Goal: Task Accomplishment & Management: Complete application form

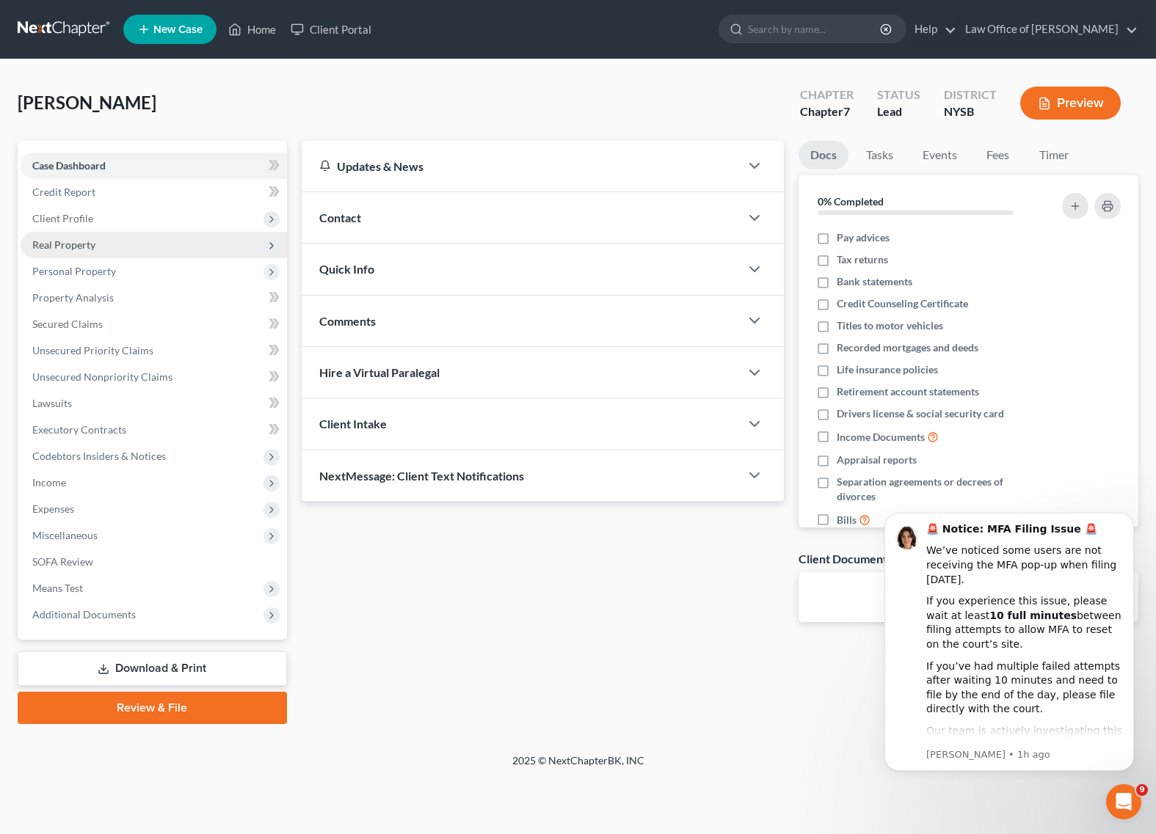
click at [80, 246] on span "Real Property" at bounding box center [63, 244] width 63 height 12
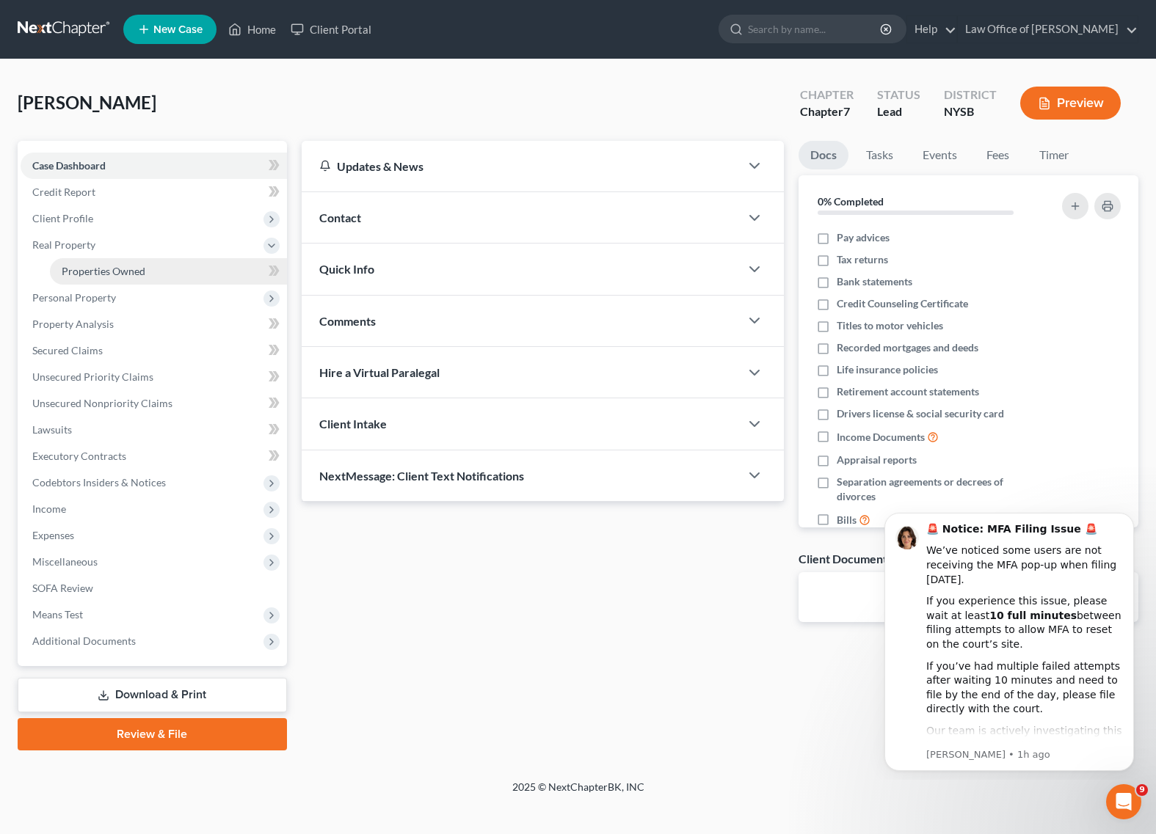
click at [119, 275] on span "Properties Owned" at bounding box center [104, 271] width 84 height 12
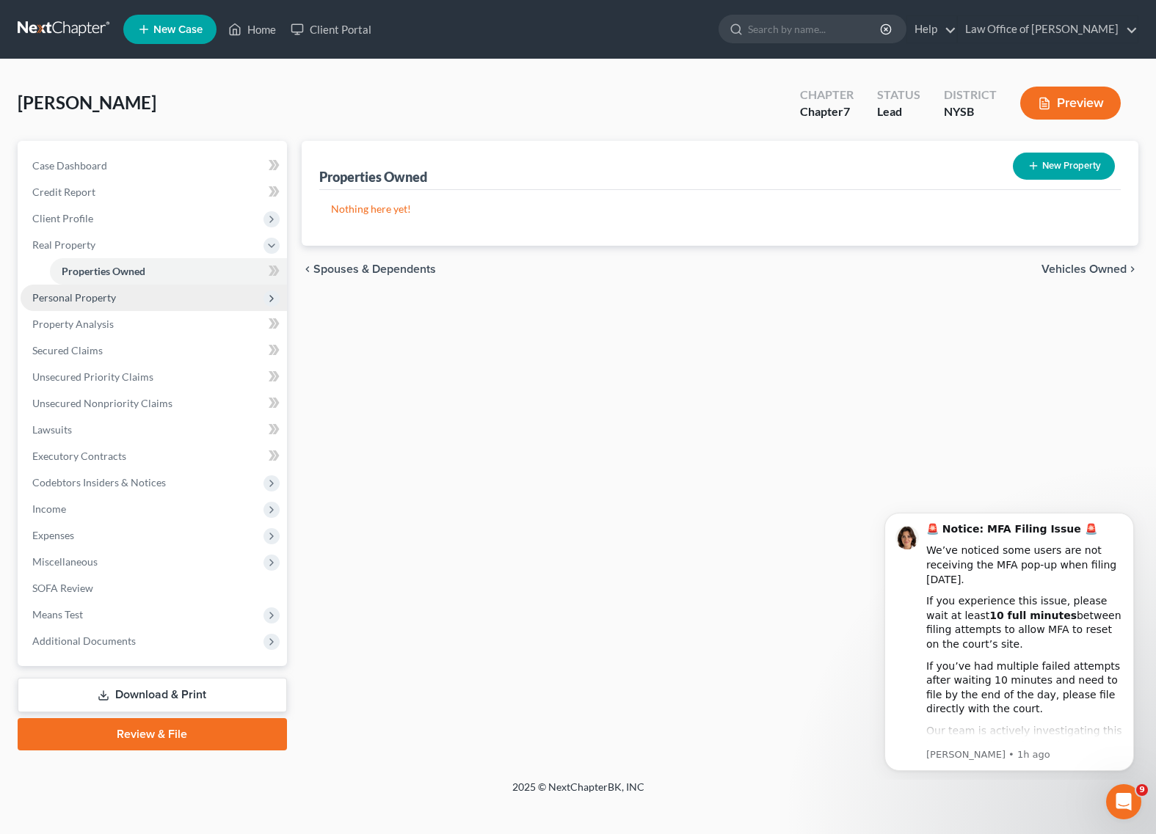
click at [79, 298] on span "Personal Property" at bounding box center [74, 297] width 84 height 12
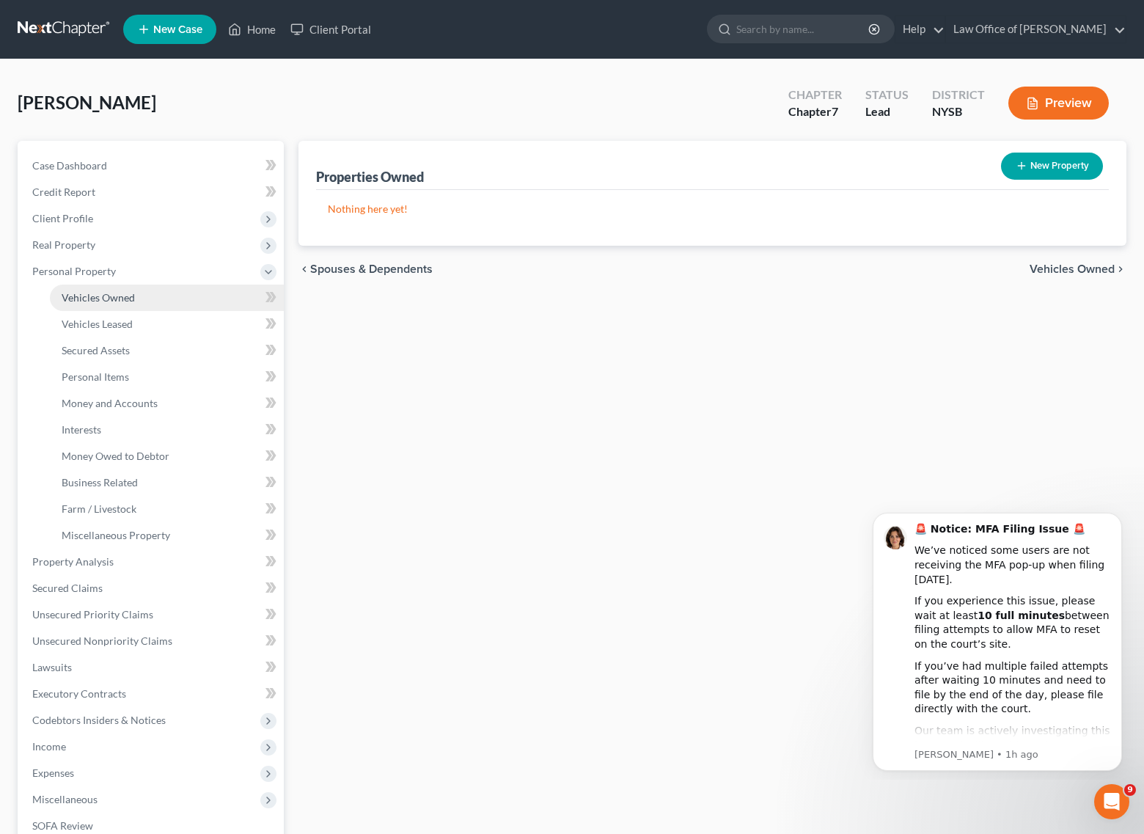
click at [90, 300] on span "Vehicles Owned" at bounding box center [98, 297] width 73 height 12
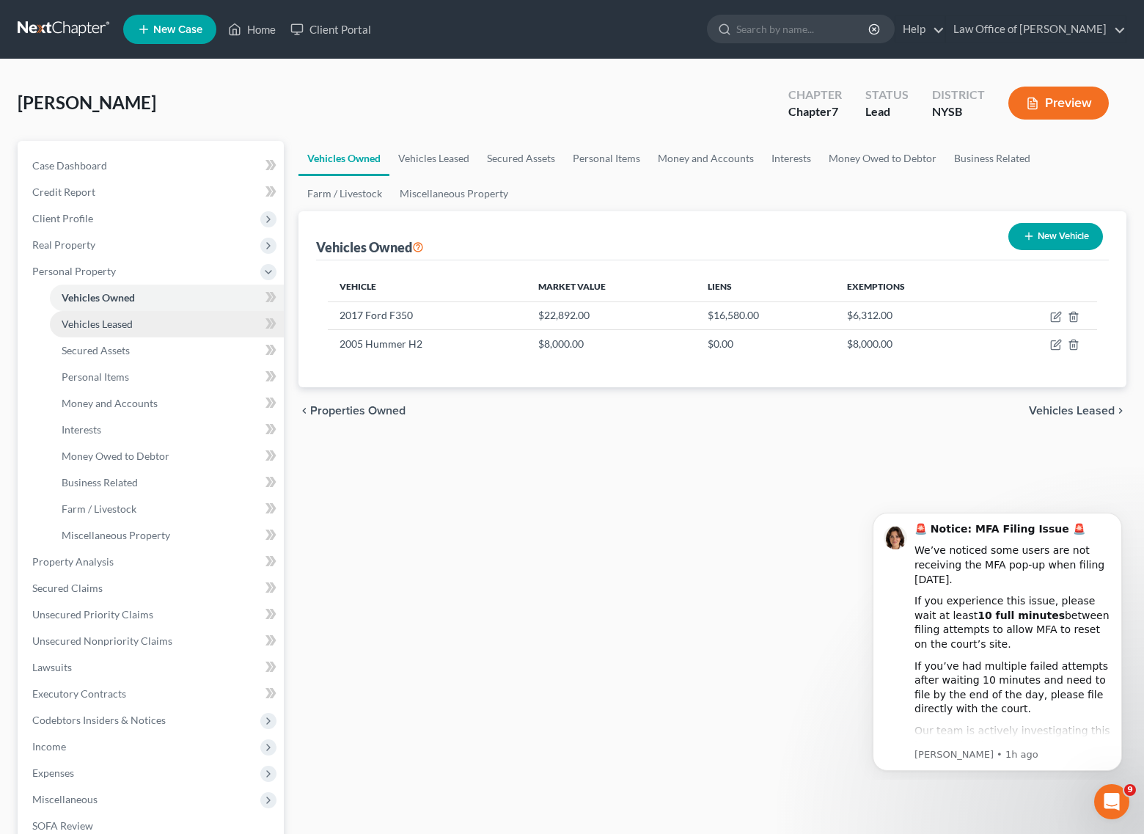
click at [98, 321] on span "Vehicles Leased" at bounding box center [97, 324] width 71 height 12
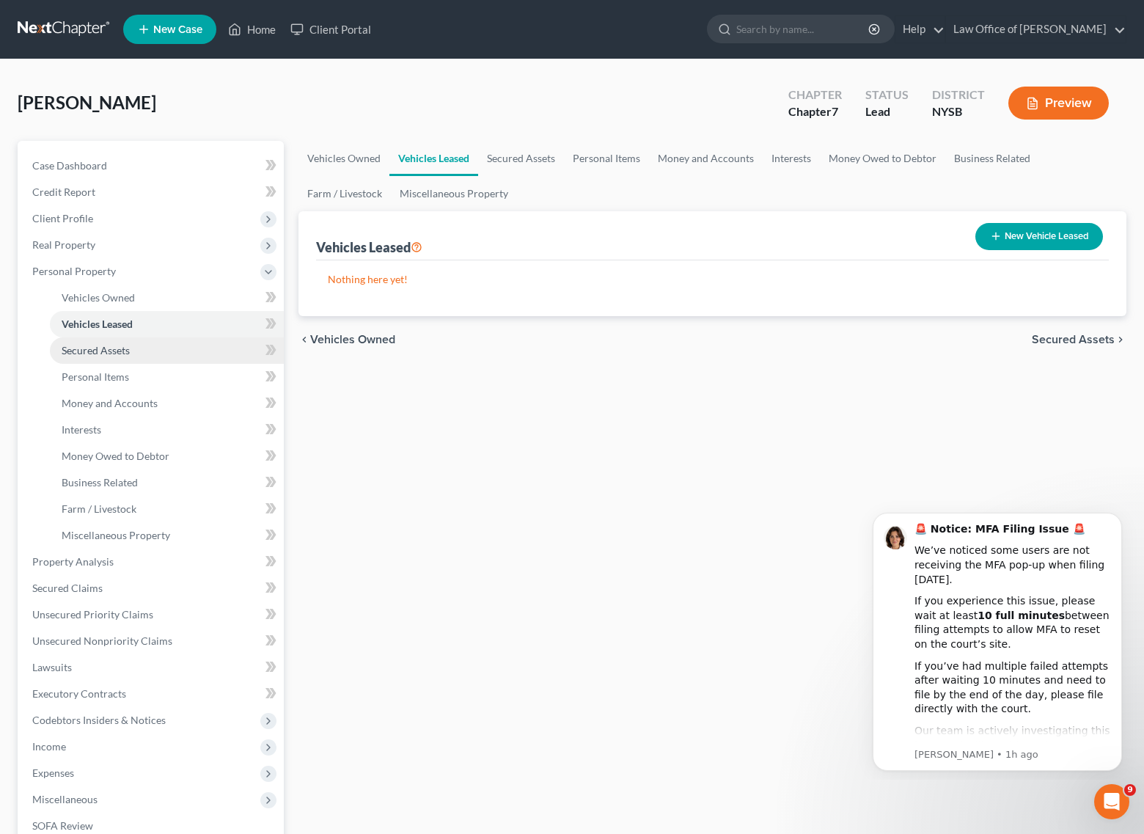
click at [105, 354] on span "Secured Assets" at bounding box center [96, 350] width 68 height 12
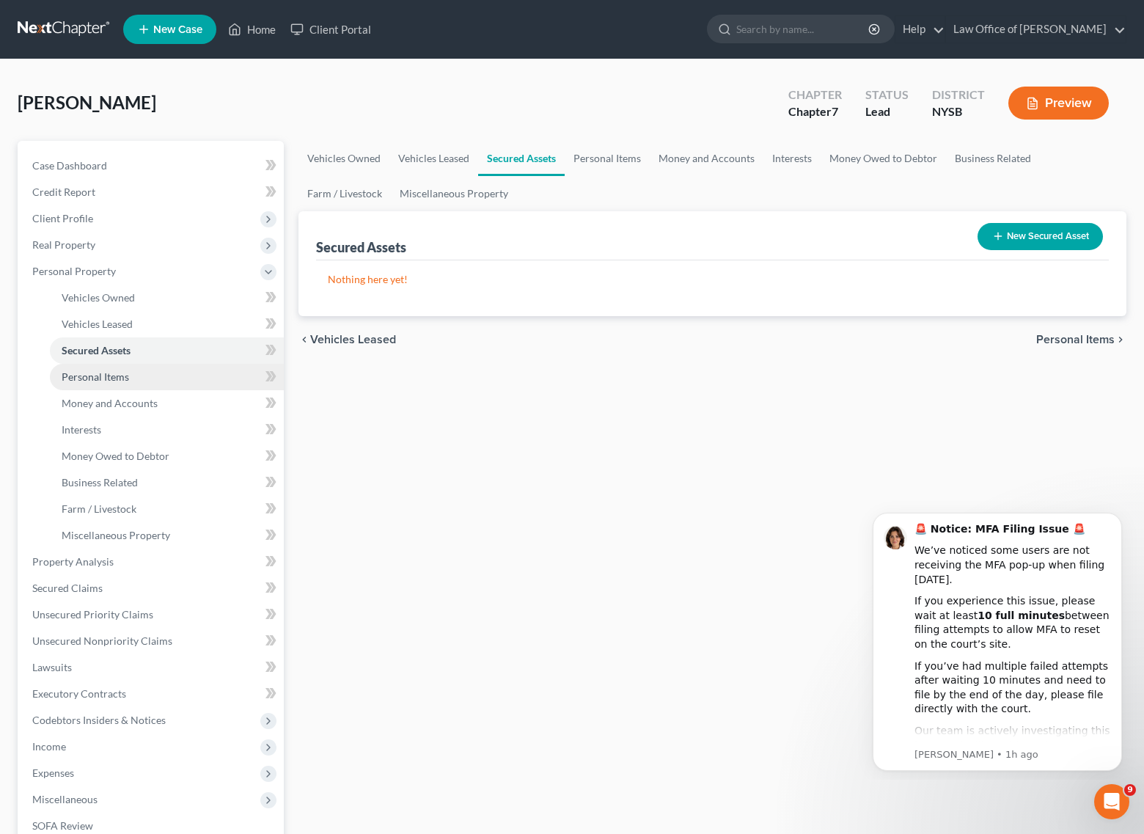
click at [107, 379] on span "Personal Items" at bounding box center [95, 376] width 67 height 12
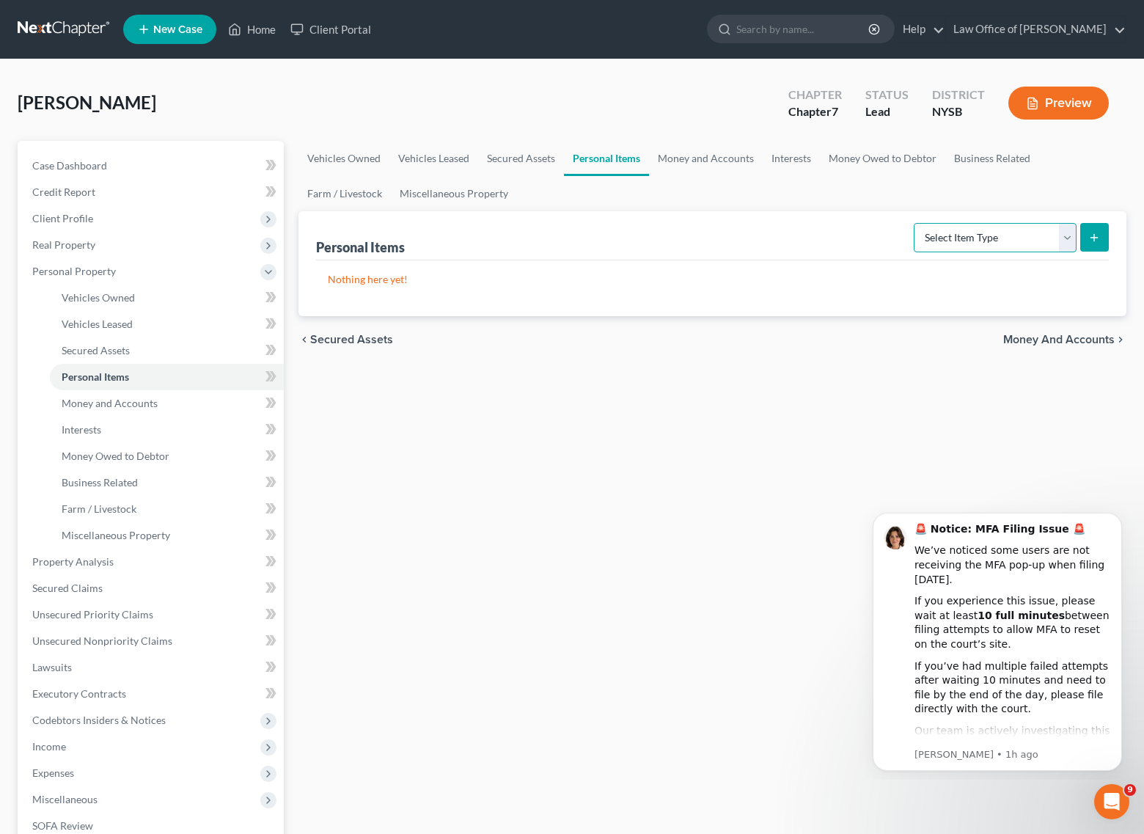
select select "clothing"
click at [1097, 239] on icon "submit" at bounding box center [1095, 238] width 12 height 12
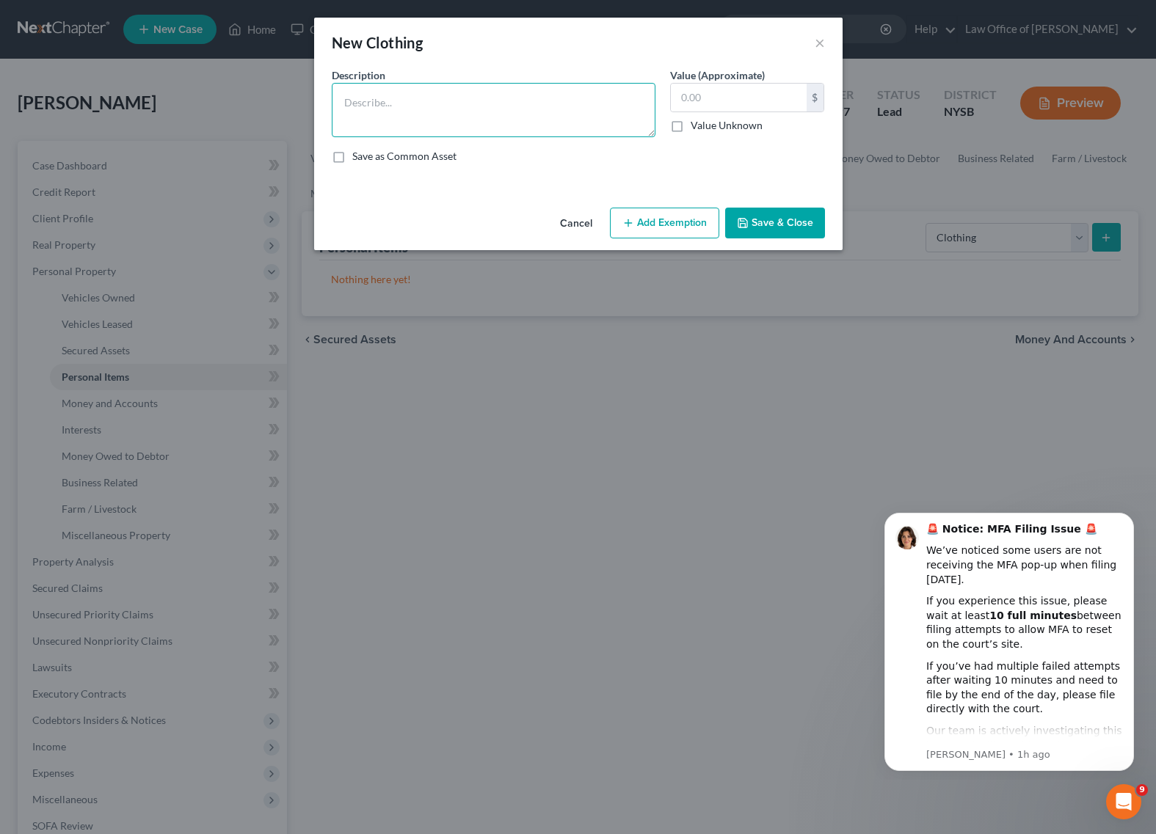
click at [358, 112] on textarea at bounding box center [494, 110] width 324 height 54
type textarea "Clothing"
click at [720, 90] on input "text" at bounding box center [739, 98] width 136 height 28
type input "500"
click at [667, 187] on div "An exemption set must first be selected from the Filing Information section. Co…" at bounding box center [578, 134] width 528 height 134
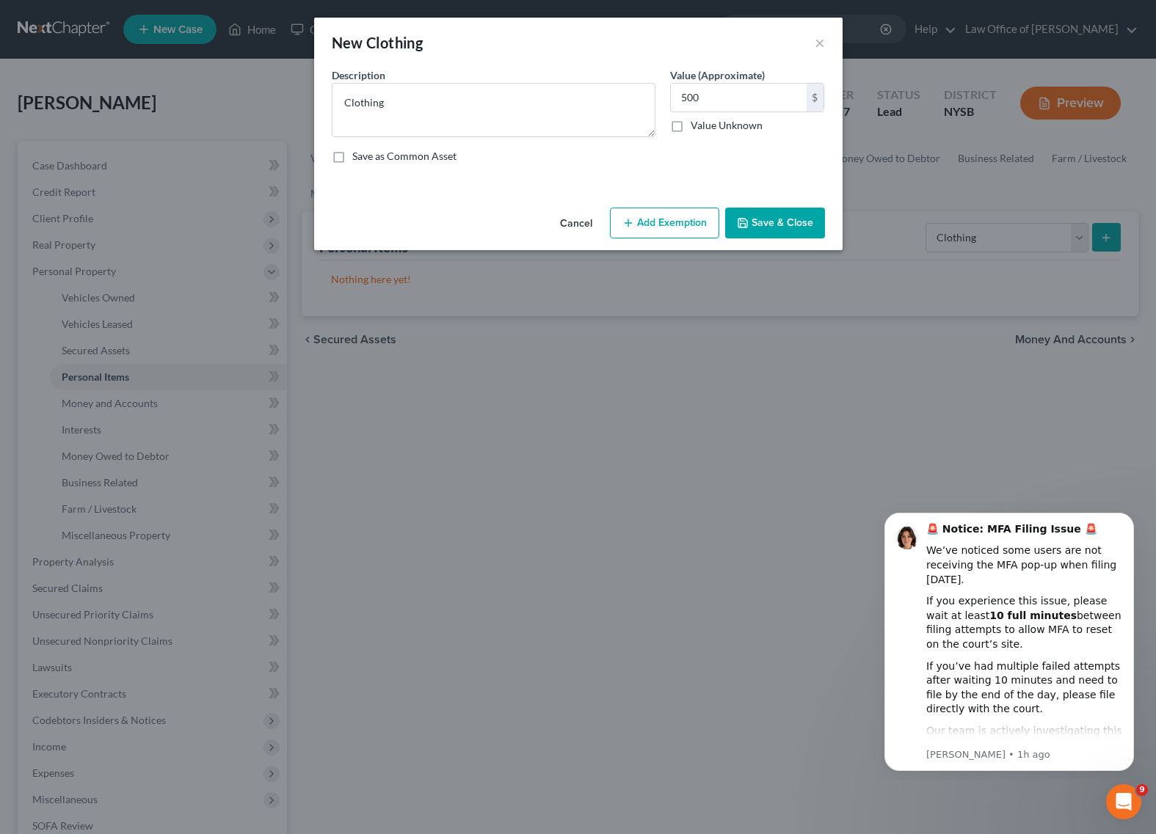
click at [657, 222] on button "Add Exemption" at bounding box center [664, 223] width 109 height 31
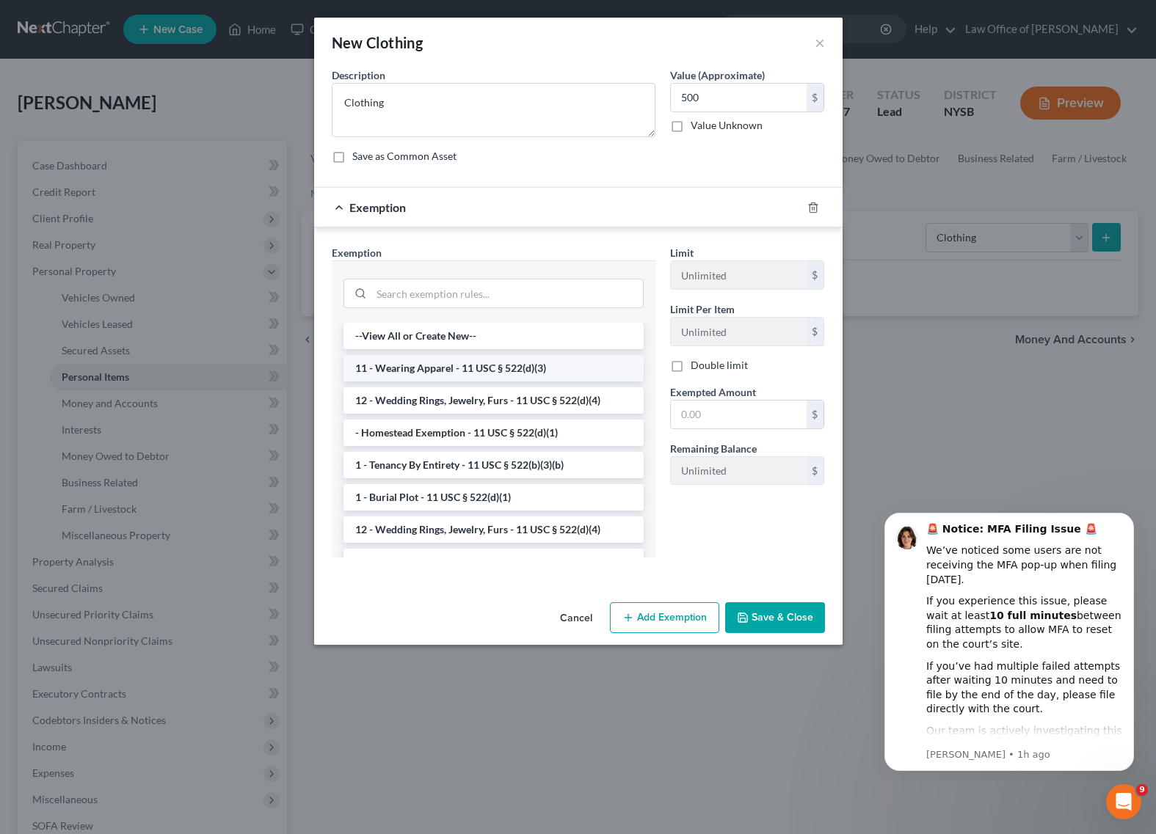
click at [529, 367] on li "11 - Wearing Apparel - 11 USC § 522(d)(3)" at bounding box center [493, 368] width 300 height 26
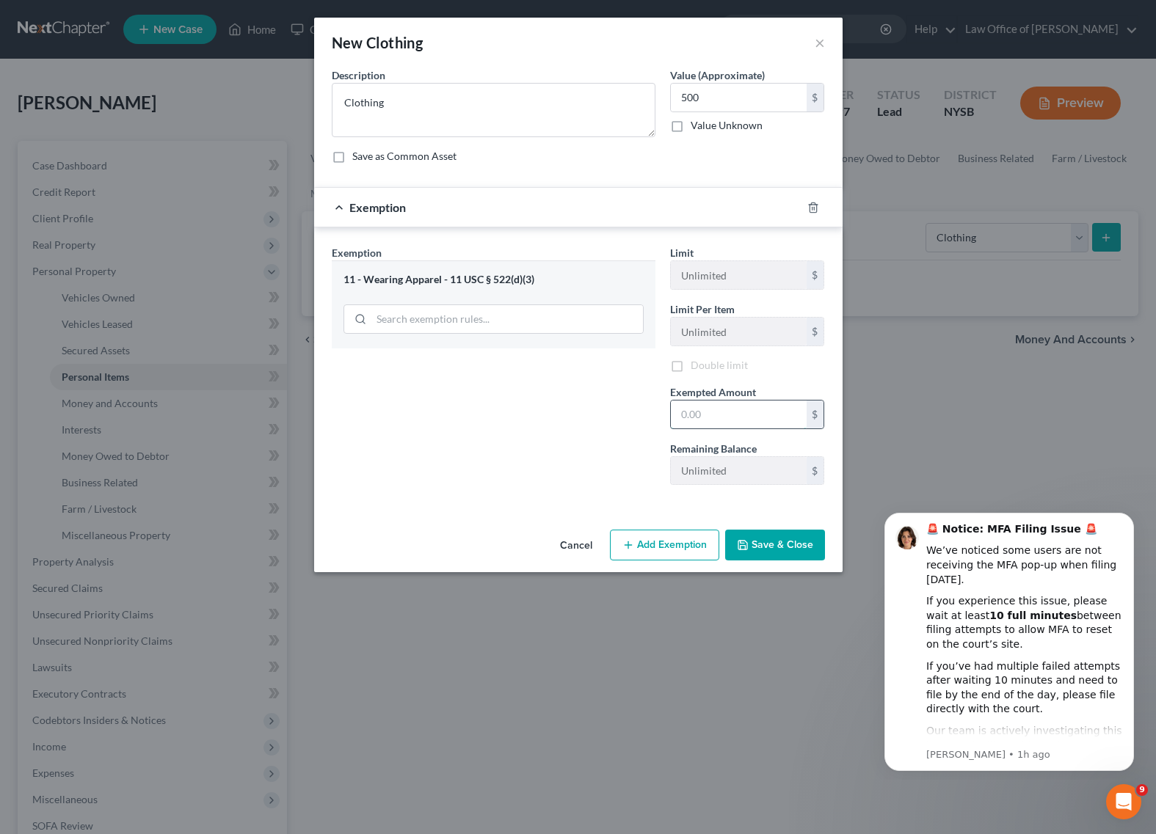
click at [716, 414] on input "text" at bounding box center [739, 415] width 136 height 28
type input "500"
drag, startPoint x: 582, startPoint y: 458, endPoint x: 627, endPoint y: 462, distance: 45.7
click at [582, 457] on div "Exemption Set must be selected for CA. Exemption * 11 - Wearing Apparel - 11 US…" at bounding box center [493, 371] width 338 height 252
click at [784, 548] on button "Save & Close" at bounding box center [775, 545] width 100 height 31
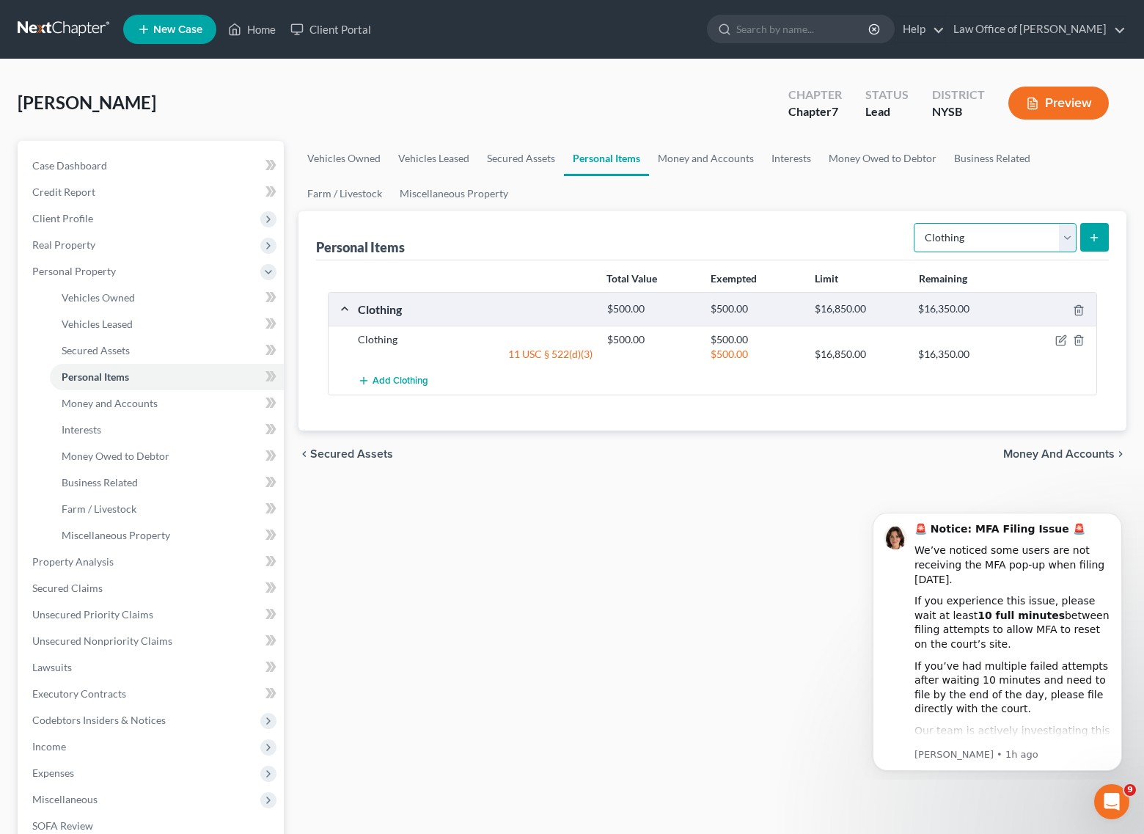
select select "collectibles_of_value"
click at [1093, 232] on icon "submit" at bounding box center [1095, 238] width 12 height 12
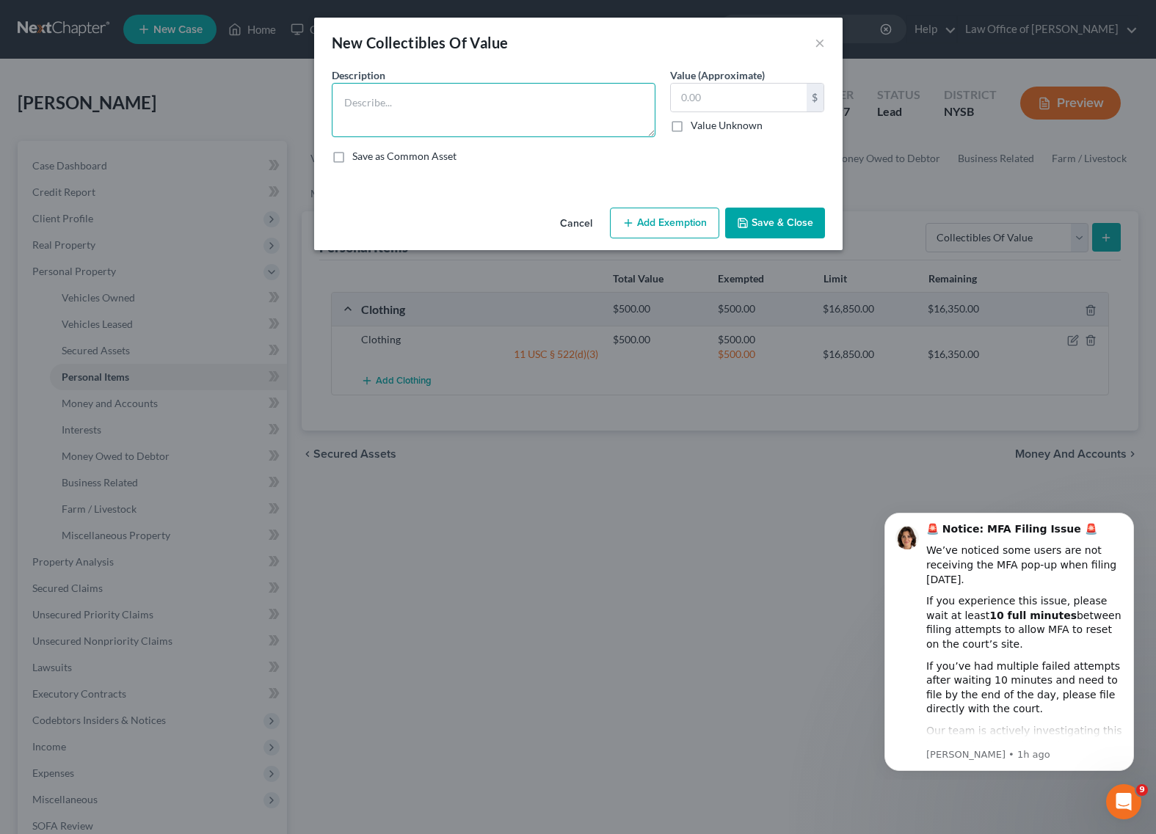
click at [379, 115] on textarea at bounding box center [494, 110] width 324 height 54
click at [345, 103] on textarea "Collectibles" at bounding box center [494, 110] width 324 height 54
type textarea "Misc Collectibles"
click at [723, 100] on input "text" at bounding box center [739, 98] width 136 height 28
type input "50"
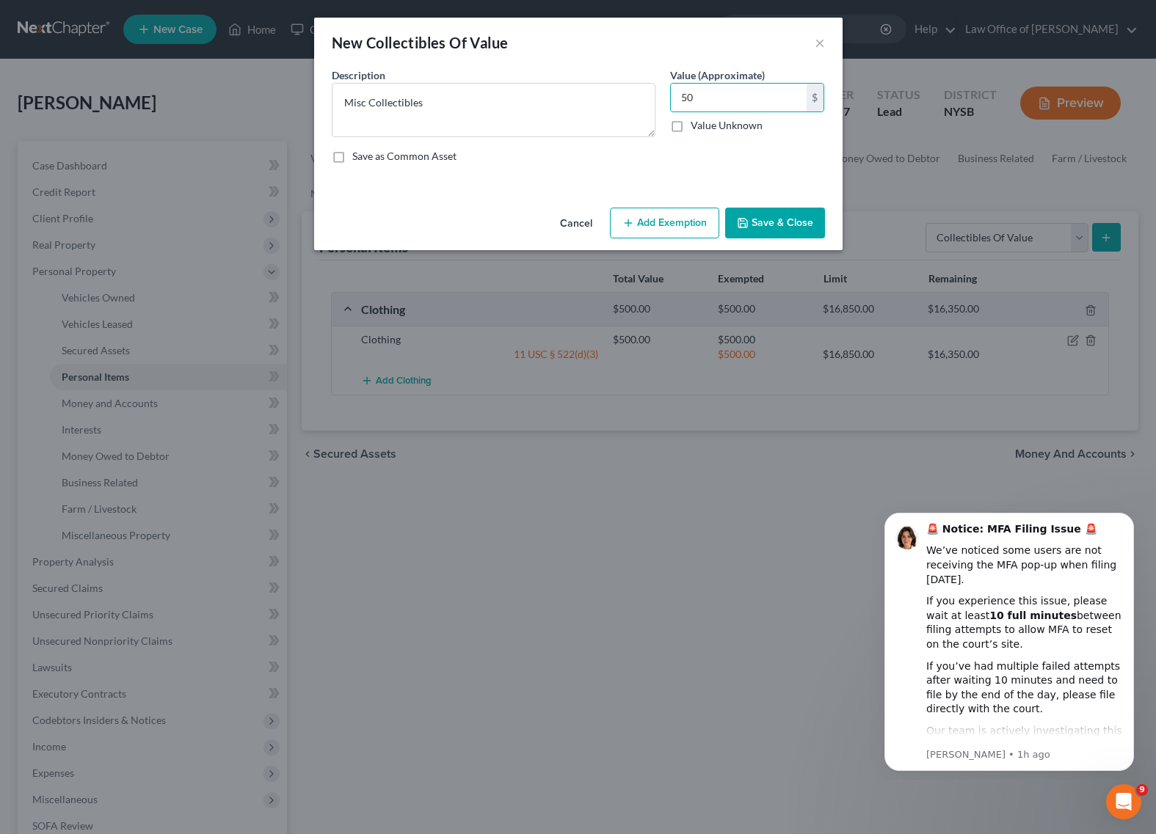
click at [605, 158] on div "Save as Common Asset" at bounding box center [578, 156] width 493 height 15
click at [649, 214] on button "Add Exemption" at bounding box center [664, 223] width 109 height 31
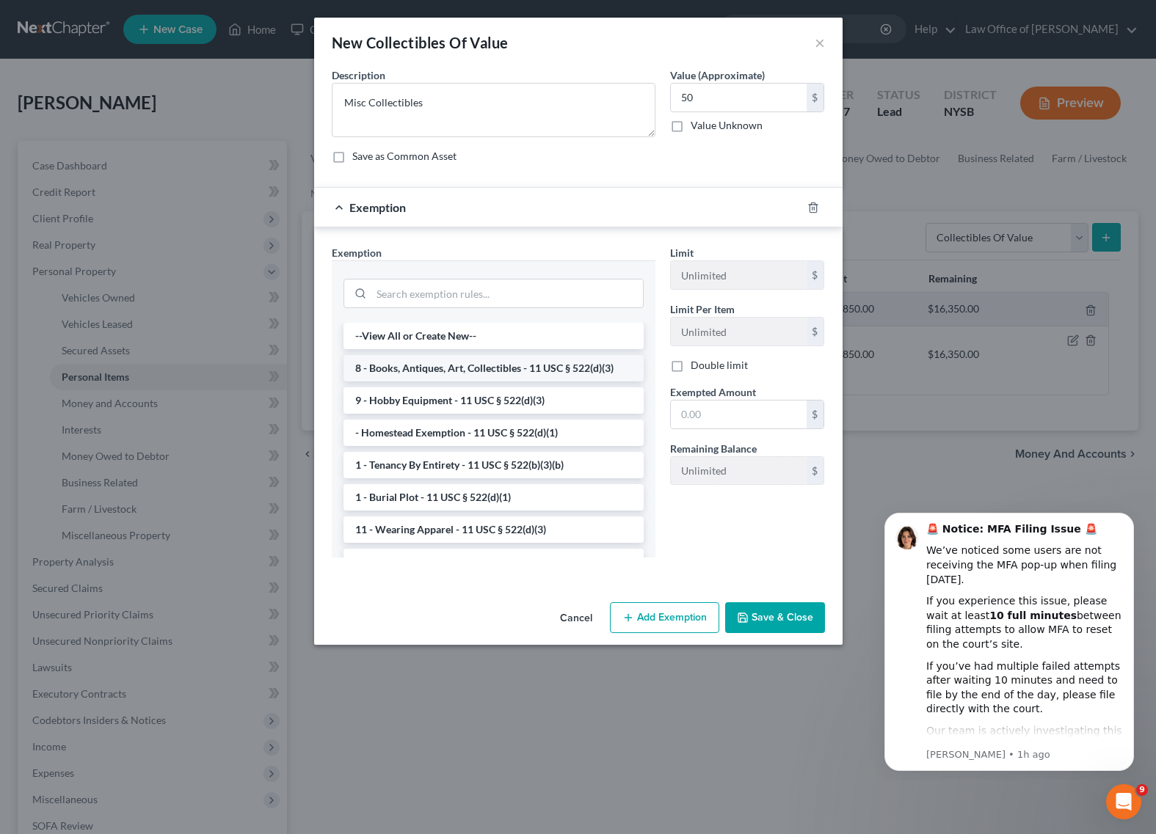
click at [504, 372] on li "8 - Books, Antiques, Art, Collectibles - 11 USC § 522(d)(3)" at bounding box center [493, 368] width 300 height 26
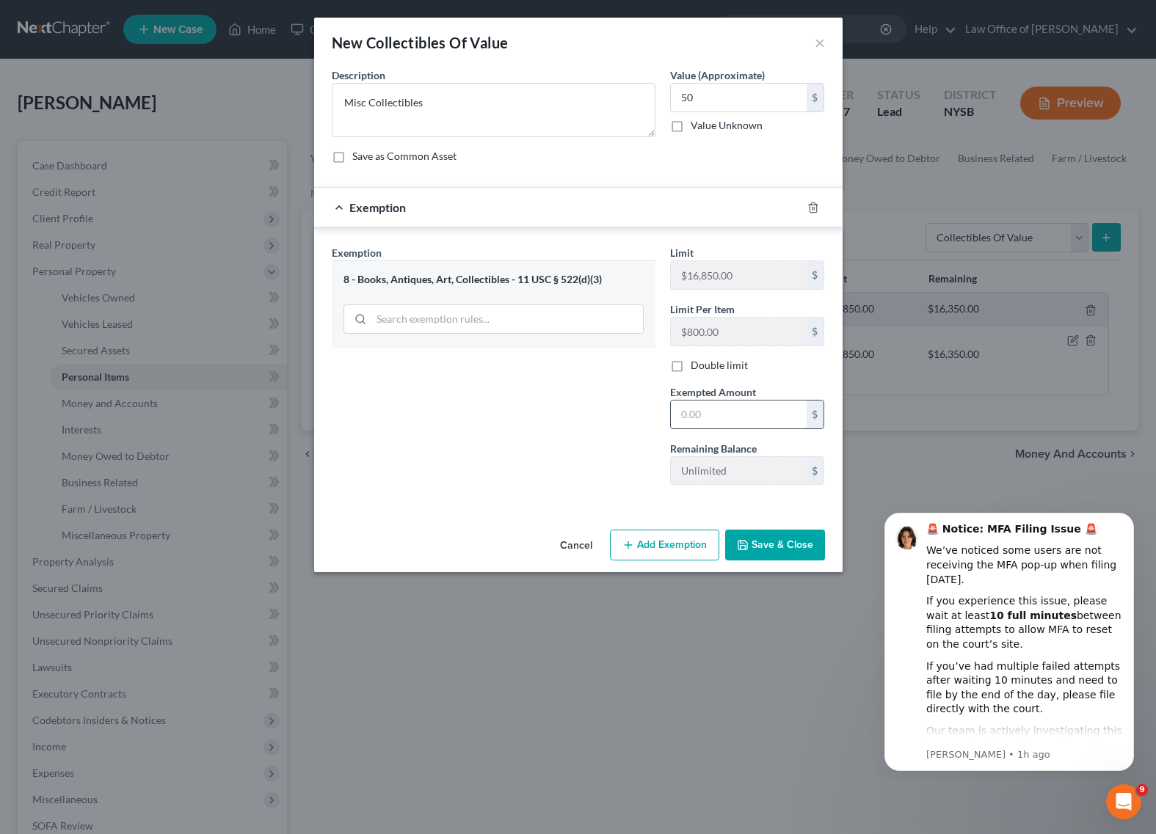
click at [748, 414] on input "text" at bounding box center [739, 415] width 136 height 28
type input "50"
click at [550, 431] on div "Exemption Set must be selected for CA. Exemption * 8 - Books, Antiques, Art, Co…" at bounding box center [493, 371] width 338 height 252
click at [803, 541] on button "Save & Close" at bounding box center [775, 545] width 100 height 31
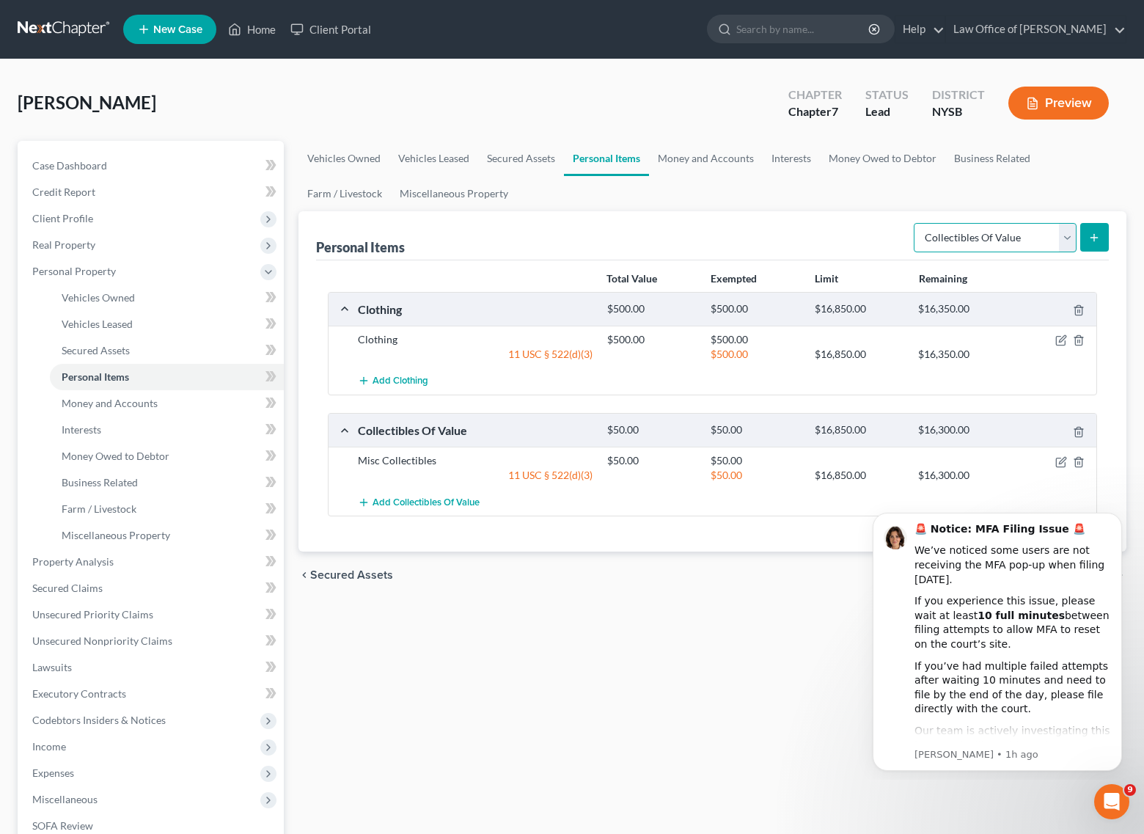
select select "electronics"
click at [1105, 232] on button "submit" at bounding box center [1095, 237] width 29 height 29
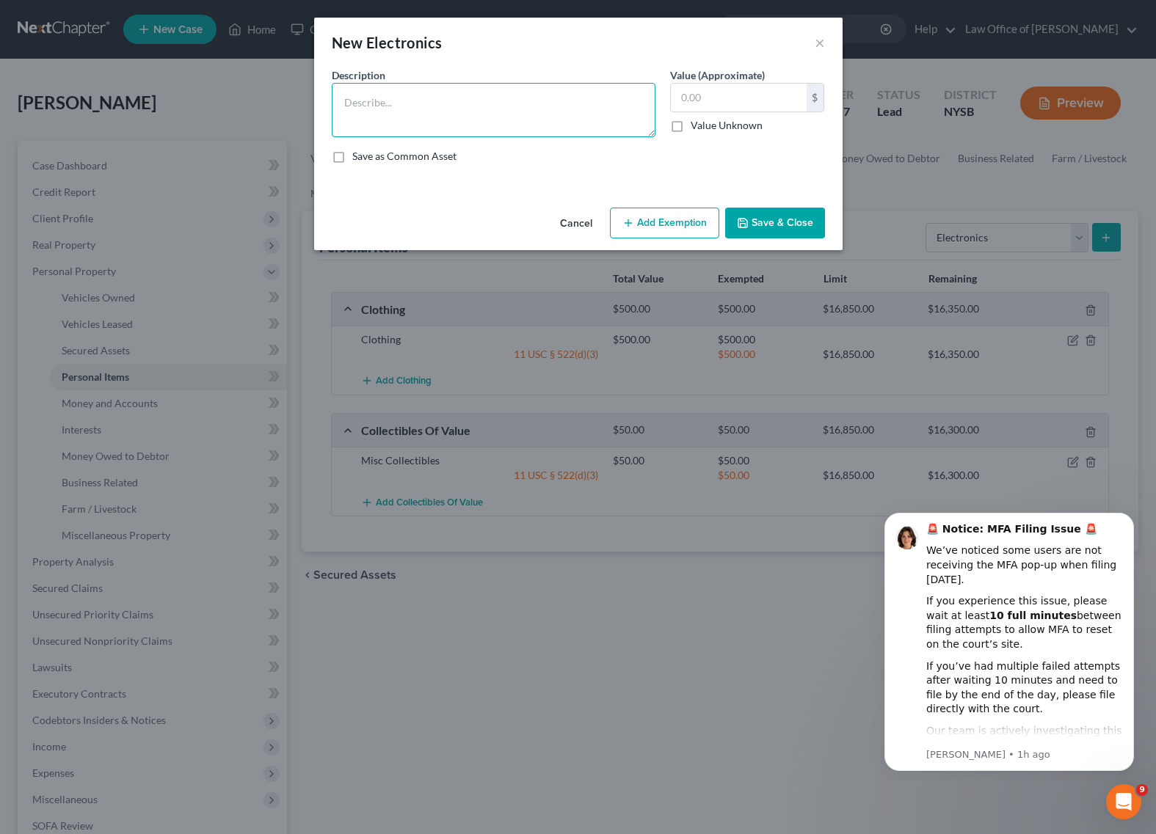
click at [378, 106] on textarea at bounding box center [494, 110] width 324 height 54
type textarea "Misc. Electronics"
drag, startPoint x: 756, startPoint y: 98, endPoint x: 759, endPoint y: 92, distance: 7.6
click at [756, 98] on input "text" at bounding box center [739, 98] width 136 height 28
type input "1,500"
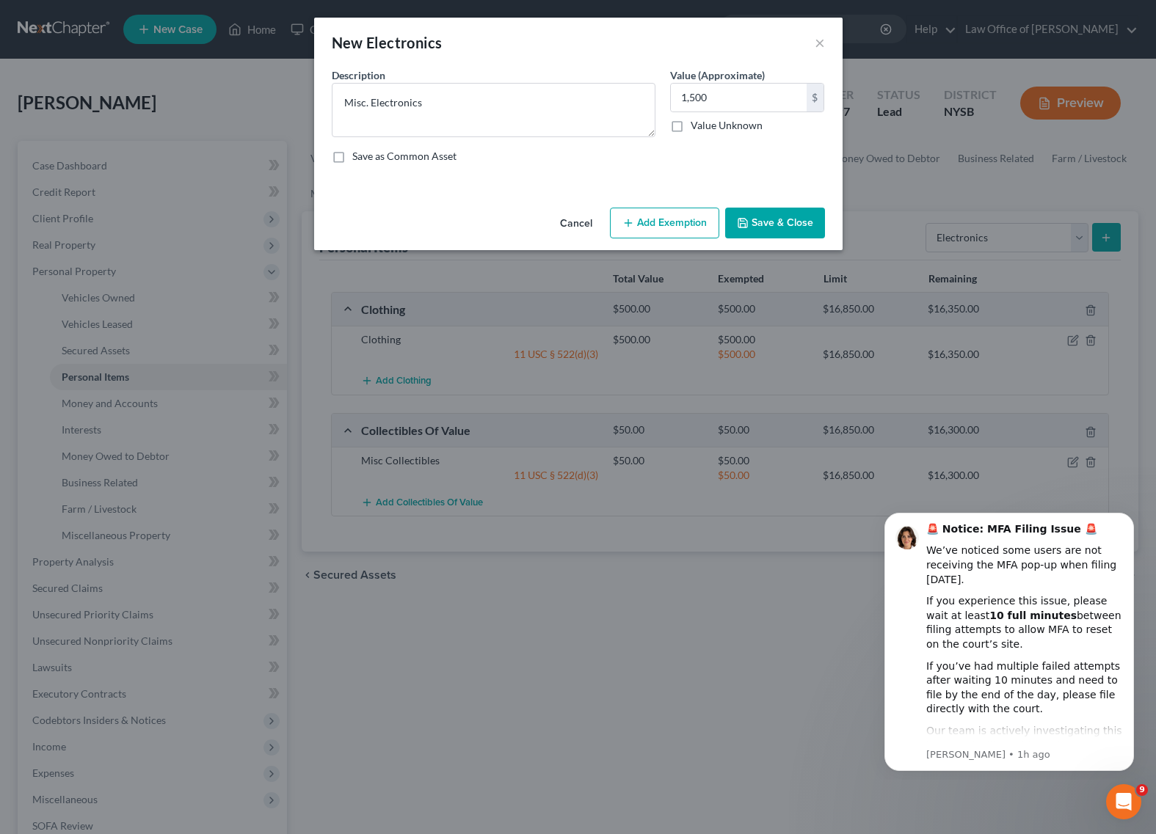
click at [523, 185] on div "An exemption set must first be selected from the Filing Information section. Co…" at bounding box center [578, 134] width 528 height 134
click at [624, 219] on icon "button" at bounding box center [628, 223] width 12 height 12
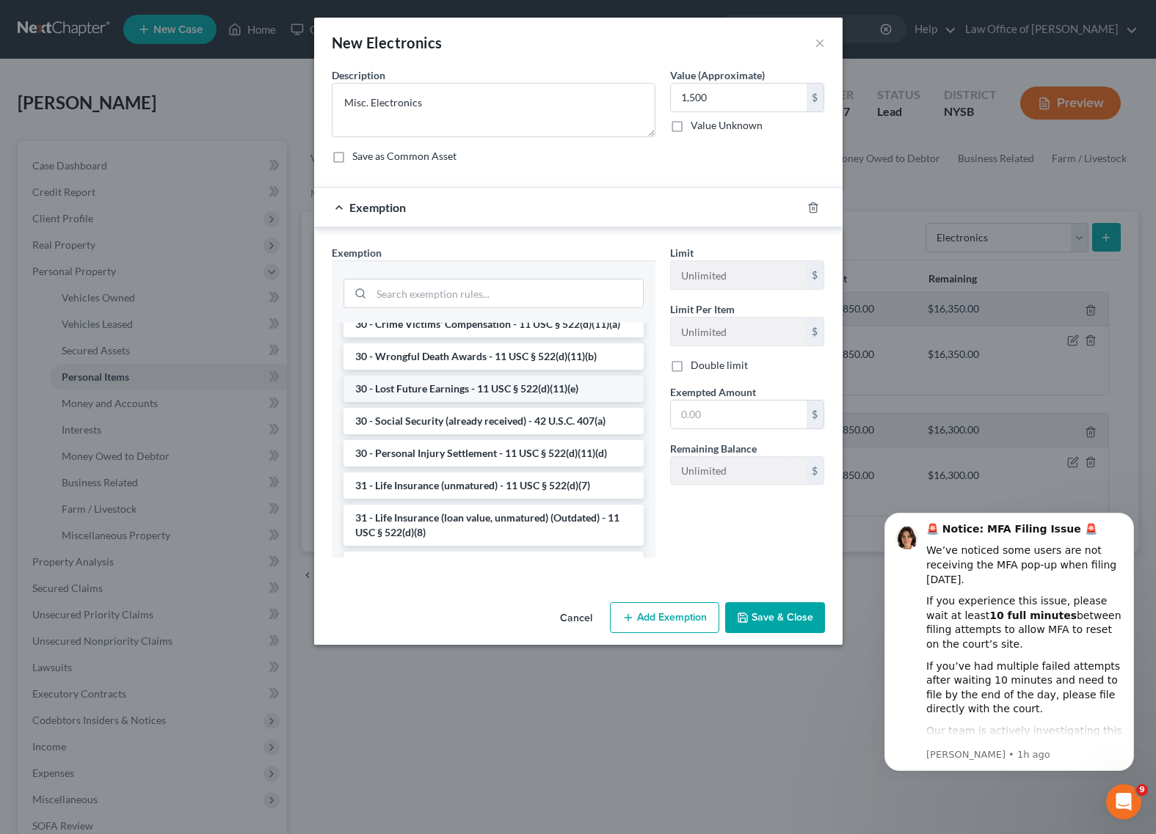
scroll to position [979, 0]
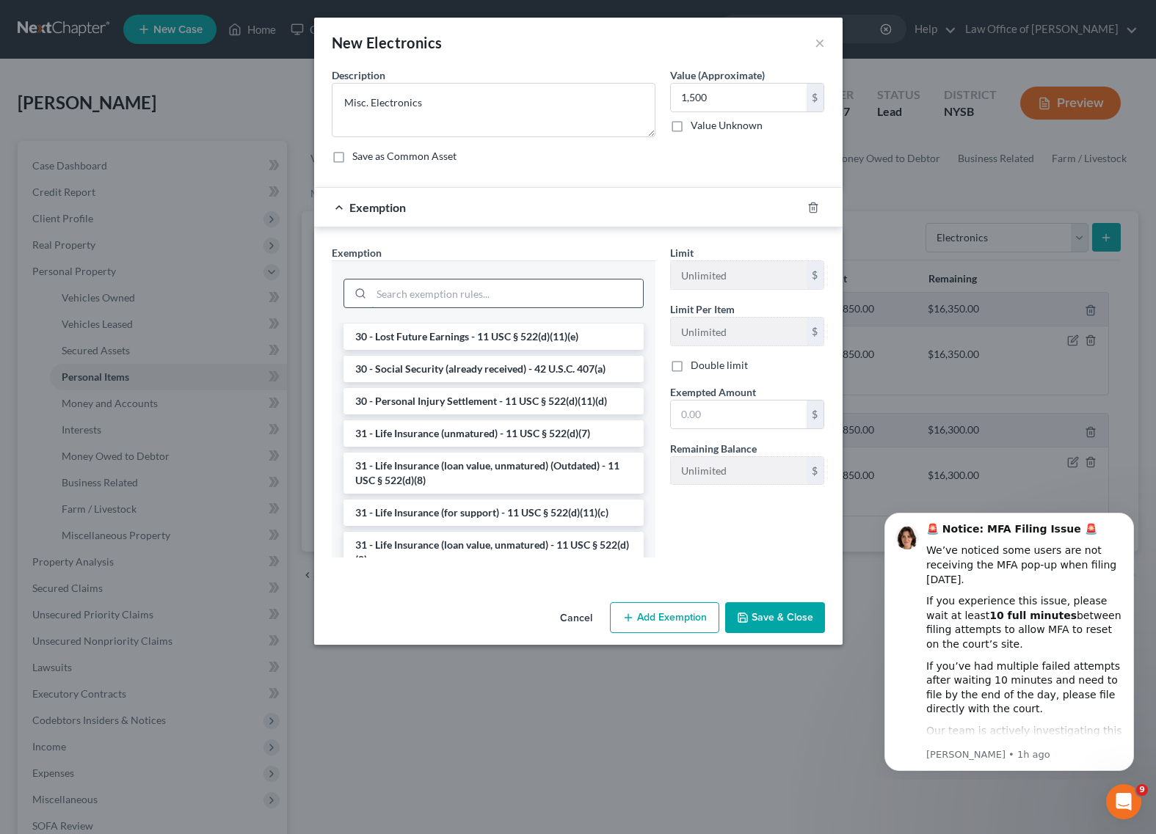
click at [462, 293] on input "search" at bounding box center [506, 294] width 271 height 28
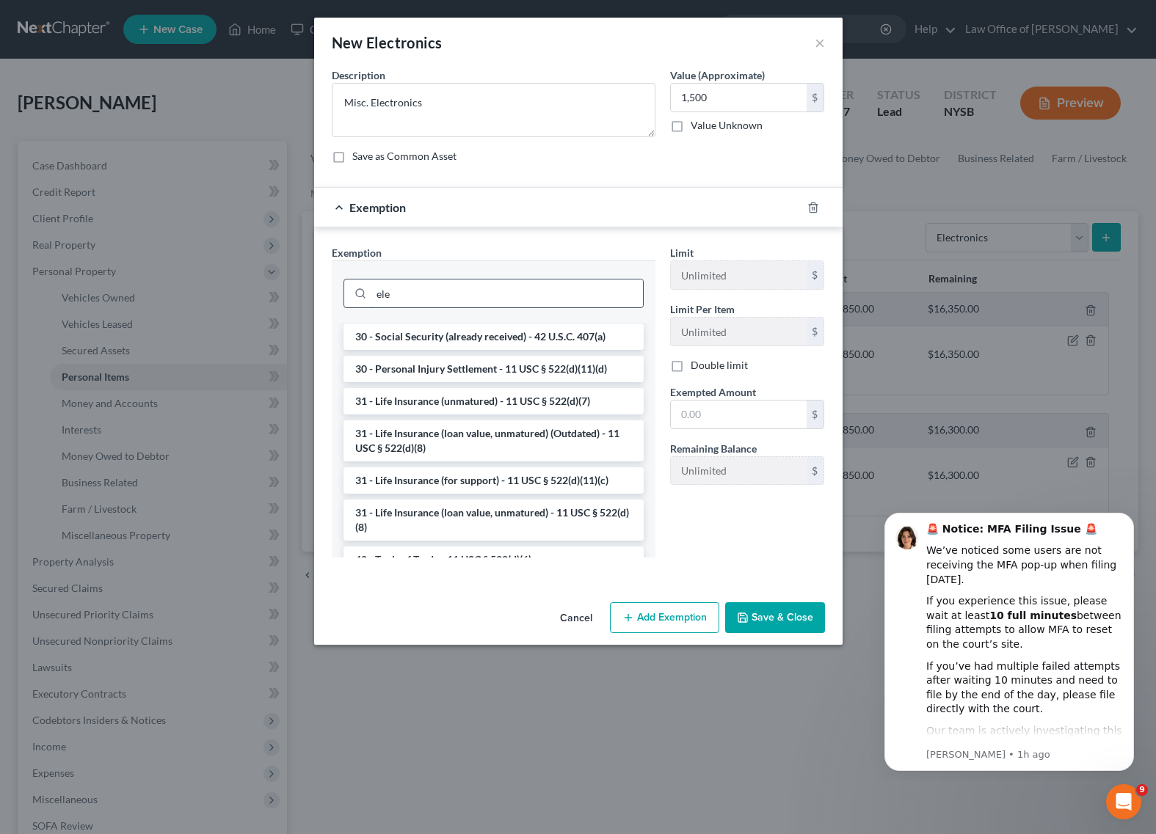
scroll to position [0, 0]
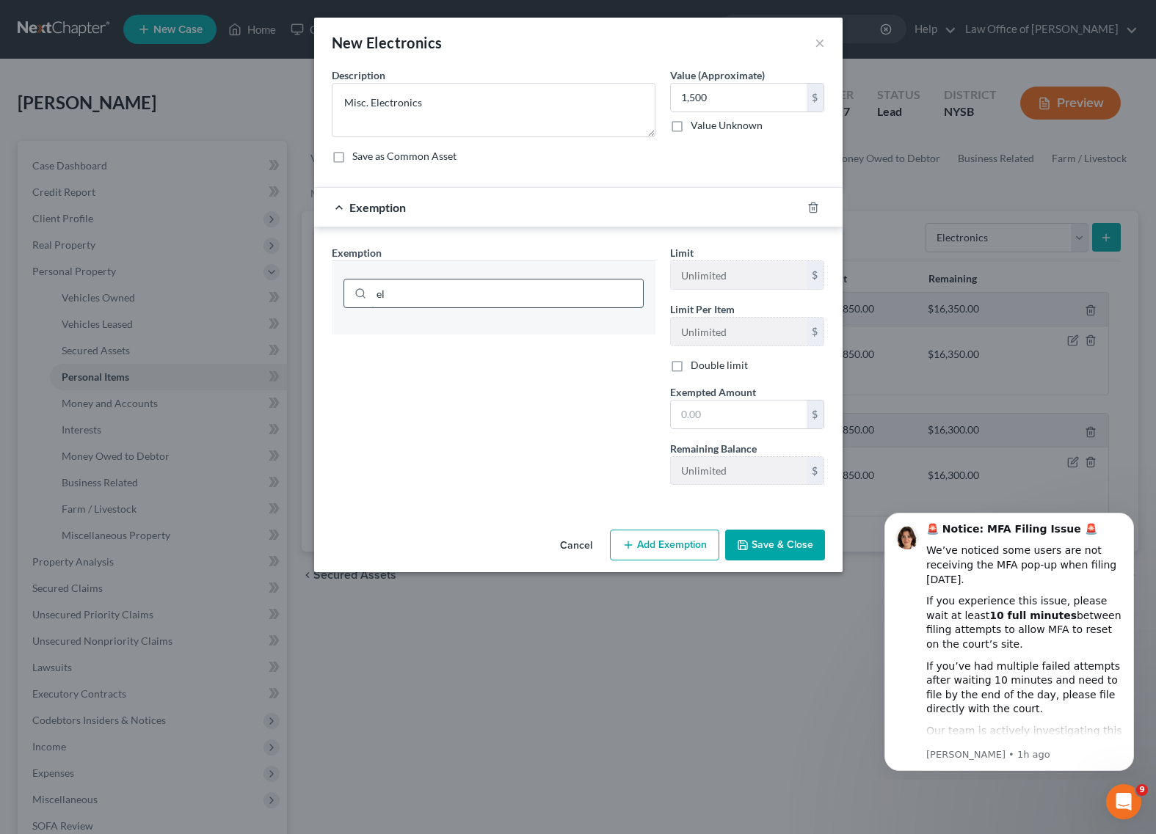
type input "e"
type input "hou"
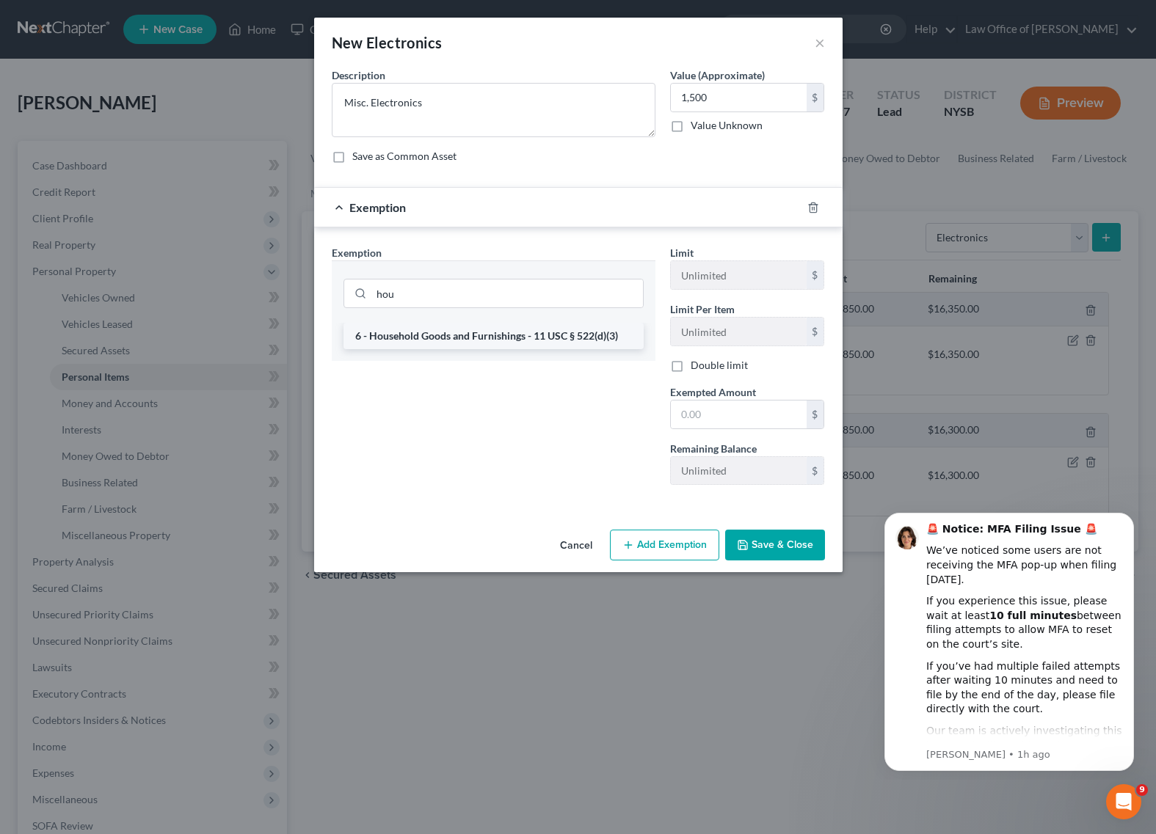
click at [490, 330] on li "6 - Household Goods and Furnishings - 11 USC § 522(d)(3)" at bounding box center [493, 336] width 300 height 26
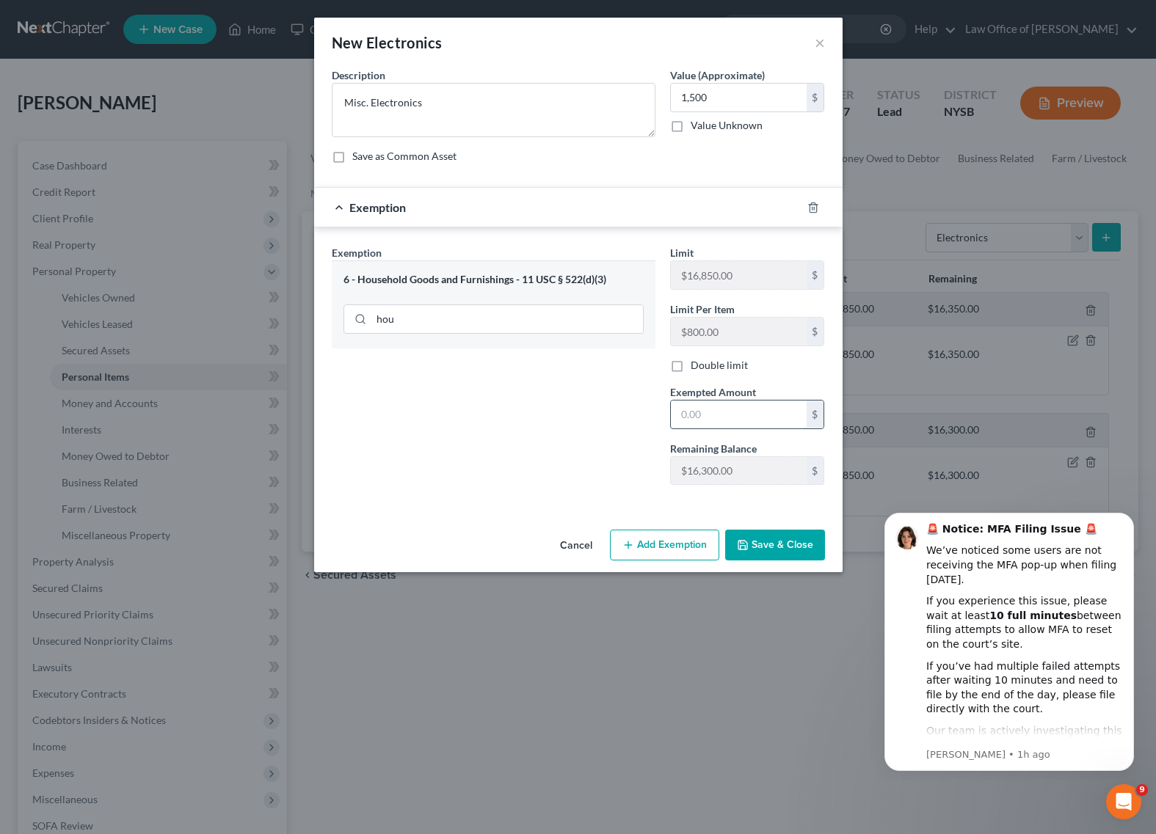
click at [711, 408] on input "text" at bounding box center [739, 415] width 136 height 28
type input "1,500"
click at [573, 442] on div "Exemption Set must be selected for CA. Exemption * 6 - Household Goods and Furn…" at bounding box center [493, 371] width 338 height 252
click at [768, 547] on button "Save & Close" at bounding box center [775, 545] width 100 height 31
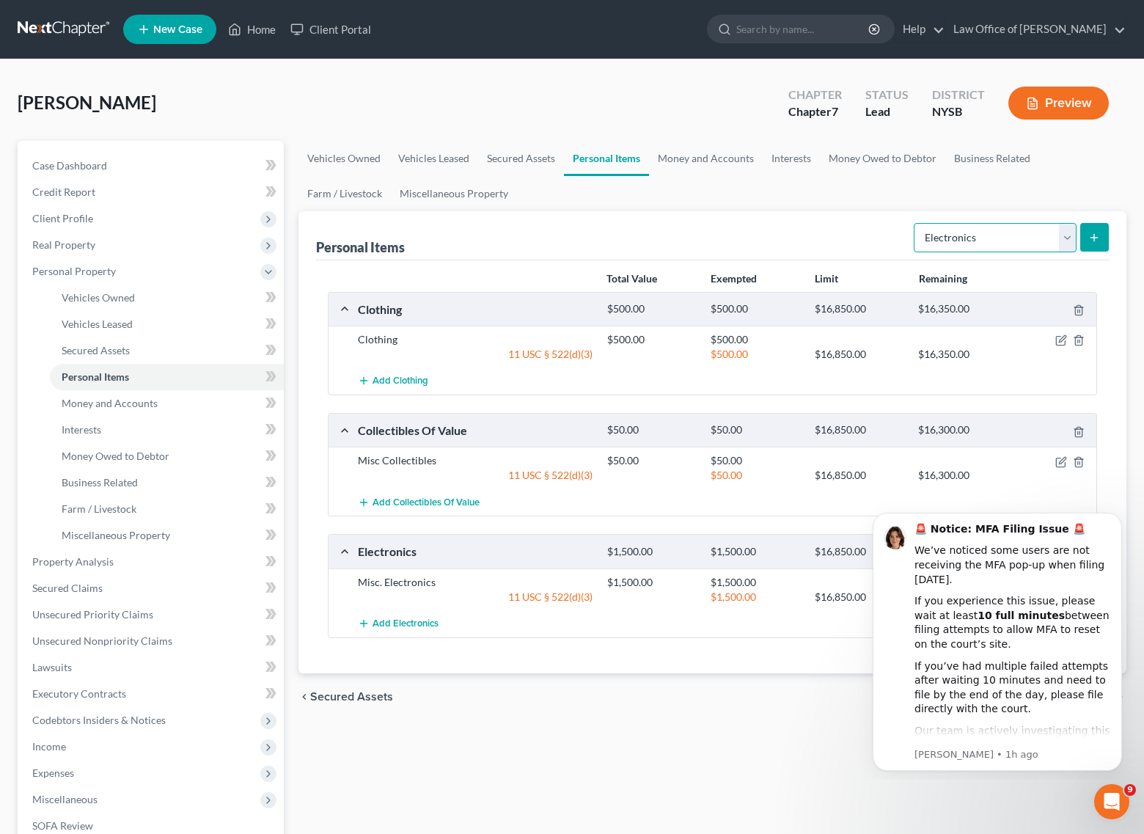
select select "household_goods"
click at [1094, 235] on icon "submit" at bounding box center [1095, 238] width 12 height 12
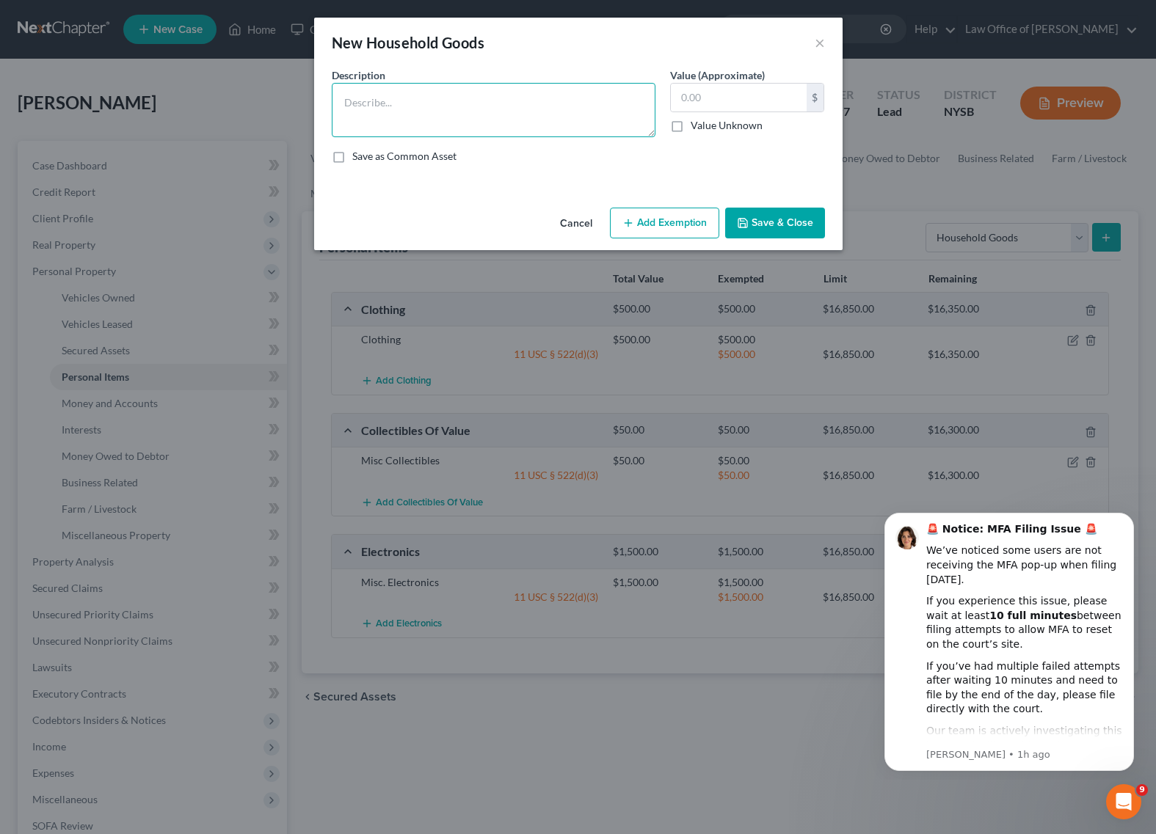
click at [475, 117] on textarea at bounding box center [494, 110] width 324 height 54
click at [426, 102] on textarea "Misc. Household goods" at bounding box center [494, 110] width 324 height 54
type textarea "Misc. Household Goods"
click at [727, 93] on input "text" at bounding box center [739, 98] width 136 height 28
type input "2,000"
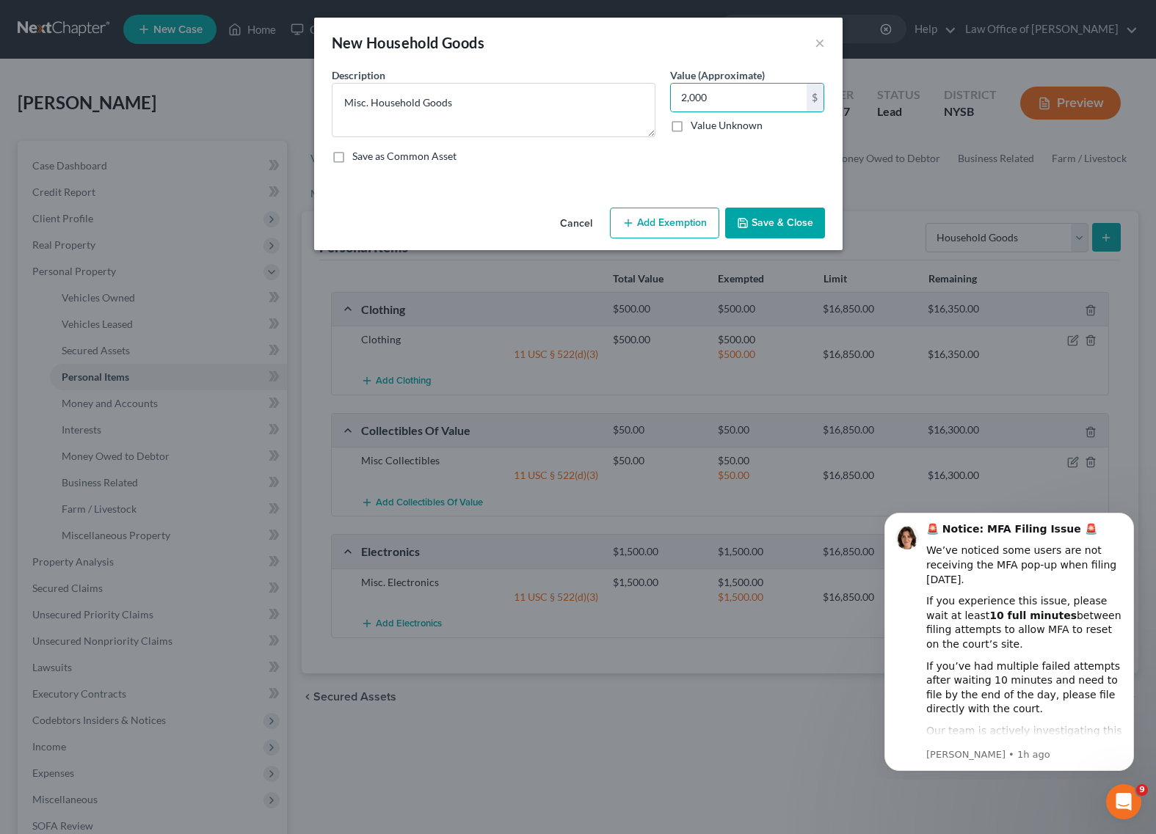
click at [607, 166] on div "Description * Misc. Household Goods Value (Approximate) 2,000.00 $ Value Unknow…" at bounding box center [578, 121] width 508 height 108
click at [646, 216] on button "Add Exemption" at bounding box center [664, 223] width 109 height 31
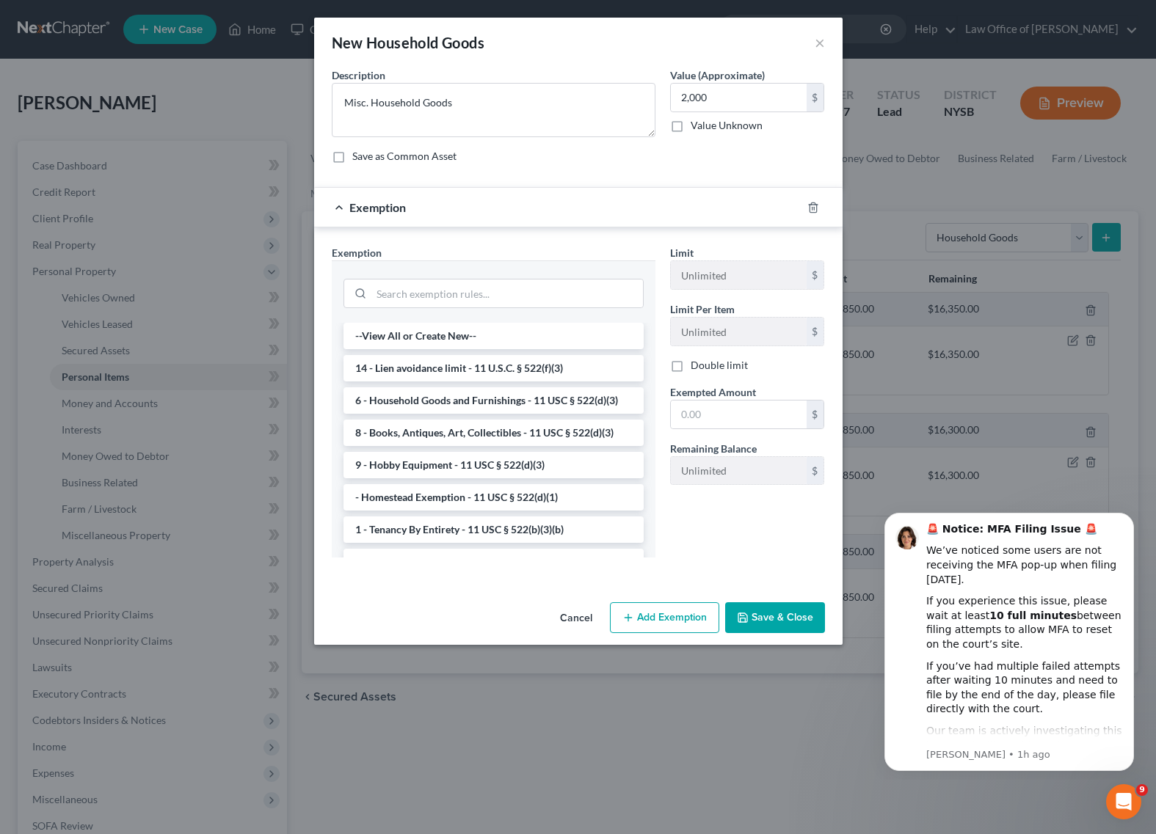
drag, startPoint x: 497, startPoint y: 400, endPoint x: 533, endPoint y: 399, distance: 35.2
click at [497, 399] on li "6 - Household Goods and Furnishings - 11 USC § 522(d)(3)" at bounding box center [493, 400] width 300 height 26
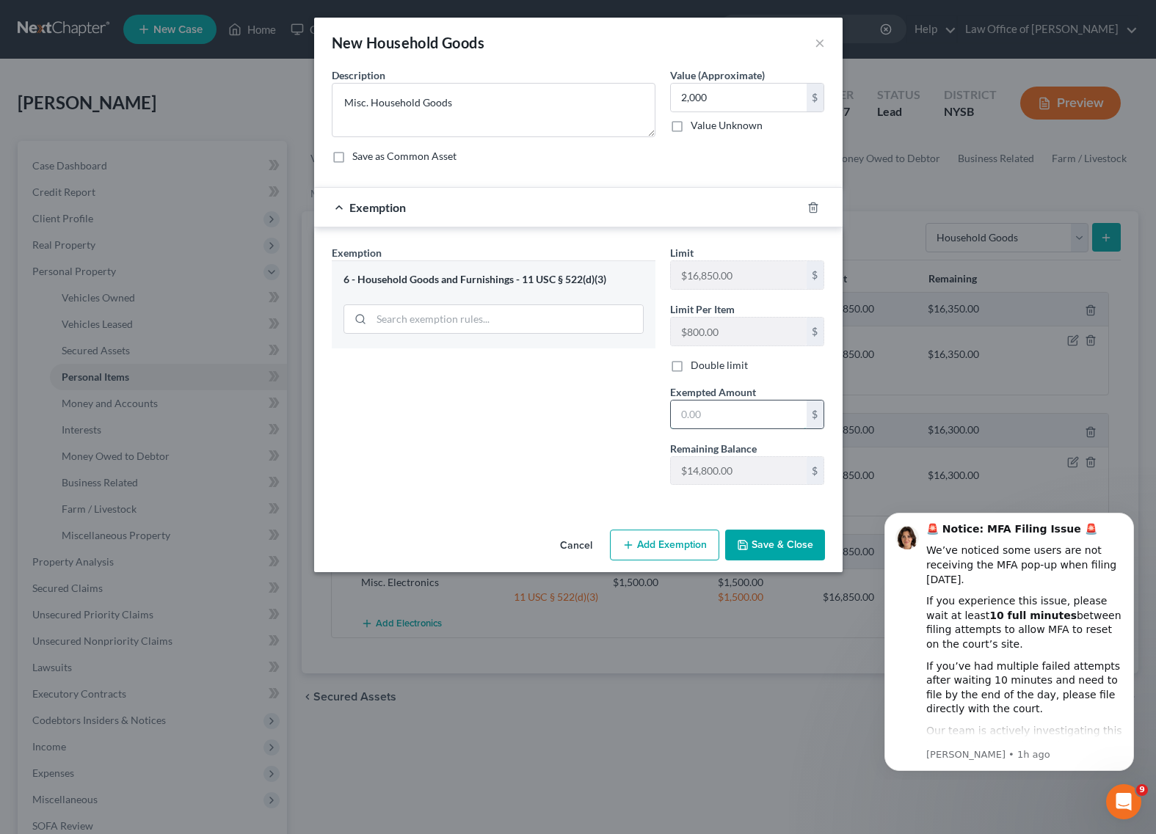
click at [721, 411] on input "text" at bounding box center [739, 415] width 136 height 28
type input "2,000"
click at [572, 483] on div "Exemption Set must be selected for CA. Exemption * 6 - Household Goods and Furn…" at bounding box center [493, 371] width 338 height 252
click at [775, 539] on button "Save & Close" at bounding box center [775, 545] width 100 height 31
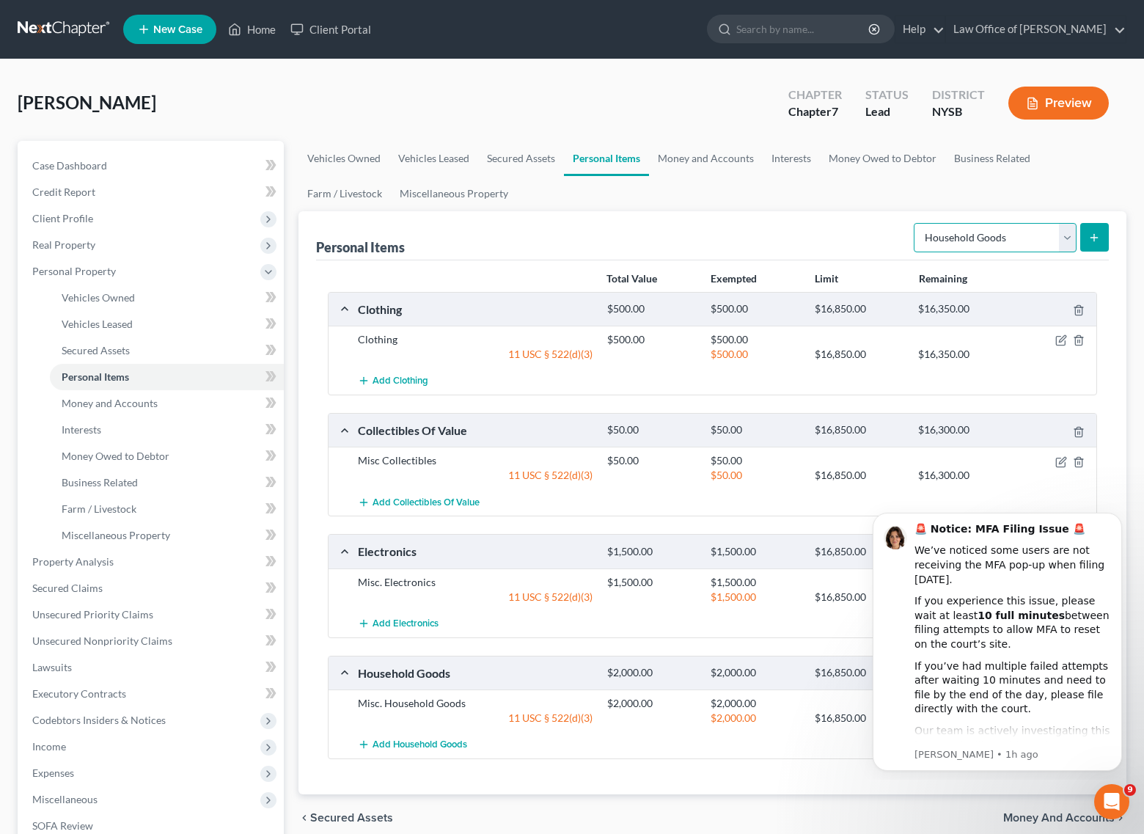
select select "sports_and_hobby_equipment"
click at [1089, 234] on button "submit" at bounding box center [1095, 237] width 29 height 29
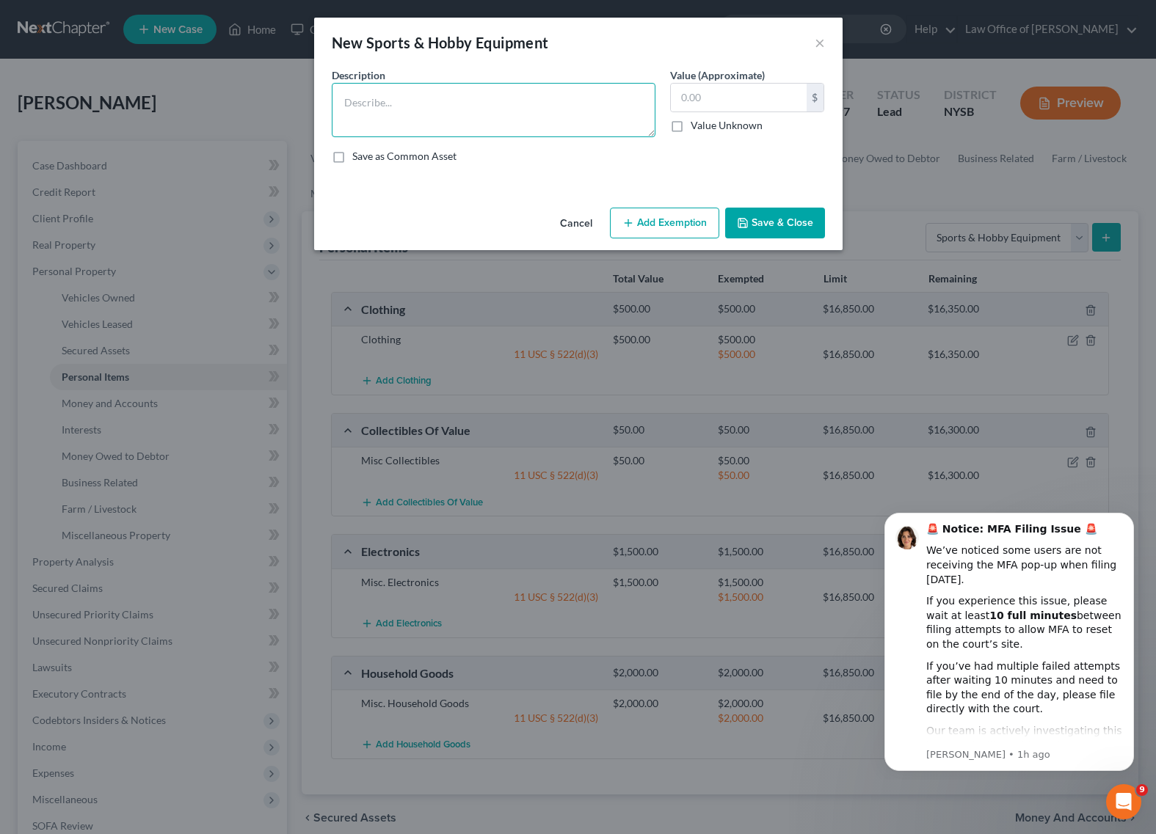
click at [414, 106] on textarea at bounding box center [494, 110] width 324 height 54
type textarea "Misc. Sports & Hobby Equipment"
click at [740, 103] on input "text" at bounding box center [739, 98] width 136 height 28
type input "150"
click at [669, 211] on button "Add Exemption" at bounding box center [664, 223] width 109 height 31
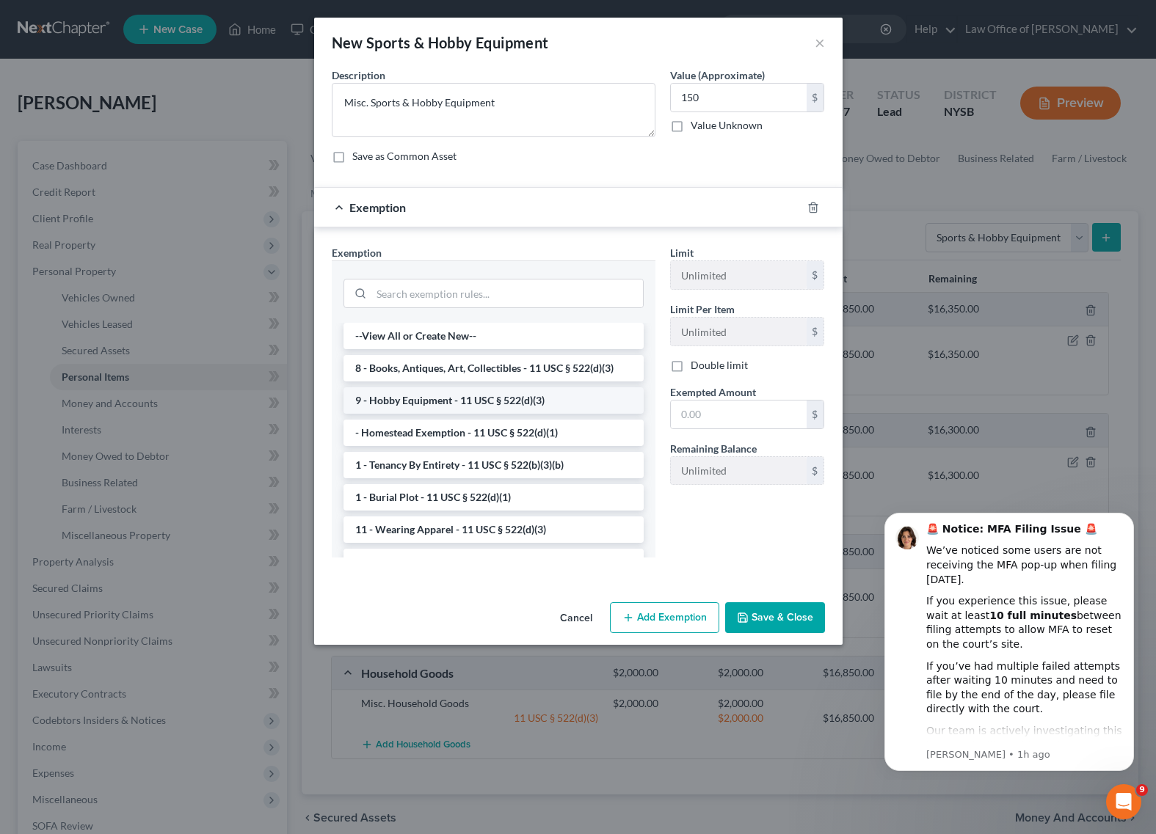
click at [490, 395] on li "9 - Hobby Equipment - 11 USC § 522(d)(3)" at bounding box center [493, 400] width 300 height 26
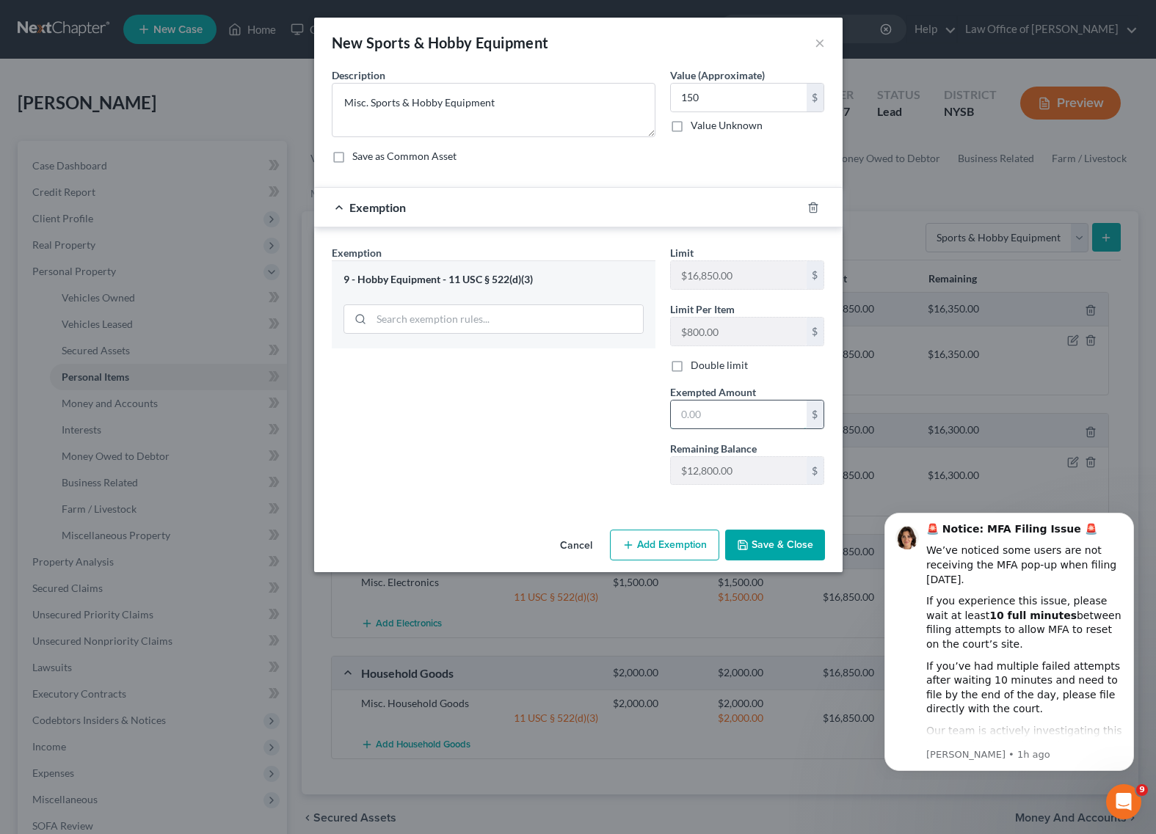
drag, startPoint x: 716, startPoint y: 412, endPoint x: 763, endPoint y: 401, distance: 48.2
click at [718, 412] on input "text" at bounding box center [739, 415] width 136 height 28
type input "150"
click at [781, 547] on button "Save & Close" at bounding box center [775, 545] width 100 height 31
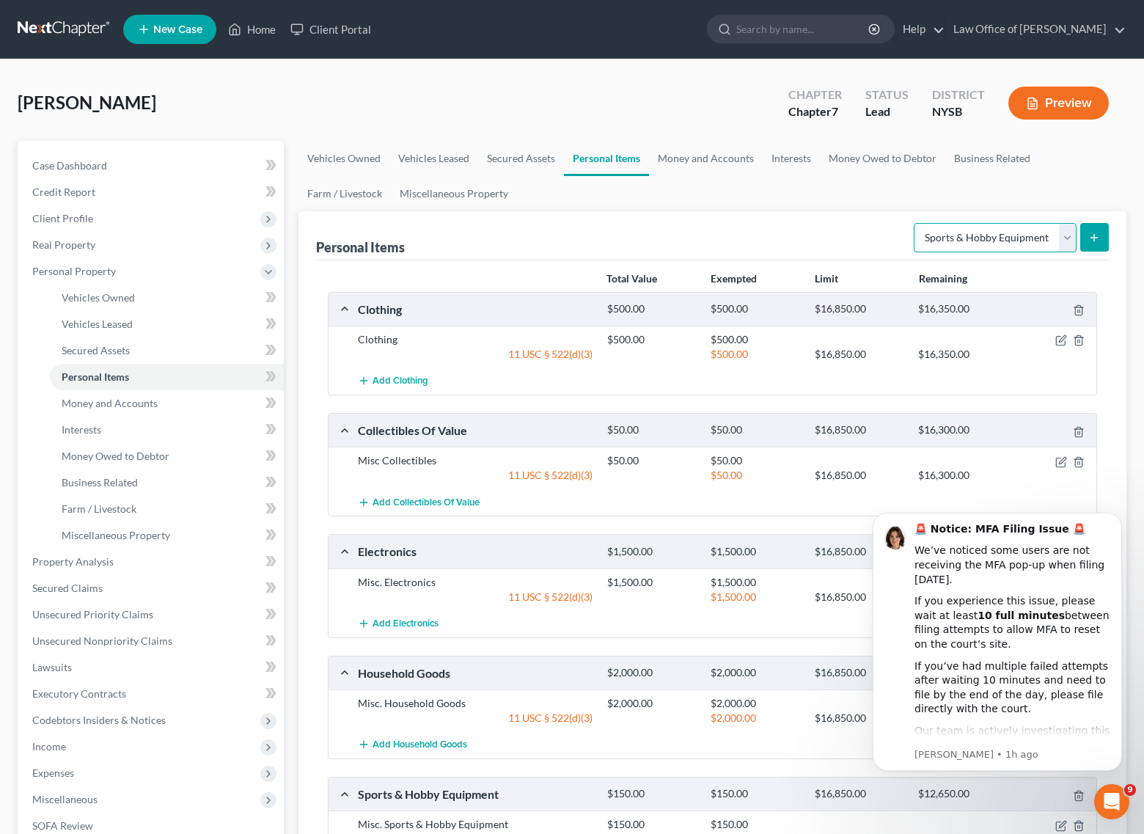
select select "jewelry"
click at [1100, 242] on icon "submit" at bounding box center [1095, 238] width 12 height 12
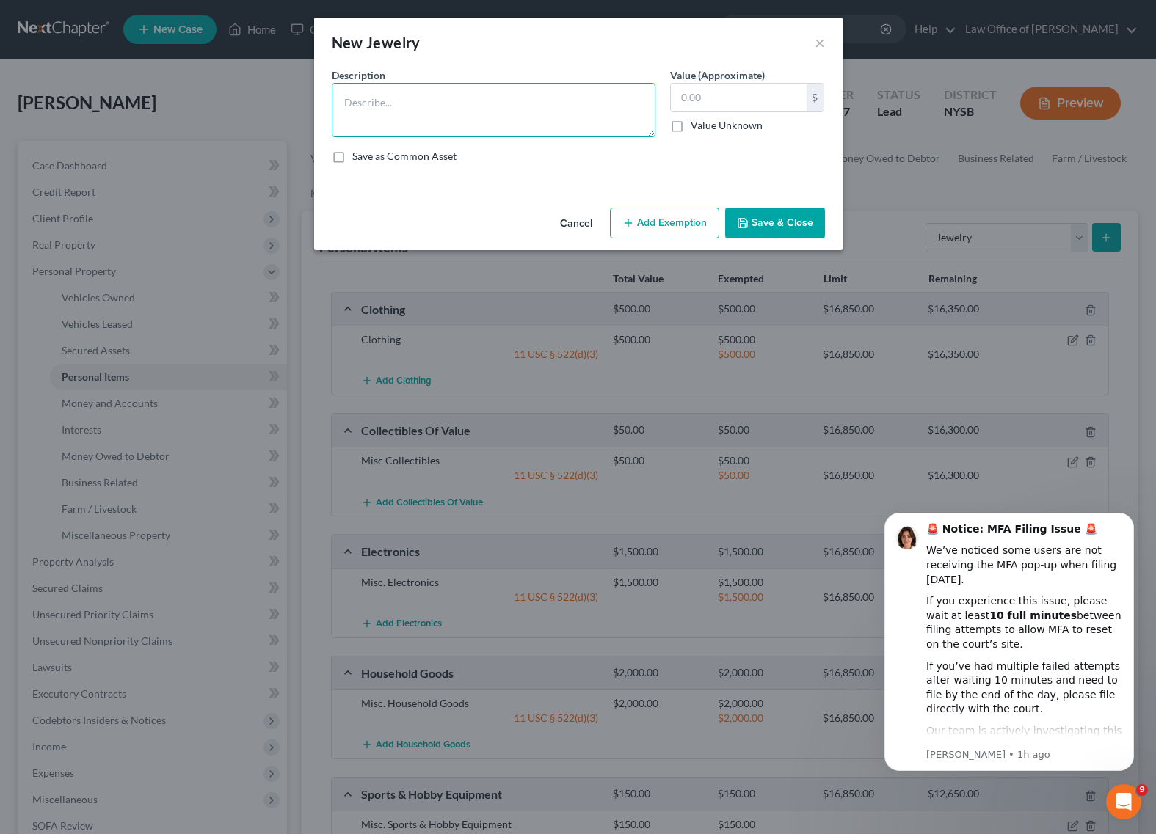
click at [429, 107] on textarea at bounding box center [494, 110] width 324 height 54
type textarea "Misc. Jewelry"
click at [740, 90] on input "text" at bounding box center [739, 98] width 136 height 28
type input "750"
click at [652, 182] on div "An exemption set must first be selected from the Filing Information section. Co…" at bounding box center [578, 134] width 528 height 134
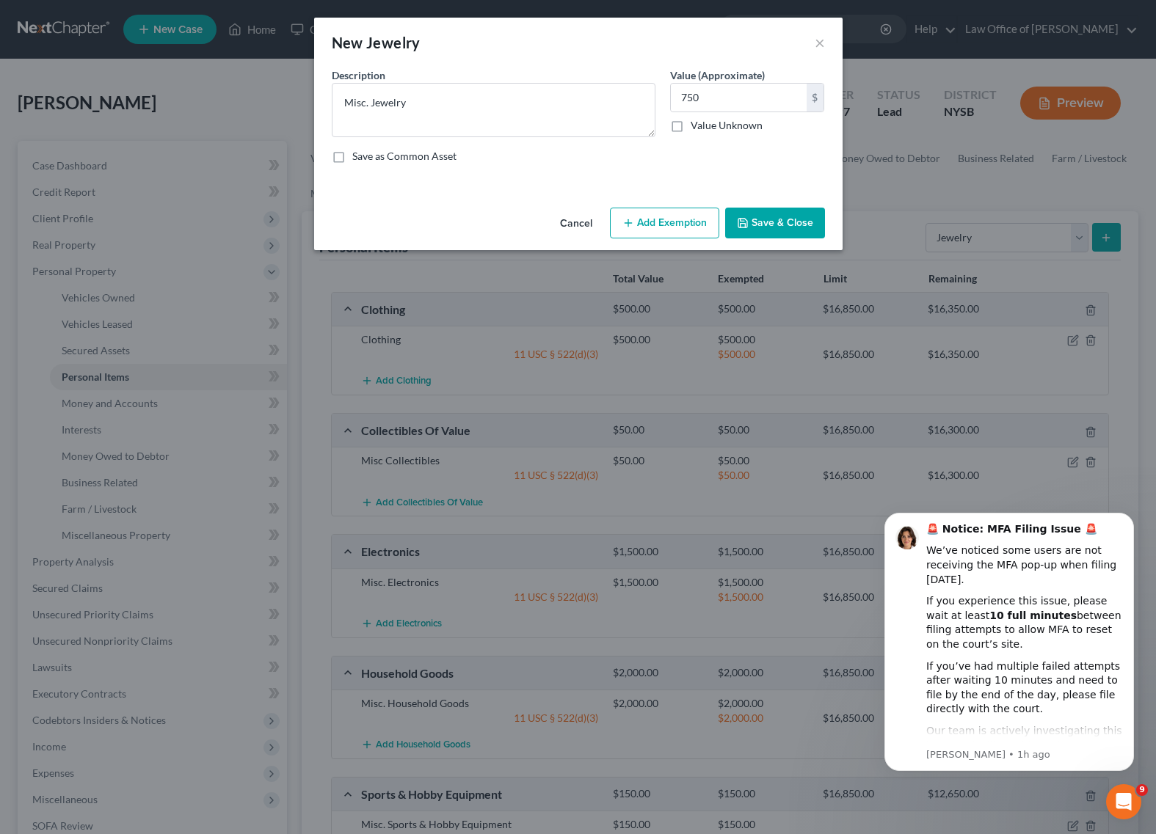
click at [654, 228] on button "Add Exemption" at bounding box center [664, 223] width 109 height 31
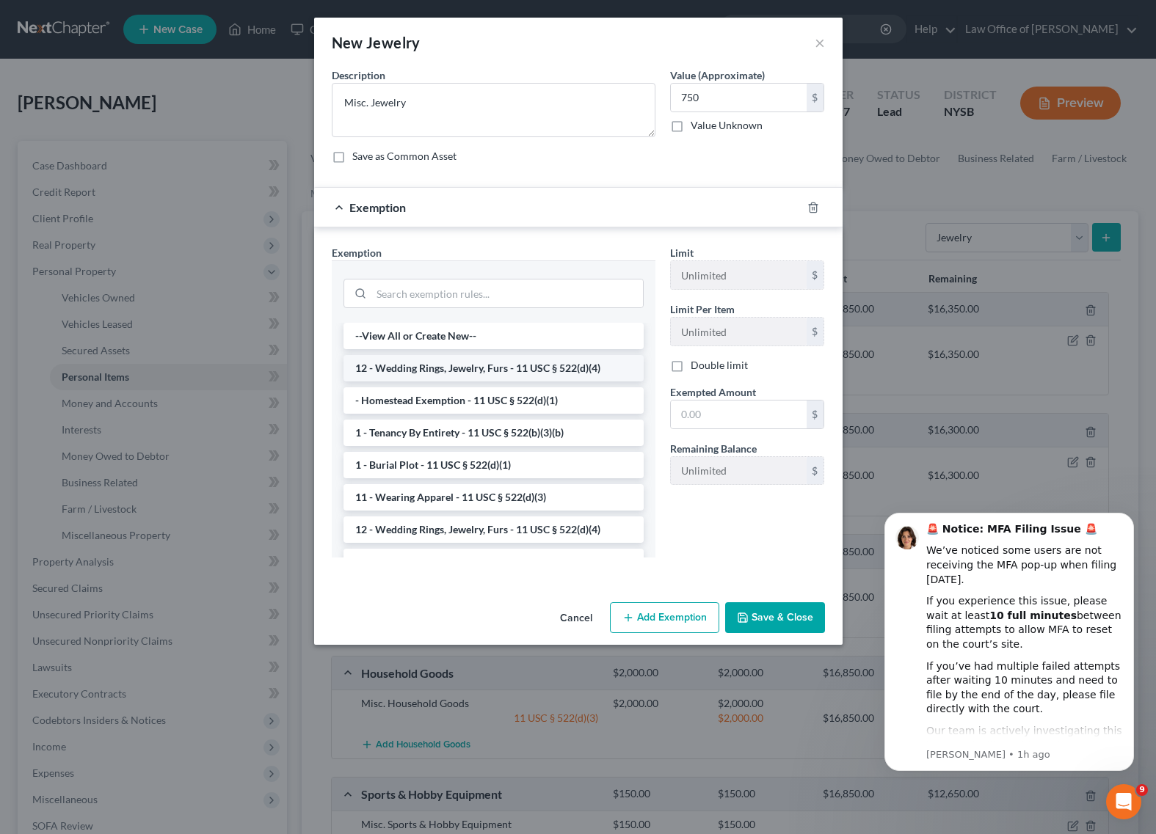
click at [441, 368] on li "12 - Wedding Rings, Jewelry, Furs - 11 USC § 522(d)(4)" at bounding box center [493, 368] width 300 height 26
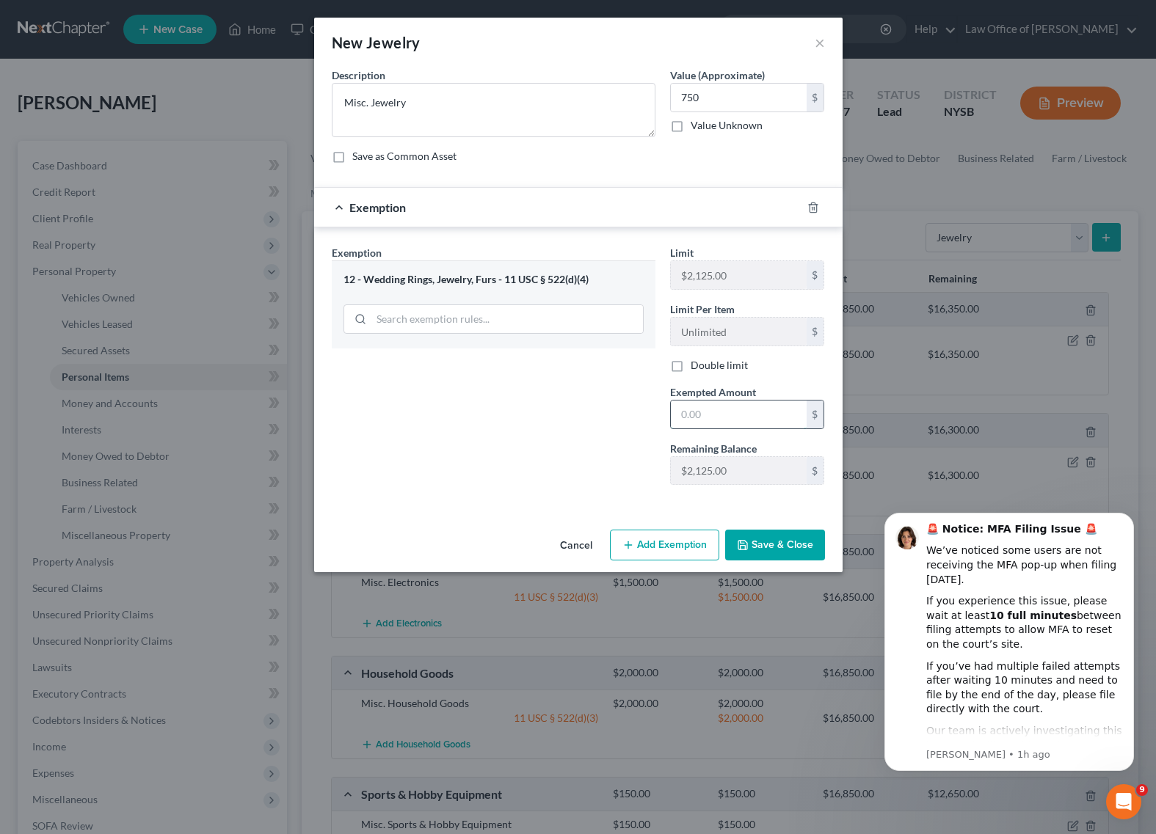
click at [700, 409] on input "text" at bounding box center [739, 415] width 136 height 28
type input "750"
click at [537, 437] on div "Exemption Set must be selected for CA. Exemption * 12 - Wedding Rings, Jewelry,…" at bounding box center [493, 371] width 338 height 252
click at [809, 546] on button "Save & Close" at bounding box center [775, 545] width 100 height 31
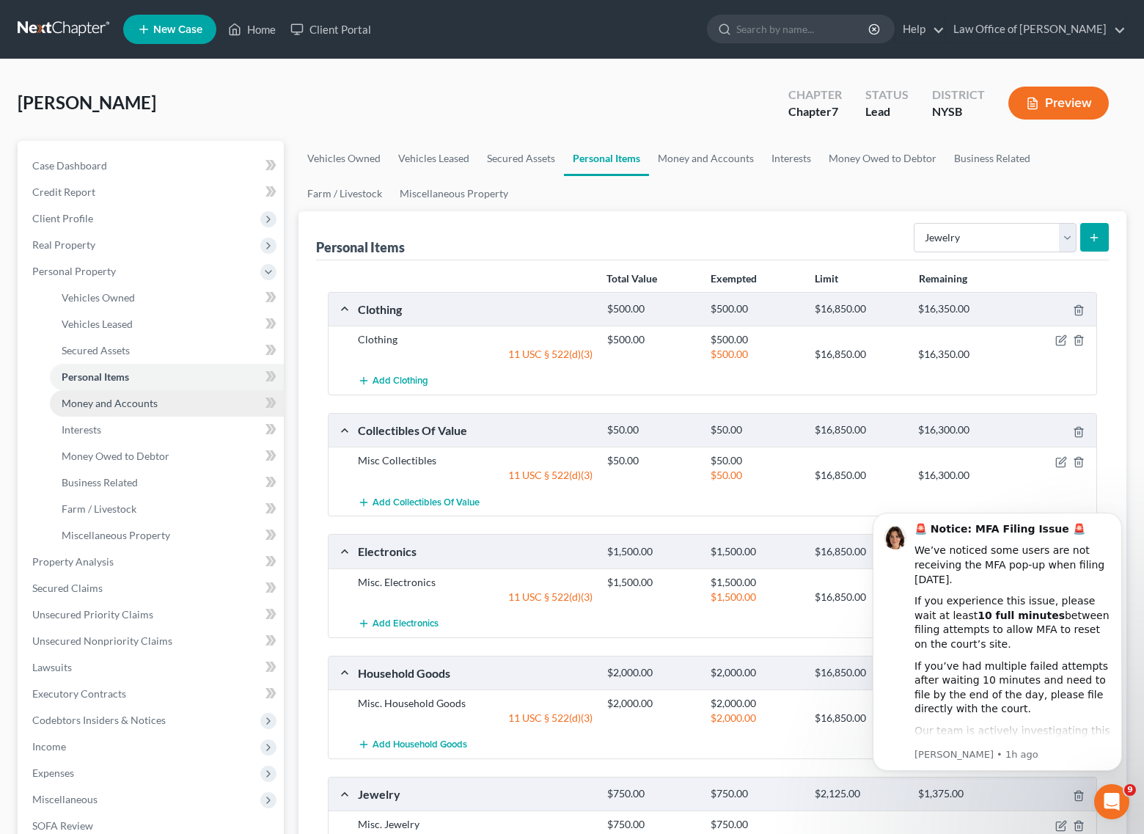
click at [191, 404] on link "Money and Accounts" at bounding box center [167, 403] width 234 height 26
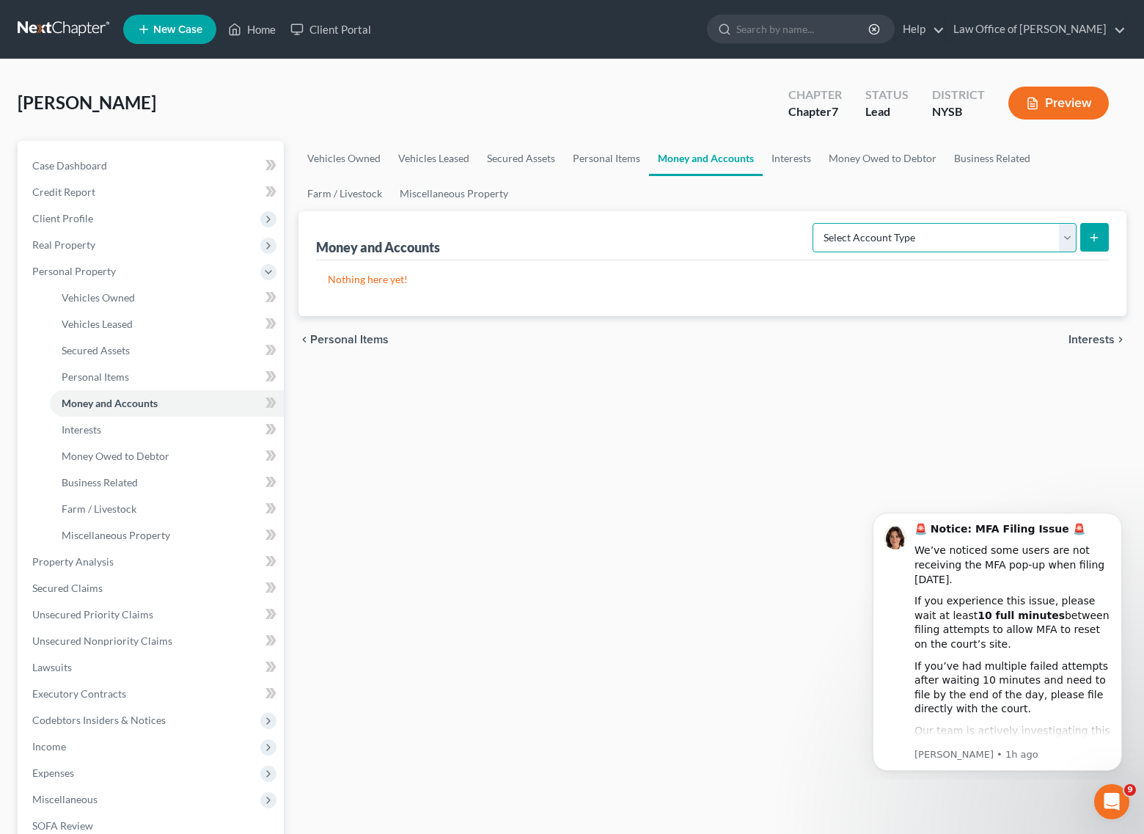
select select "cash_on_hand"
click at [1111, 240] on div "Money and Accounts Select Account Type Brokerage Cash on Hand Certificates of D…" at bounding box center [713, 263] width 828 height 105
click at [1095, 240] on line "submit" at bounding box center [1095, 237] width 0 height 7
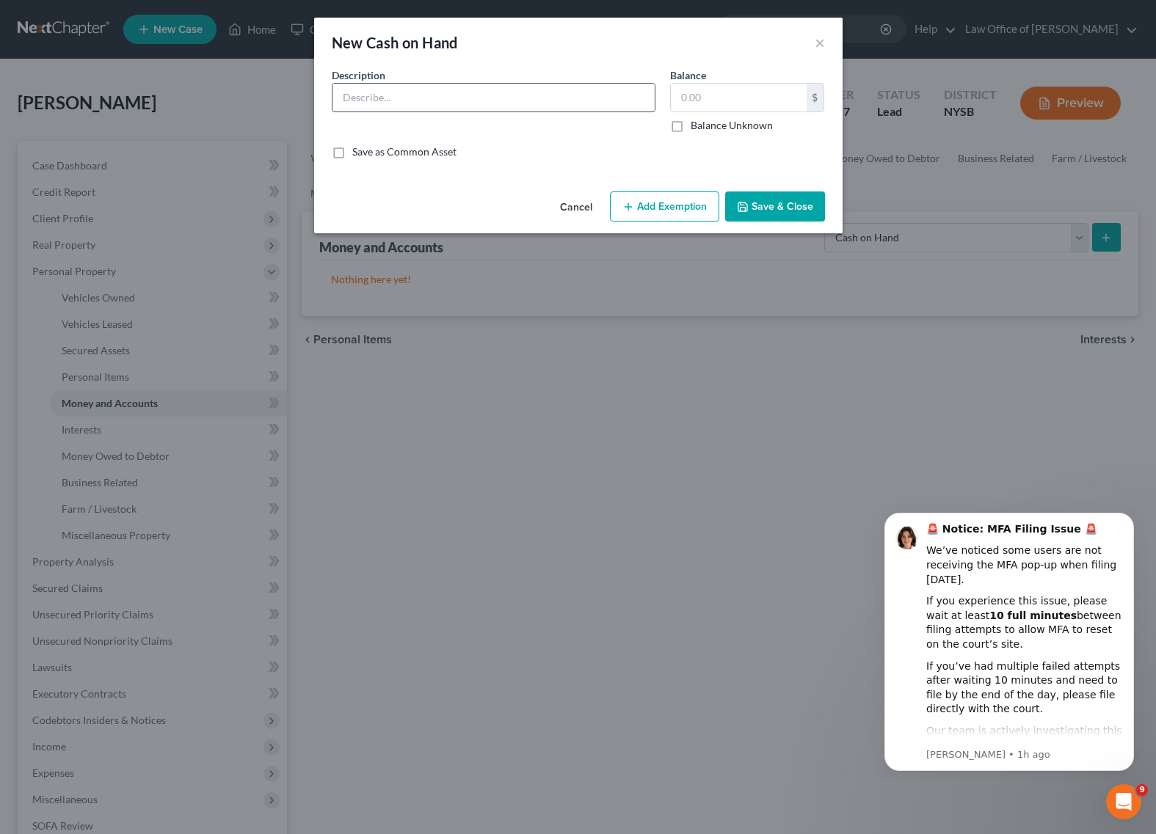
drag, startPoint x: 393, startPoint y: 85, endPoint x: 395, endPoint y: 95, distance: 10.0
click at [393, 86] on input "text" at bounding box center [493, 98] width 322 height 28
type input "Cash"
click at [715, 95] on input "text" at bounding box center [739, 98] width 136 height 28
type input "100"
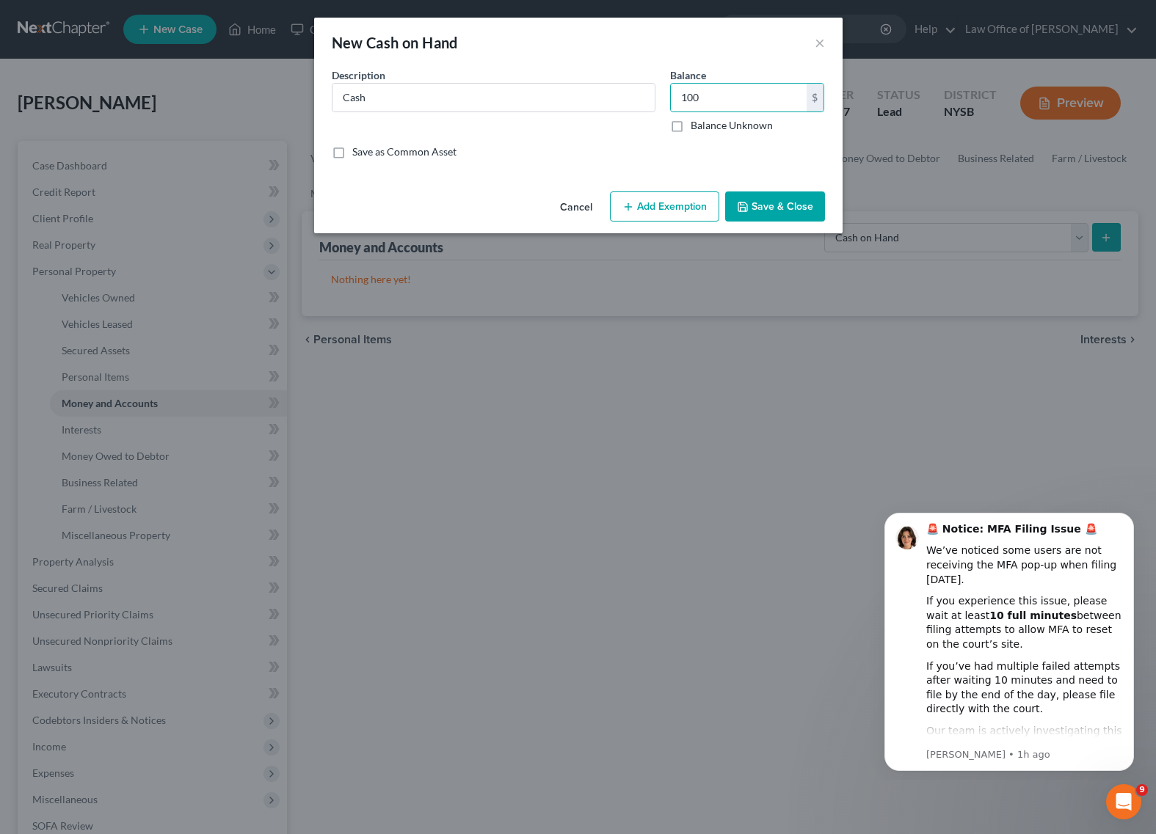
click at [571, 169] on div "An exemption set must first be selected from the Filing Information section. Co…" at bounding box center [578, 126] width 528 height 118
click at [679, 219] on button "Add Exemption" at bounding box center [664, 206] width 109 height 31
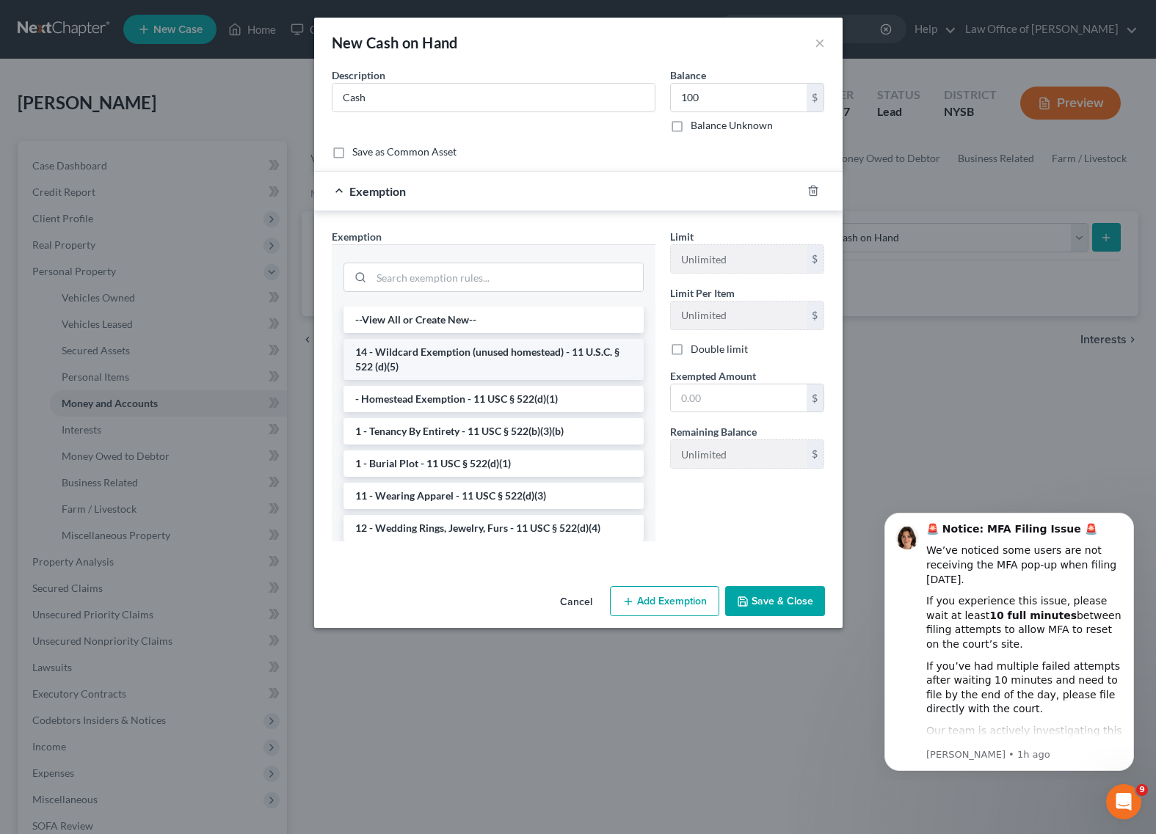
click at [426, 347] on li "14 - Wildcard Exemption (unused homestead) - 11 U.S.C. § 522 (d)(5)" at bounding box center [493, 359] width 300 height 41
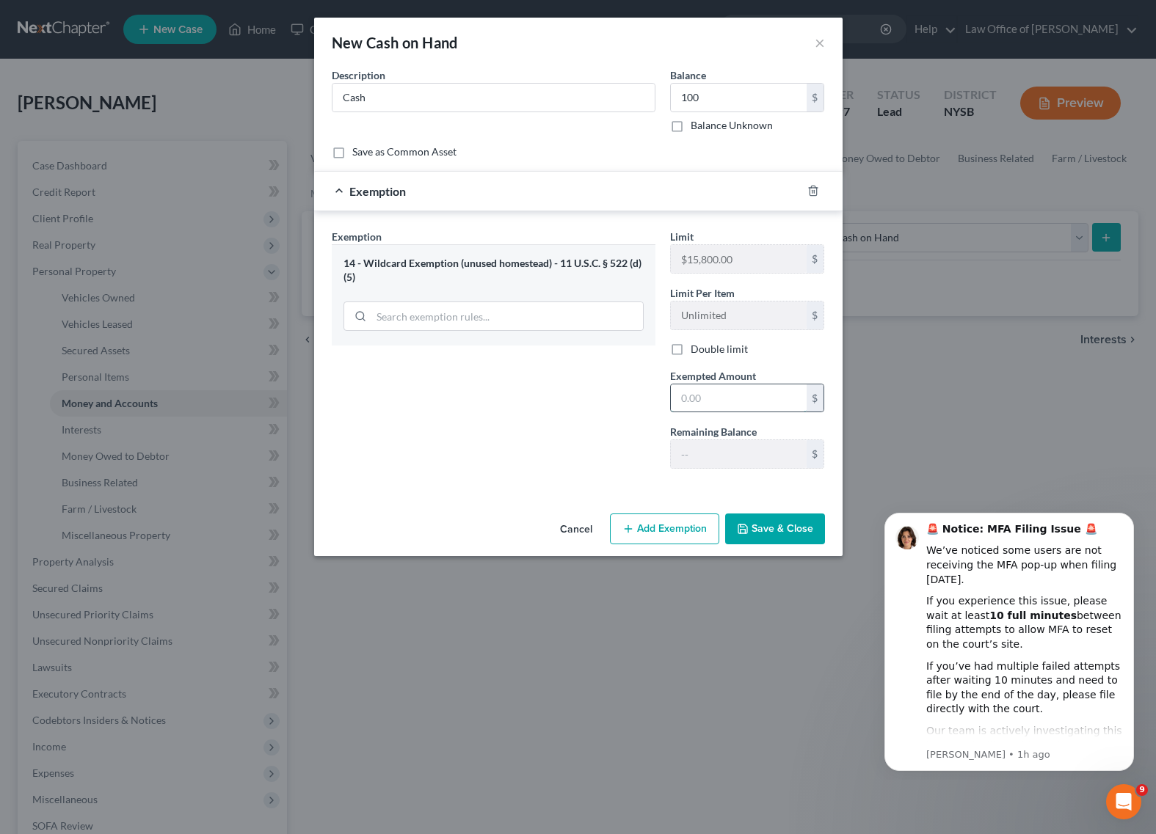
click at [715, 395] on input "text" at bounding box center [739, 398] width 136 height 28
type input "100"
click at [564, 417] on div "Exemption Set must be selected for CA. Exemption * 14 - Wildcard Exemption (unu…" at bounding box center [493, 355] width 338 height 252
click at [772, 525] on button "Save & Close" at bounding box center [775, 529] width 100 height 31
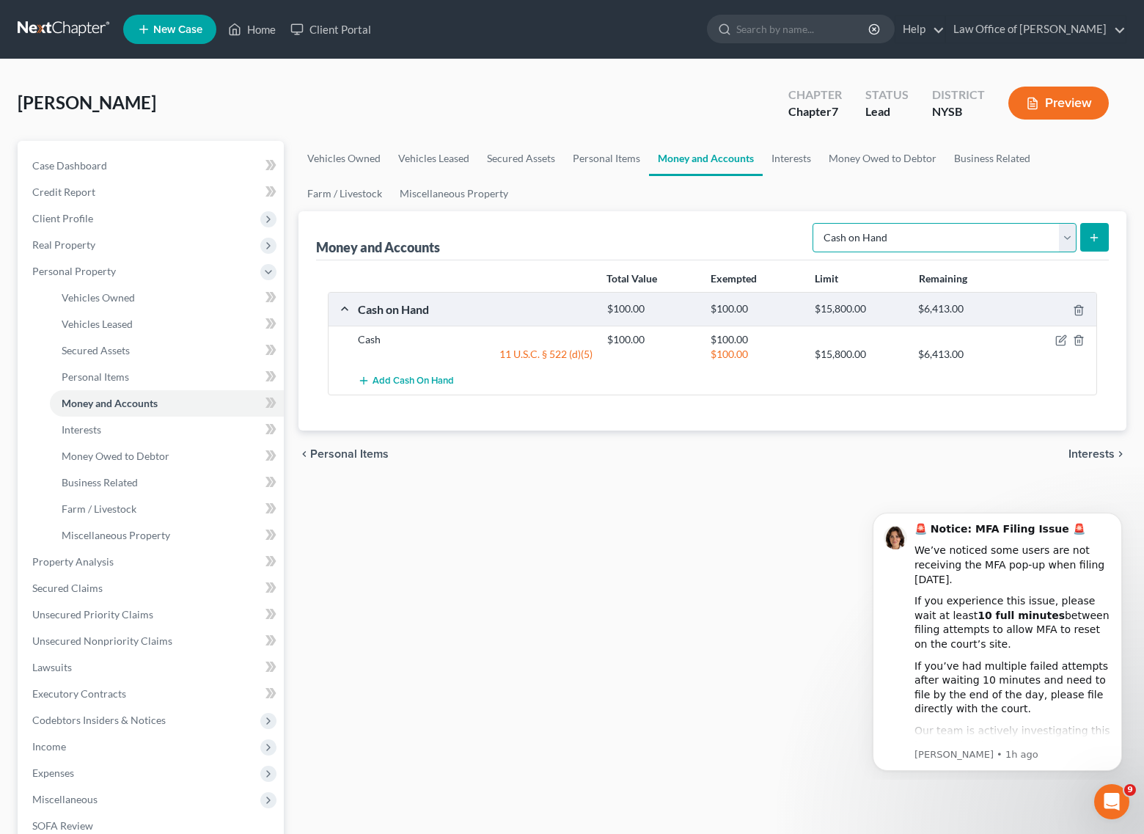
select select "checking"
click at [1091, 237] on icon "submit" at bounding box center [1095, 238] width 12 height 12
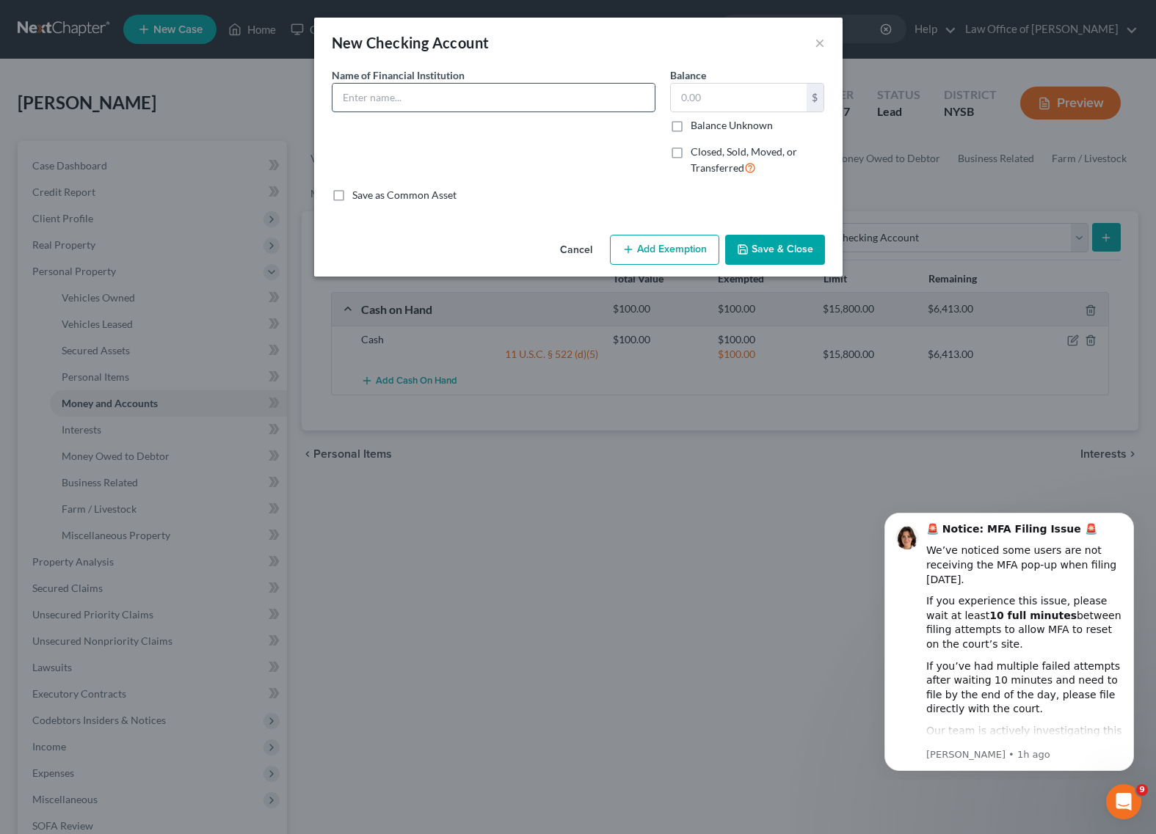
click at [388, 93] on input "text" at bounding box center [493, 98] width 322 height 28
type input "[PERSON_NAME] Bank"
click at [694, 98] on input "text" at bounding box center [739, 98] width 136 height 28
type input "2,400"
click at [577, 164] on div "Name of Financial Institution * [PERSON_NAME] Bank" at bounding box center [493, 127] width 338 height 120
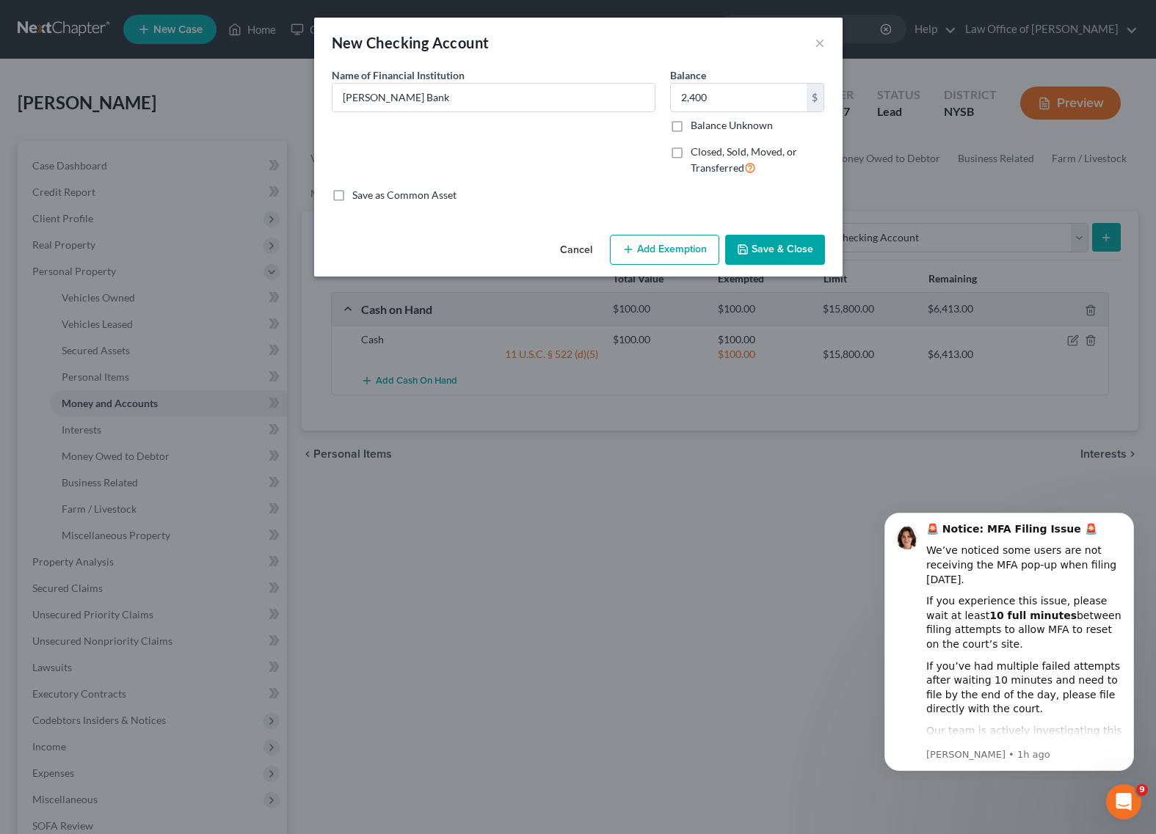
click at [644, 241] on button "Add Exemption" at bounding box center [664, 250] width 109 height 31
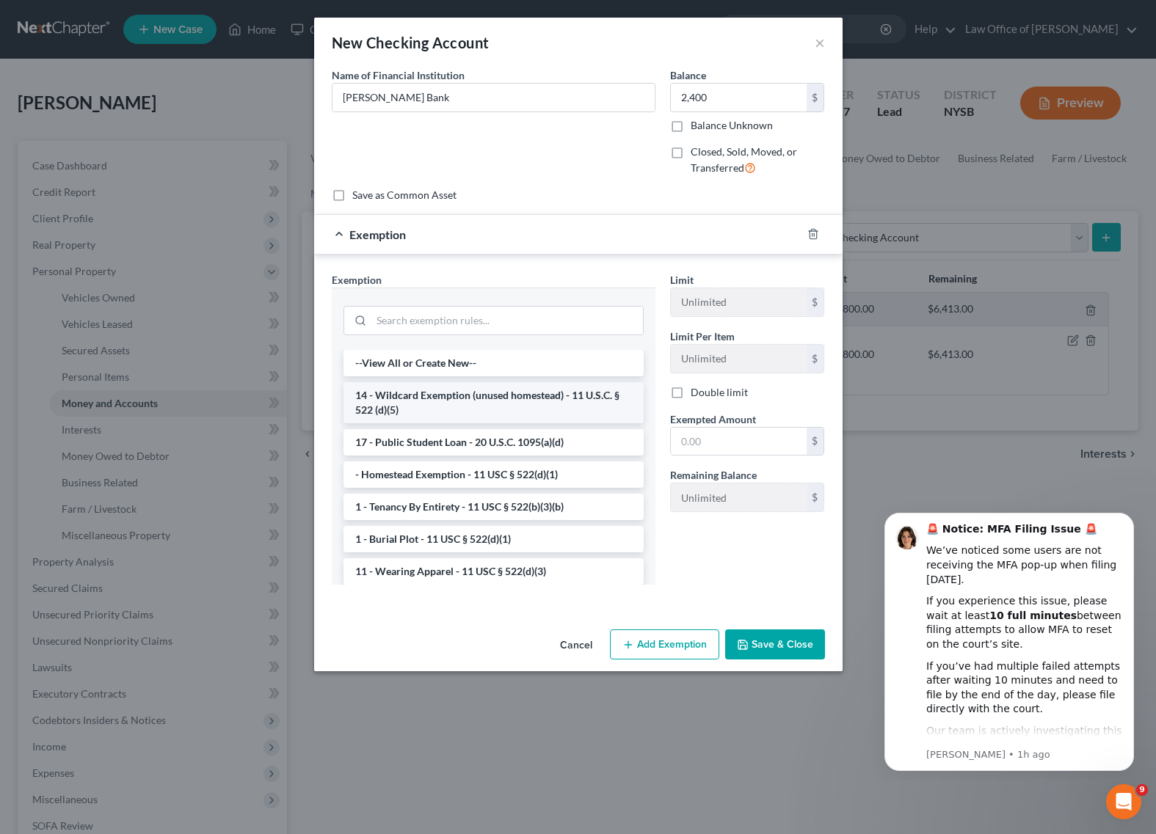
click at [492, 399] on li "14 - Wildcard Exemption (unused homestead) - 11 U.S.C. § 522 (d)(5)" at bounding box center [493, 402] width 300 height 41
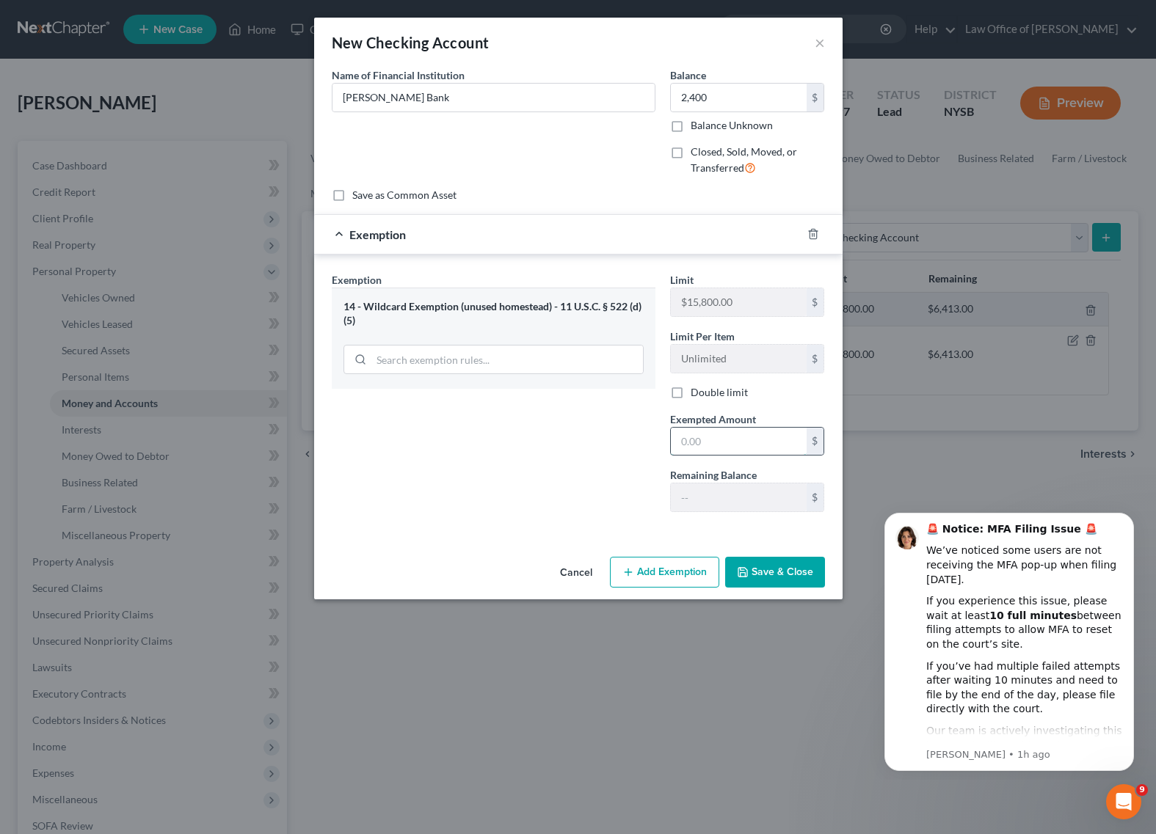
click at [709, 442] on input "text" at bounding box center [739, 442] width 136 height 28
type input "2,400"
click at [795, 567] on button "Save & Close" at bounding box center [775, 572] width 100 height 31
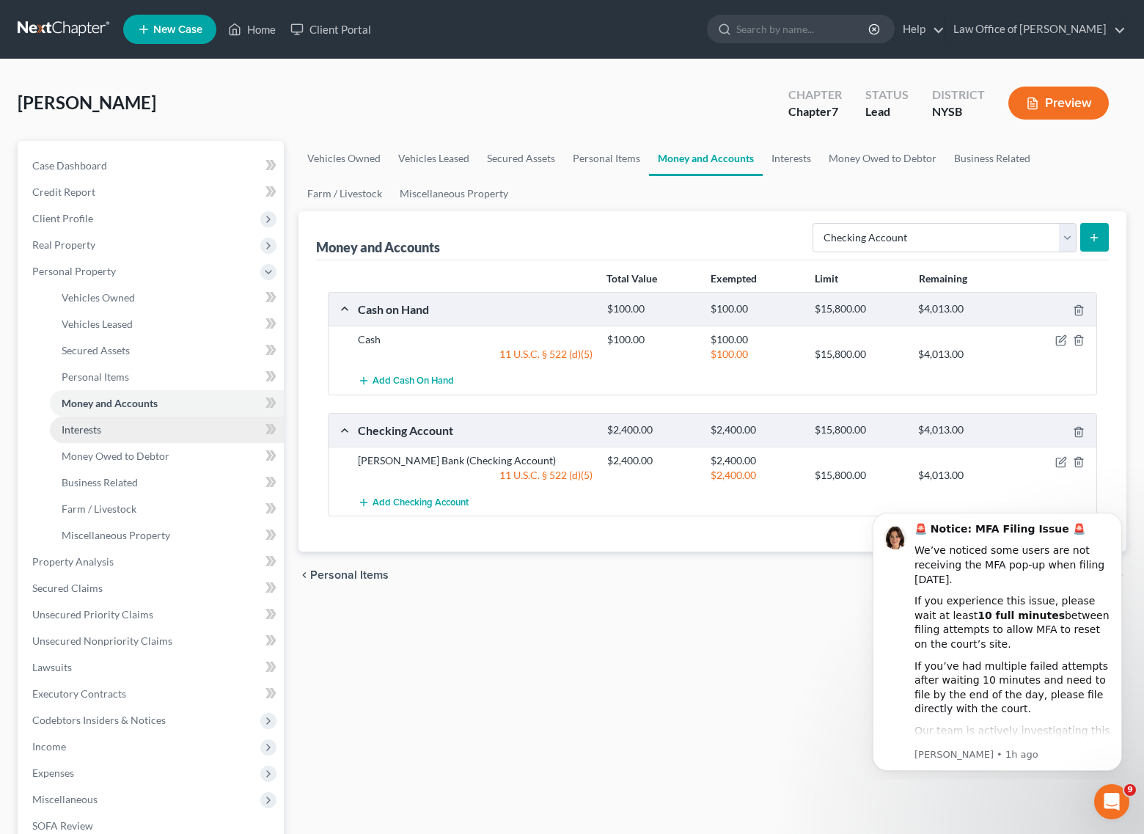
click at [101, 428] on span "Interests" at bounding box center [82, 429] width 40 height 12
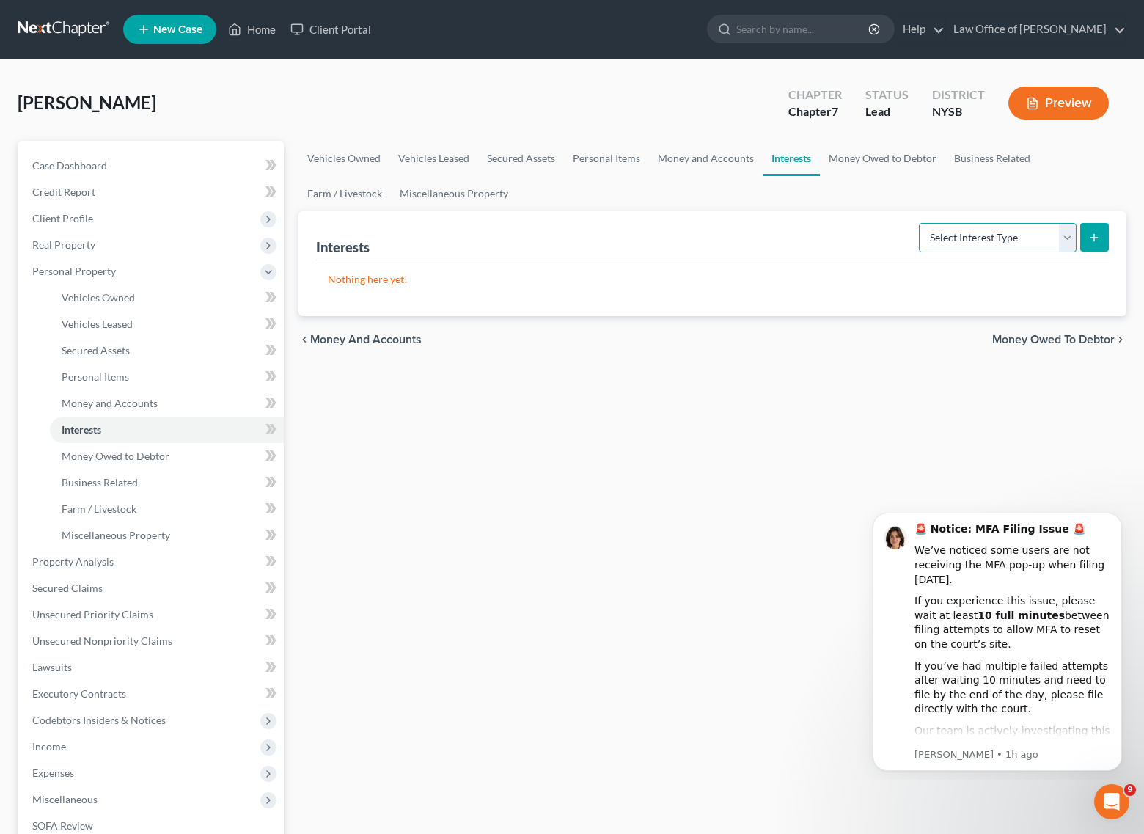
select select "ira"
click at [1092, 238] on icon "submit" at bounding box center [1095, 238] width 12 height 12
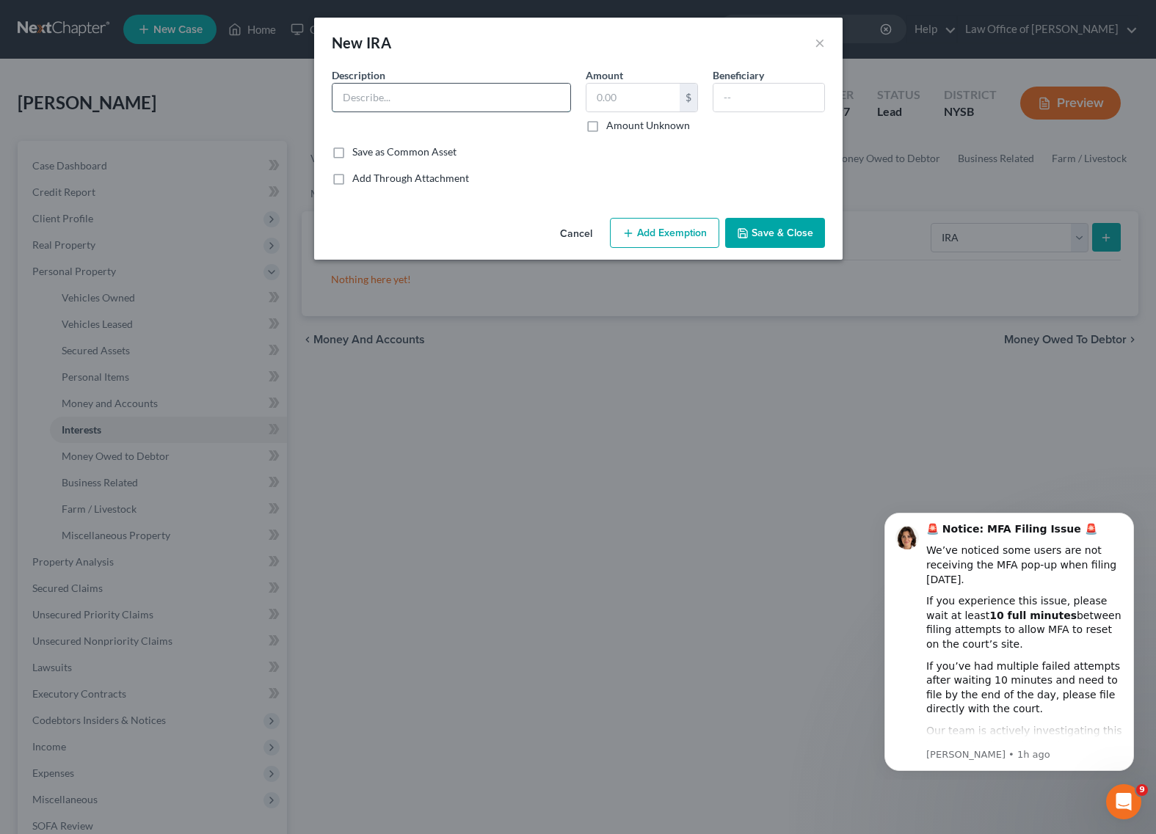
click at [399, 98] on input "text" at bounding box center [451, 98] width 238 height 28
type input "IRA"
drag, startPoint x: 618, startPoint y: 95, endPoint x: 627, endPoint y: 96, distance: 8.2
click at [619, 95] on input "text" at bounding box center [632, 98] width 93 height 28
type input "7,000"
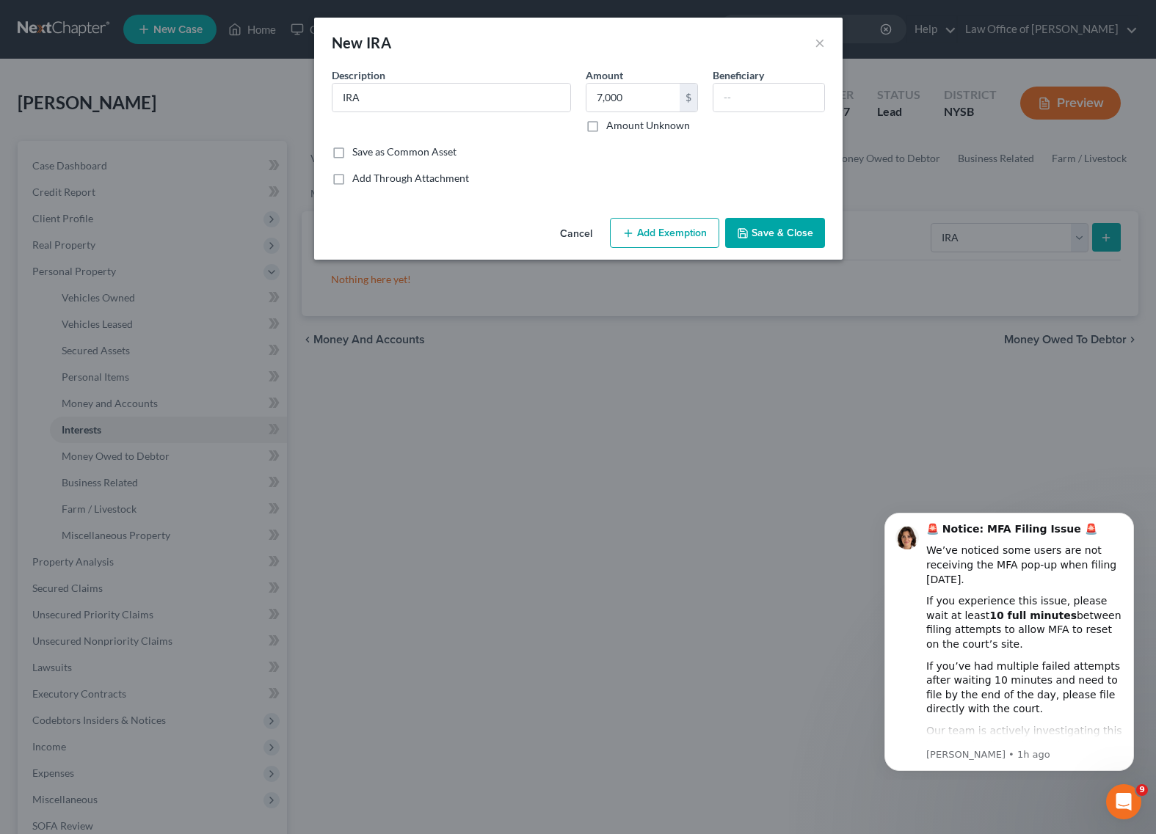
click at [579, 178] on div "Add Through Attachment" at bounding box center [578, 178] width 493 height 15
click at [646, 230] on button "Add Exemption" at bounding box center [664, 233] width 109 height 31
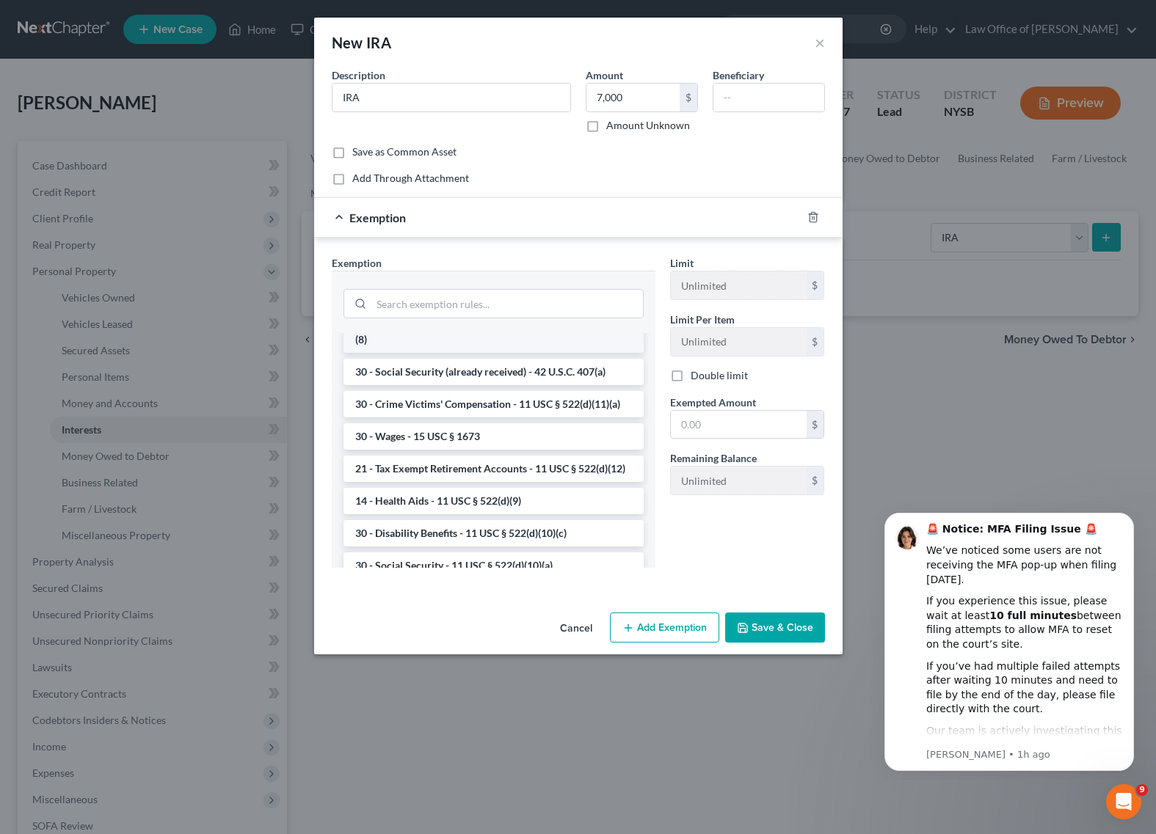
scroll to position [650, 0]
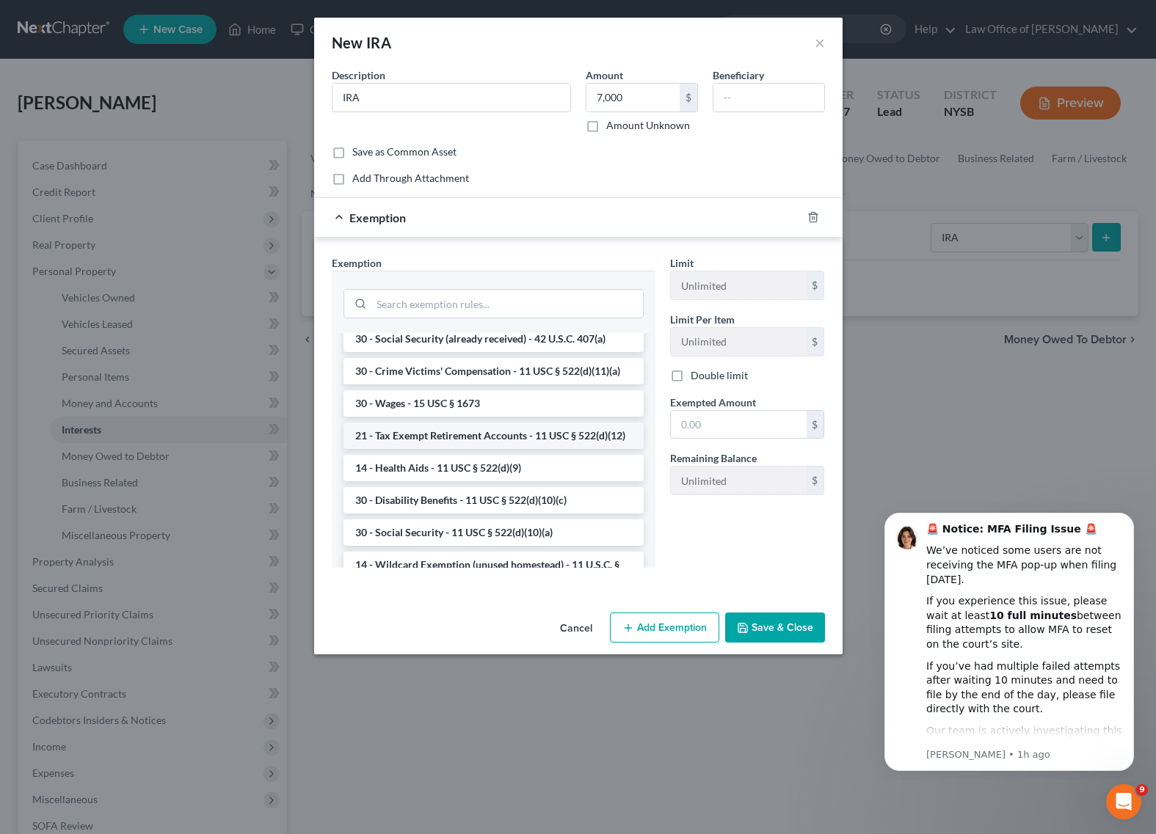
click at [564, 449] on li "21 - Tax Exempt Retirement Accounts - 11 USC § 522(d)(12)" at bounding box center [493, 436] width 300 height 26
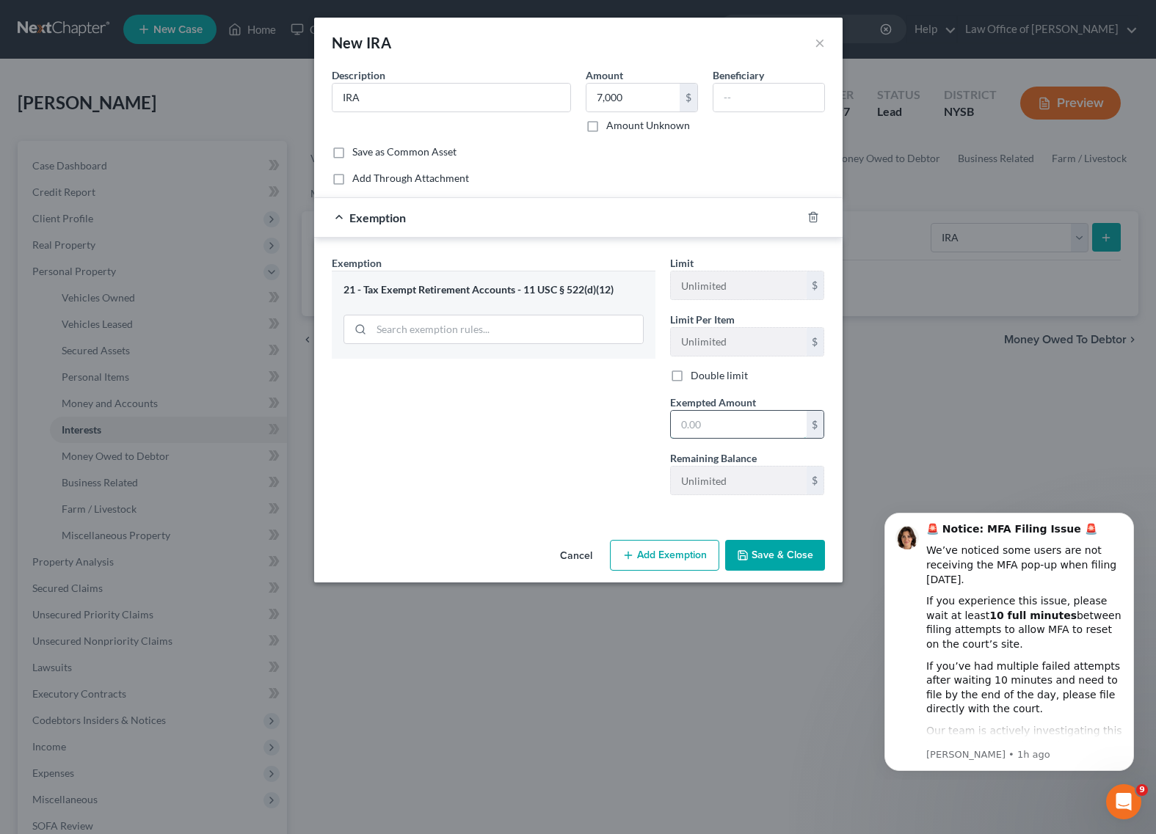
click at [732, 426] on input "text" at bounding box center [739, 425] width 136 height 28
type input "7,000"
click at [527, 445] on div "Exemption Set must be selected for CA. Exemption * 21 - Tax Exempt Retirement A…" at bounding box center [493, 381] width 338 height 252
click at [782, 550] on button "Save & Close" at bounding box center [775, 555] width 100 height 31
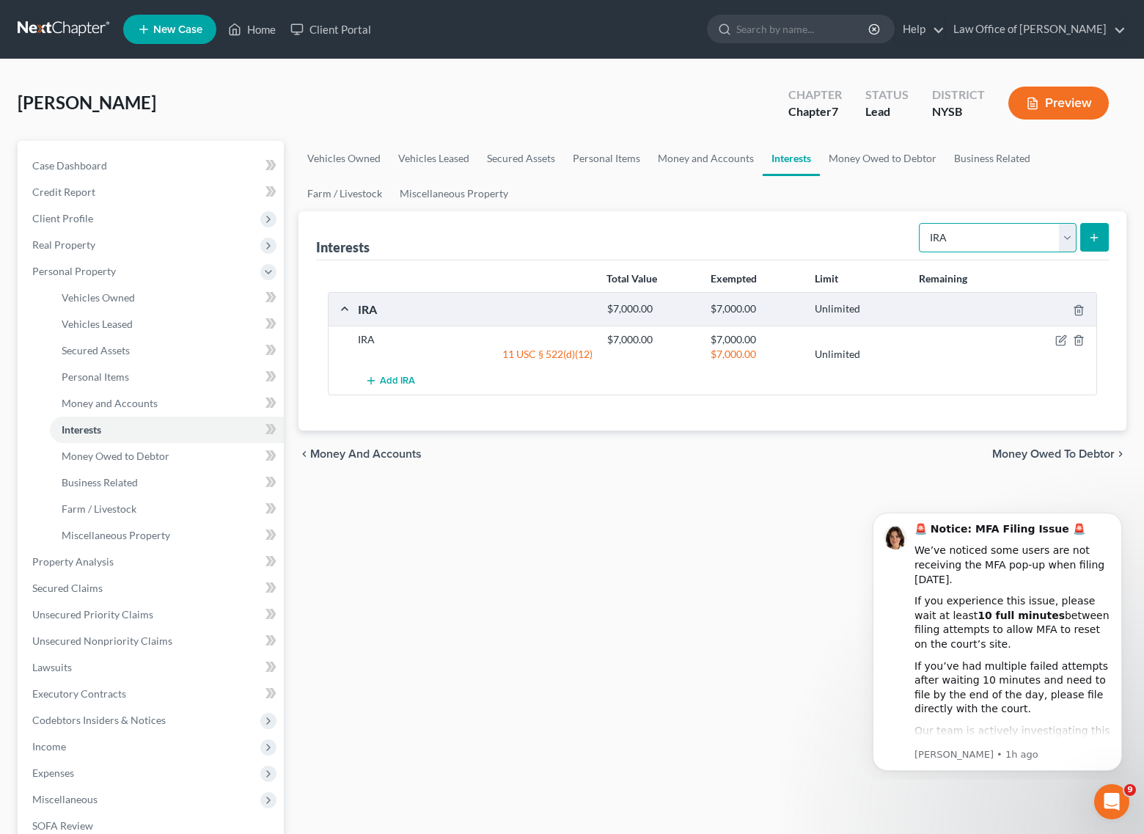
select select "whole_life_insurance"
click at [1100, 240] on icon "submit" at bounding box center [1095, 238] width 12 height 12
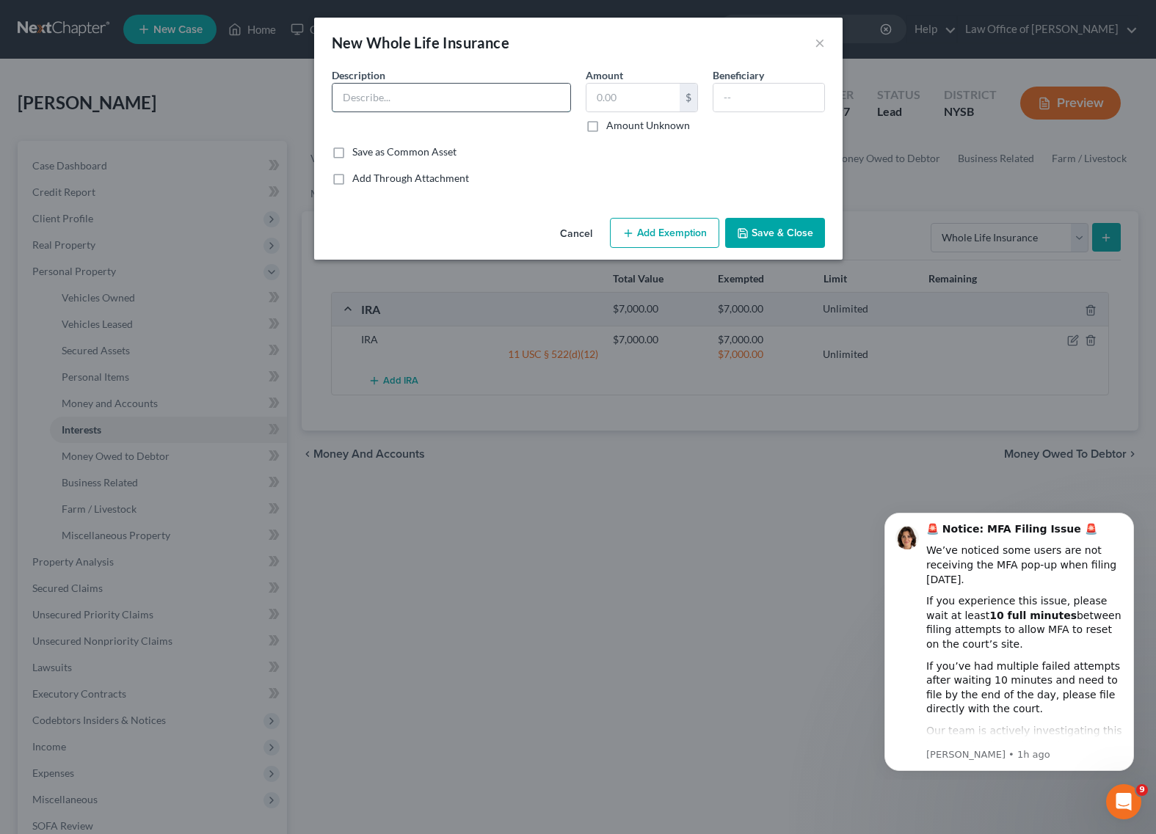
click at [389, 98] on input "text" at bounding box center [451, 98] width 238 height 28
type input "Mass mutual Whole Life"
click at [624, 90] on input "text" at bounding box center [632, 98] width 93 height 28
type input "1,100"
click at [631, 231] on icon "button" at bounding box center [628, 233] width 12 height 12
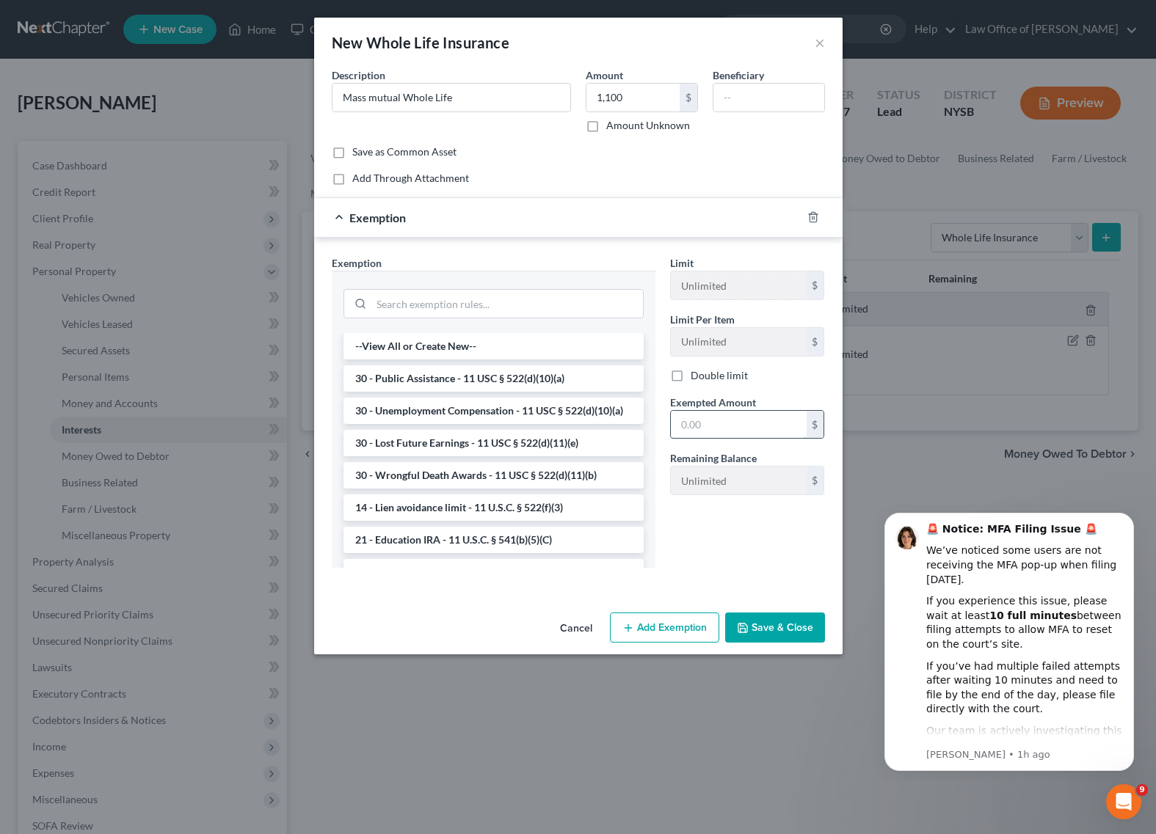
drag, startPoint x: 701, startPoint y: 426, endPoint x: 769, endPoint y: 432, distance: 68.5
click at [701, 426] on input "text" at bounding box center [739, 425] width 136 height 28
type input "1,100"
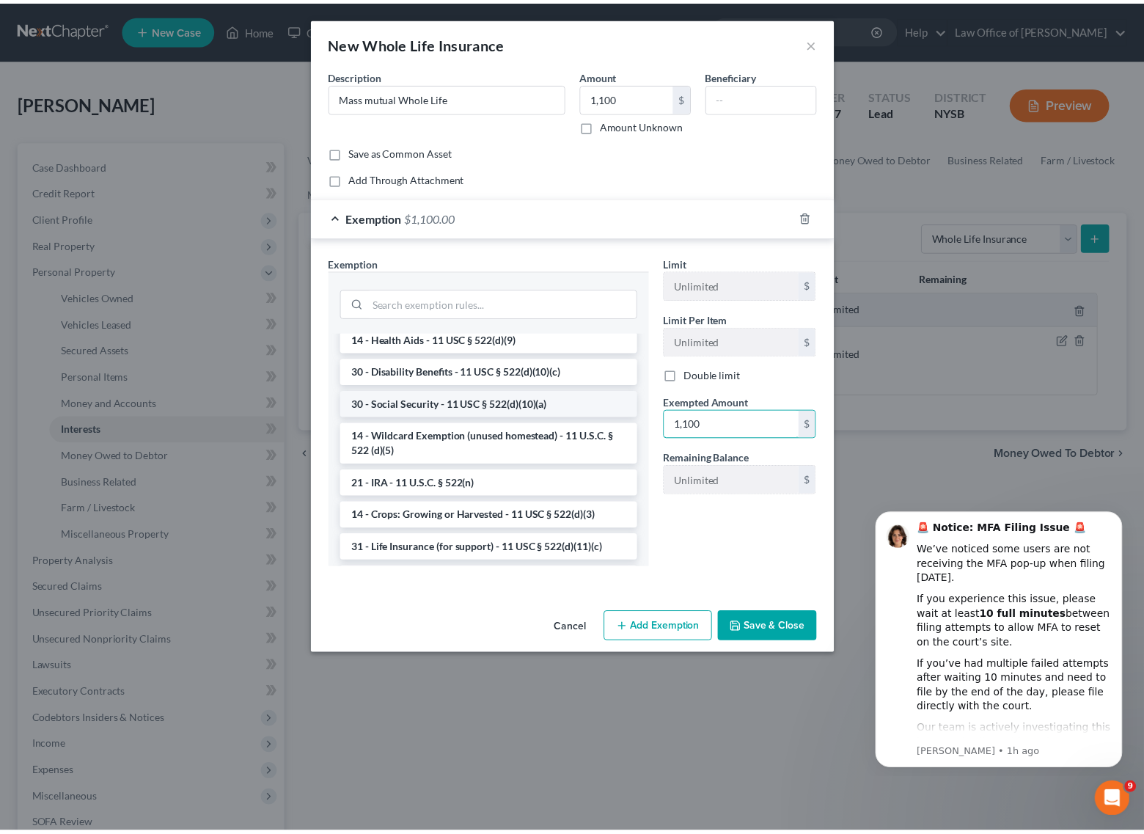
scroll to position [781, 0]
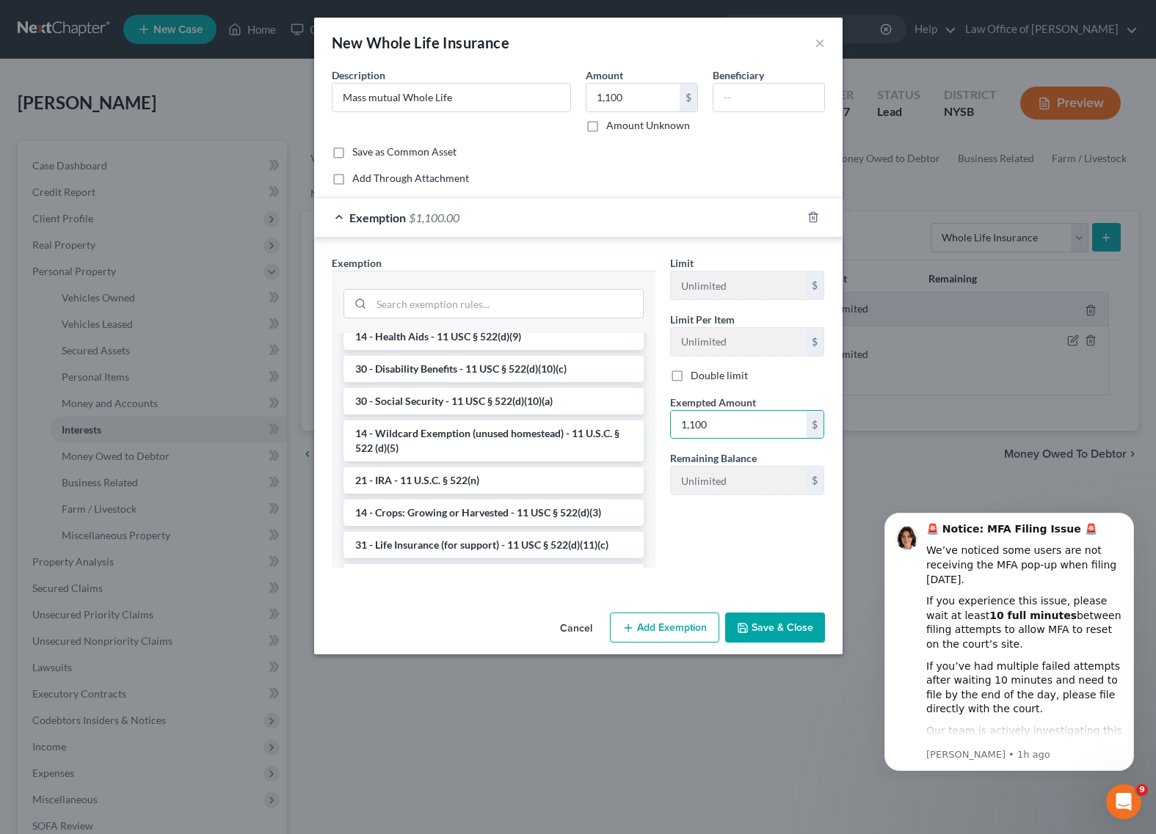
click at [521, 461] on li "14 - Wildcard Exemption (unused homestead) - 11 U.S.C. § 522 (d)(5)" at bounding box center [493, 440] width 300 height 41
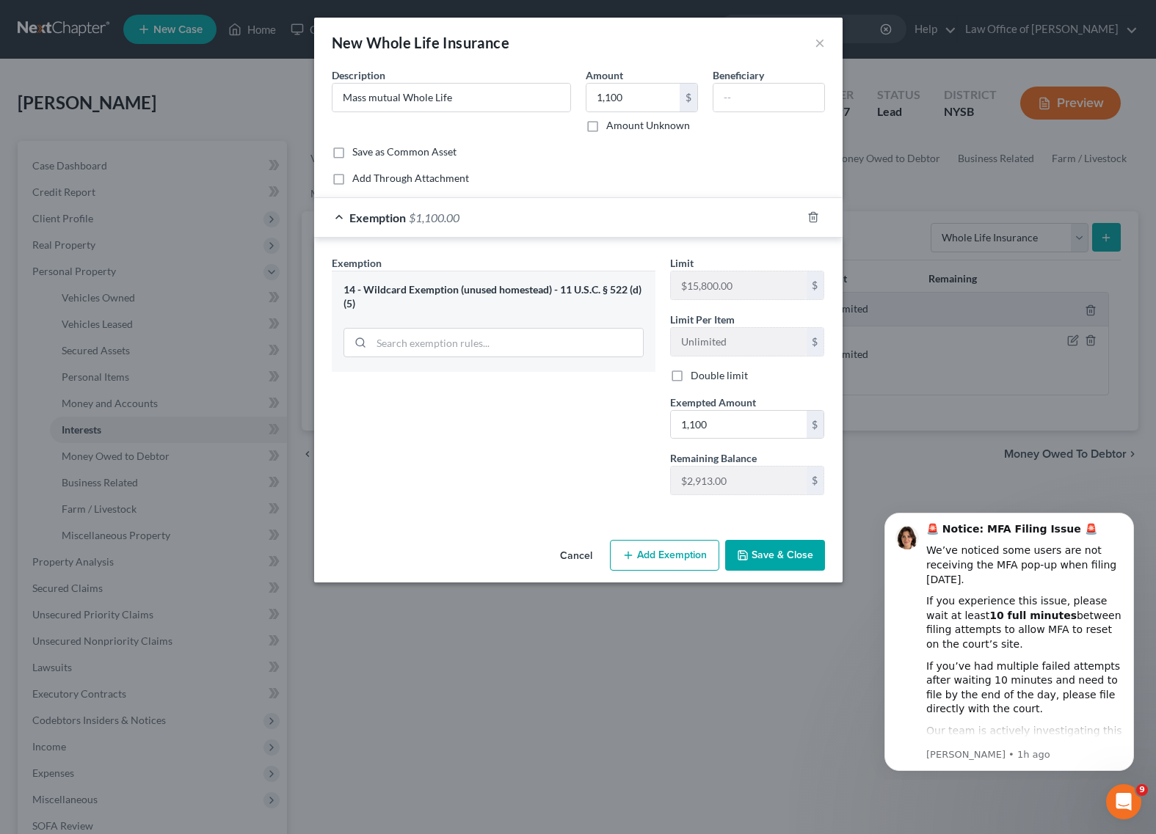
click at [782, 553] on button "Save & Close" at bounding box center [775, 555] width 100 height 31
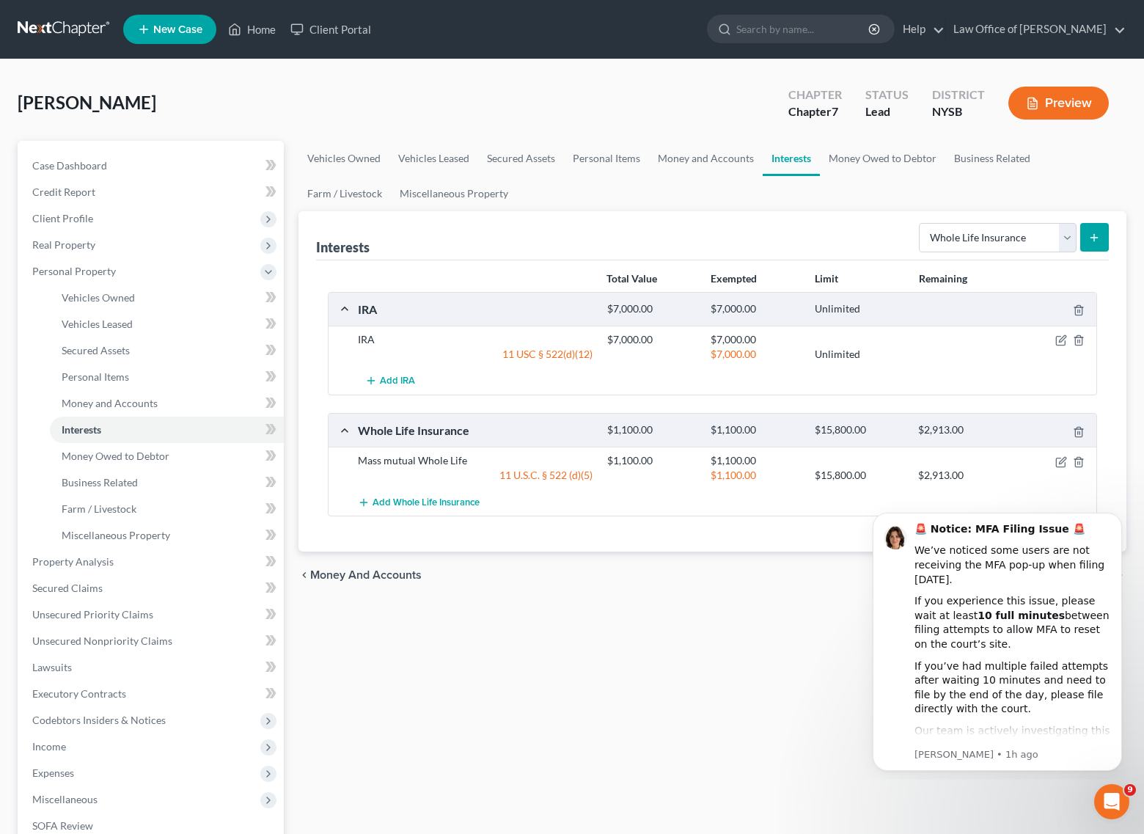
click at [666, 563] on div "chevron_left Money and Accounts Money Owed to Debtor chevron_right" at bounding box center [713, 575] width 828 height 47
click at [114, 293] on span "Vehicles Owned" at bounding box center [98, 297] width 73 height 12
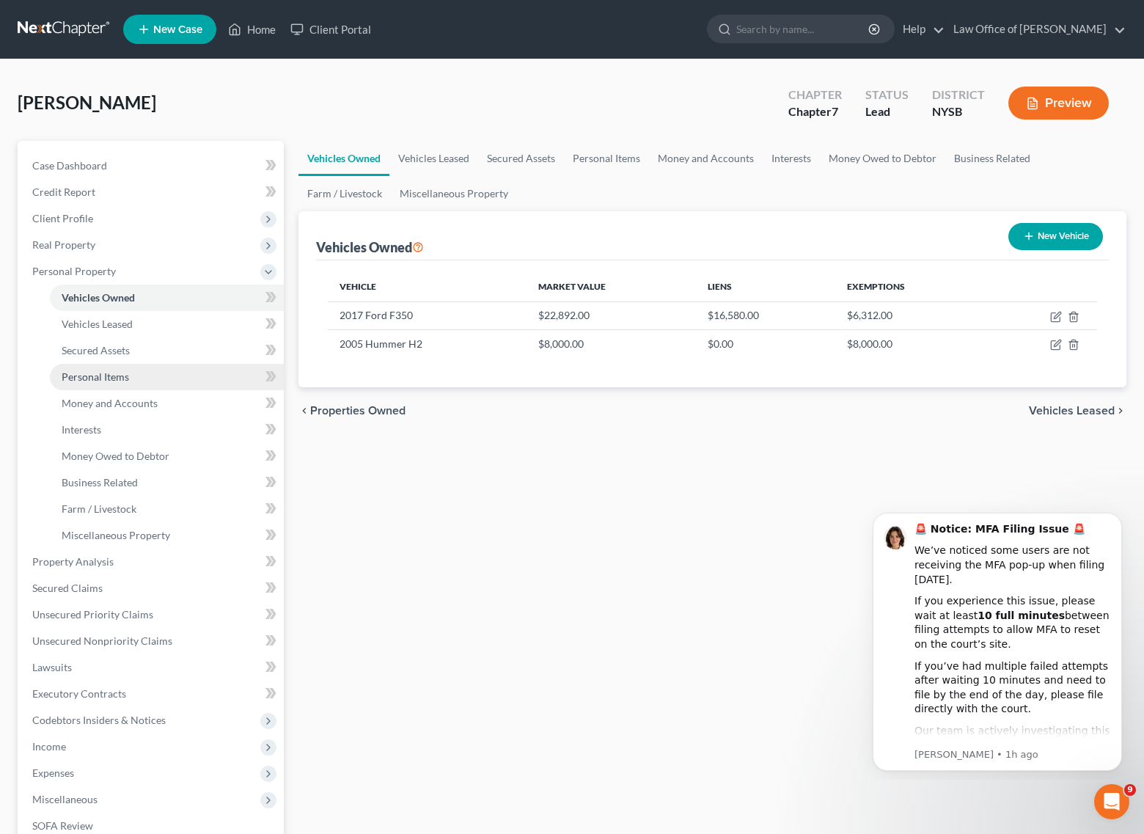
click at [99, 376] on span "Personal Items" at bounding box center [95, 376] width 67 height 12
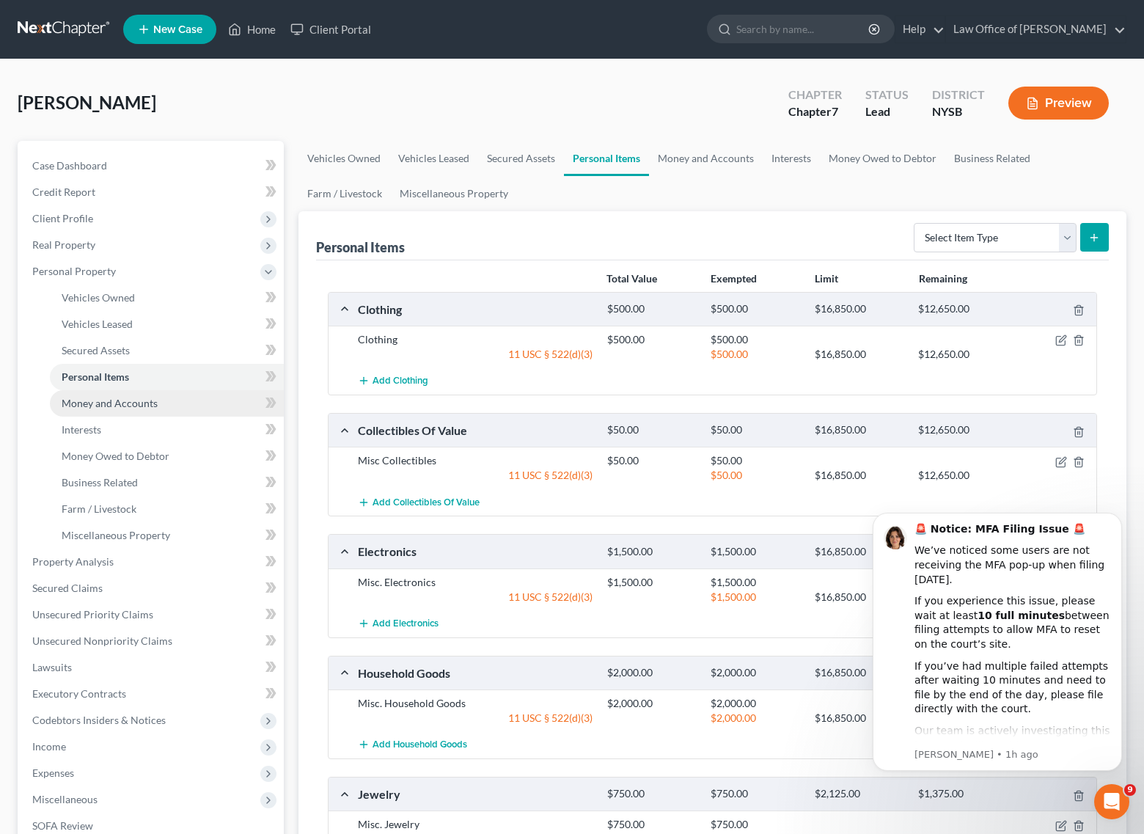
click at [119, 411] on link "Money and Accounts" at bounding box center [167, 403] width 234 height 26
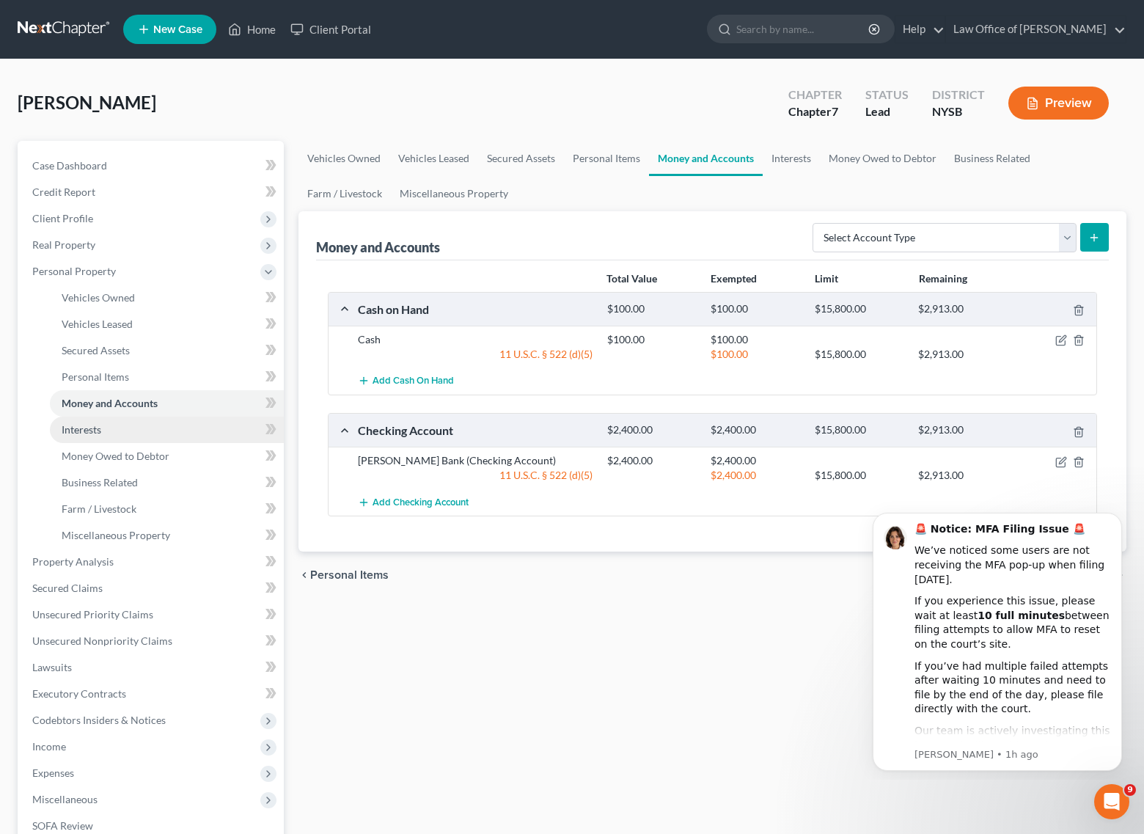
click at [92, 431] on span "Interests" at bounding box center [82, 429] width 40 height 12
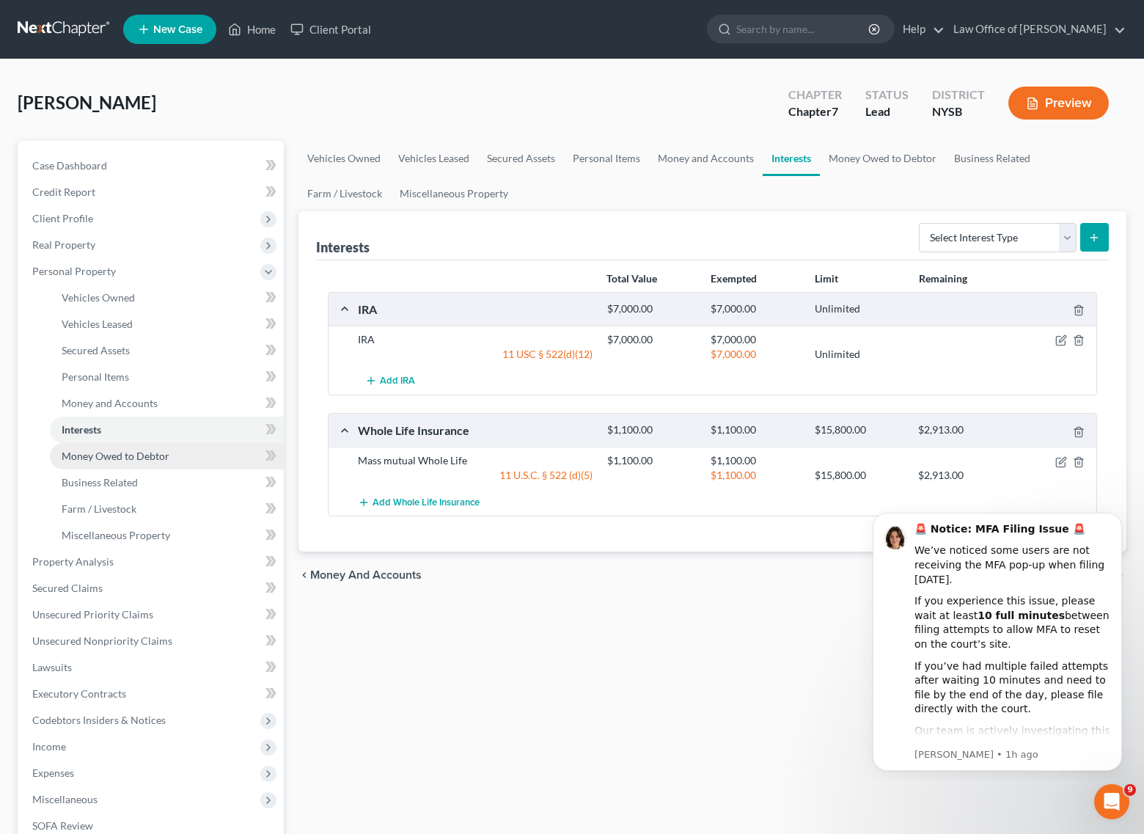
click at [103, 456] on span "Money Owed to Debtor" at bounding box center [116, 456] width 108 height 12
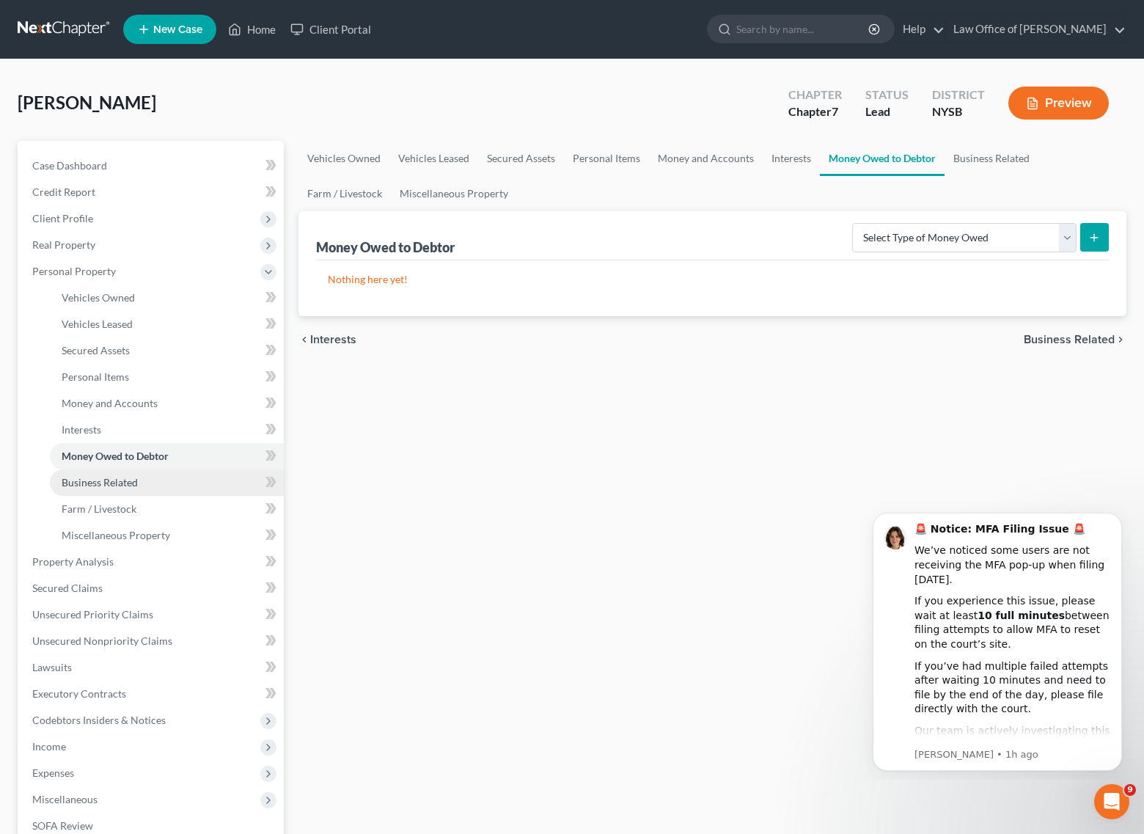
click at [105, 486] on span "Business Related" at bounding box center [100, 482] width 76 height 12
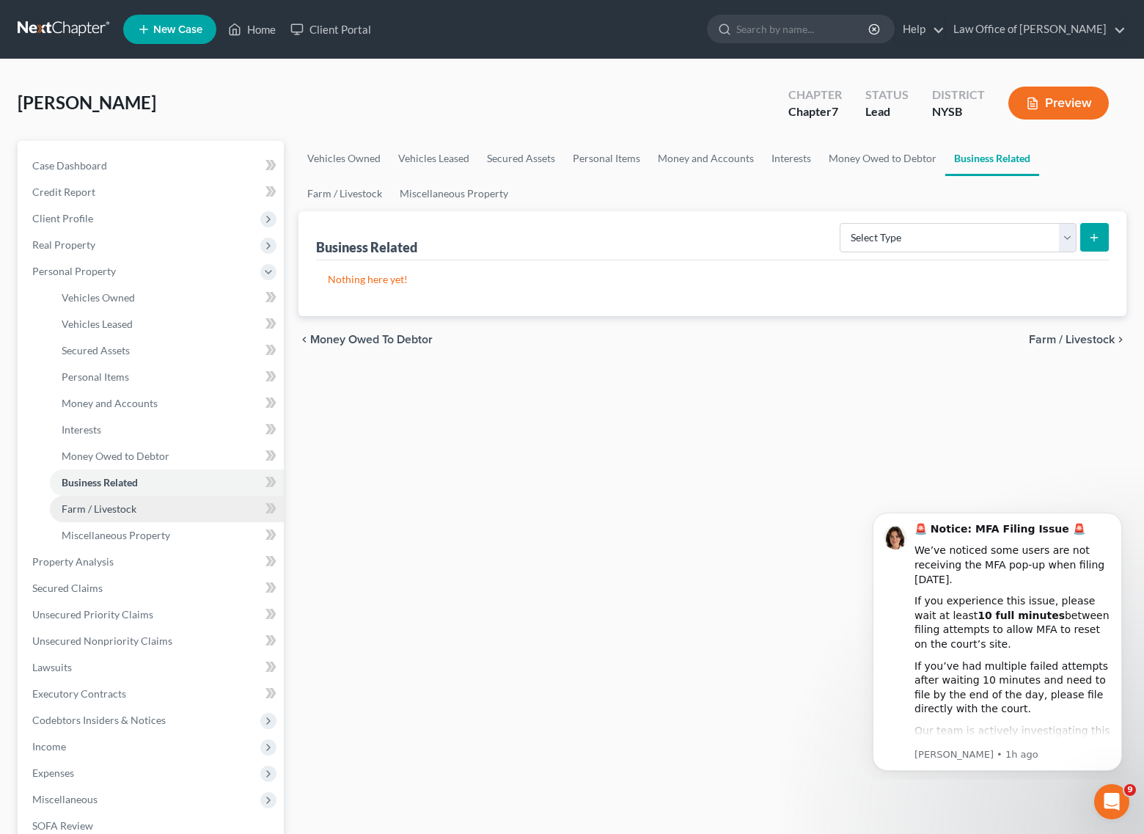
click at [106, 508] on span "Farm / Livestock" at bounding box center [99, 509] width 75 height 12
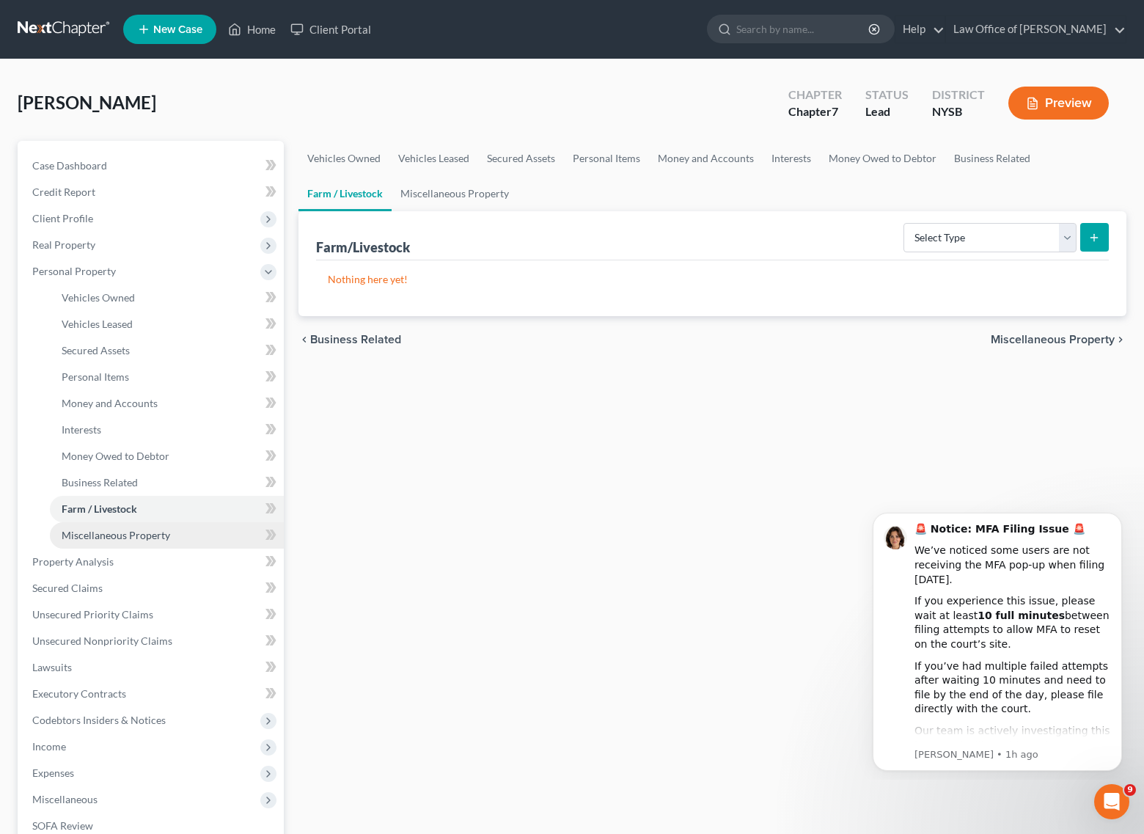
click at [120, 536] on span "Miscellaneous Property" at bounding box center [116, 535] width 109 height 12
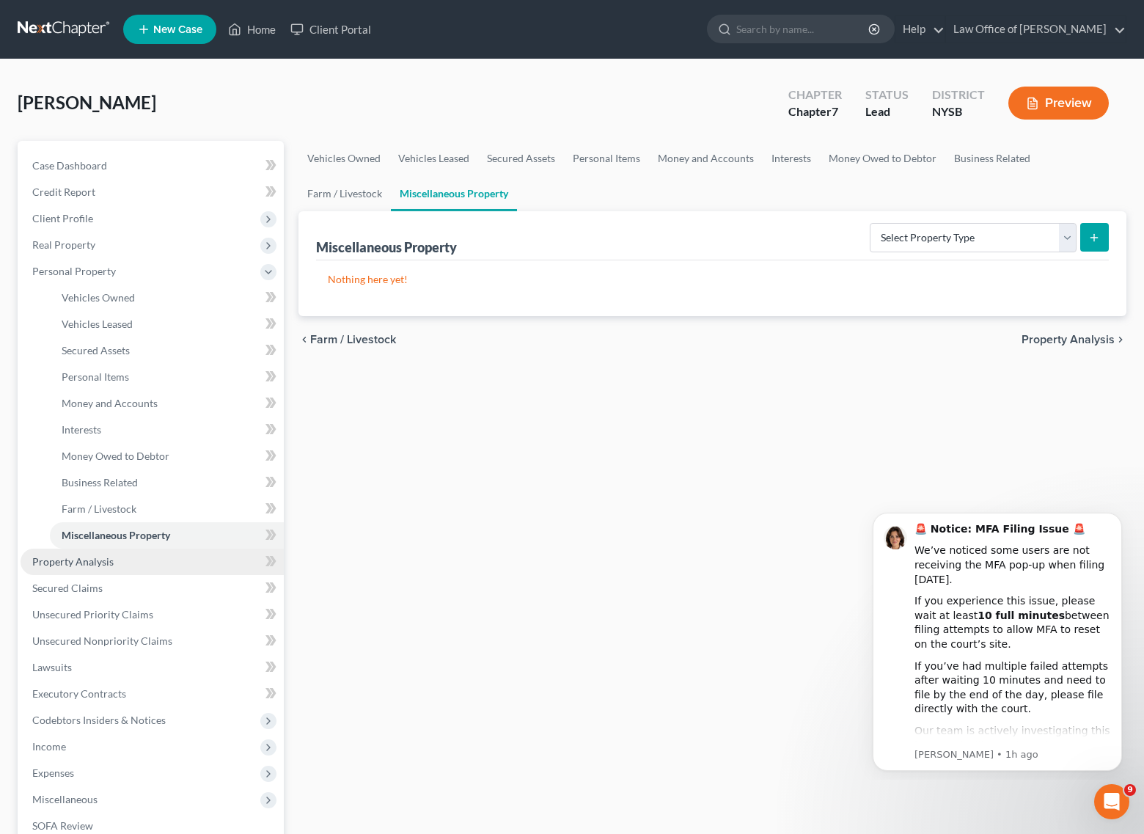
click at [98, 558] on span "Property Analysis" at bounding box center [72, 561] width 81 height 12
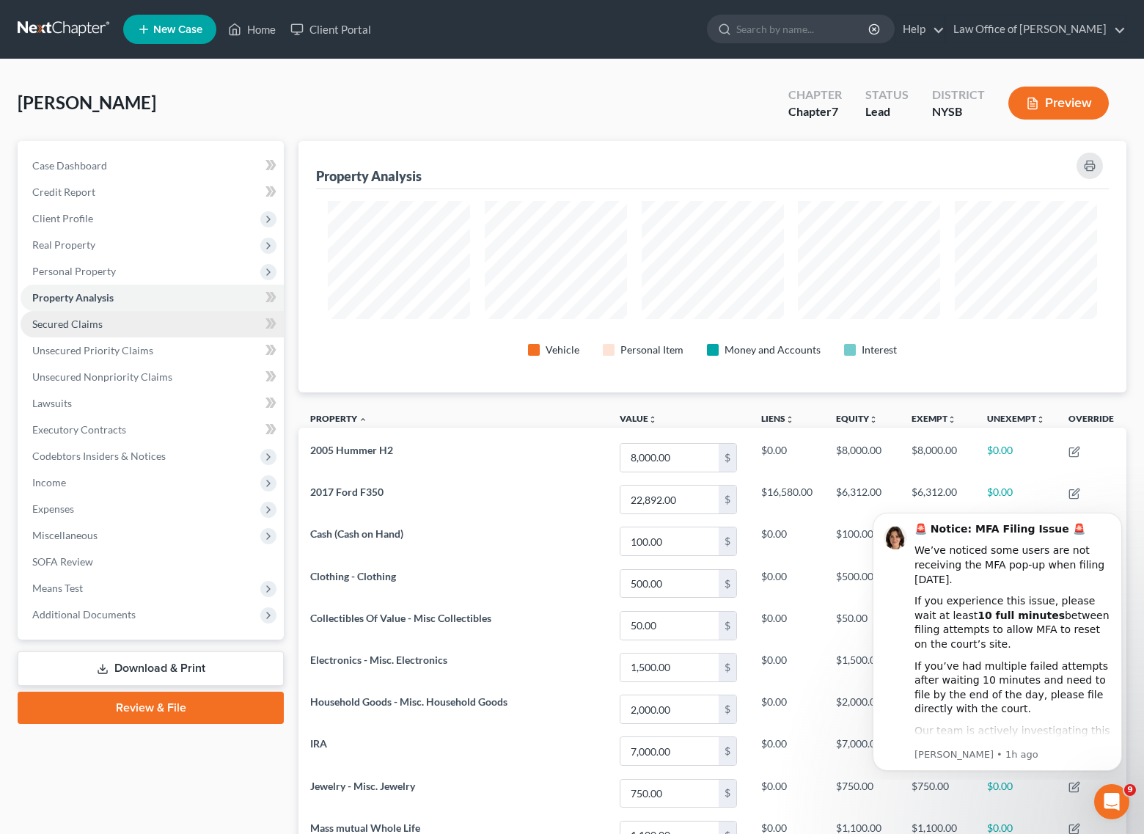
scroll to position [252, 828]
click at [64, 326] on span "Secured Claims" at bounding box center [67, 324] width 70 height 12
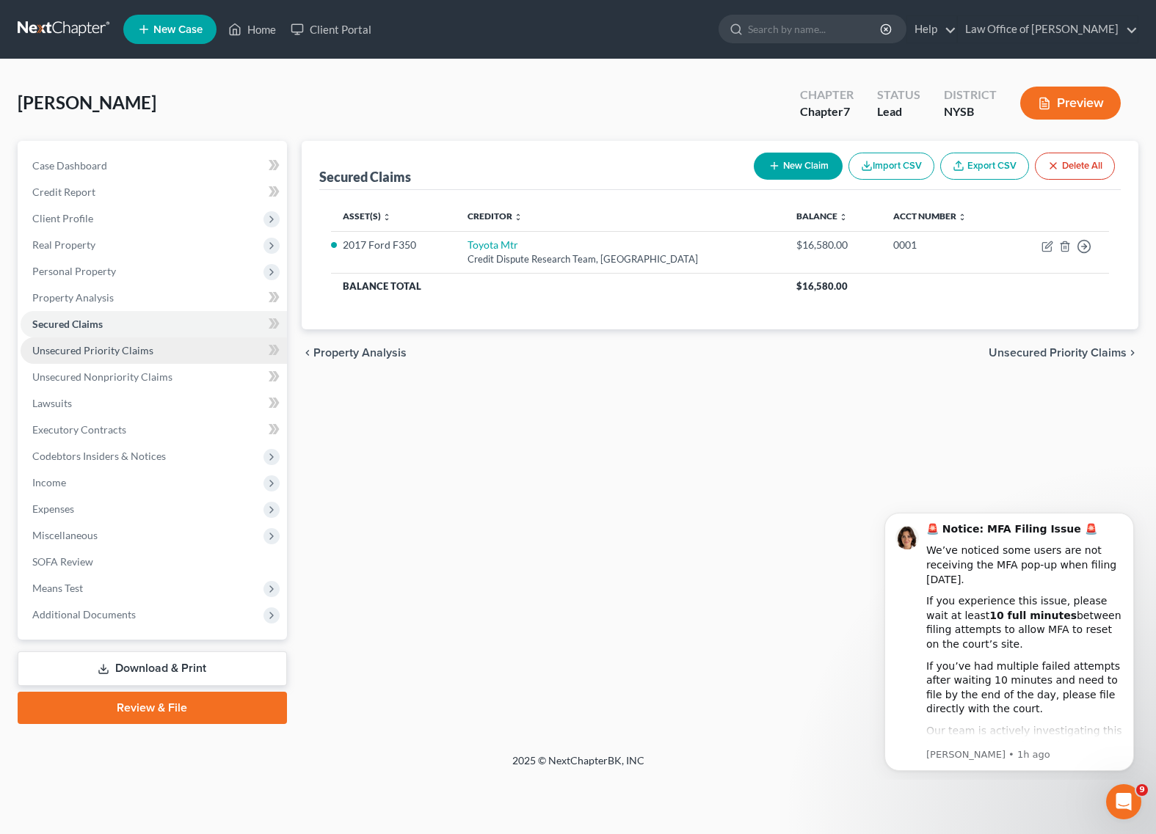
click at [105, 354] on span "Unsecured Priority Claims" at bounding box center [92, 350] width 121 height 12
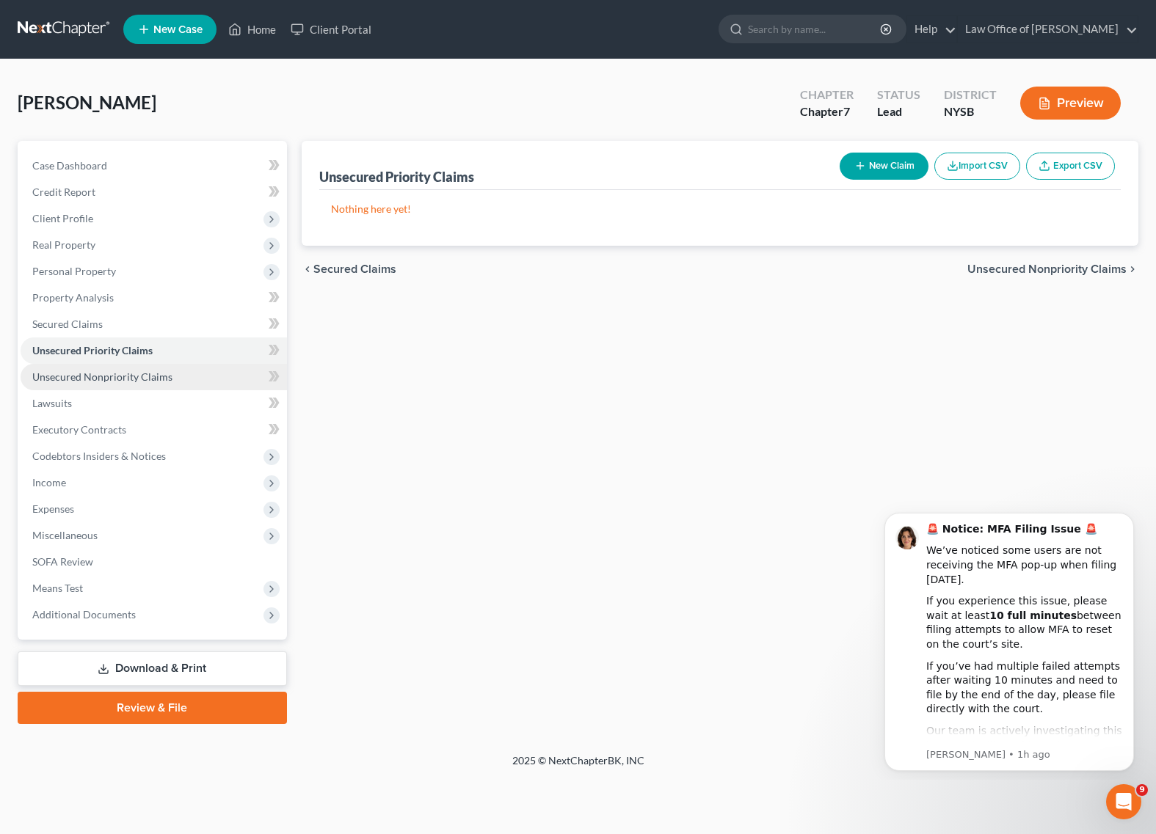
click at [110, 378] on span "Unsecured Nonpriority Claims" at bounding box center [102, 376] width 140 height 12
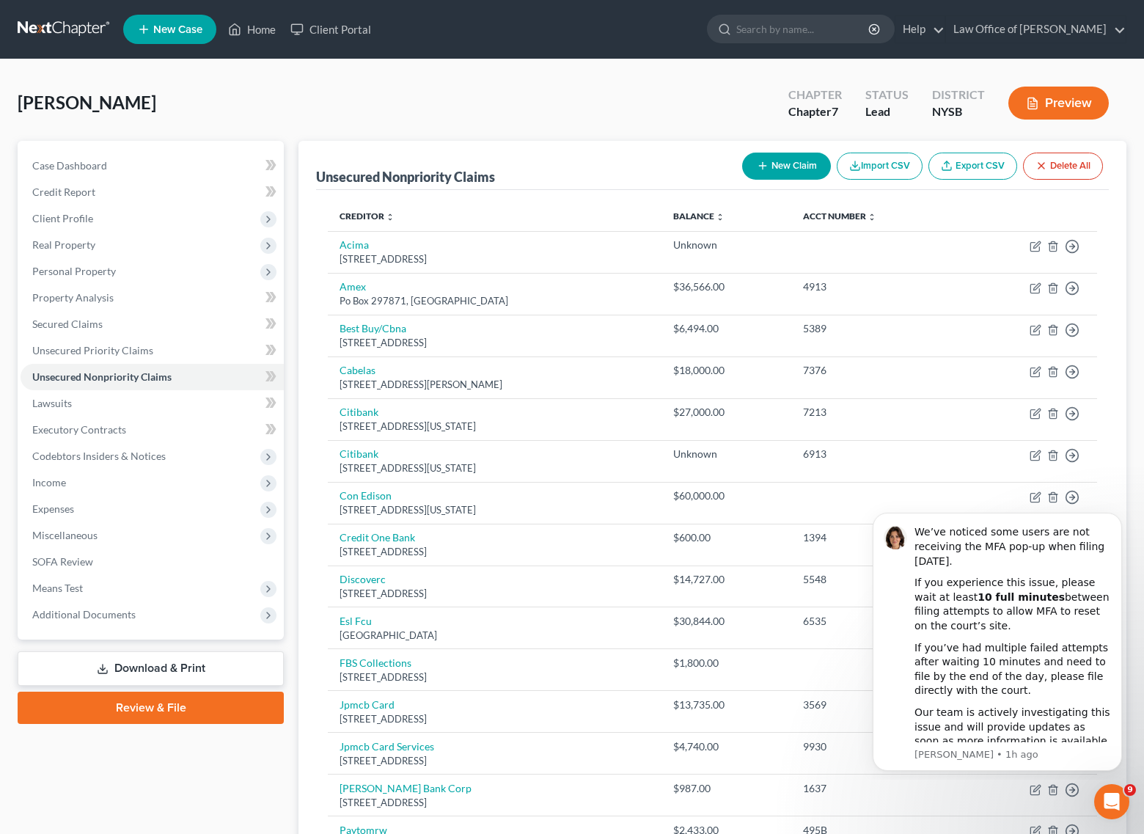
click at [775, 162] on button "New Claim" at bounding box center [786, 166] width 89 height 27
select select "0"
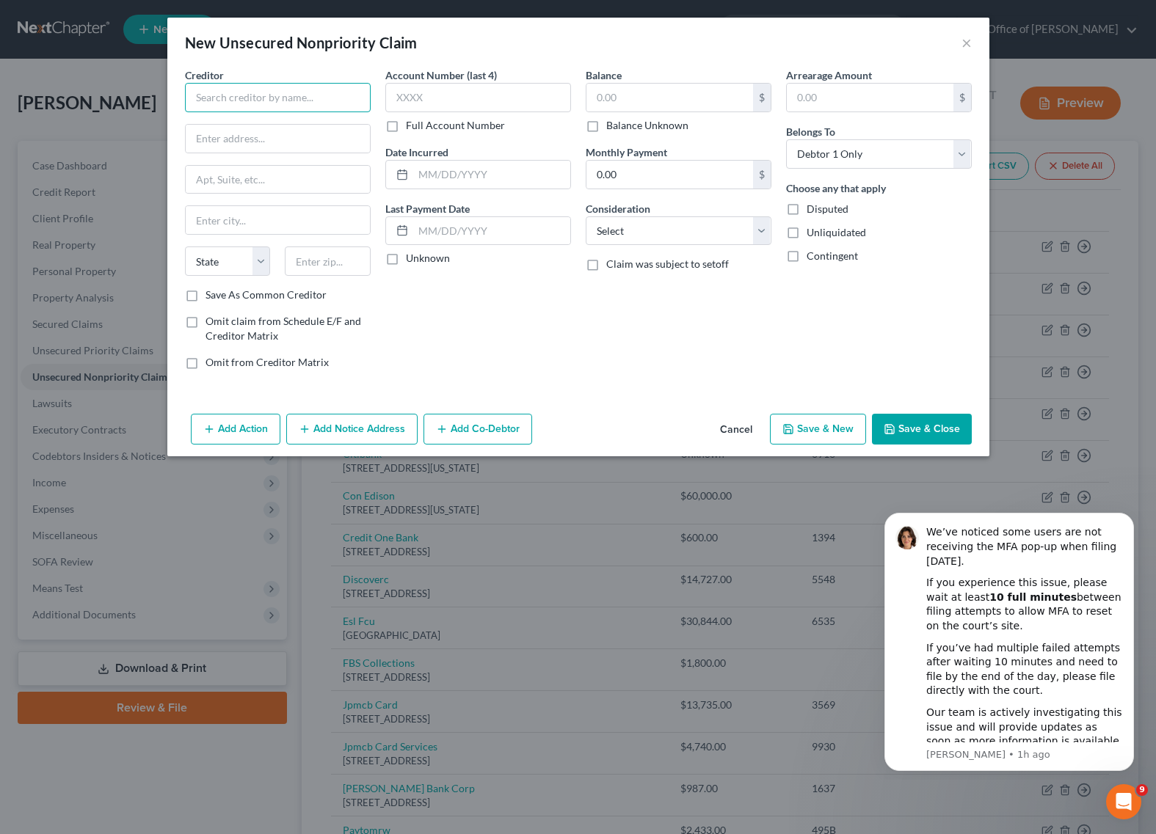
click at [224, 93] on input "text" at bounding box center [278, 97] width 186 height 29
click at [255, 99] on input "Capital One bank" at bounding box center [278, 97] width 186 height 29
type input "Capital One Bank"
paste input "[STREET_ADDRESS]"
type input "[STREET_ADDRESS]"
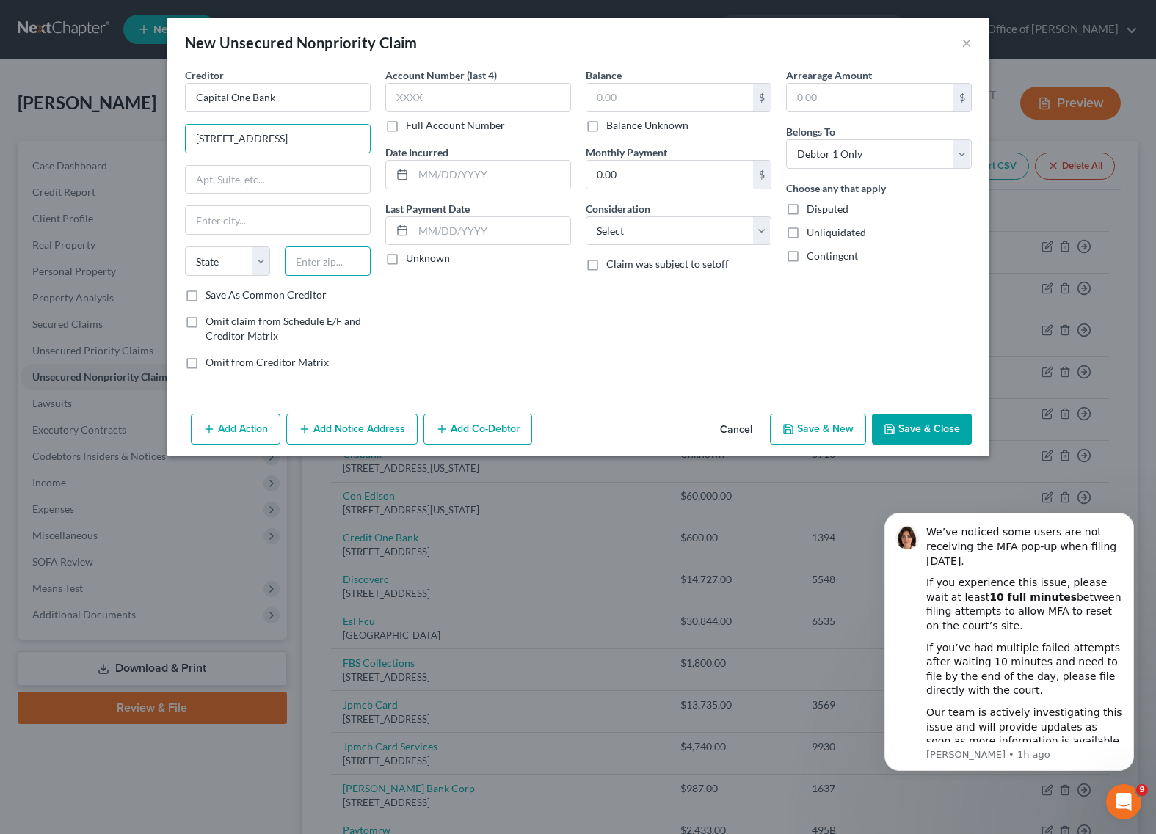
drag, startPoint x: 316, startPoint y: 258, endPoint x: 348, endPoint y: 260, distance: 31.6
paste input "22102"
type input "22102"
type input "[PERSON_NAME]"
select select "48"
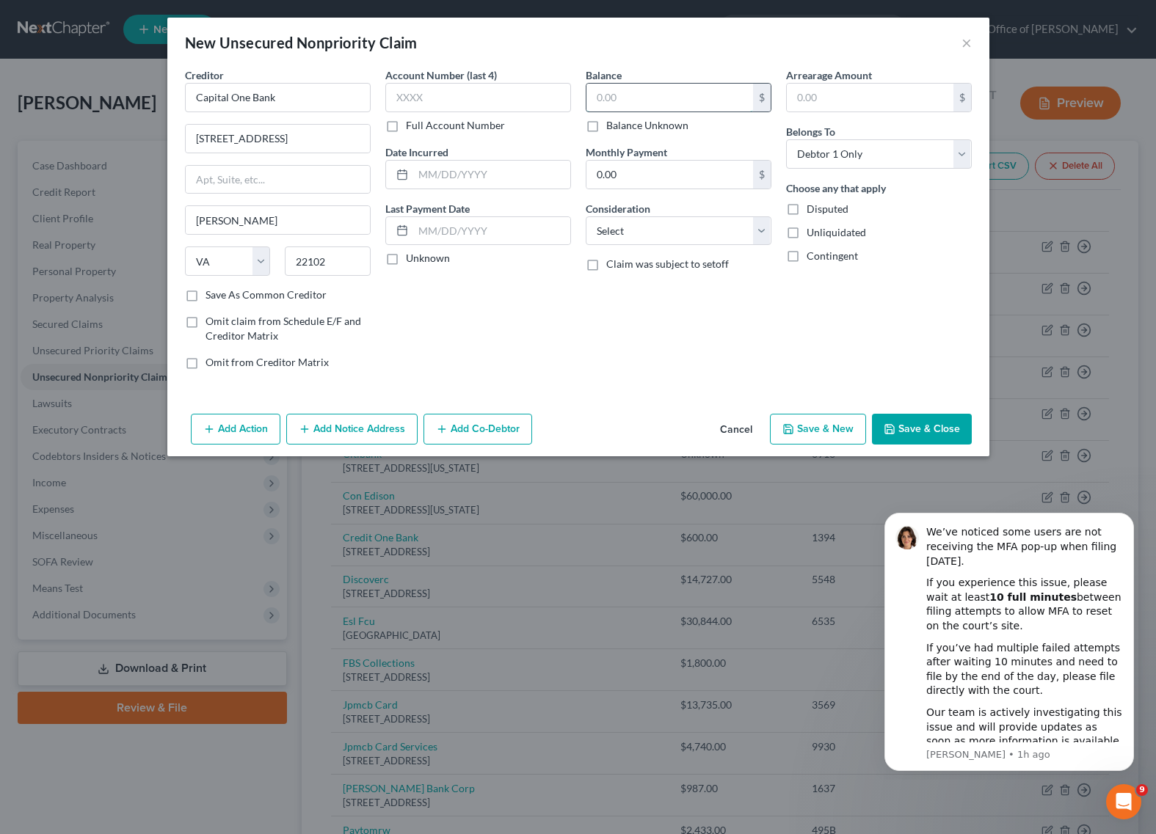
click at [646, 98] on input "text" at bounding box center [669, 98] width 167 height 28
type input "6,500"
click at [571, 338] on div "Account Number (last 4) Full Account Number Date Incurred Last Payment Date Unk…" at bounding box center [478, 224] width 200 height 314
click at [928, 427] on button "Save & Close" at bounding box center [922, 429] width 100 height 31
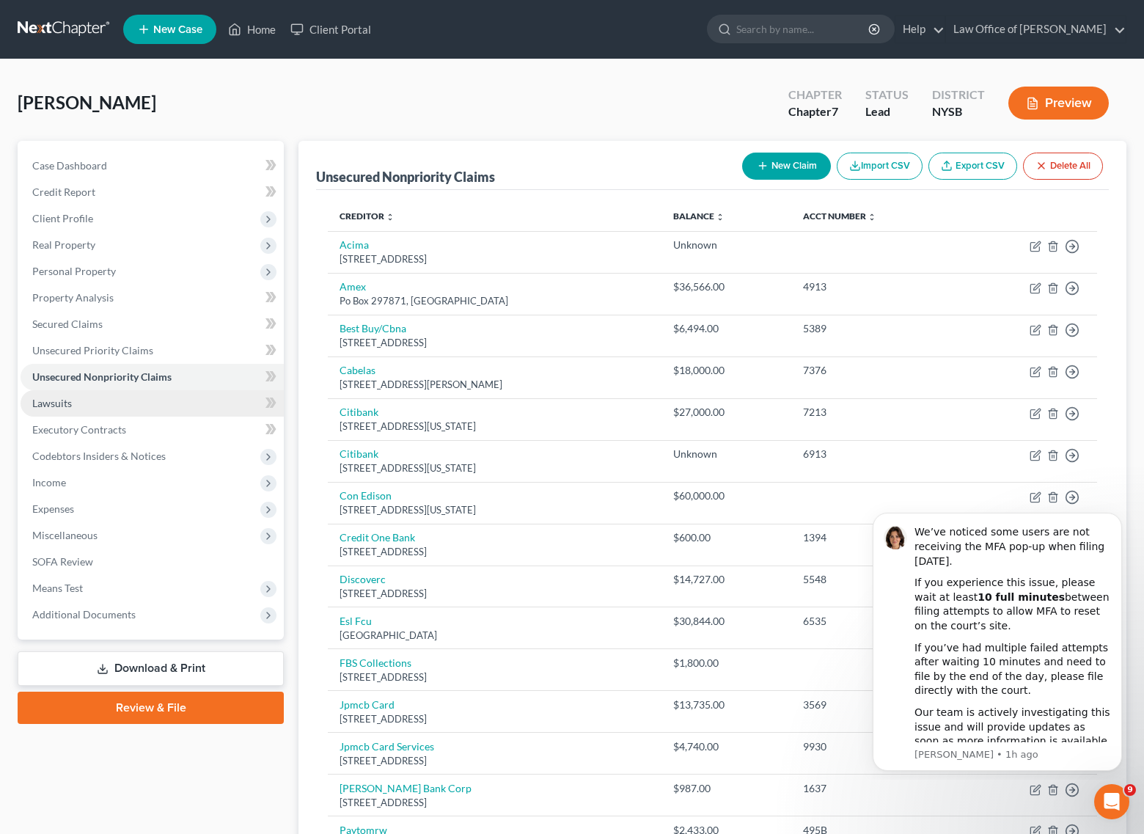
click at [73, 406] on link "Lawsuits" at bounding box center [152, 403] width 263 height 26
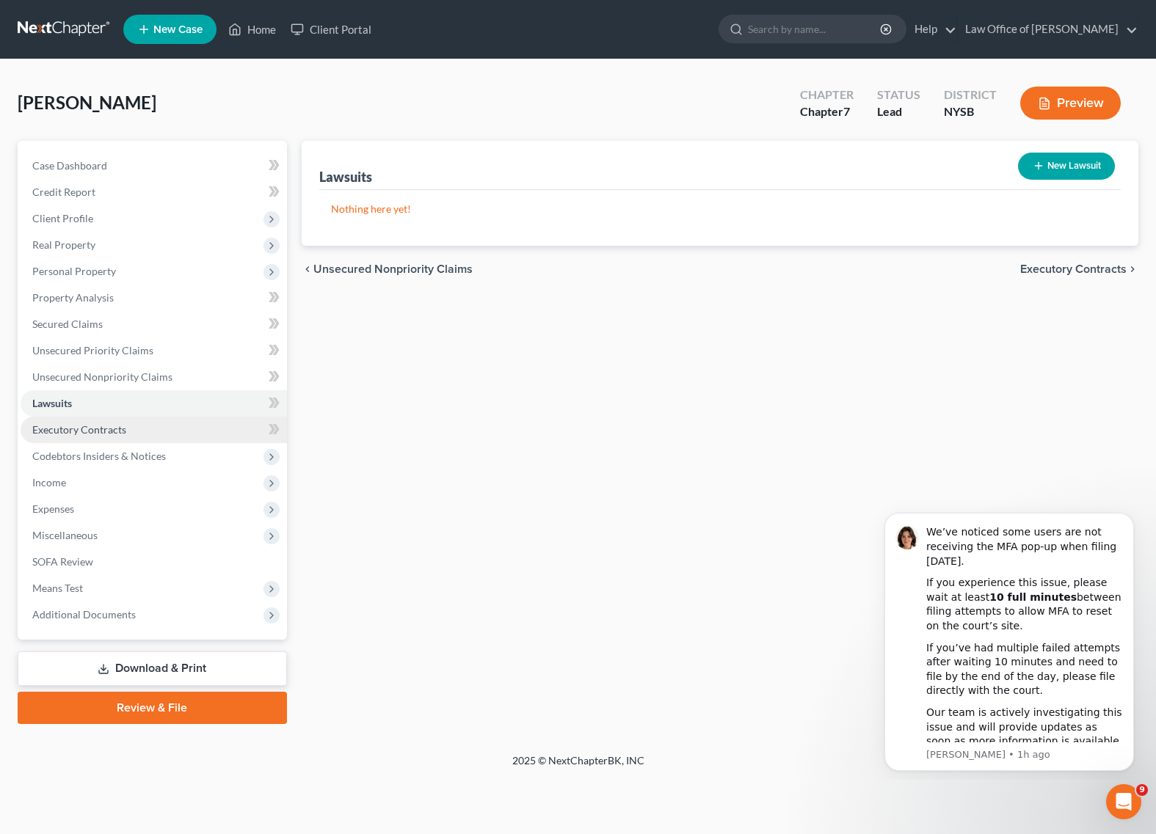
click at [71, 431] on span "Executory Contracts" at bounding box center [79, 429] width 94 height 12
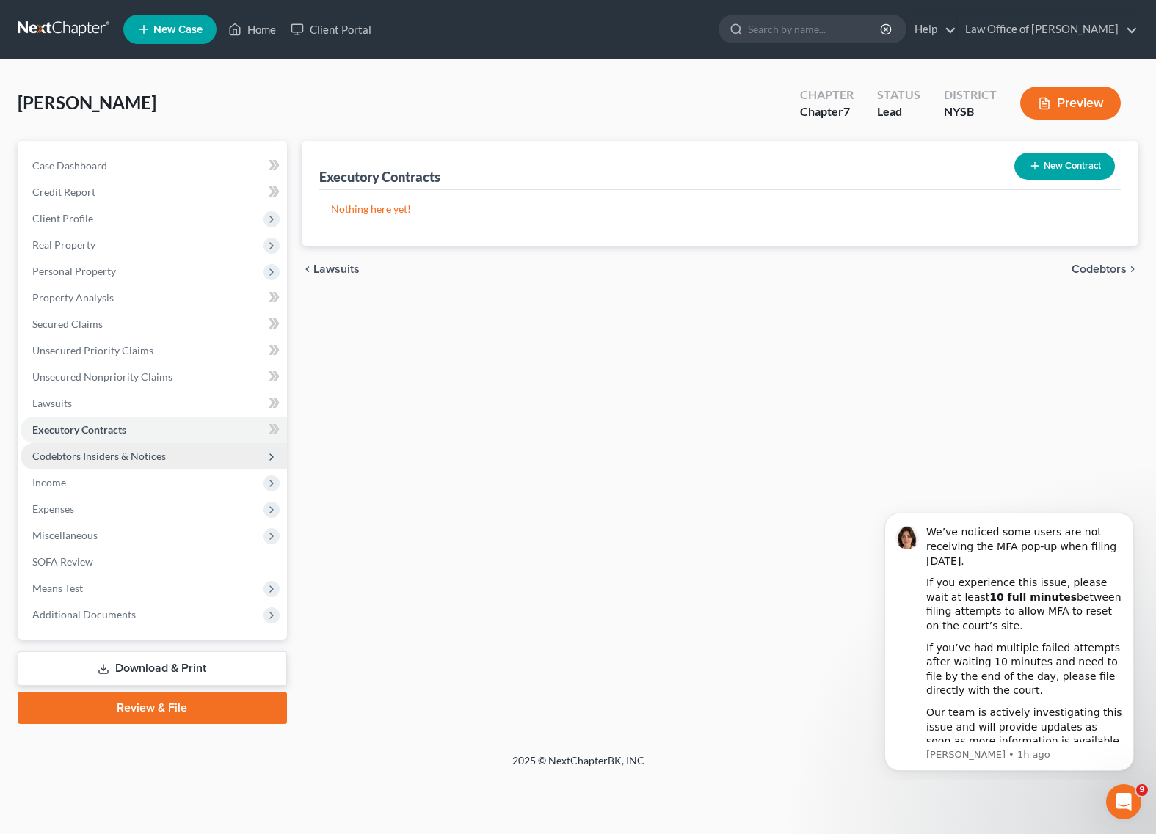
click at [87, 459] on span "Codebtors Insiders & Notices" at bounding box center [99, 456] width 134 height 12
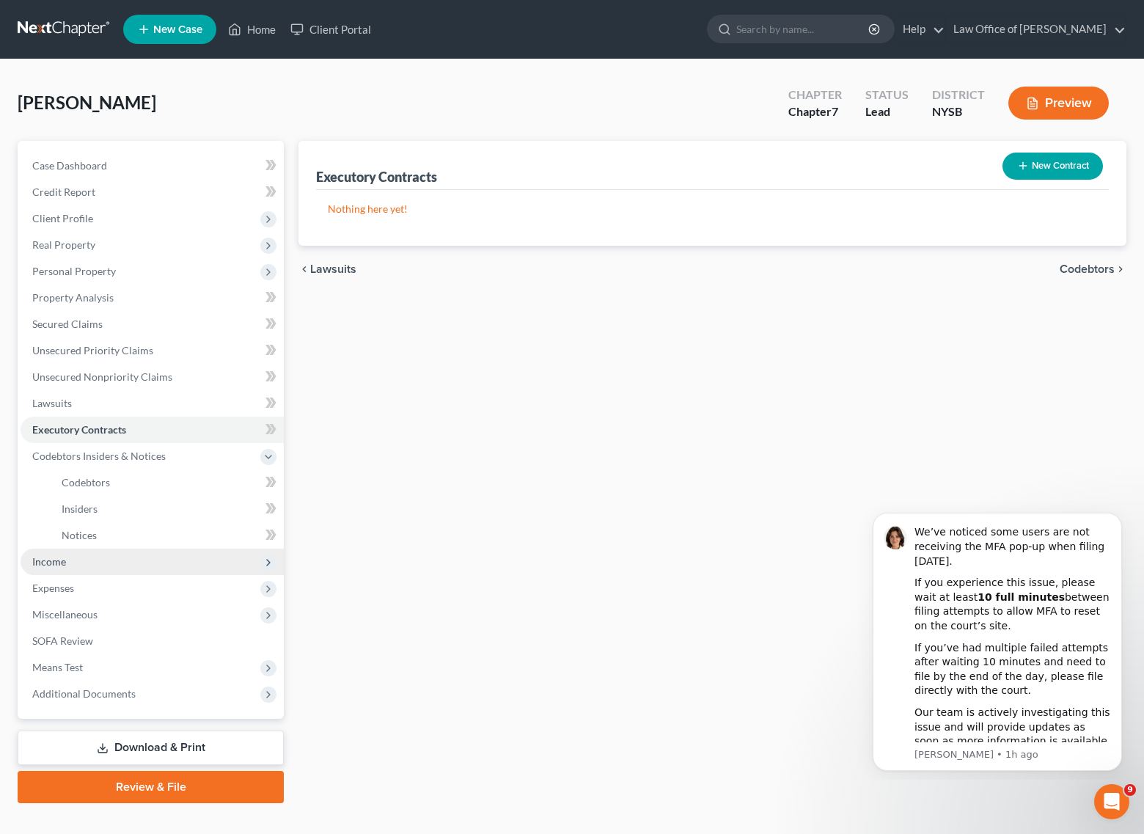
click at [73, 566] on span "Income" at bounding box center [152, 562] width 263 height 26
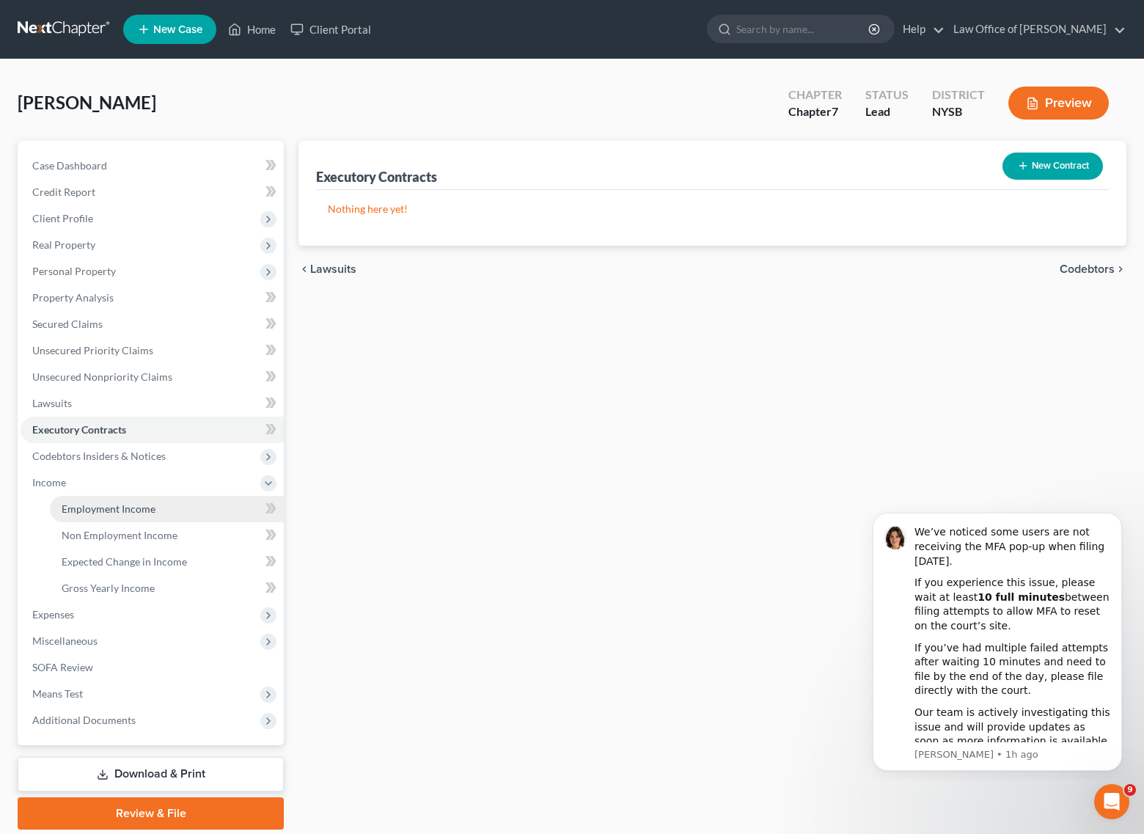
click at [115, 513] on span "Employment Income" at bounding box center [109, 509] width 94 height 12
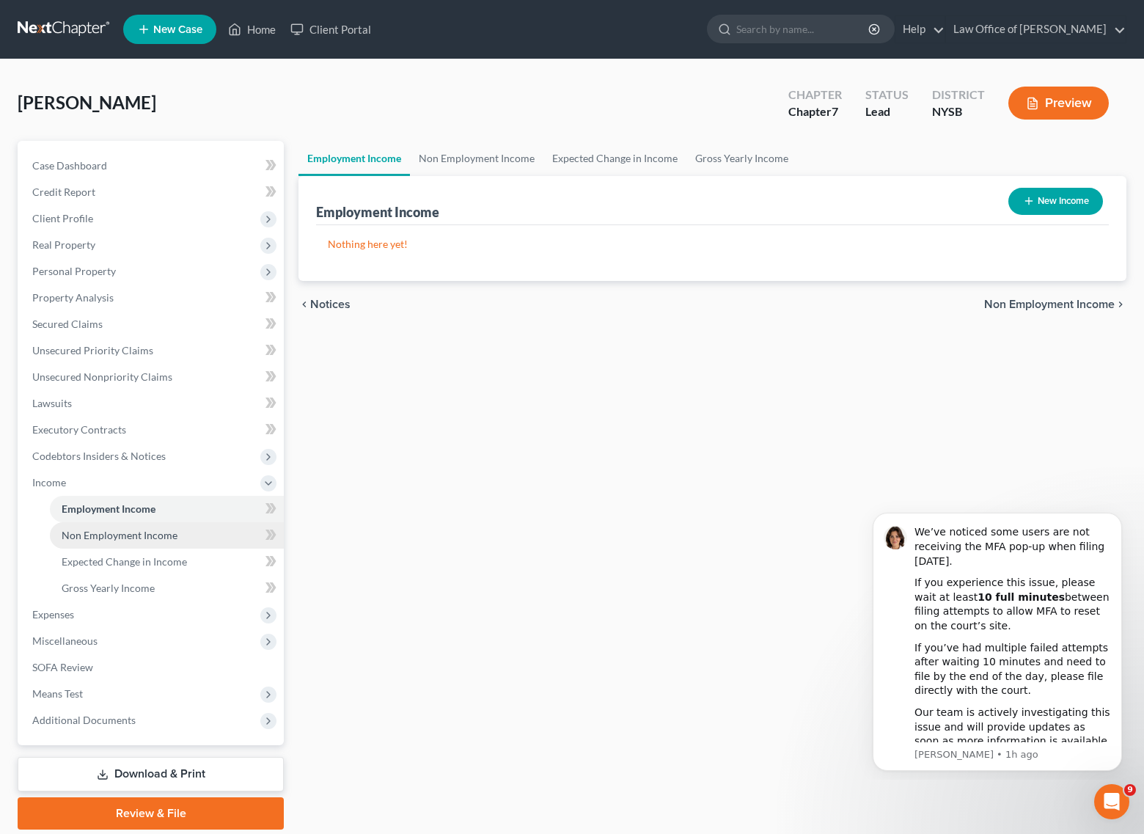
click at [134, 529] on span "Non Employment Income" at bounding box center [120, 535] width 116 height 12
click at [117, 509] on span "Employment Income" at bounding box center [109, 509] width 94 height 12
click at [1053, 201] on button "New Income" at bounding box center [1056, 201] width 95 height 27
select select "0"
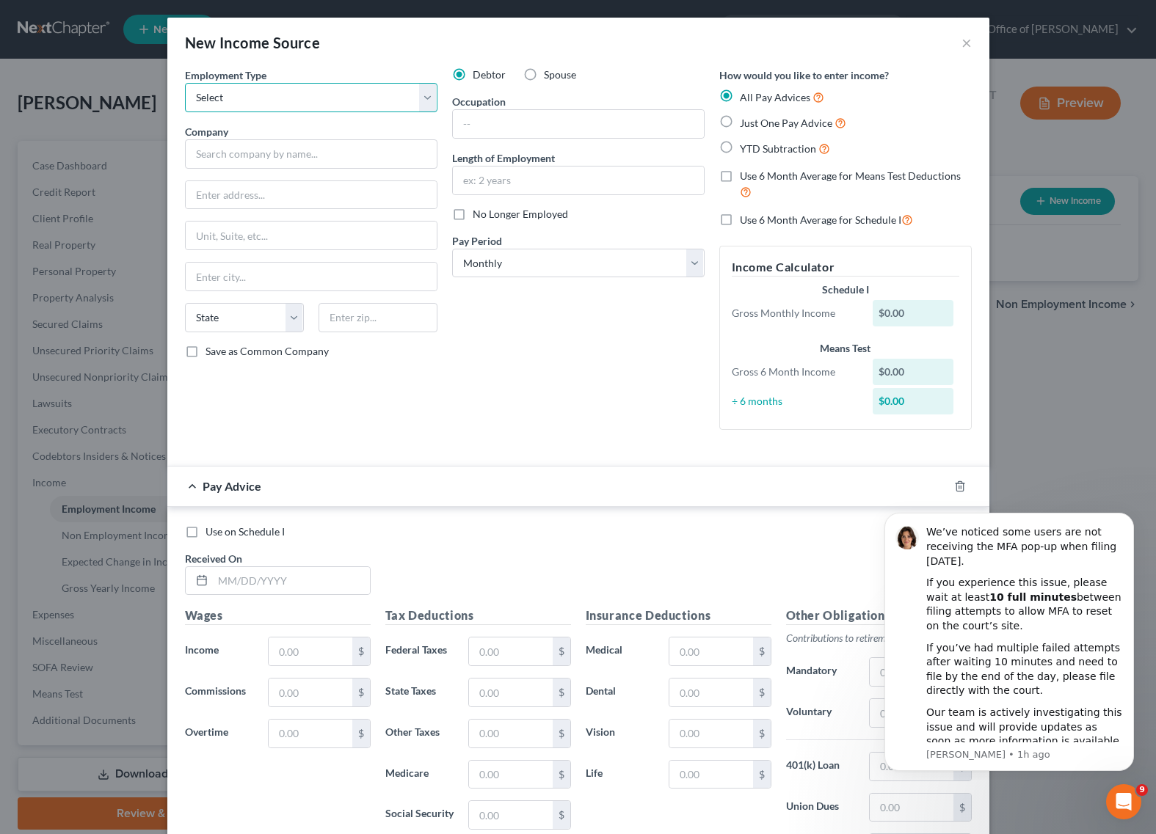
select select "1"
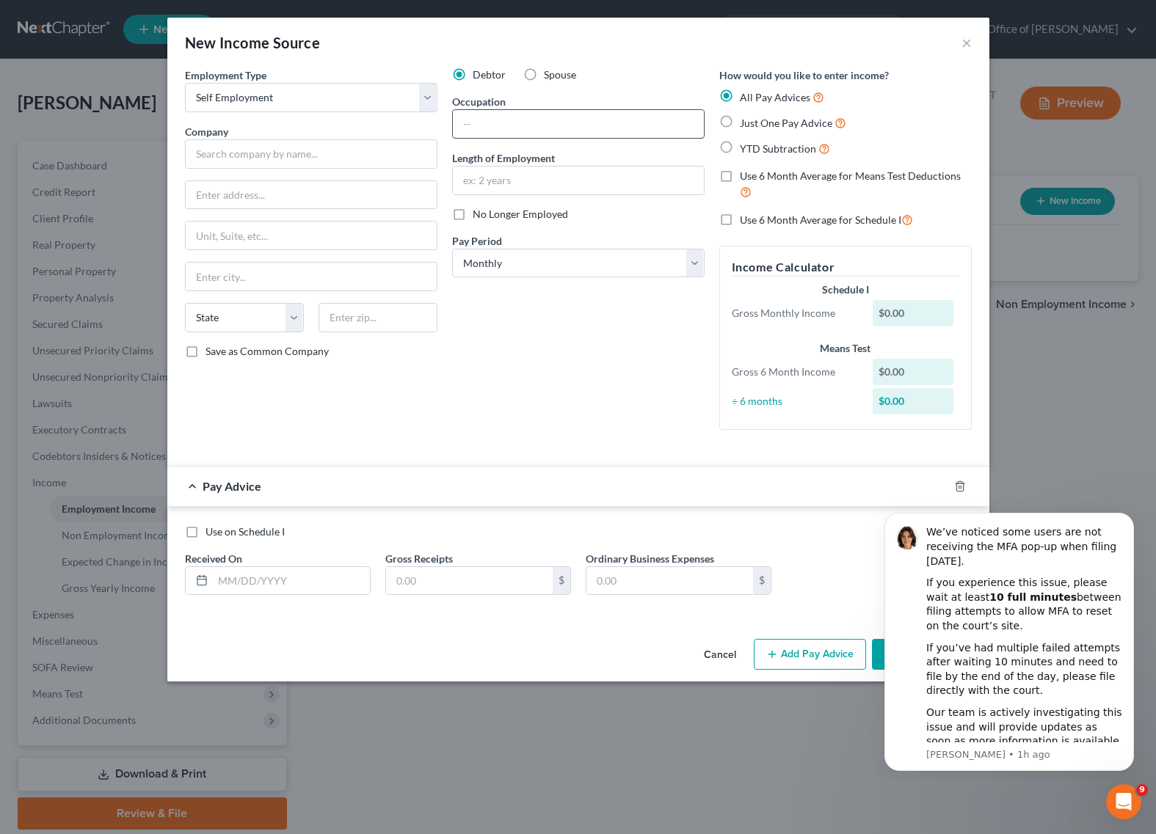
click at [497, 129] on input "text" at bounding box center [578, 124] width 251 height 28
click at [462, 125] on input "Plow operator" at bounding box center [578, 124] width 251 height 28
click at [533, 127] on input "Seasonal Plow operator" at bounding box center [578, 124] width 251 height 28
type input "Seasonal Plow Operator"
click at [507, 180] on input "text" at bounding box center [578, 181] width 251 height 28
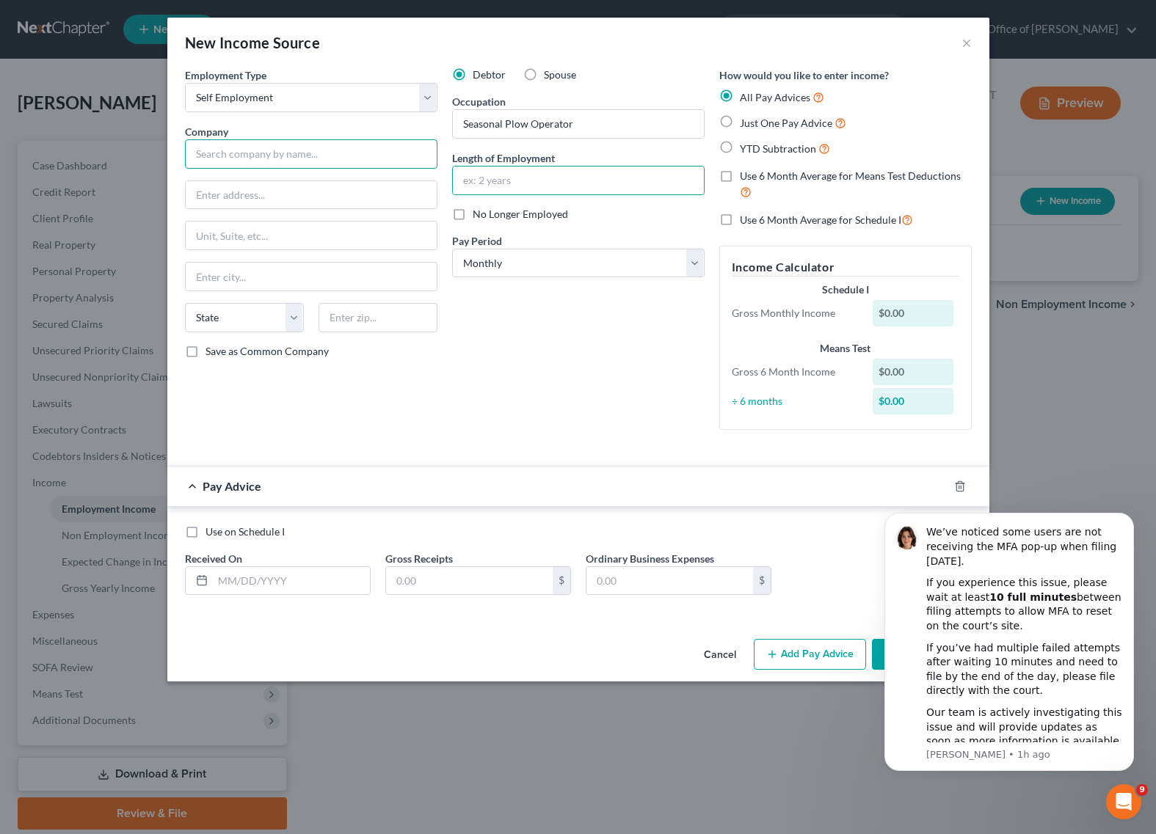
click at [329, 156] on input "text" at bounding box center [311, 153] width 252 height 29
click at [205, 157] on input "[PERSON_NAME]" at bounding box center [311, 153] width 252 height 29
click at [239, 154] on input "[PERSON_NAME]" at bounding box center [311, 153] width 252 height 29
click at [215, 156] on input "[PERSON_NAME]" at bounding box center [311, 153] width 252 height 29
type input "[PERSON_NAME]"
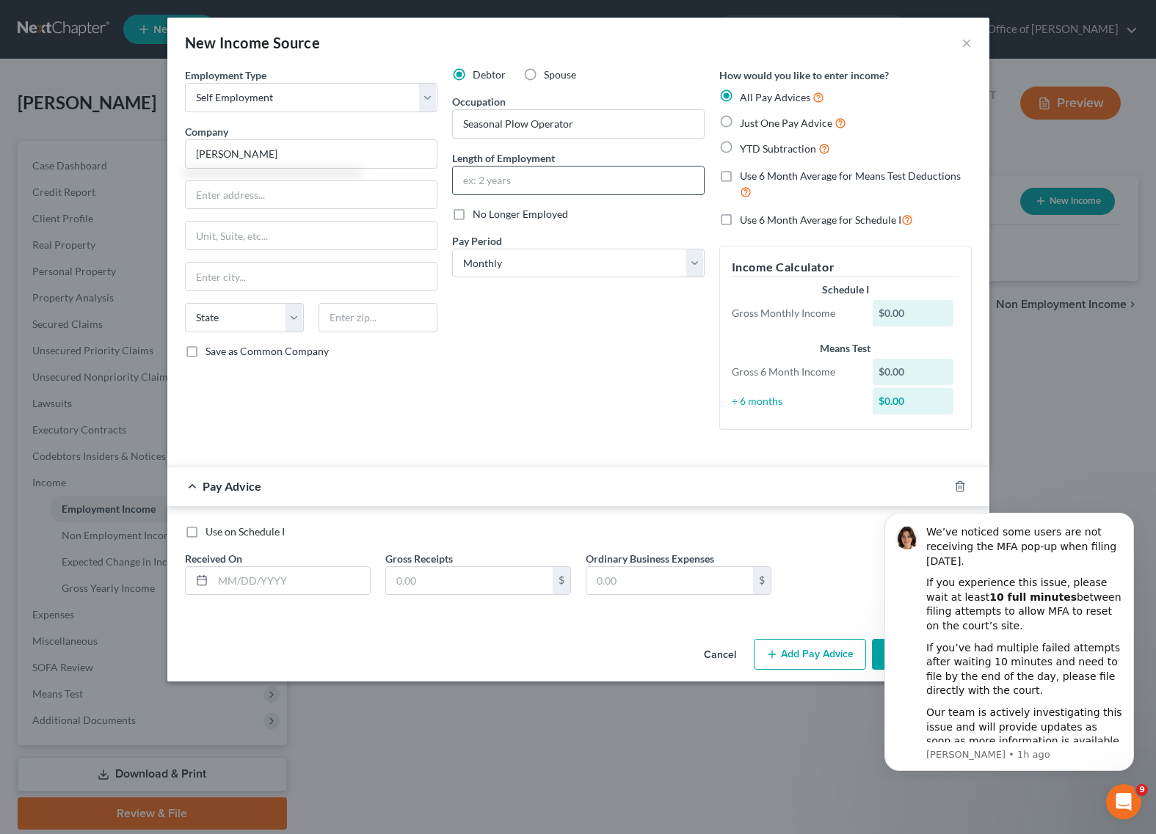
click at [518, 178] on input "text" at bounding box center [578, 181] width 251 height 28
type input "2"
type input "3 years"
drag, startPoint x: 632, startPoint y: 376, endPoint x: 664, endPoint y: 347, distance: 43.6
click at [632, 376] on div "Debtor Spouse Occupation Seasonal Plow Operator Length of Employment 3 years No…" at bounding box center [578, 254] width 267 height 374
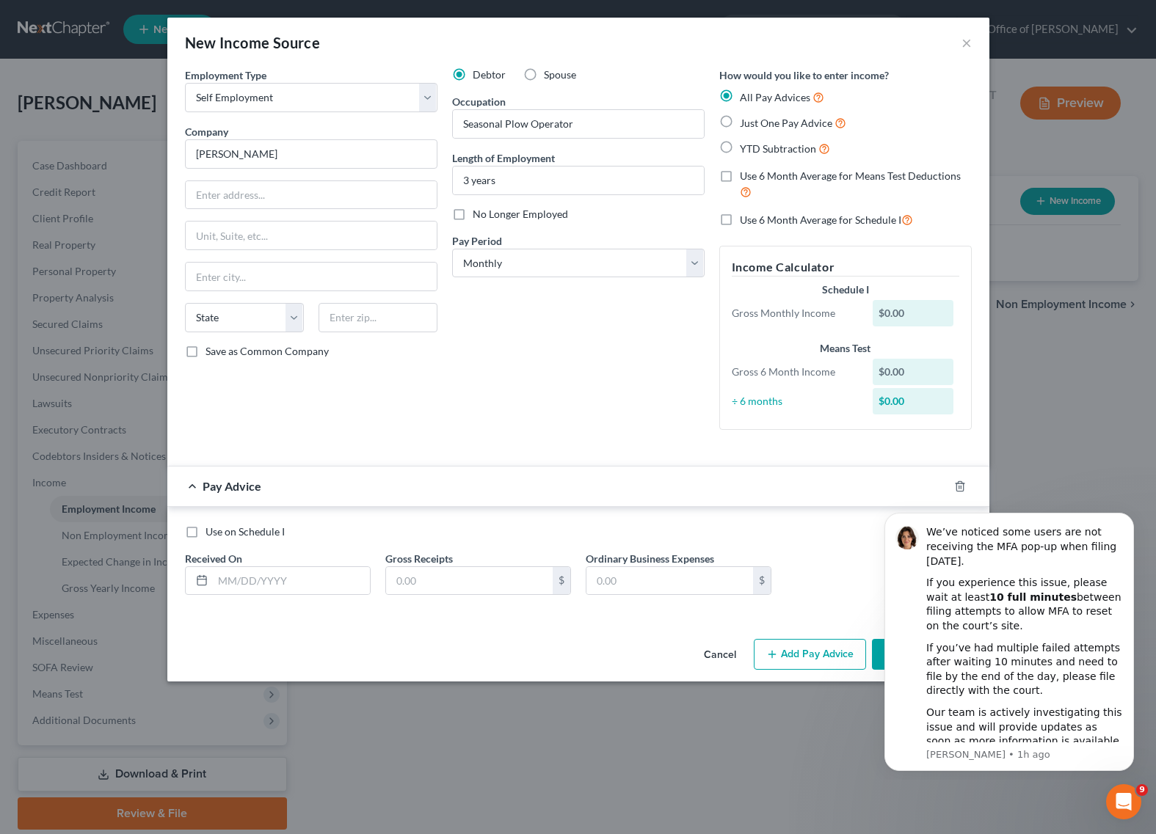
click at [740, 121] on label "Just One Pay Advice" at bounding box center [793, 122] width 106 height 17
click at [745, 121] on input "Just One Pay Advice" at bounding box center [750, 119] width 10 height 10
radio input "true"
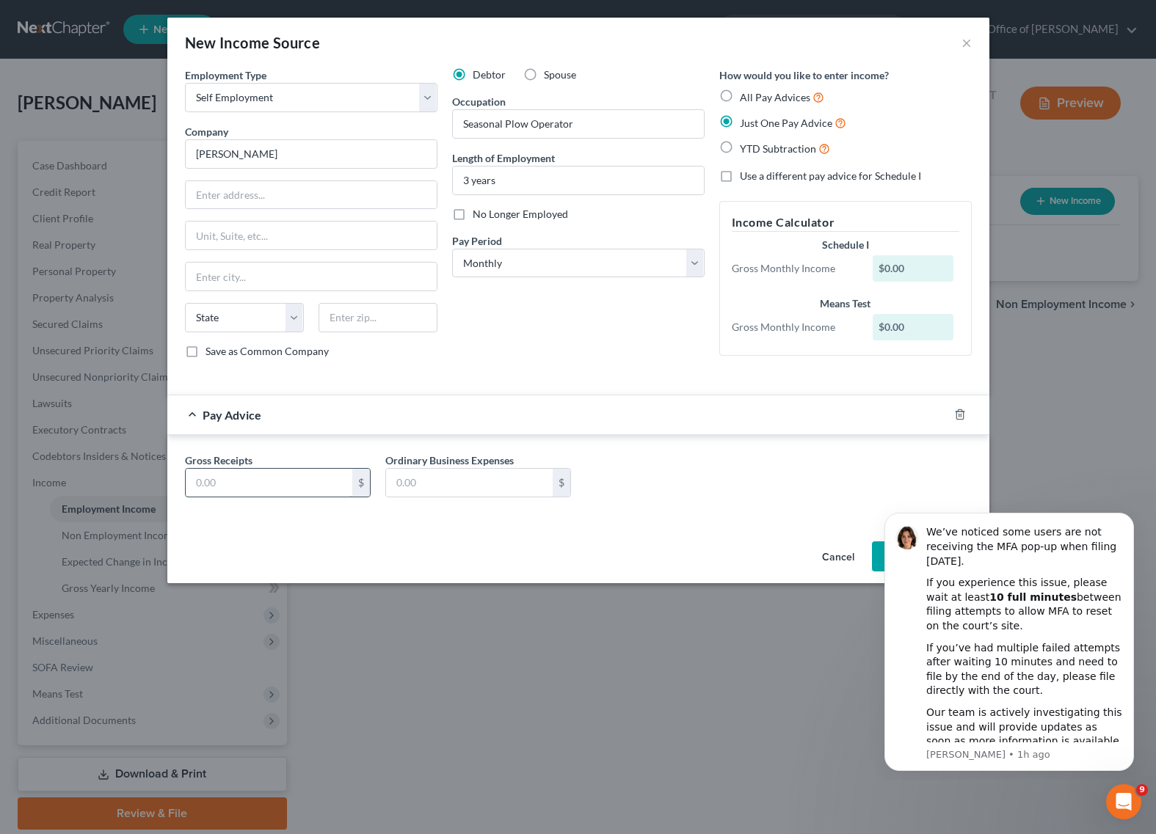
click at [306, 483] on input "text" at bounding box center [269, 483] width 167 height 28
type input "2,500"
type input "100"
click at [700, 465] on div "Gross Receipts 2,500 $ Ordinary Business Expenses 100 $" at bounding box center [578, 481] width 801 height 56
drag, startPoint x: 1125, startPoint y: 516, endPoint x: 1995, endPoint y: 1016, distance: 1002.7
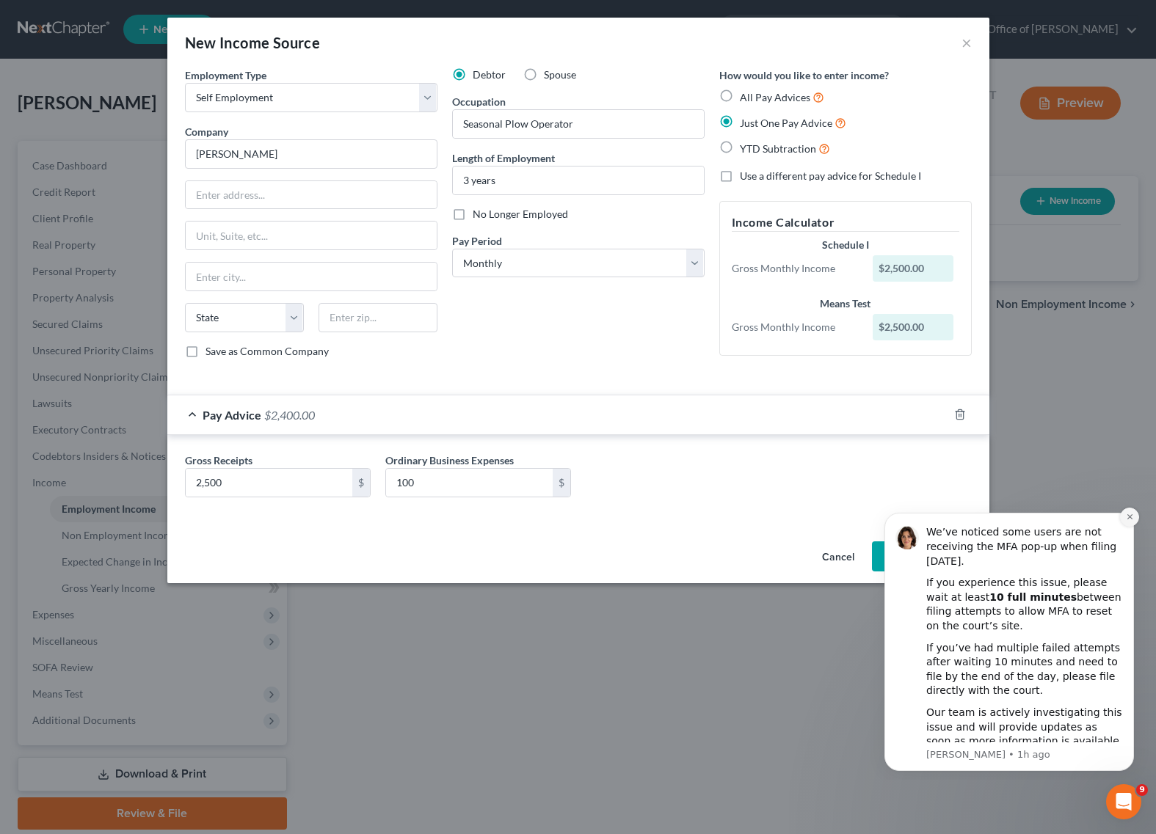
click at [1125, 516] on icon "Dismiss notification" at bounding box center [1129, 517] width 8 height 8
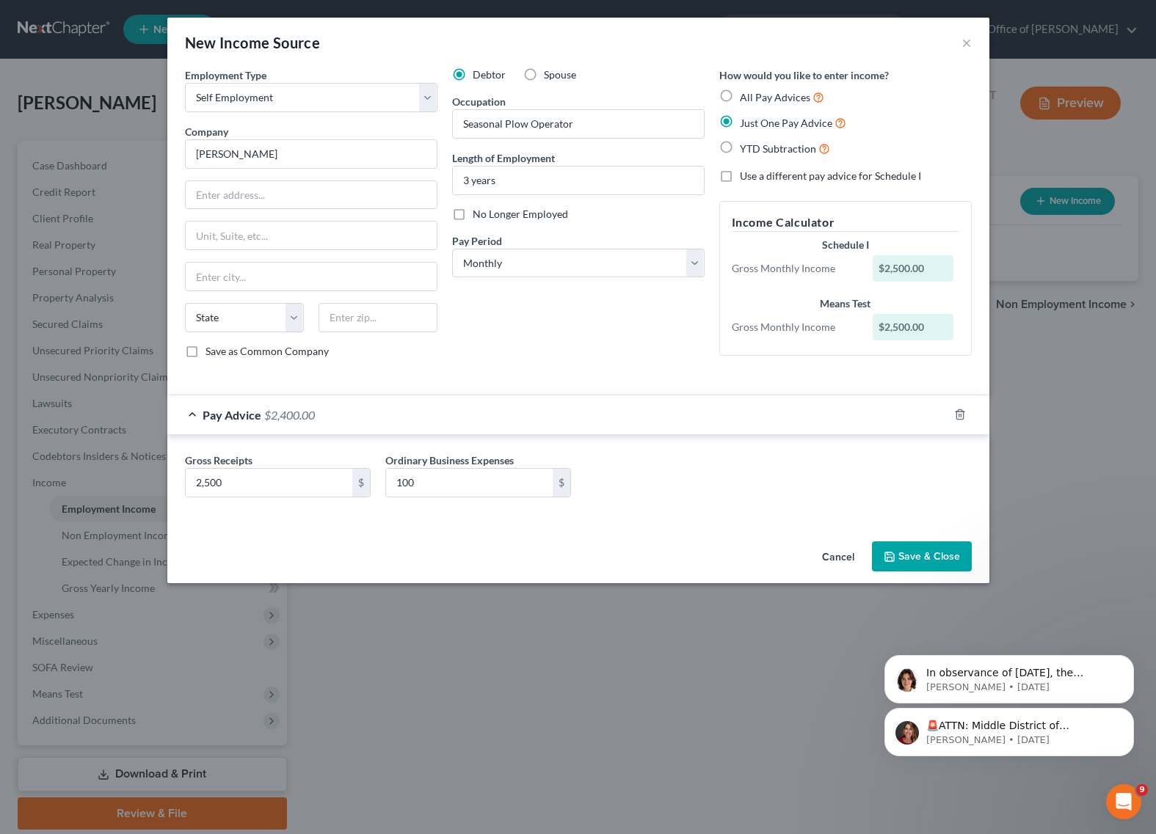
click at [915, 553] on button "Save & Close" at bounding box center [922, 556] width 100 height 31
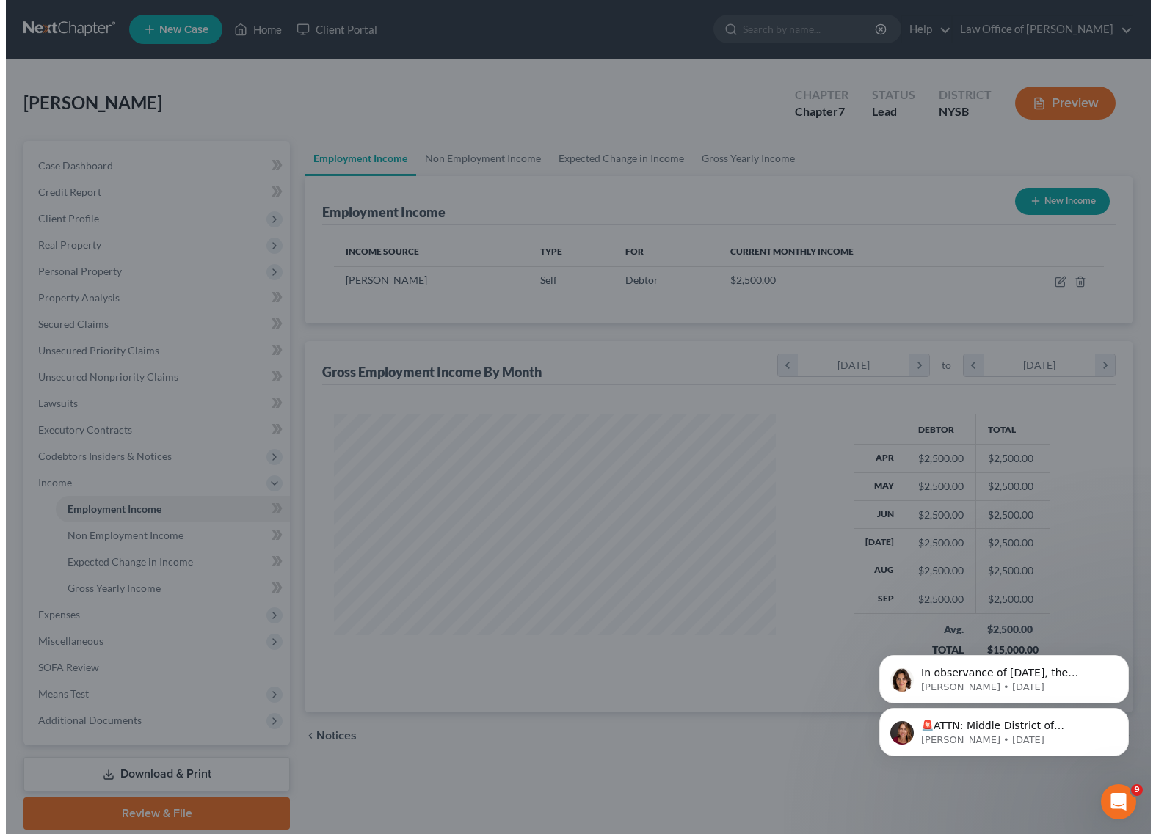
scroll to position [733388, 733185]
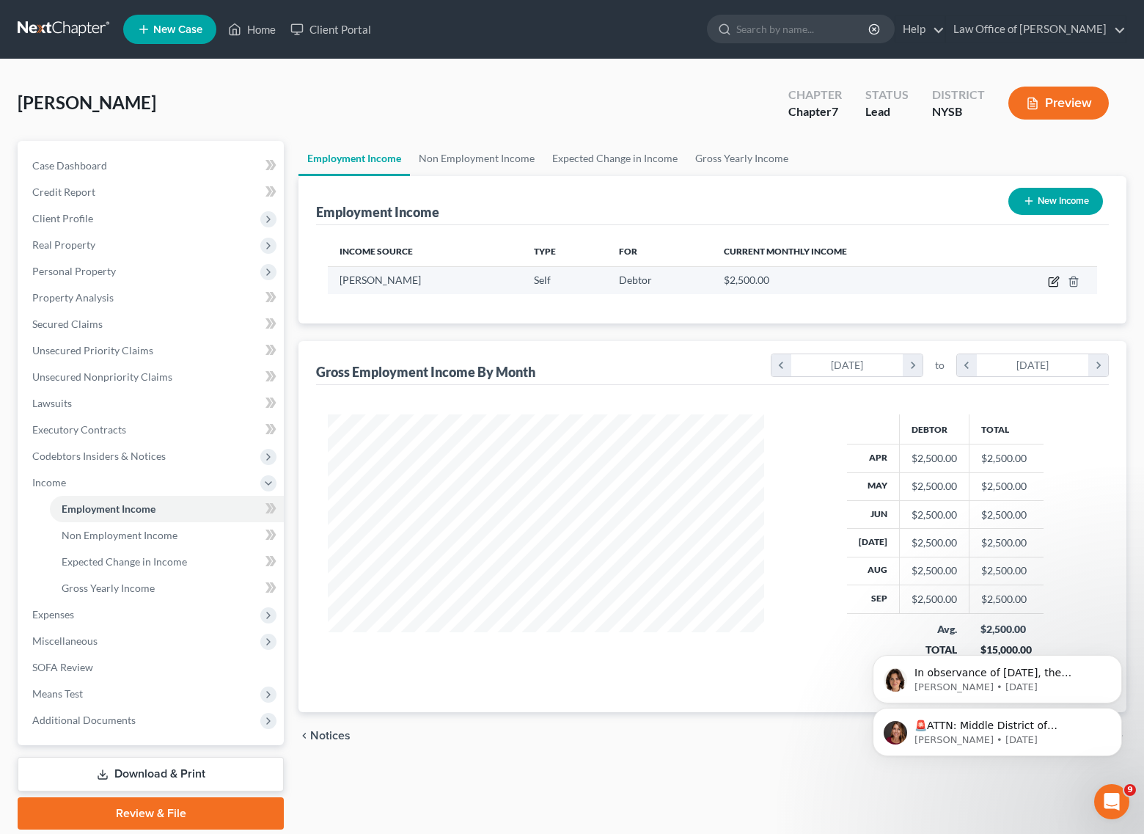
click at [1055, 283] on icon "button" at bounding box center [1055, 280] width 7 height 7
select select "1"
select select "0"
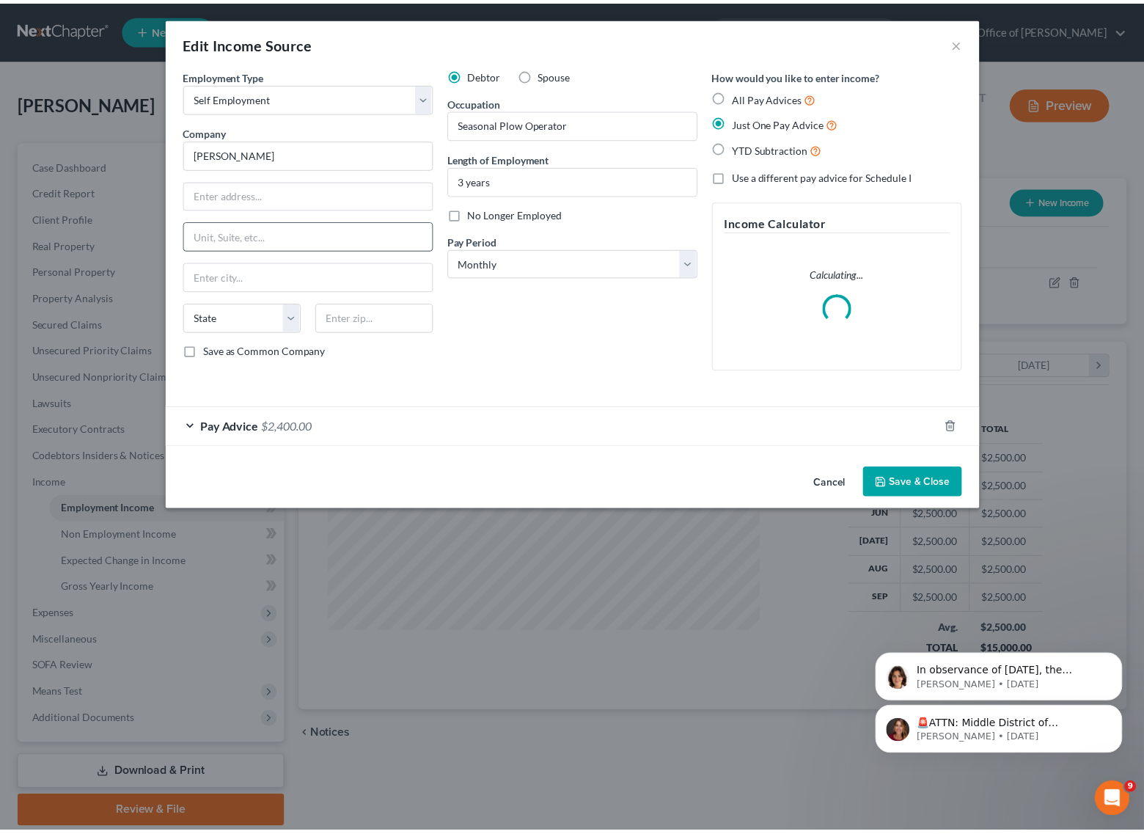
scroll to position [263, 471]
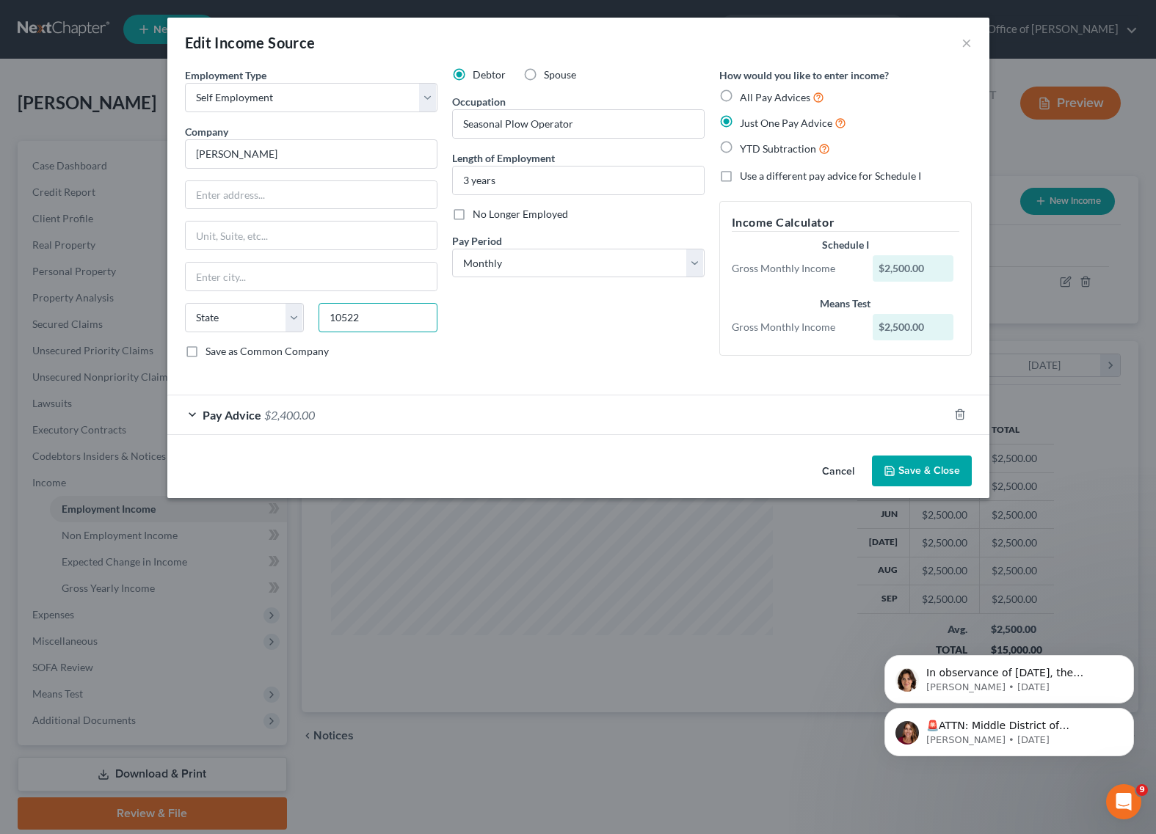
type input "10522"
type input "[PERSON_NAME] Ferry"
select select "35"
click at [530, 337] on div "Debtor Spouse Occupation Seasonal Plow Operator Length of Employment 3 years No…" at bounding box center [578, 218] width 267 height 303
type input "[STREET_ADDRESS]"
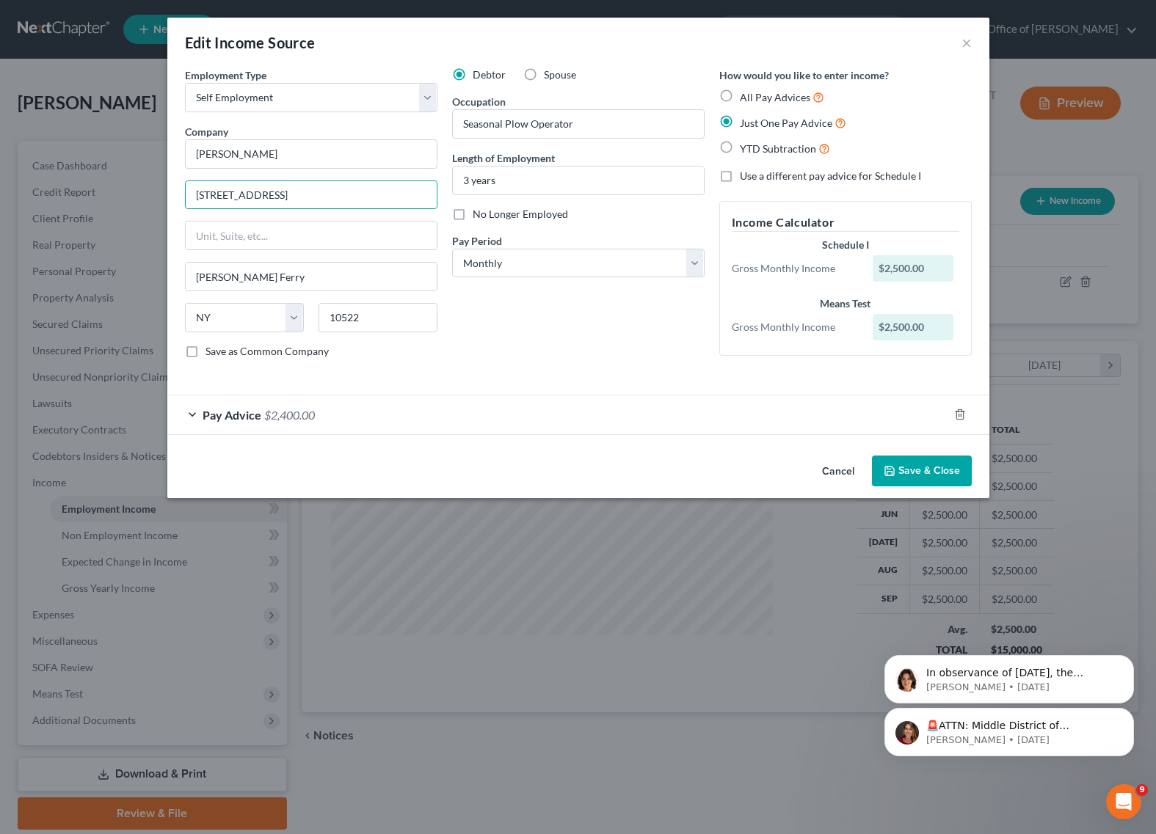
click at [556, 326] on div "Debtor Spouse Occupation Seasonal Plow Operator Length of Employment 3 years No…" at bounding box center [578, 218] width 267 height 303
click at [925, 468] on button "Save & Close" at bounding box center [922, 471] width 100 height 31
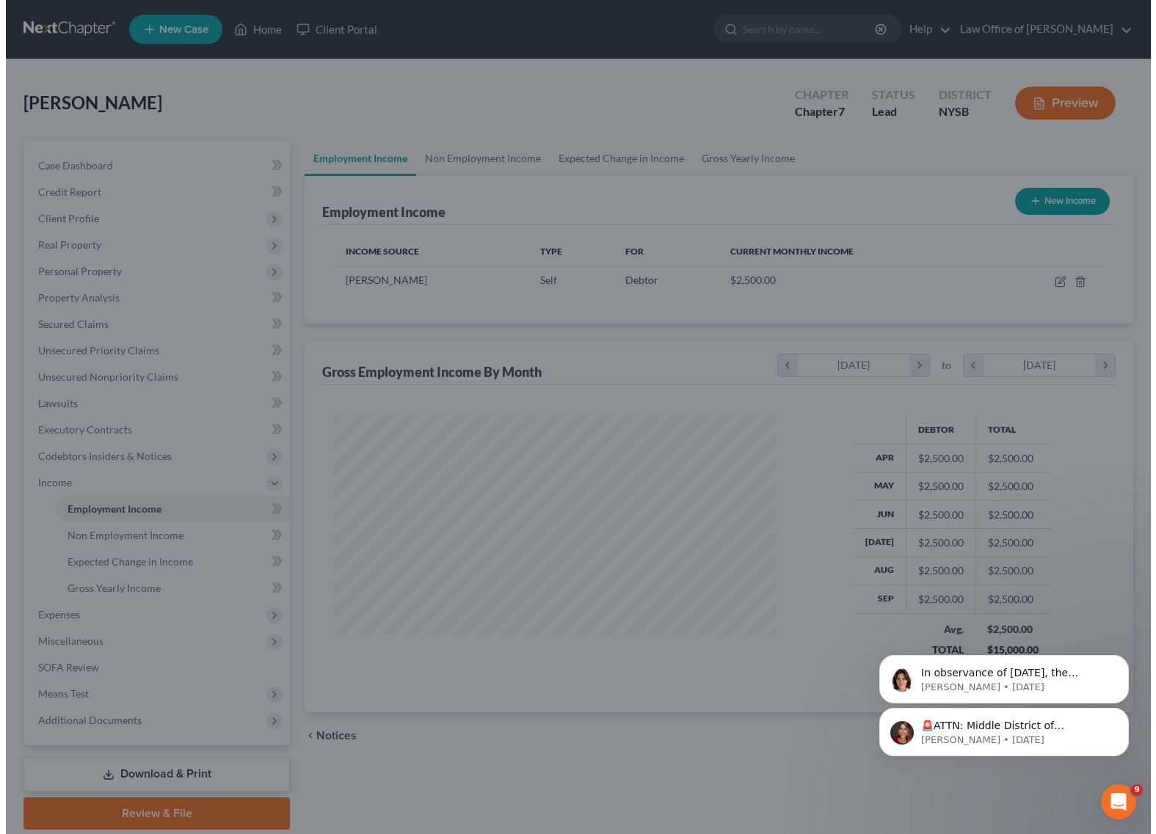
scroll to position [733388, 733185]
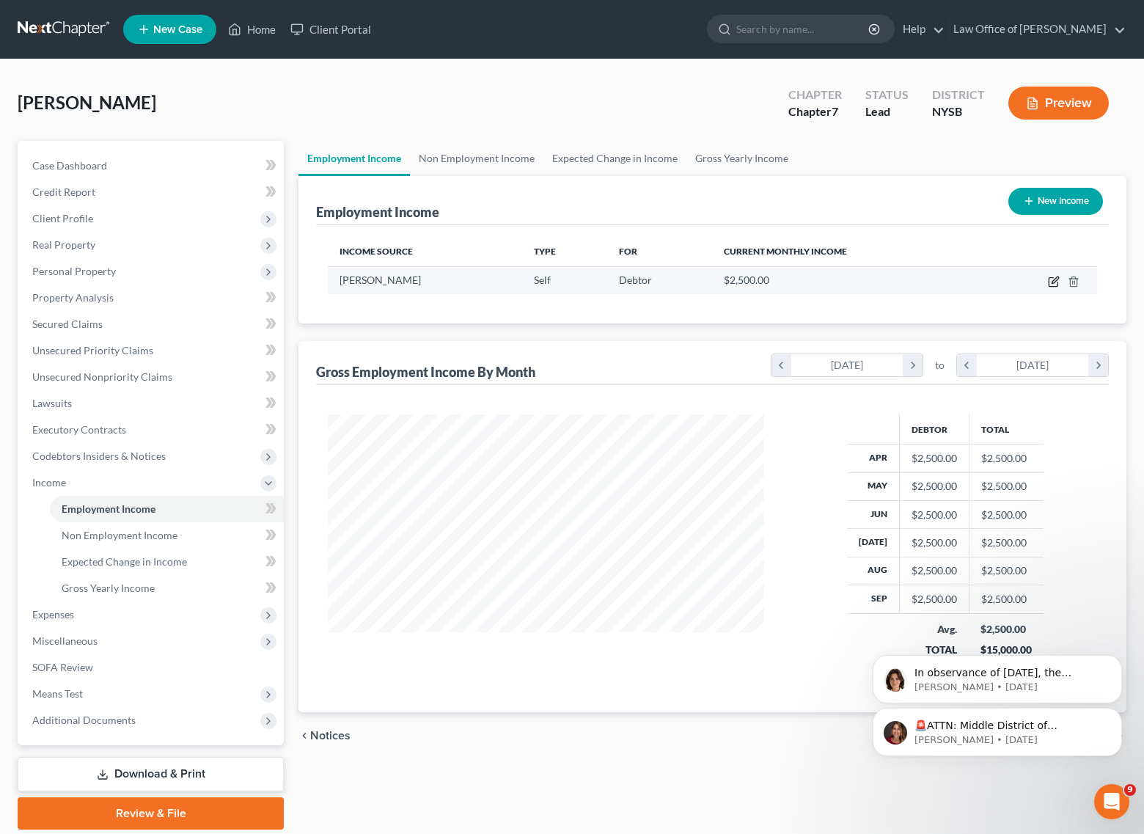
click at [1055, 282] on icon "button" at bounding box center [1055, 280] width 7 height 7
select select "1"
select select "35"
select select "0"
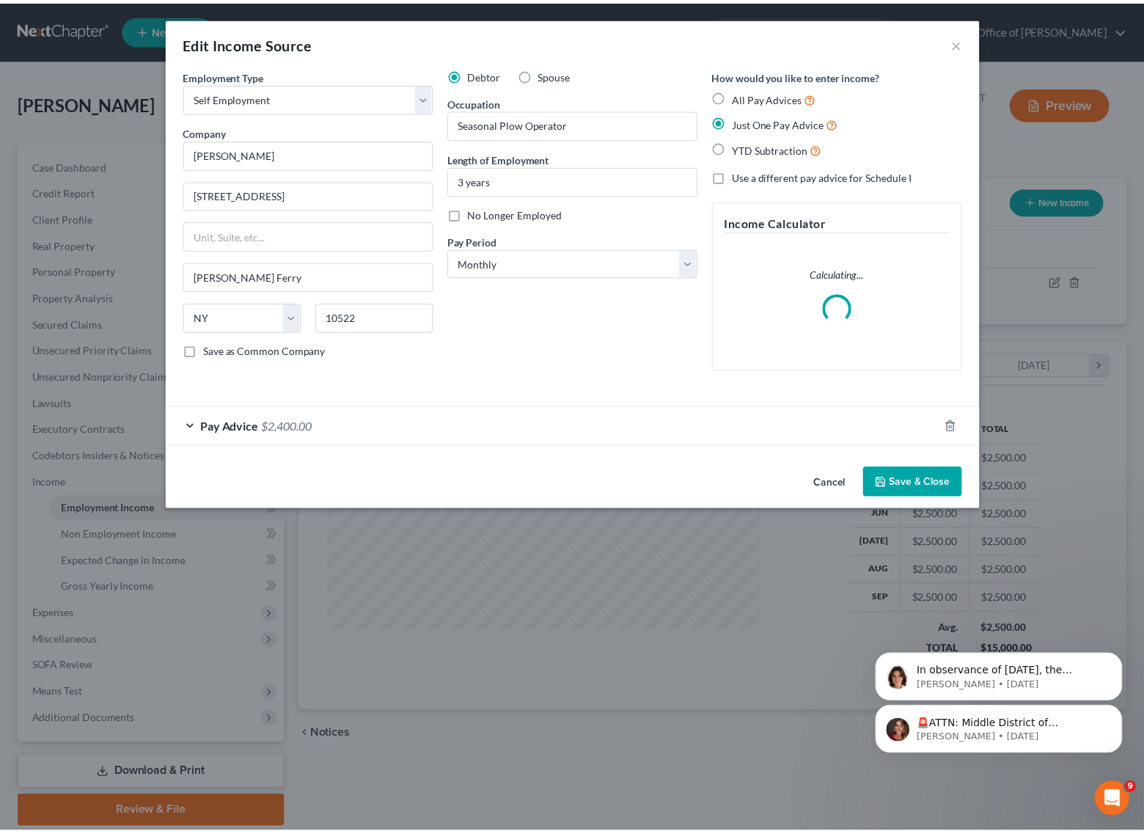
scroll to position [263, 471]
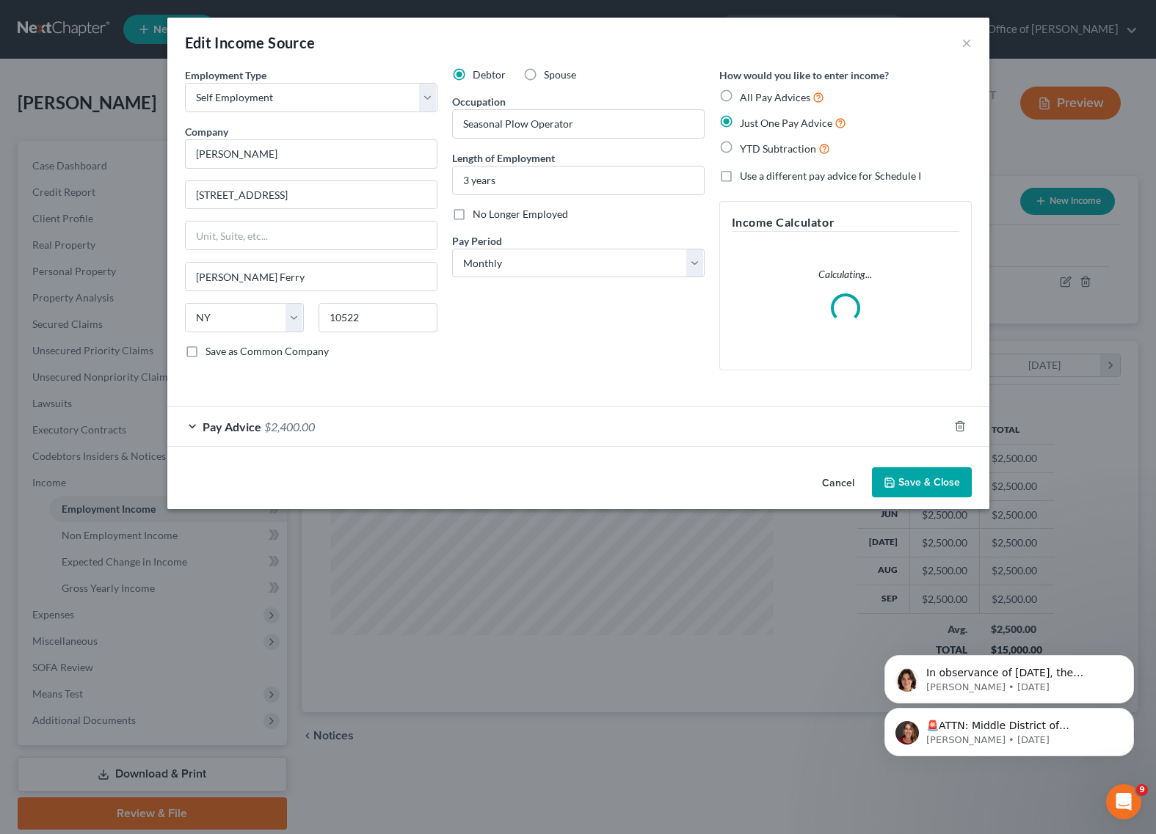
click at [246, 430] on span "Pay Advice" at bounding box center [231, 427] width 59 height 14
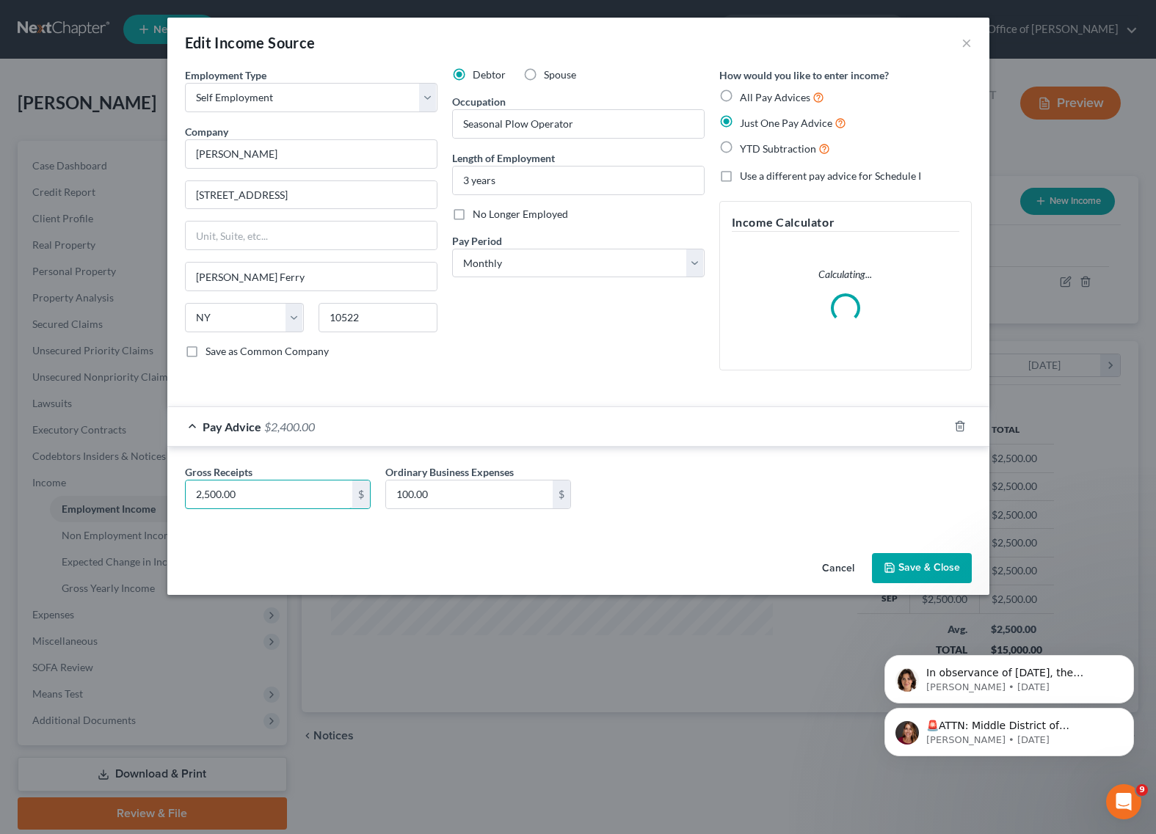
drag, startPoint x: 208, startPoint y: 496, endPoint x: 177, endPoint y: 495, distance: 31.6
click at [178, 495] on div "Gross Receipts 2,500.00 $" at bounding box center [278, 486] width 200 height 45
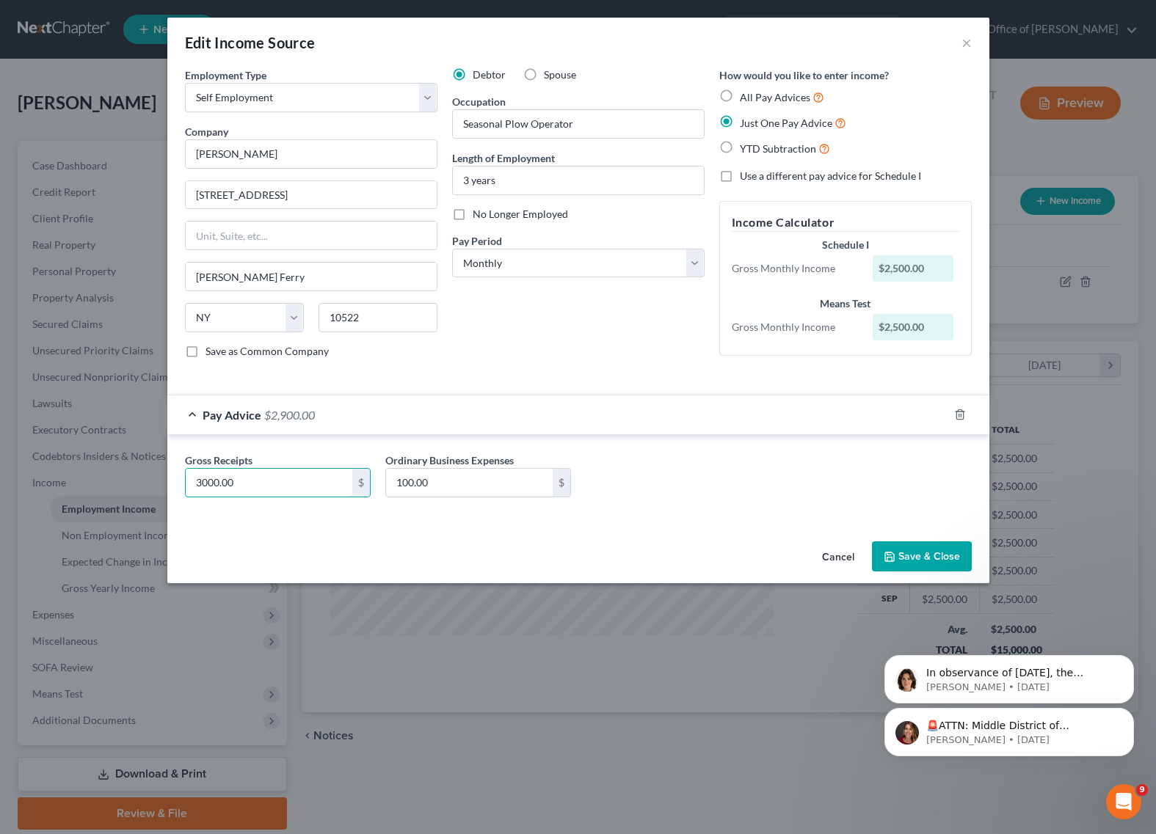
type input "3,000.00"
click at [417, 529] on div "Employment Type * Select Full or [DEMOGRAPHIC_DATA] Employment Self Employment …" at bounding box center [578, 301] width 822 height 468
click at [468, 182] on input "3 years" at bounding box center [578, 181] width 251 height 28
type input "2+ years"
click at [927, 550] on button "Save & Close" at bounding box center [922, 556] width 100 height 31
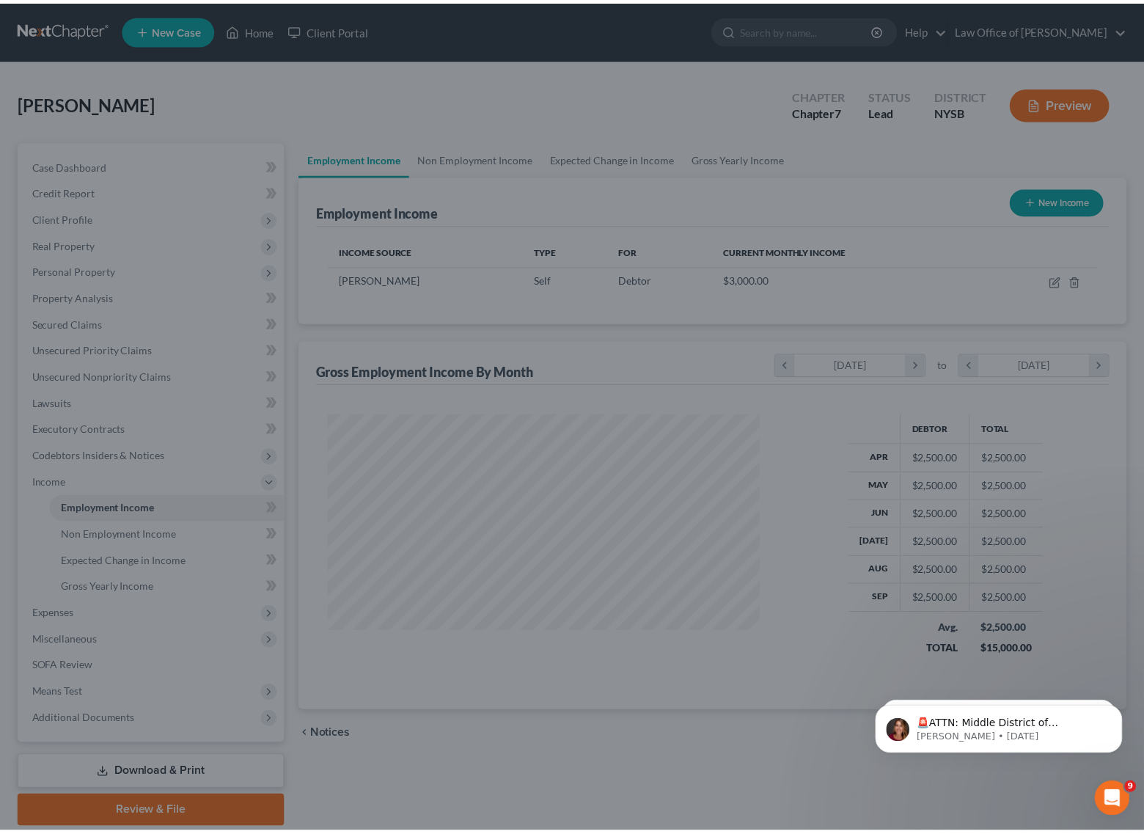
scroll to position [733388, 733185]
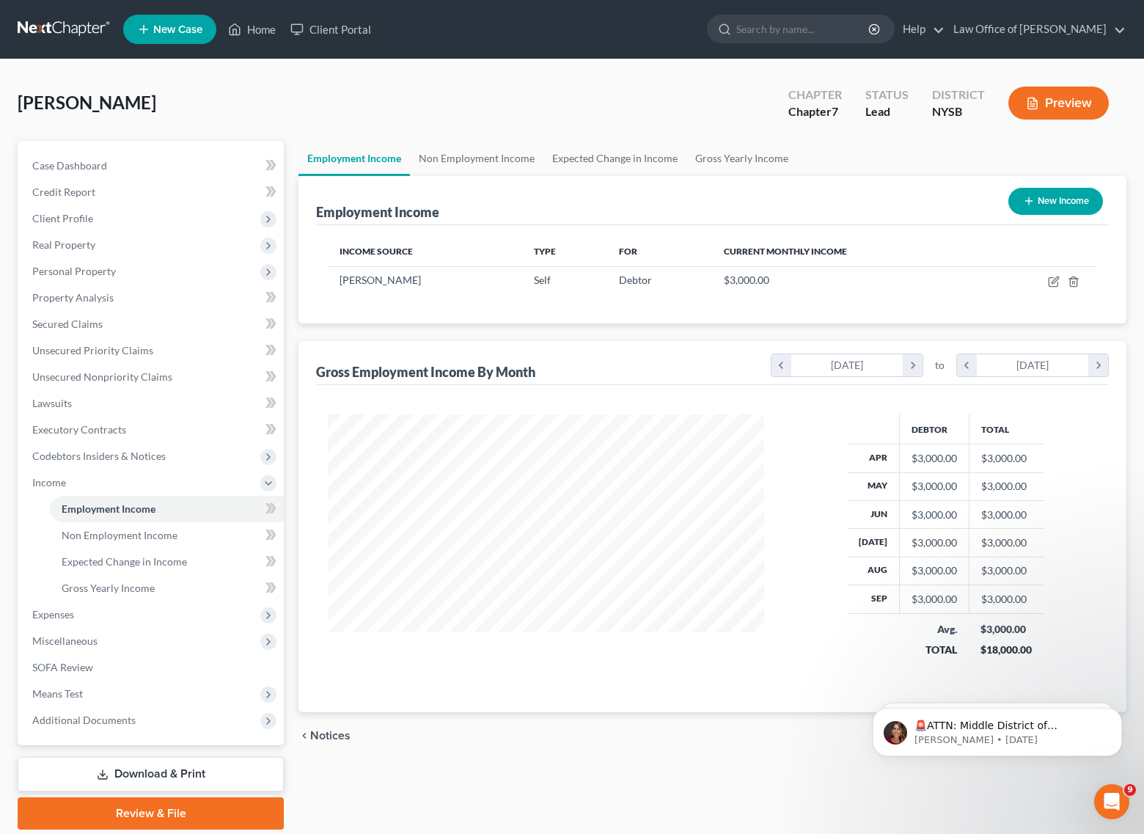
click at [610, 760] on div "Employment Income Non Employment Income Expected Change in Income Gross Yearly …" at bounding box center [712, 485] width 843 height 689
click at [65, 617] on span "Expenses" at bounding box center [53, 614] width 42 height 12
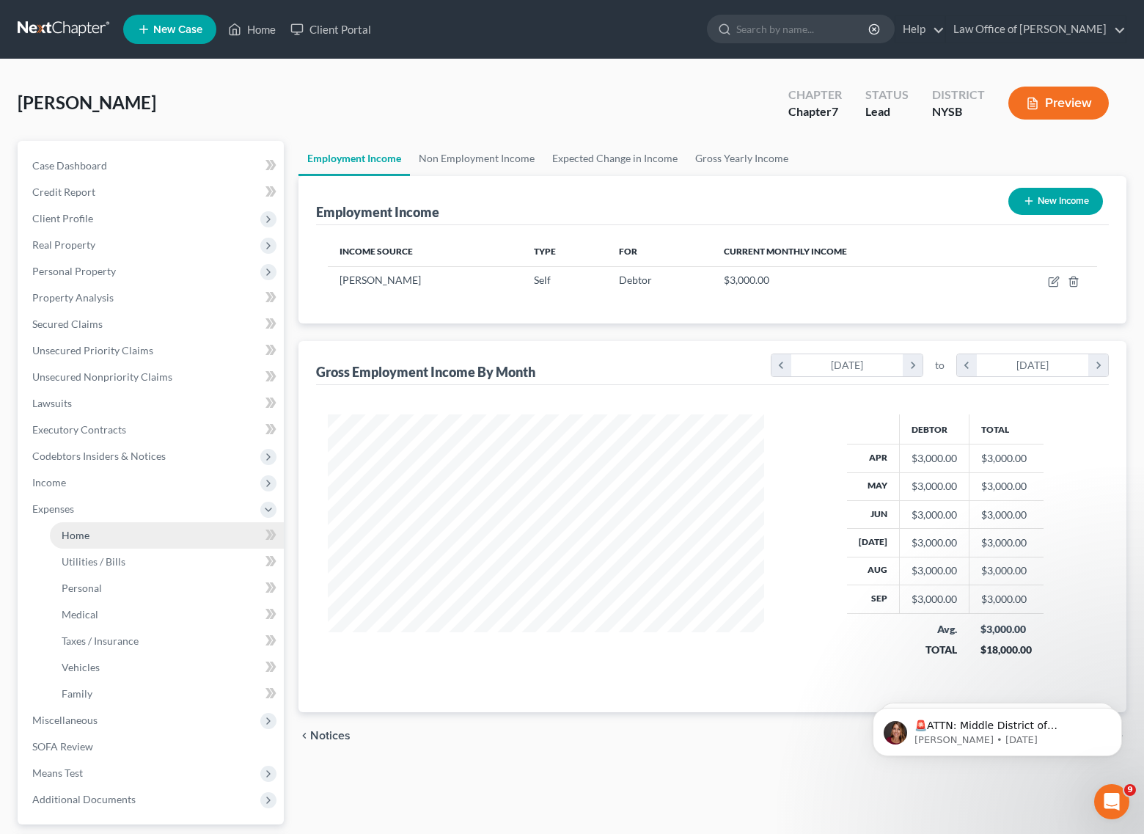
click at [73, 537] on span "Home" at bounding box center [76, 535] width 28 height 12
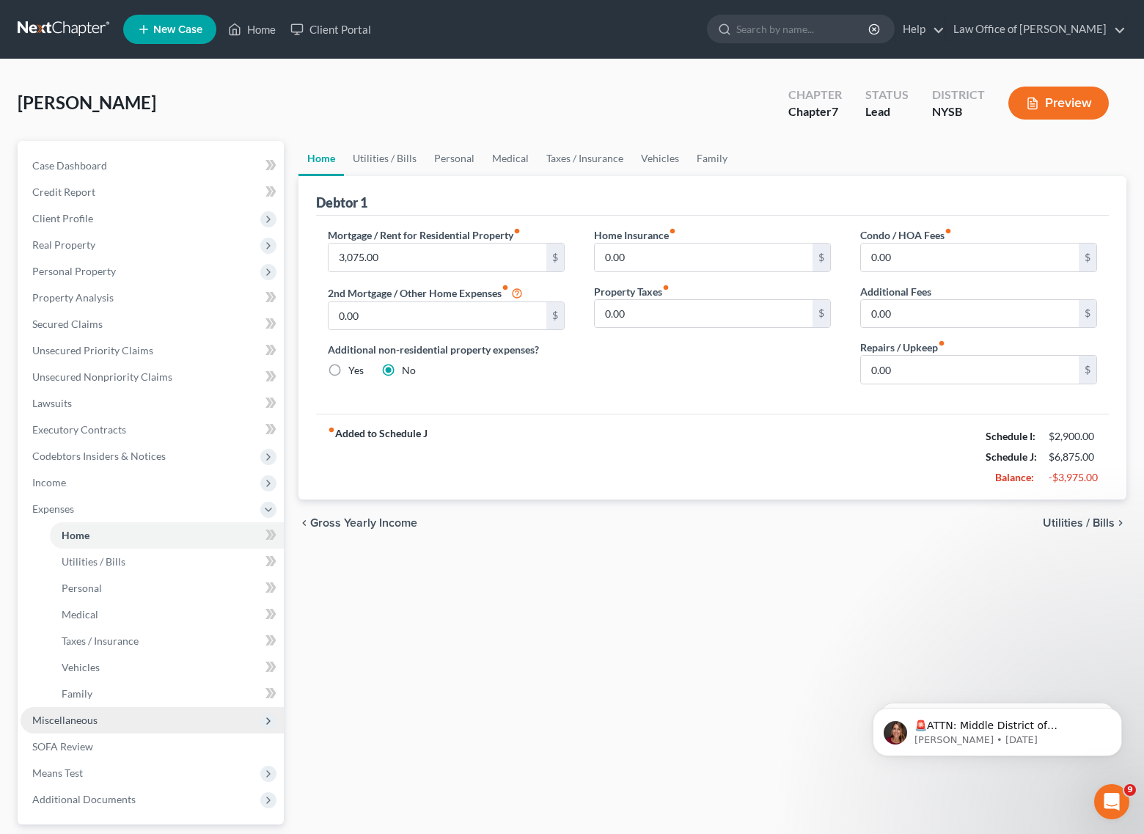
click at [98, 711] on span "Miscellaneous" at bounding box center [152, 720] width 263 height 26
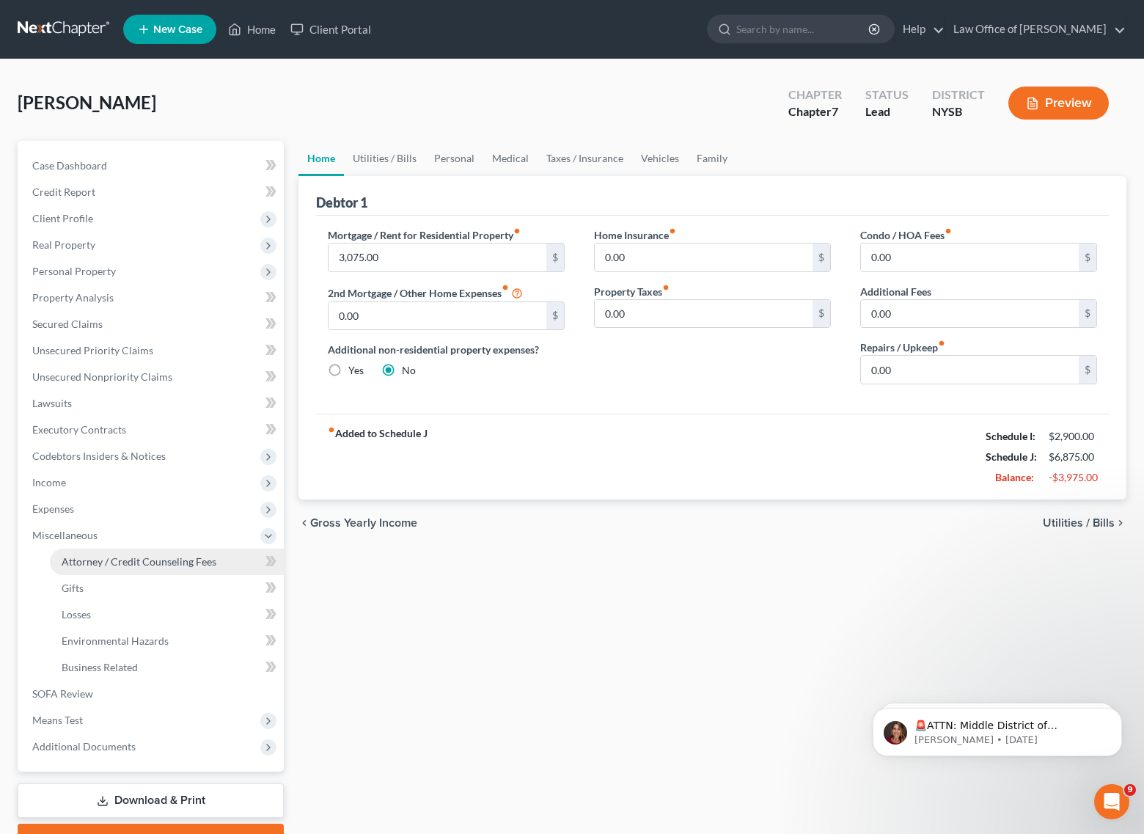
click at [139, 558] on span "Attorney / Credit Counseling Fees" at bounding box center [139, 561] width 155 height 12
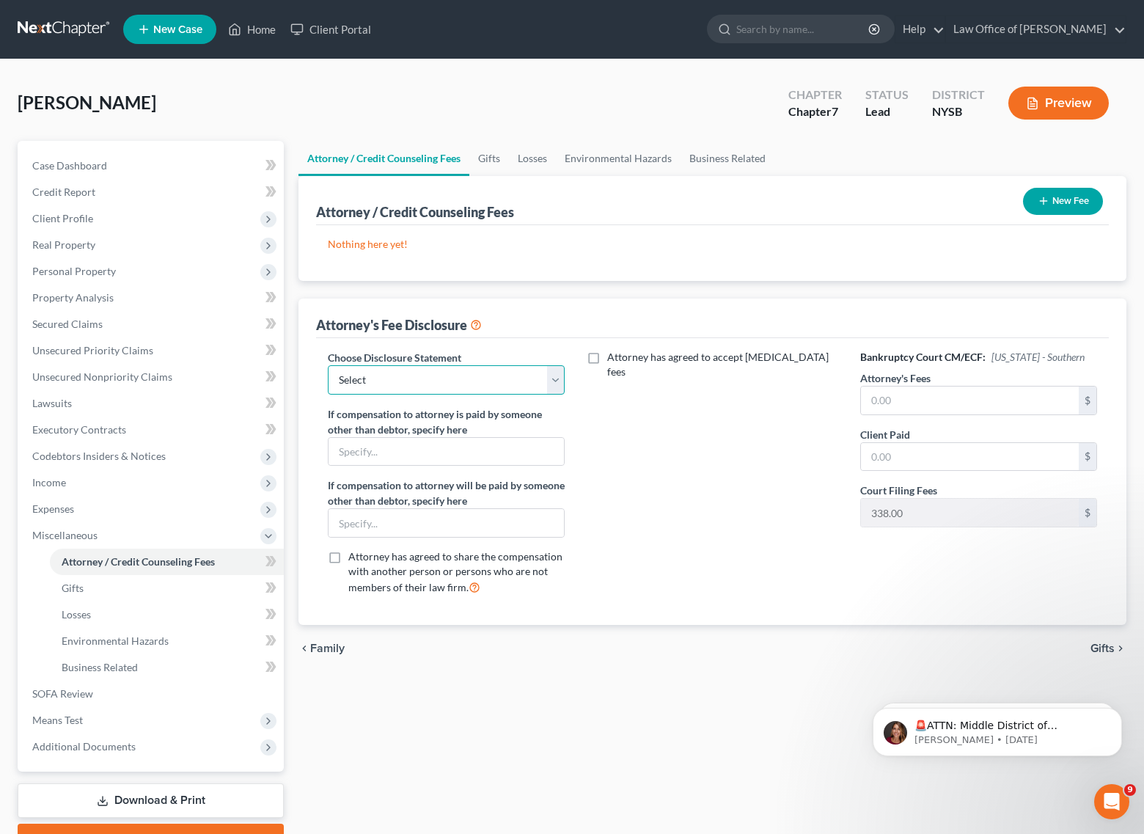
select select "0"
click at [911, 403] on input "text" at bounding box center [970, 401] width 218 height 28
type input "3,000"
click at [923, 461] on input "text" at bounding box center [970, 457] width 218 height 28
type input "3,000"
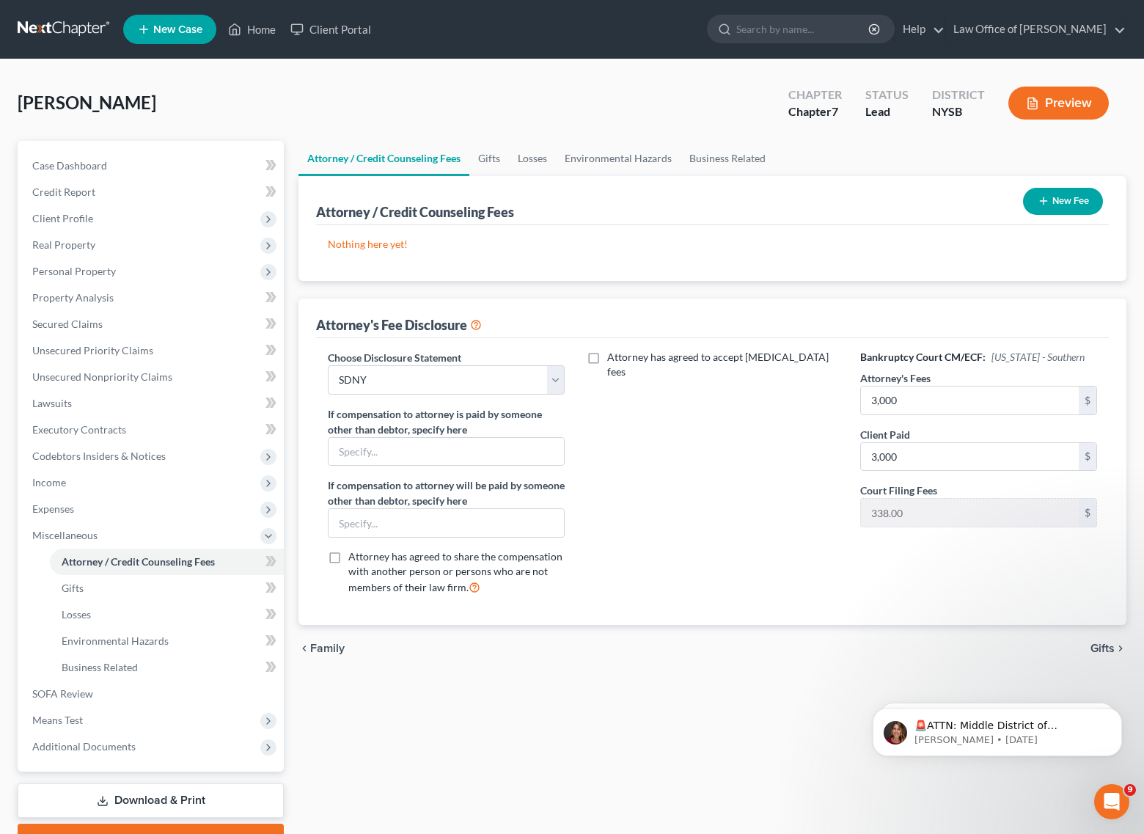
click at [753, 550] on div "Attorney has agreed to accept [MEDICAL_DATA] fees" at bounding box center [713, 479] width 266 height 258
click at [700, 678] on div "Attorney / Credit Counseling Fees Gifts Losses Environmental Hazards Business R…" at bounding box center [712, 498] width 843 height 715
click at [688, 660] on div "chevron_left Family Gifts chevron_right" at bounding box center [713, 648] width 828 height 47
click at [85, 585] on link "Gifts" at bounding box center [167, 588] width 234 height 26
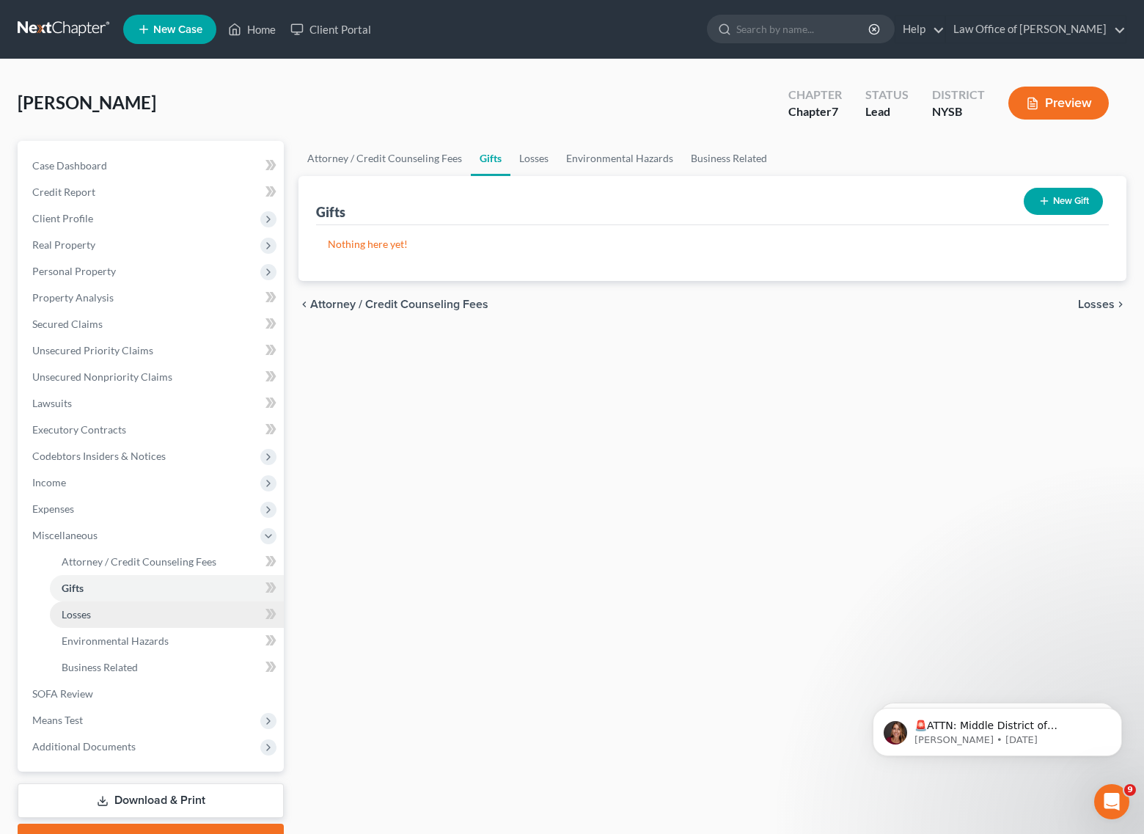
click at [82, 618] on span "Losses" at bounding box center [76, 614] width 29 height 12
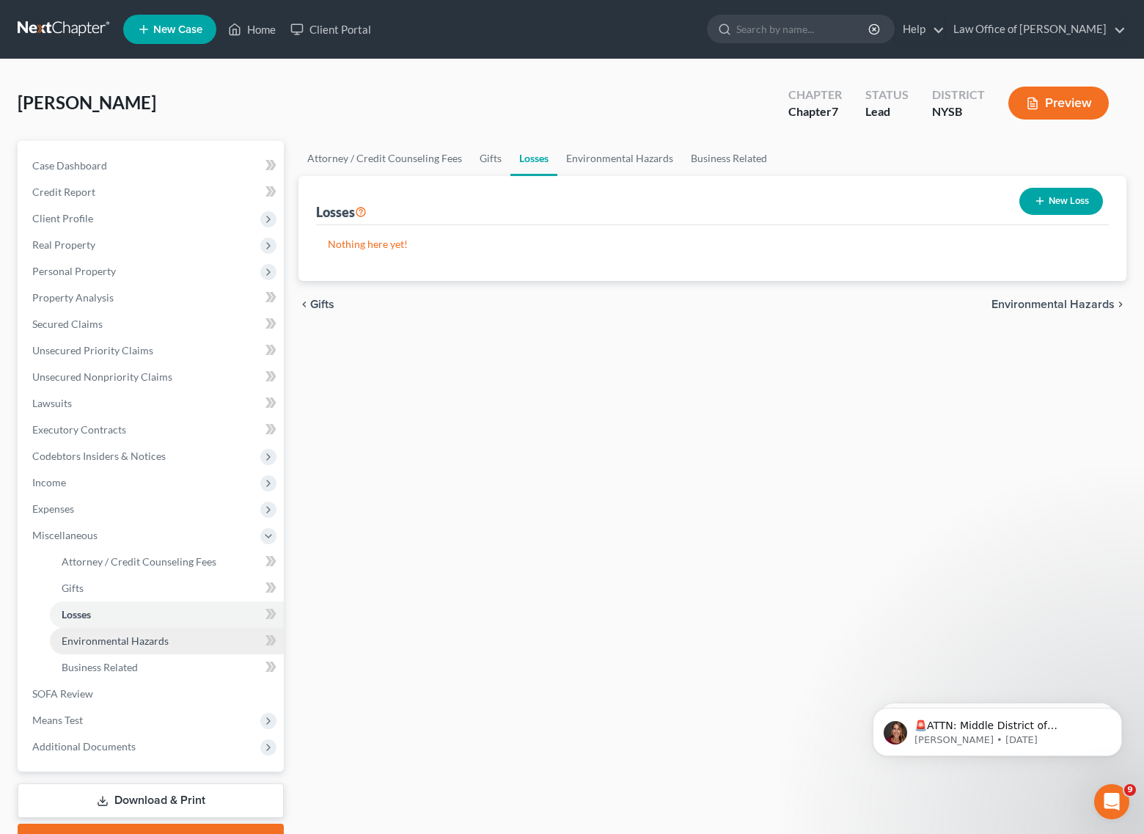
click at [92, 640] on span "Environmental Hazards" at bounding box center [115, 641] width 107 height 12
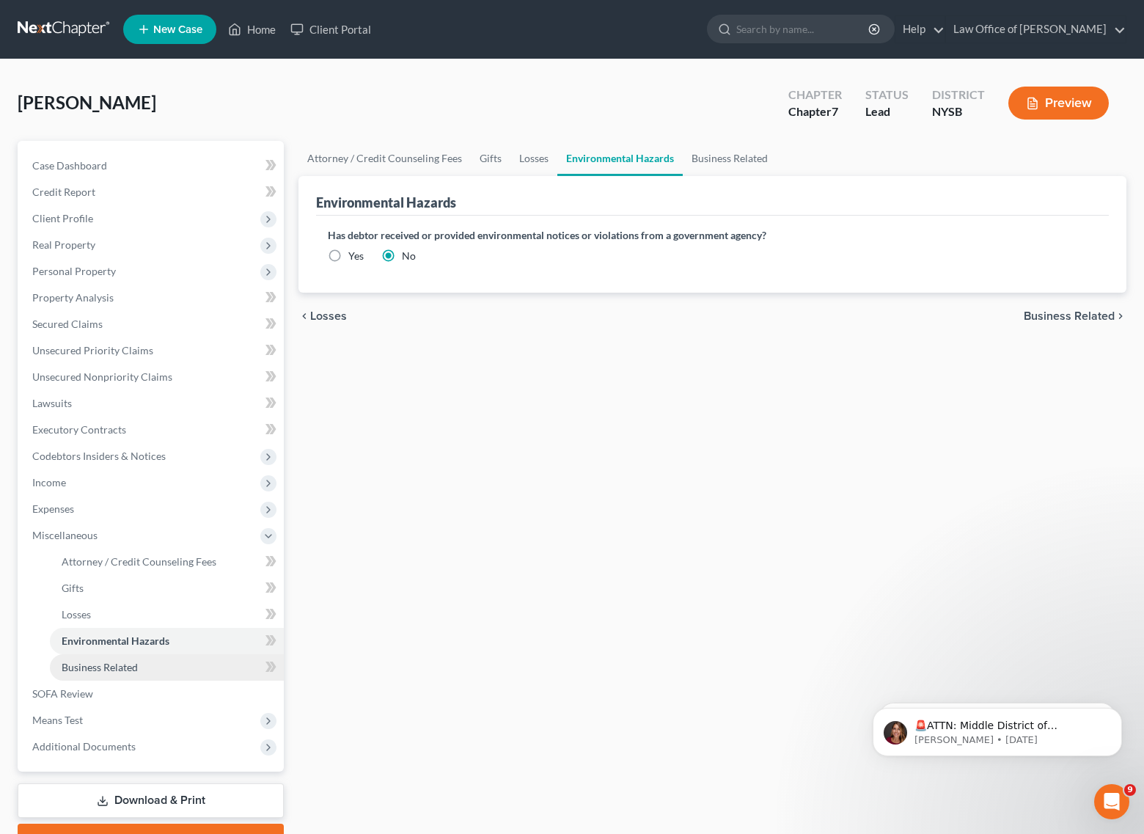
click at [95, 665] on span "Business Related" at bounding box center [100, 667] width 76 height 12
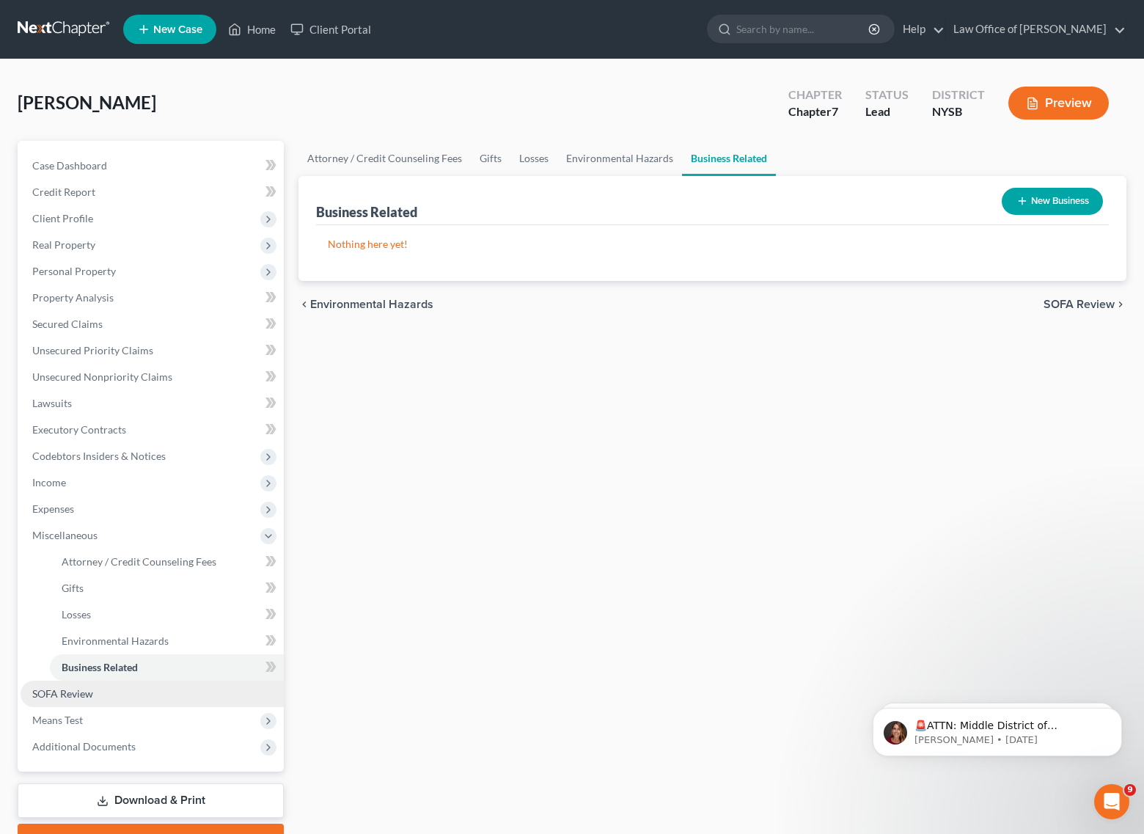
click at [62, 694] on span "SOFA Review" at bounding box center [62, 693] width 61 height 12
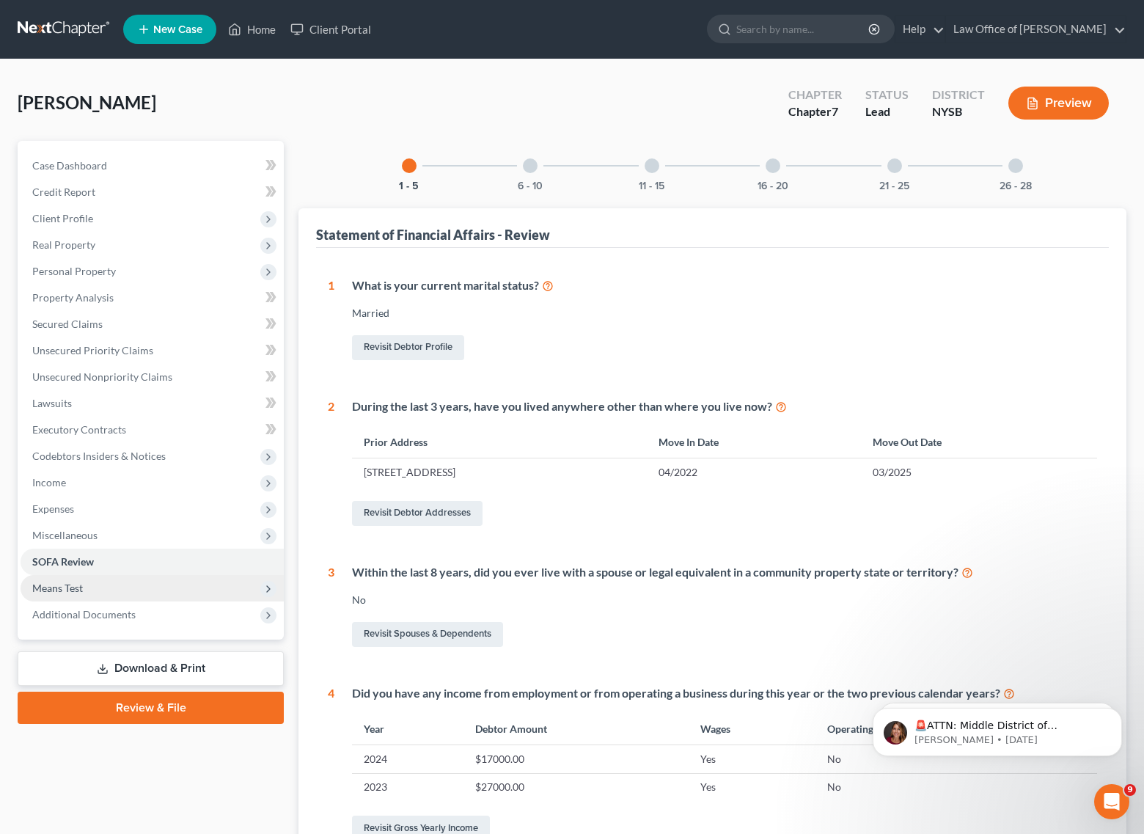
click at [56, 591] on span "Means Test" at bounding box center [57, 588] width 51 height 12
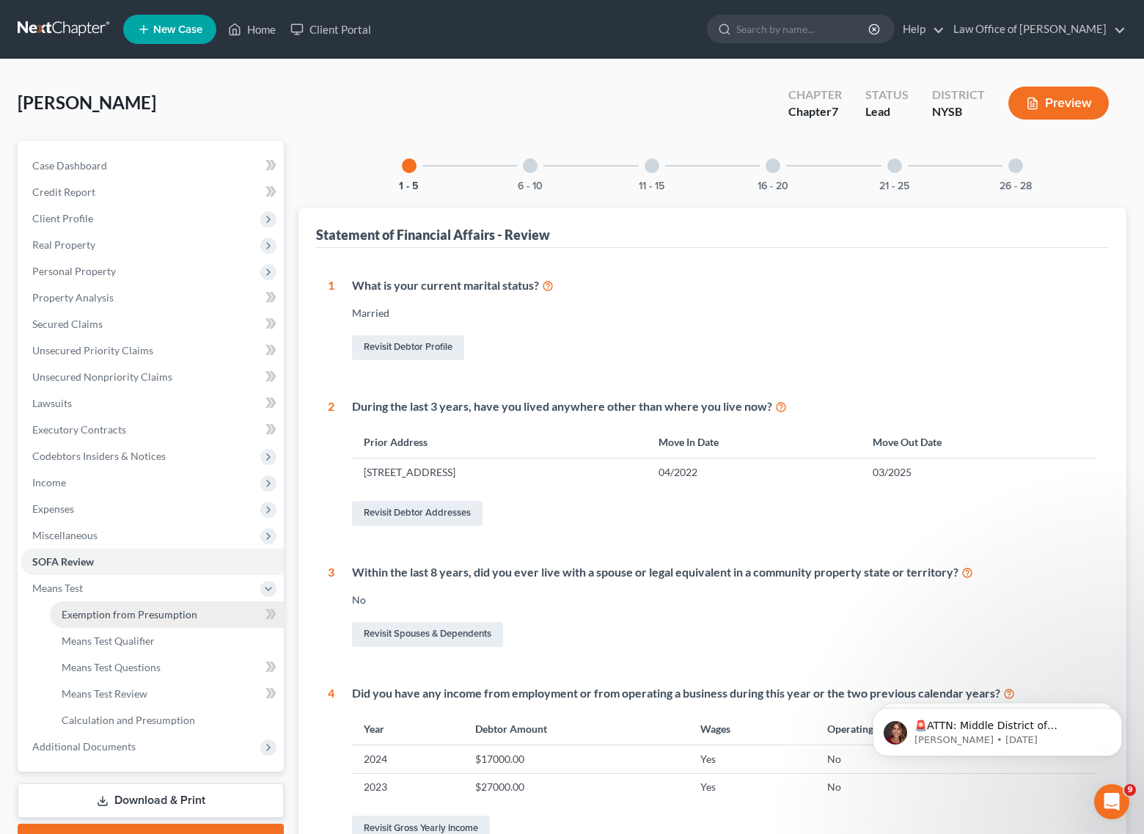
click at [84, 605] on link "Exemption from Presumption" at bounding box center [167, 615] width 234 height 26
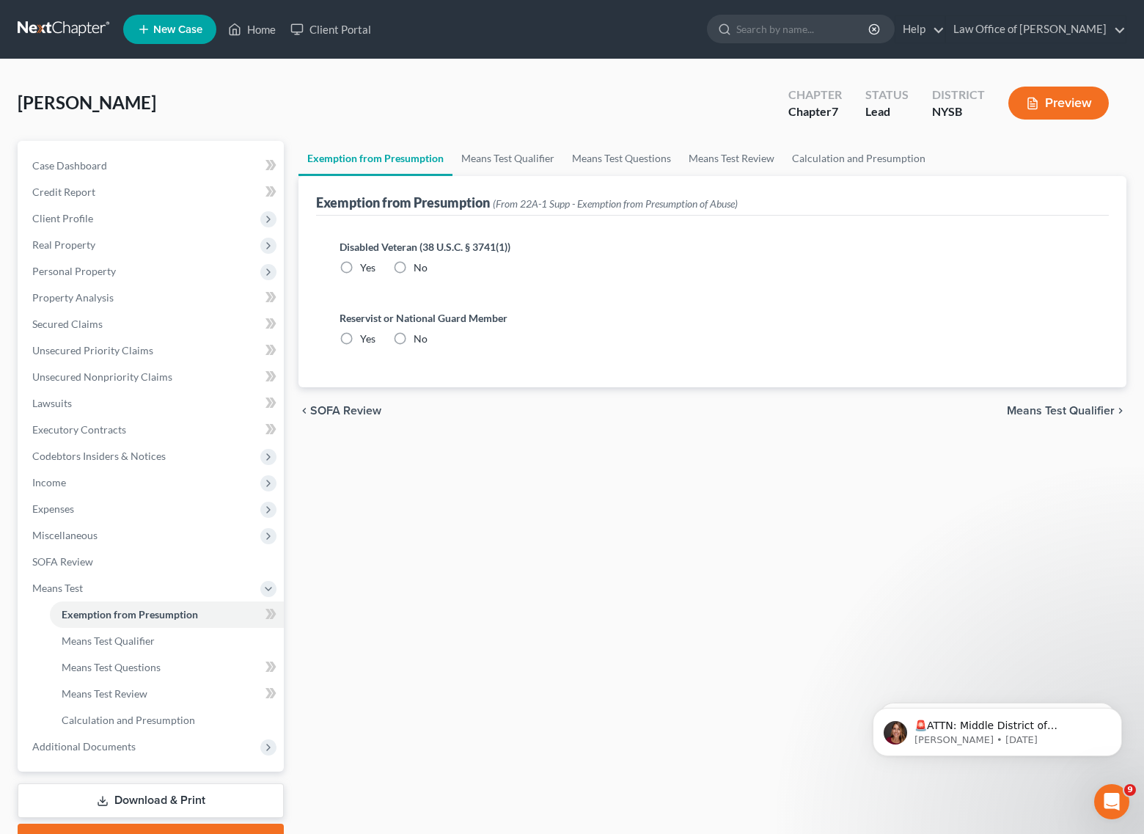
click at [414, 264] on label "No" at bounding box center [421, 267] width 14 height 15
click at [420, 264] on input "No" at bounding box center [425, 265] width 10 height 10
radio input "true"
click at [414, 338] on label "No" at bounding box center [421, 339] width 14 height 15
click at [420, 338] on input "No" at bounding box center [425, 337] width 10 height 10
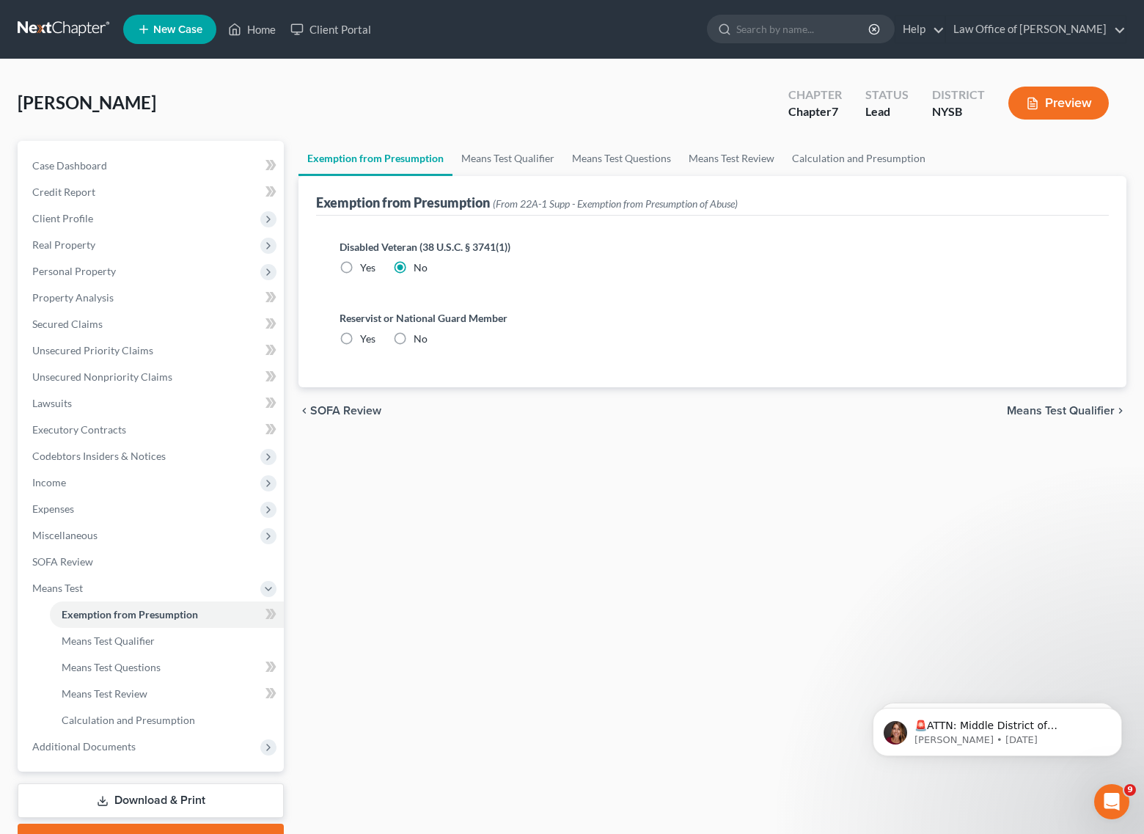
radio input "true"
click at [157, 639] on link "Means Test Qualifier" at bounding box center [167, 641] width 234 height 26
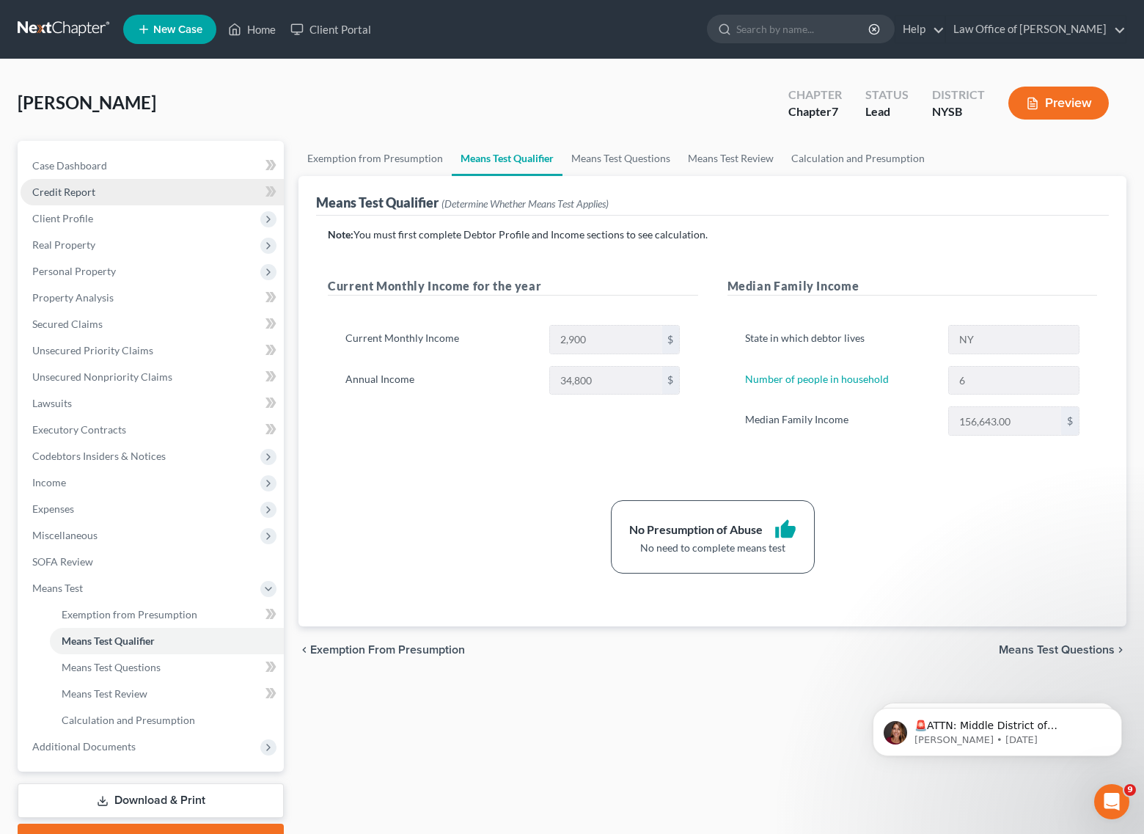
click at [63, 196] on span "Credit Report" at bounding box center [63, 192] width 63 height 12
click at [65, 219] on span "Client Profile" at bounding box center [62, 218] width 61 height 12
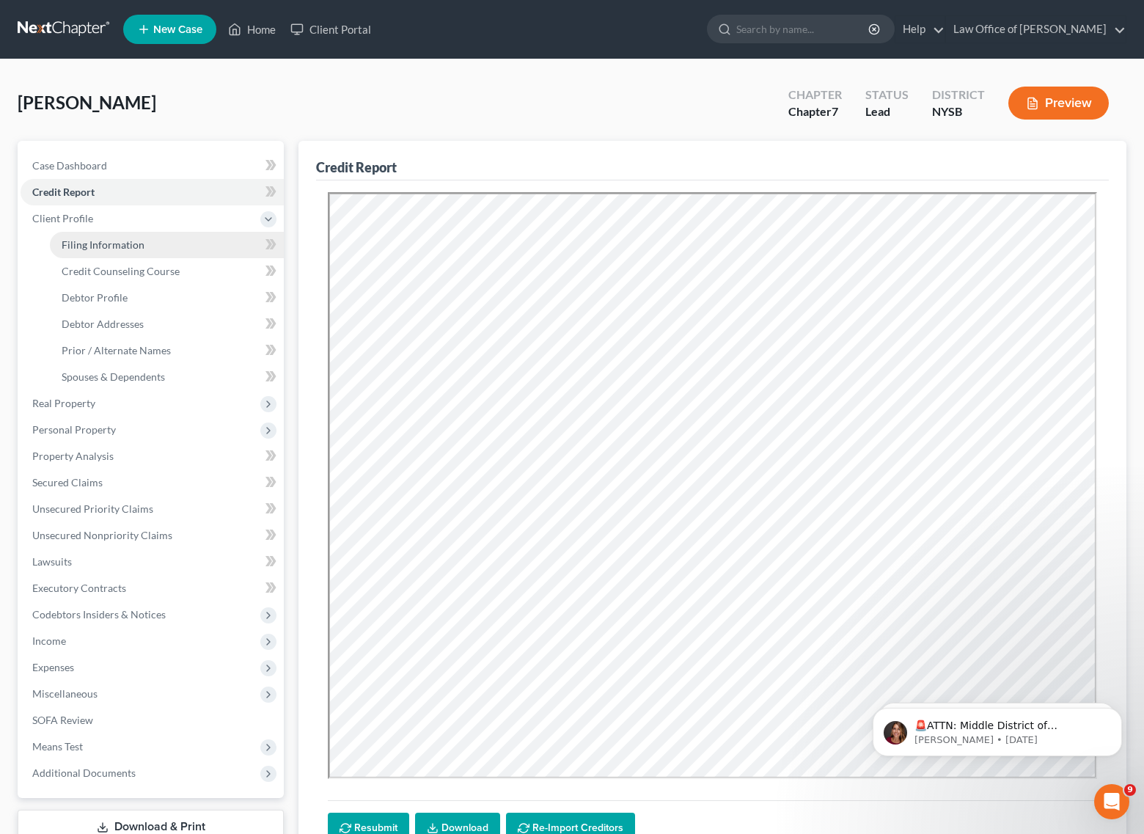
click at [84, 247] on span "Filing Information" at bounding box center [103, 244] width 83 height 12
select select "1"
select select "0"
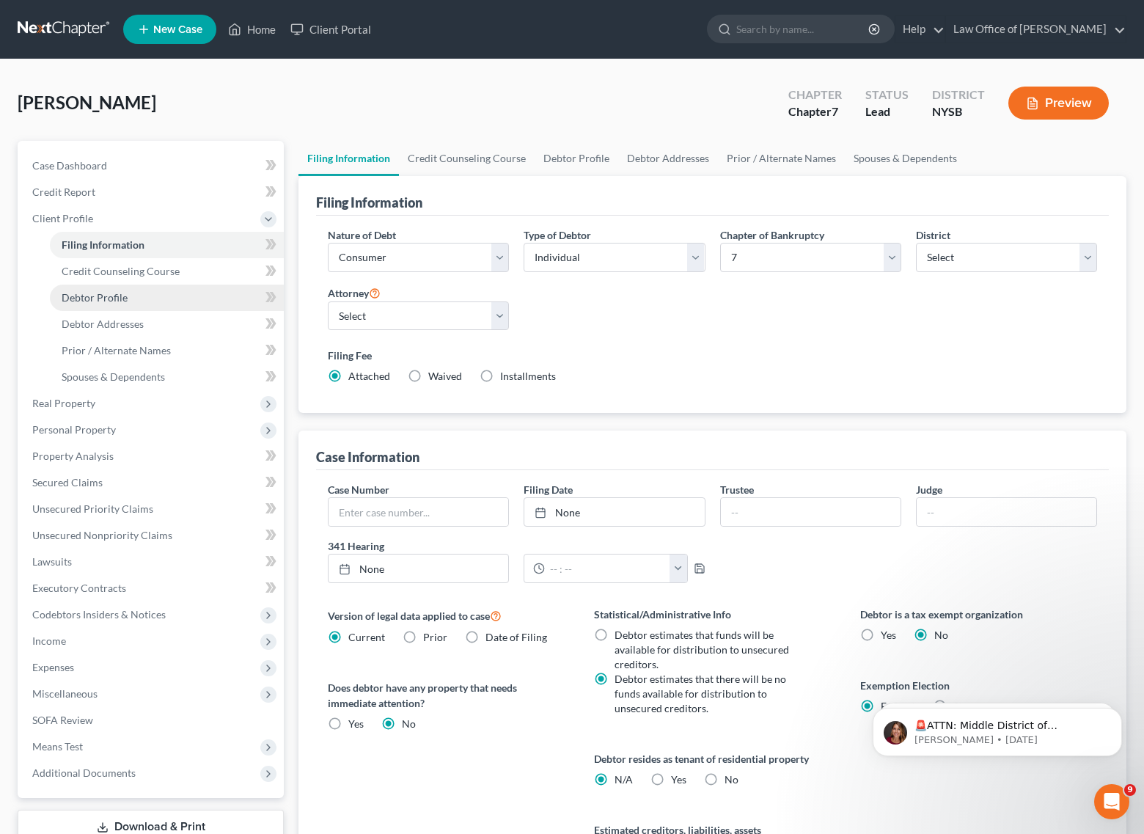
click at [112, 295] on span "Debtor Profile" at bounding box center [95, 297] width 66 height 12
select select "1"
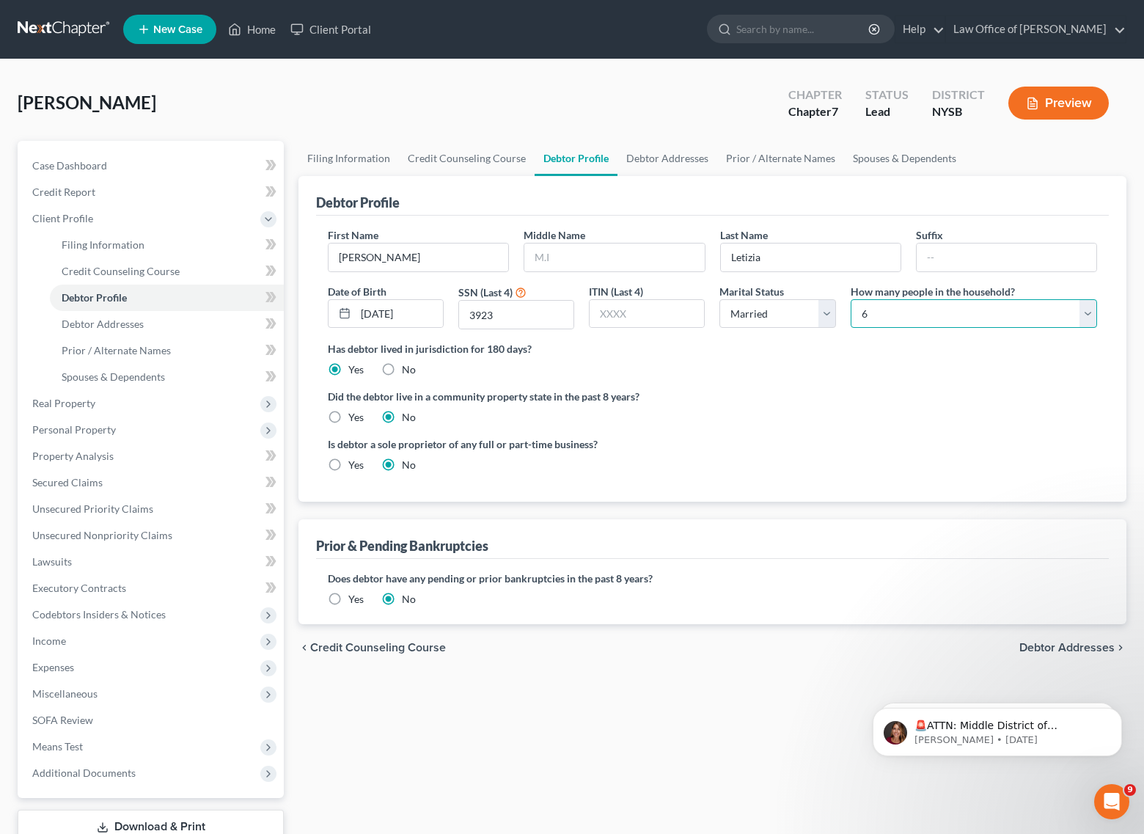
select select "4"
drag, startPoint x: 773, startPoint y: 395, endPoint x: 771, endPoint y: 354, distance: 40.4
click at [773, 390] on label "Did the debtor live in a community property state in the past 8 years?" at bounding box center [713, 396] width 770 height 15
select select "2"
click at [707, 386] on ng-include "First Name [PERSON_NAME] Middle Name Last Name [PERSON_NAME] Date of Birth [DEM…" at bounding box center [713, 355] width 770 height 257
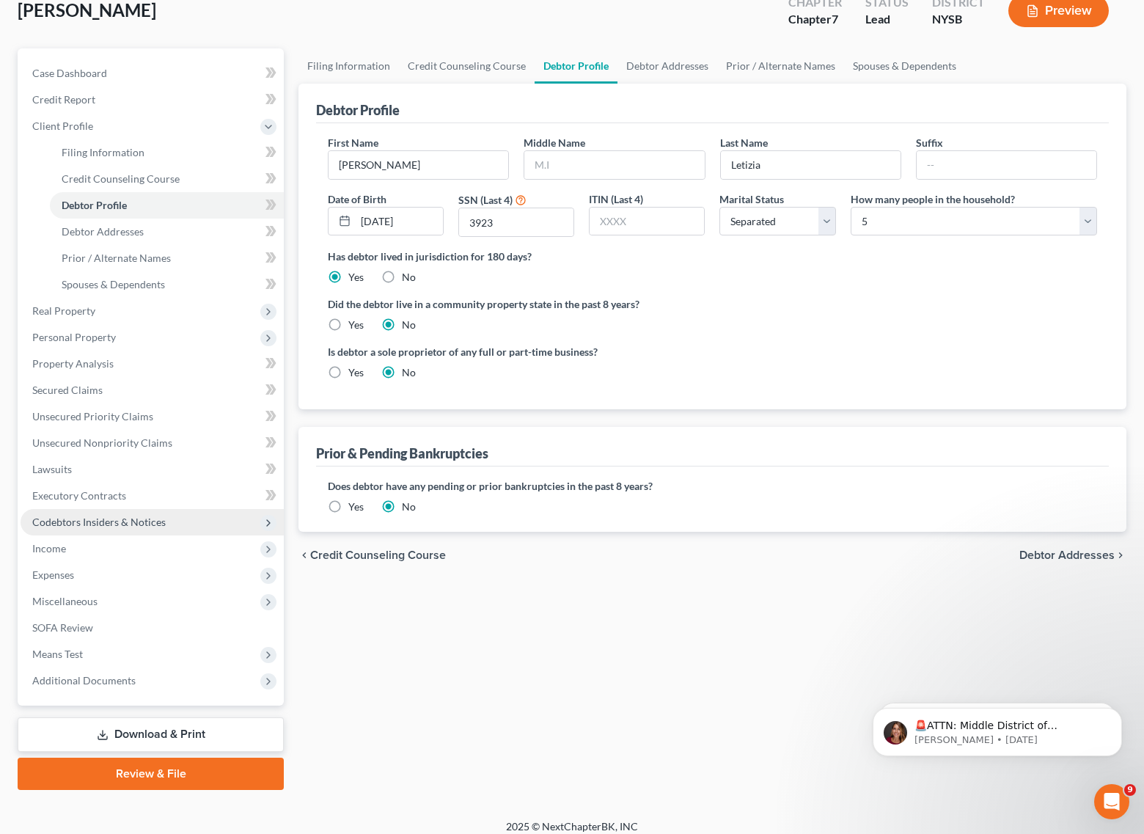
scroll to position [104, 0]
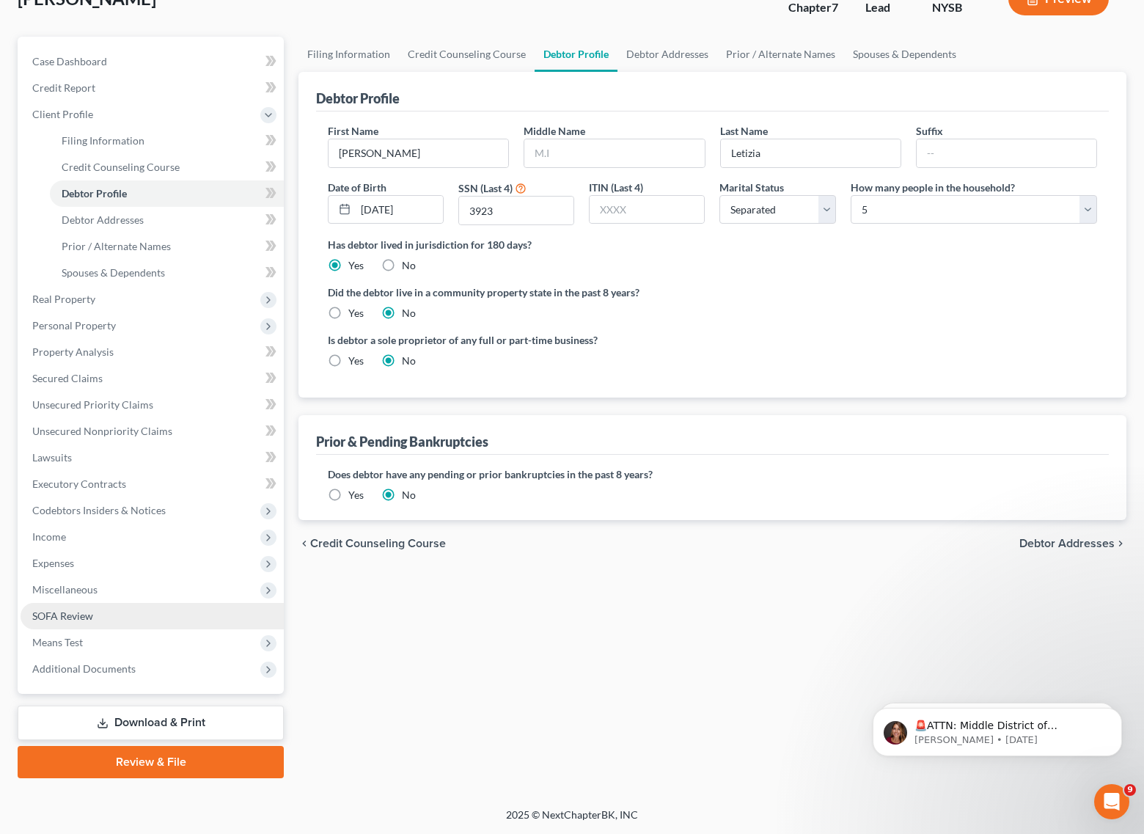
click at [68, 616] on span "SOFA Review" at bounding box center [62, 616] width 61 height 12
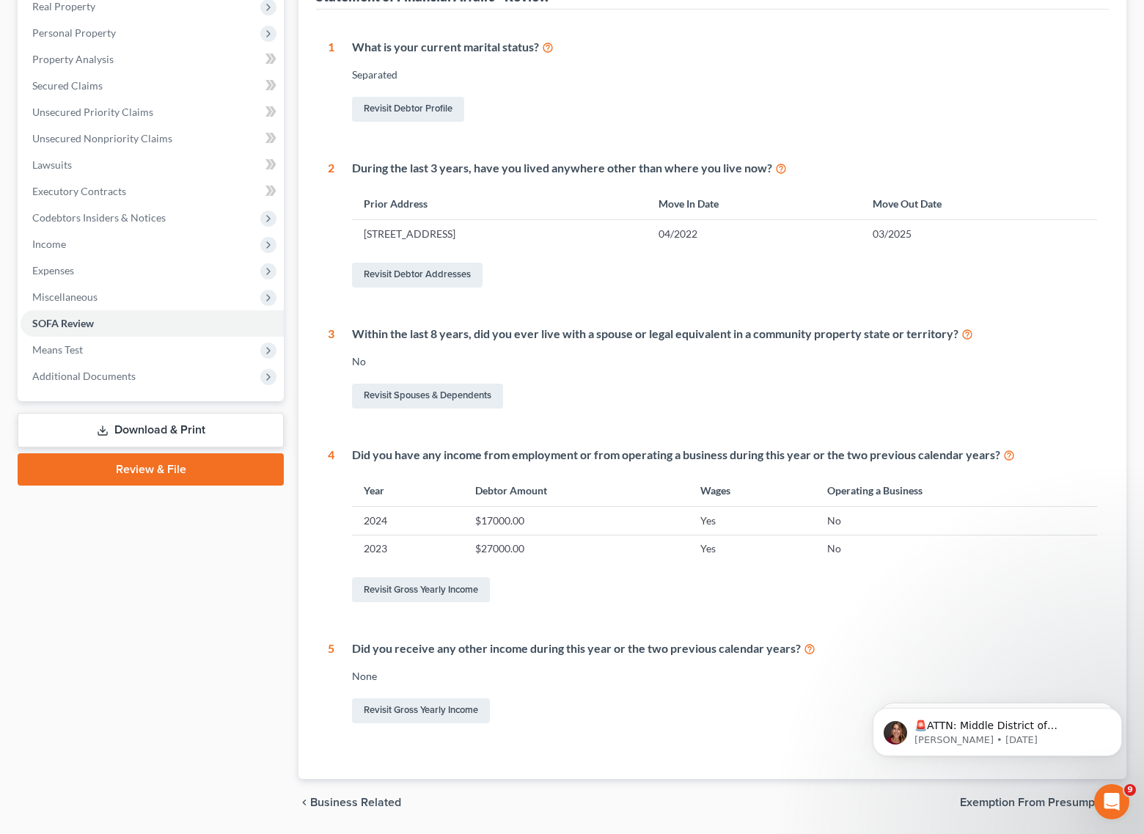
scroll to position [283, 0]
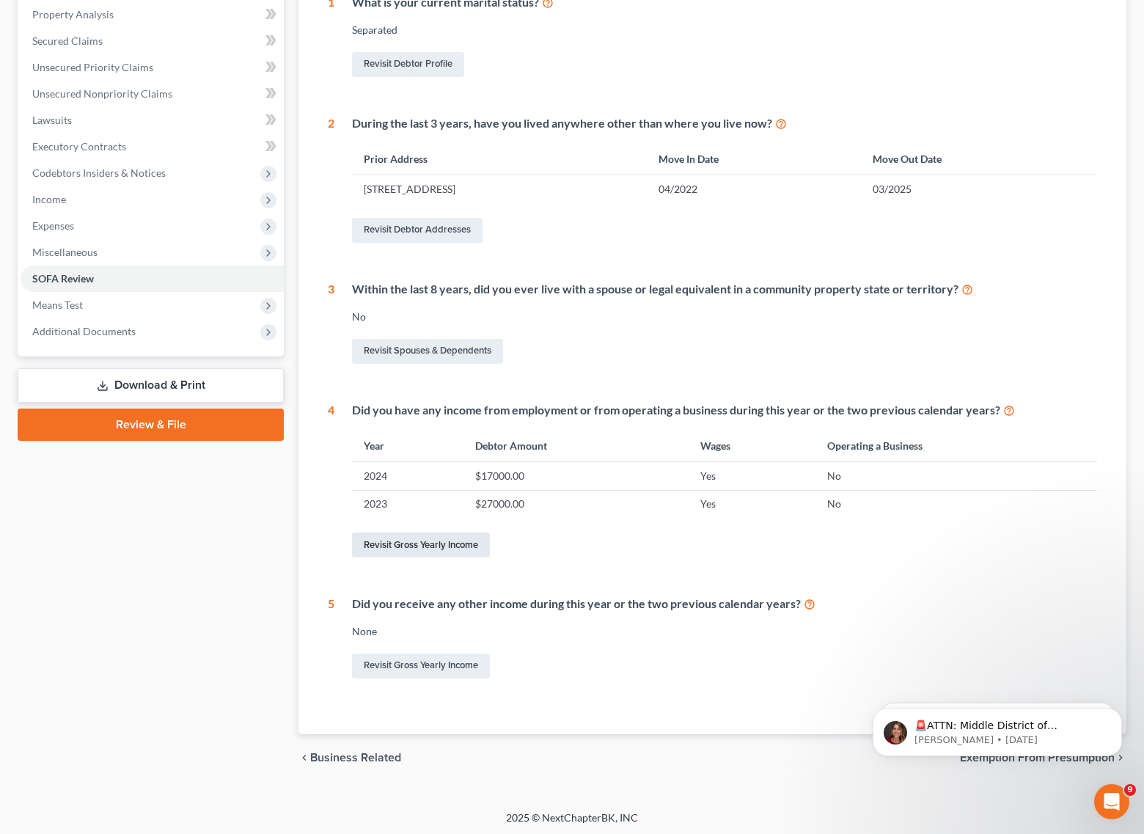
click at [433, 548] on link "Revisit Gross Yearly Income" at bounding box center [421, 545] width 138 height 25
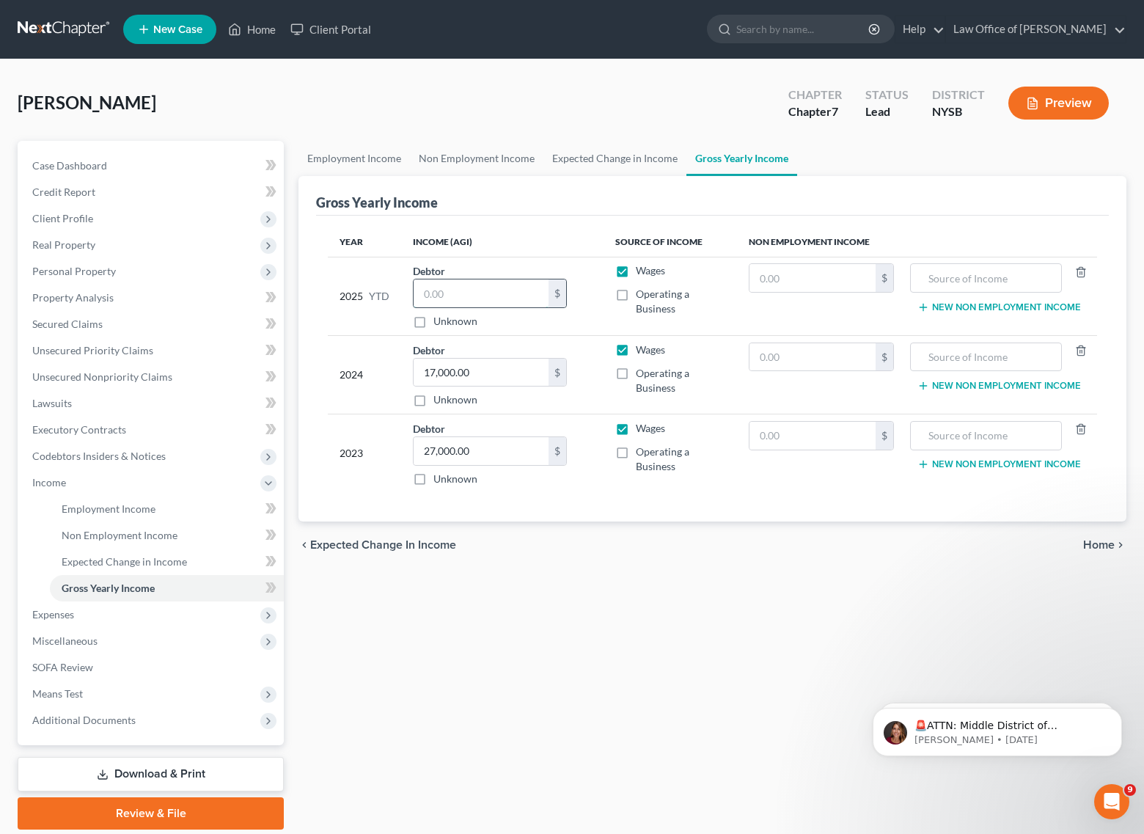
click at [455, 283] on input "text" at bounding box center [481, 294] width 135 height 28
type input "34,000"
click at [665, 578] on div "Employment Income Non Employment Income Expected Change in Income Gross Yearly …" at bounding box center [712, 485] width 843 height 689
click at [636, 296] on label "Operating a Business" at bounding box center [681, 301] width 90 height 29
click at [642, 296] on input "Operating a Business" at bounding box center [647, 292] width 10 height 10
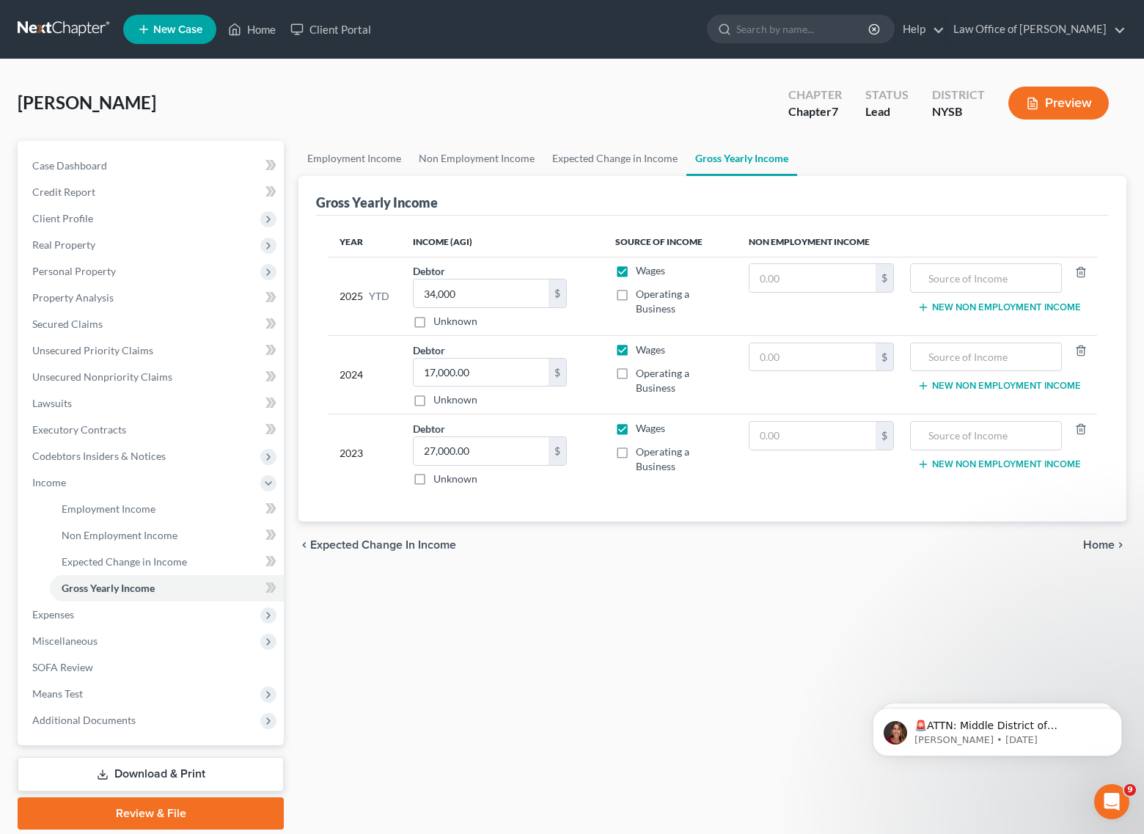
checkbox input "true"
drag, startPoint x: 625, startPoint y: 379, endPoint x: 627, endPoint y: 366, distance: 13.4
click at [636, 379] on label "Operating a Business" at bounding box center [681, 380] width 90 height 29
click at [642, 376] on input "Operating a Business" at bounding box center [647, 371] width 10 height 10
checkbox input "true"
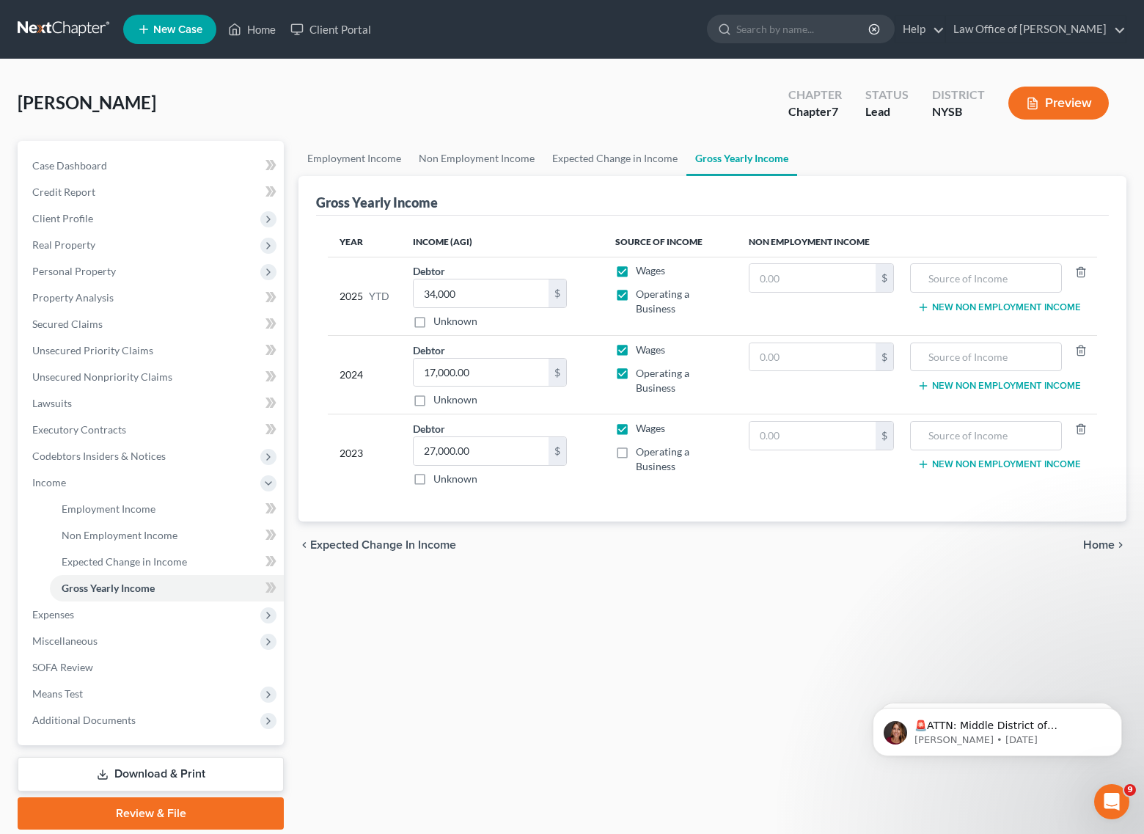
drag, startPoint x: 627, startPoint y: 352, endPoint x: 628, endPoint y: 325, distance: 27.2
click at [636, 351] on label "Wages" at bounding box center [650, 350] width 29 height 15
click at [642, 351] on input "Wages" at bounding box center [647, 348] width 10 height 10
checkbox input "false"
click at [636, 269] on label "Wages" at bounding box center [650, 270] width 29 height 15
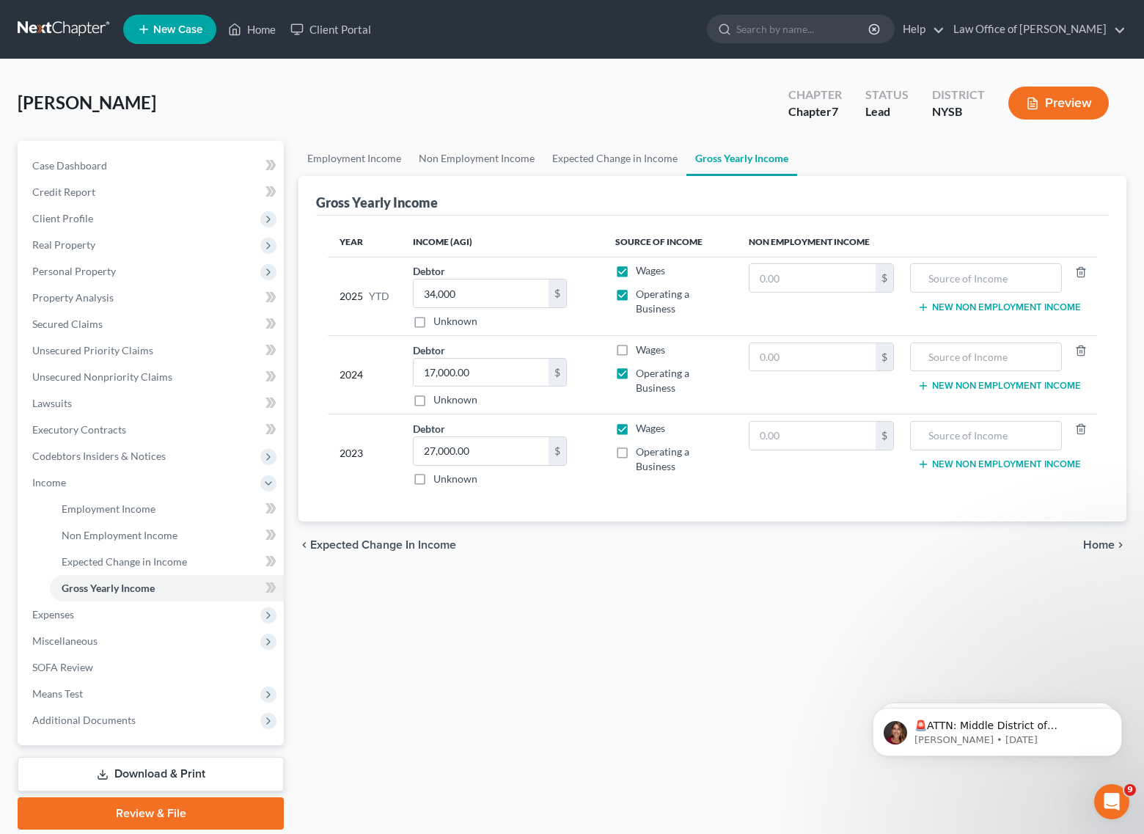
click at [642, 269] on input "Wages" at bounding box center [647, 268] width 10 height 10
checkbox input "false"
click at [636, 449] on label "Operating a Business" at bounding box center [681, 459] width 90 height 29
click at [642, 449] on input "Operating a Business" at bounding box center [647, 450] width 10 height 10
checkbox input "true"
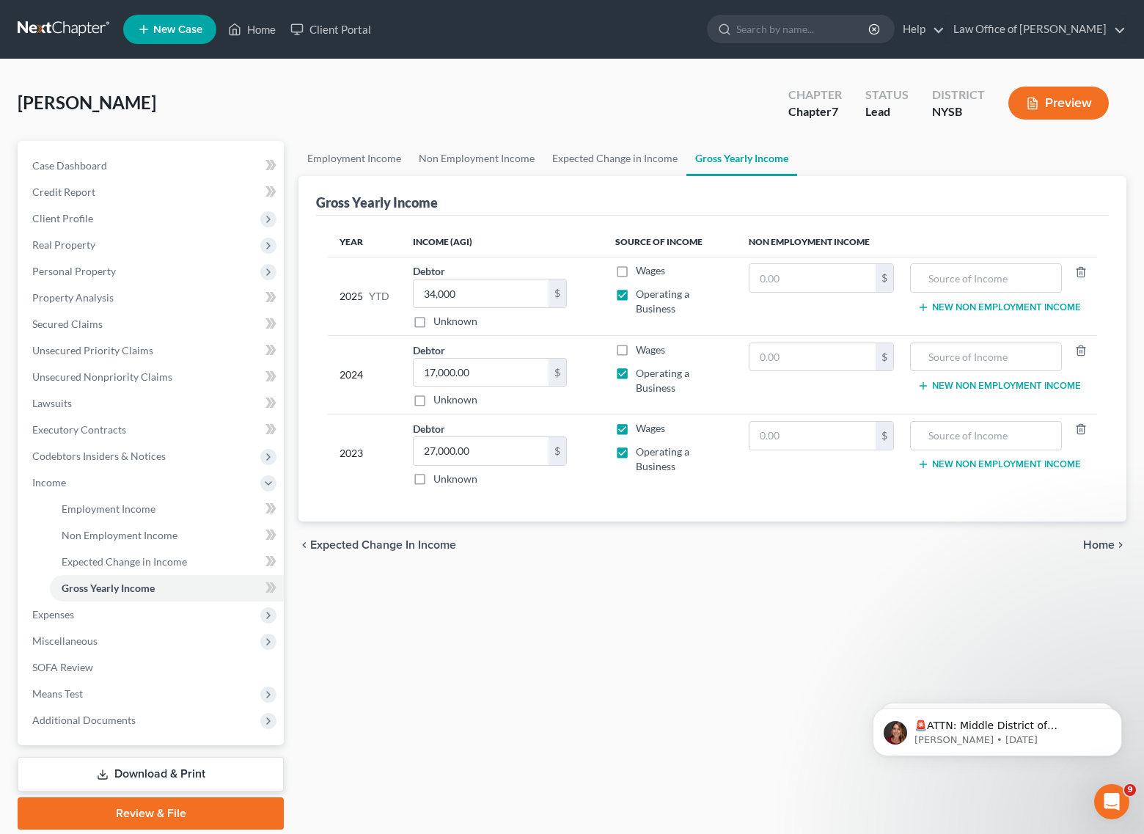
click at [636, 428] on label "Wages" at bounding box center [650, 428] width 29 height 15
click at [642, 428] on input "Wages" at bounding box center [647, 426] width 10 height 10
click at [618, 551] on div "chevron_left Expected Change in Income Home chevron_right" at bounding box center [713, 545] width 828 height 47
click at [636, 426] on label "Wages" at bounding box center [650, 428] width 29 height 15
click at [642, 426] on input "Wages" at bounding box center [647, 426] width 10 height 10
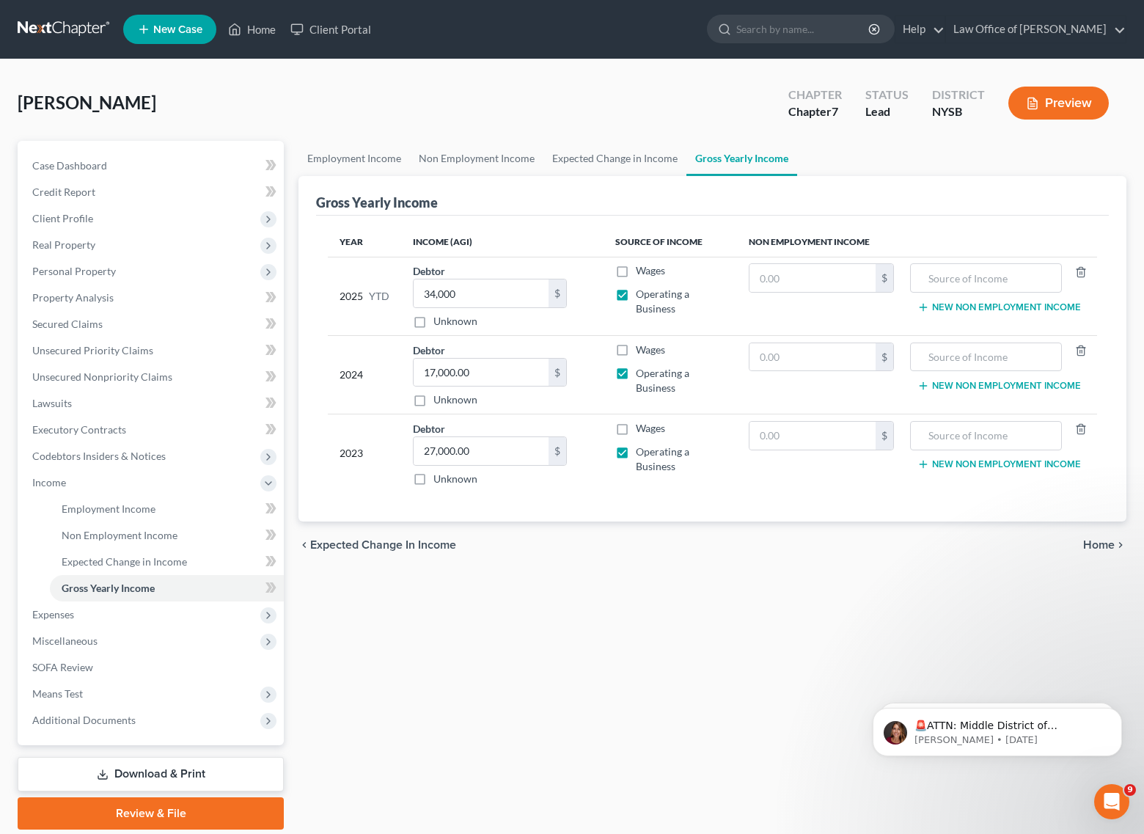
checkbox input "true"
drag, startPoint x: 439, startPoint y: 452, endPoint x: 454, endPoint y: 450, distance: 14.7
click at [454, 450] on input "27,000.00" at bounding box center [481, 451] width 135 height 28
drag, startPoint x: 423, startPoint y: 450, endPoint x: 583, endPoint y: 465, distance: 160.6
click at [583, 465] on div "Debtor 275.00 $ Unknown Balance Undetermined 275.00 $ Unknown" at bounding box center [502, 453] width 179 height 65
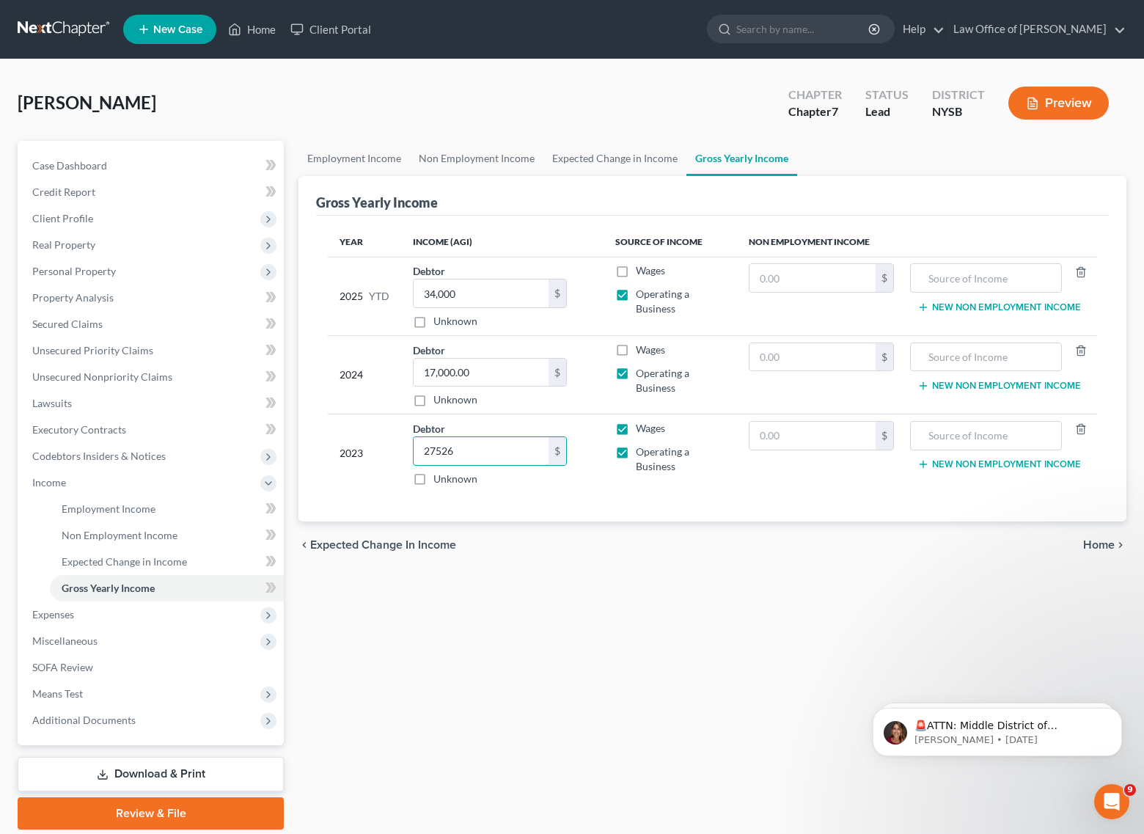
type input "27,526"
click at [602, 591] on div "Employment Income Non Employment Income Expected Change in Income Gross Yearly …" at bounding box center [712, 485] width 843 height 689
drag, startPoint x: 475, startPoint y: 372, endPoint x: 404, endPoint y: 366, distance: 71.4
click at [404, 366] on td "Debtor 17,000.00 $ Unknown Balance Undetermined 17,000.00 $ Unknown" at bounding box center [502, 374] width 202 height 79
type input "15,368"
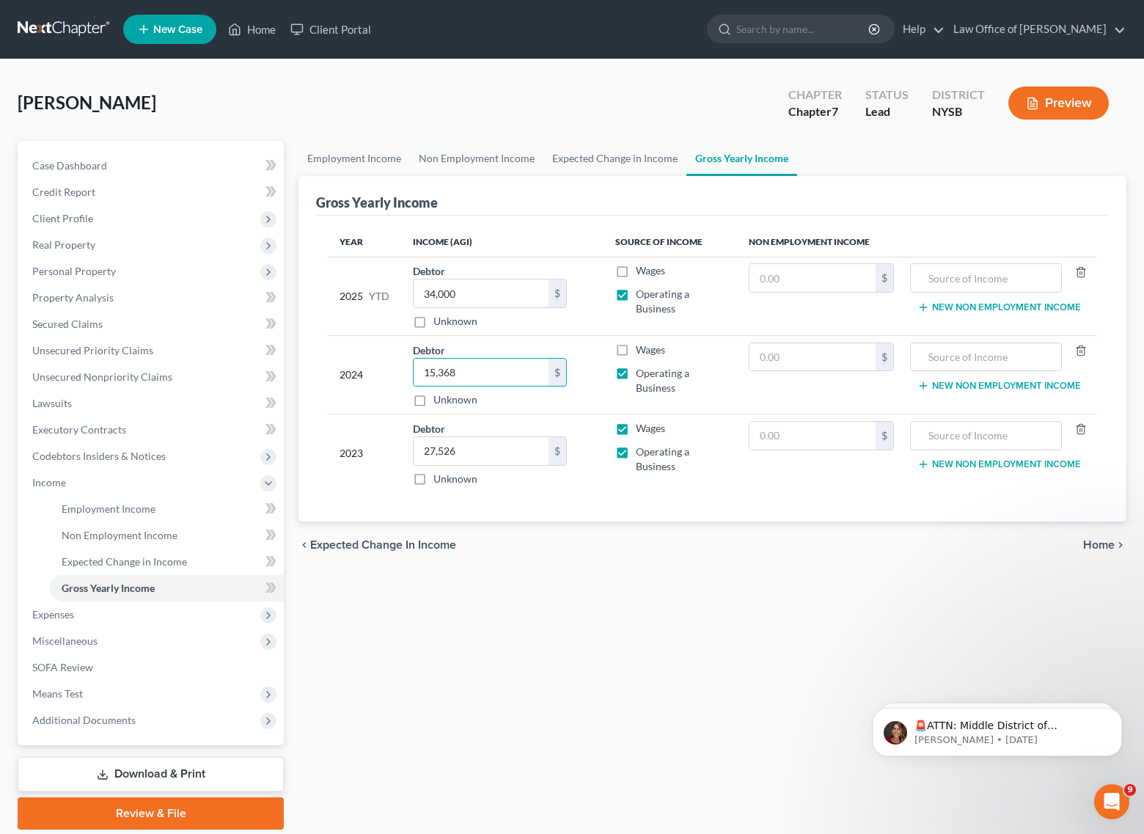
click at [601, 585] on div "Employment Income Non Employment Income Expected Change in Income Gross Yearly …" at bounding box center [712, 485] width 843 height 689
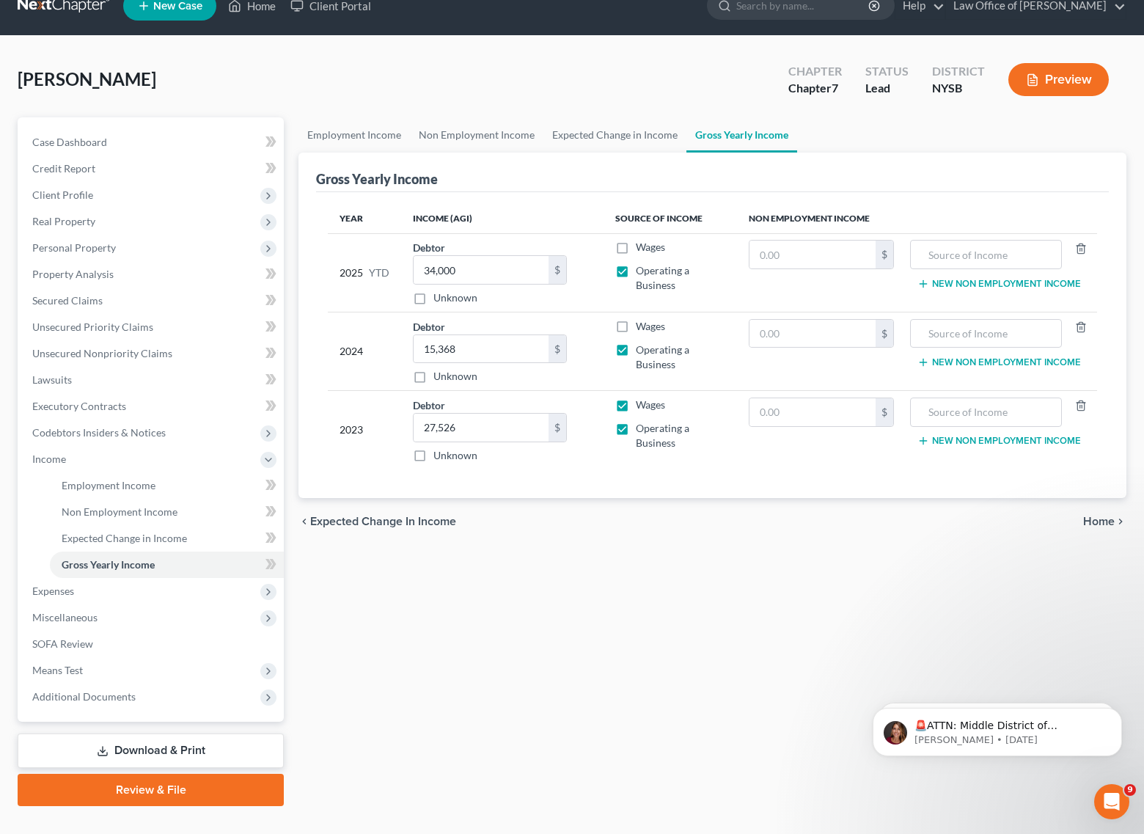
scroll to position [51, 0]
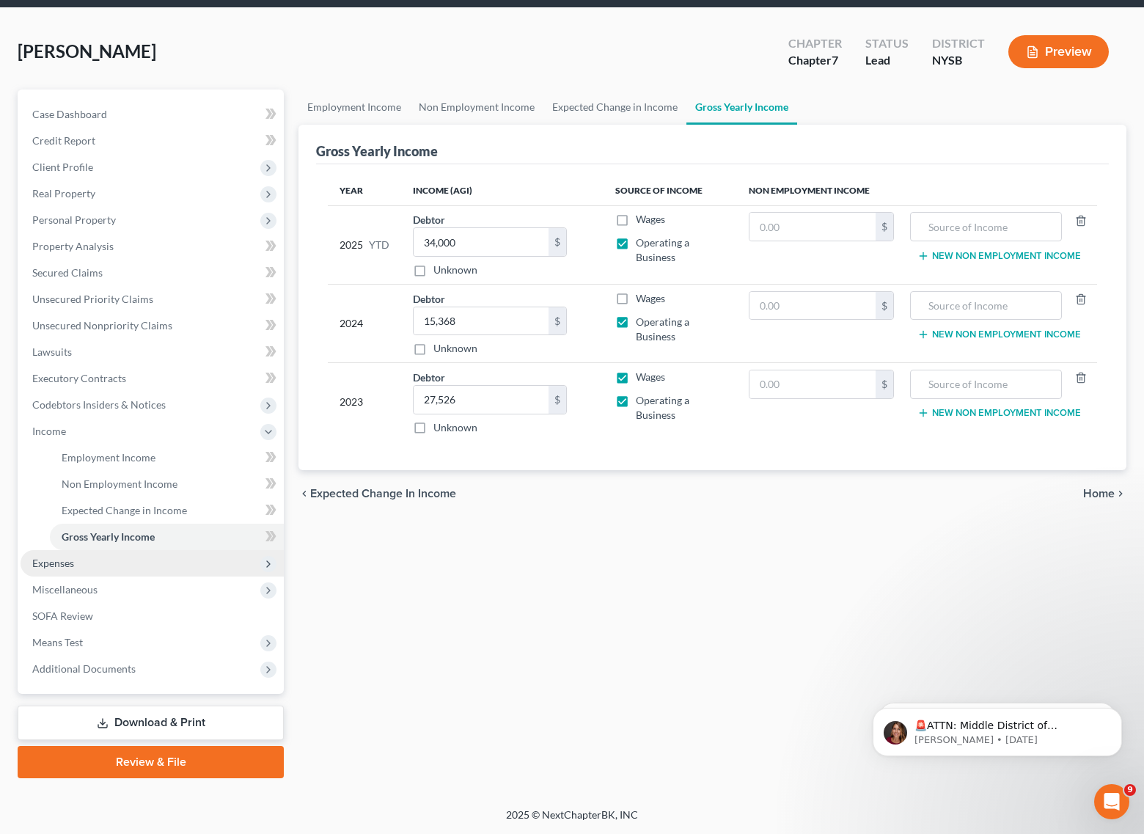
click at [82, 562] on span "Expenses" at bounding box center [152, 563] width 263 height 26
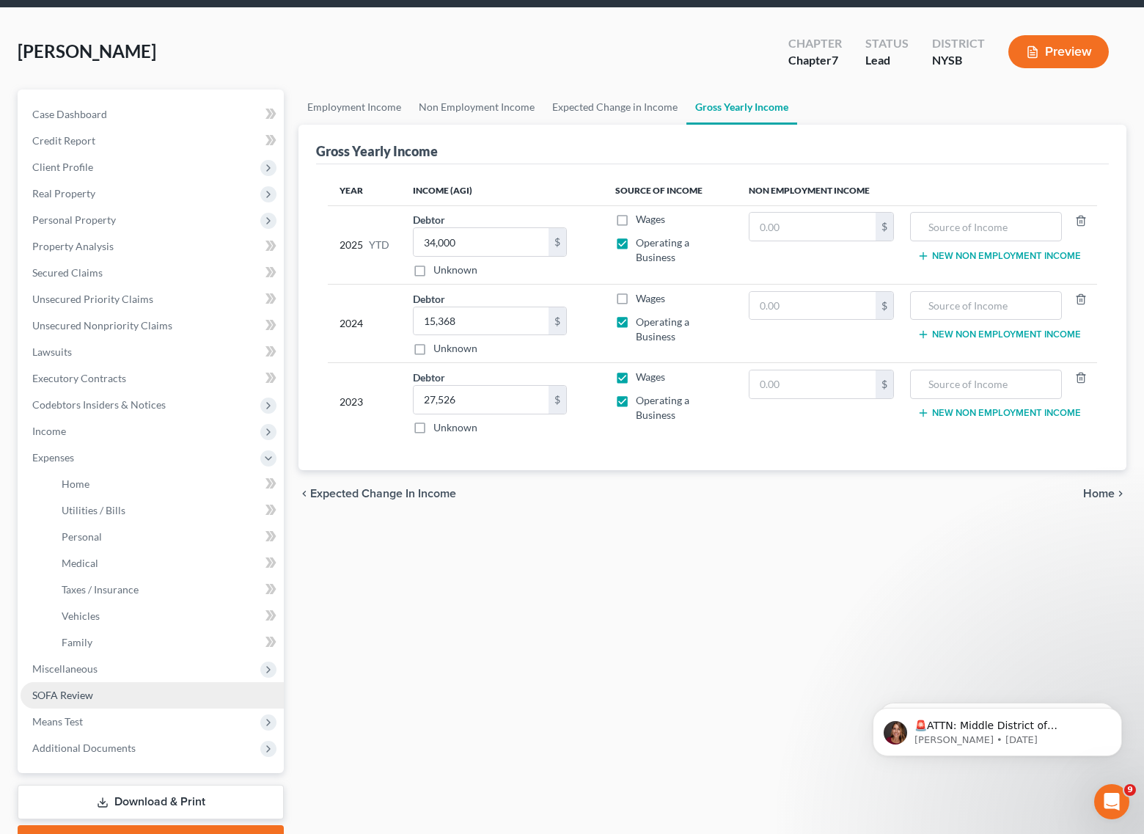
click at [79, 696] on span "SOFA Review" at bounding box center [62, 695] width 61 height 12
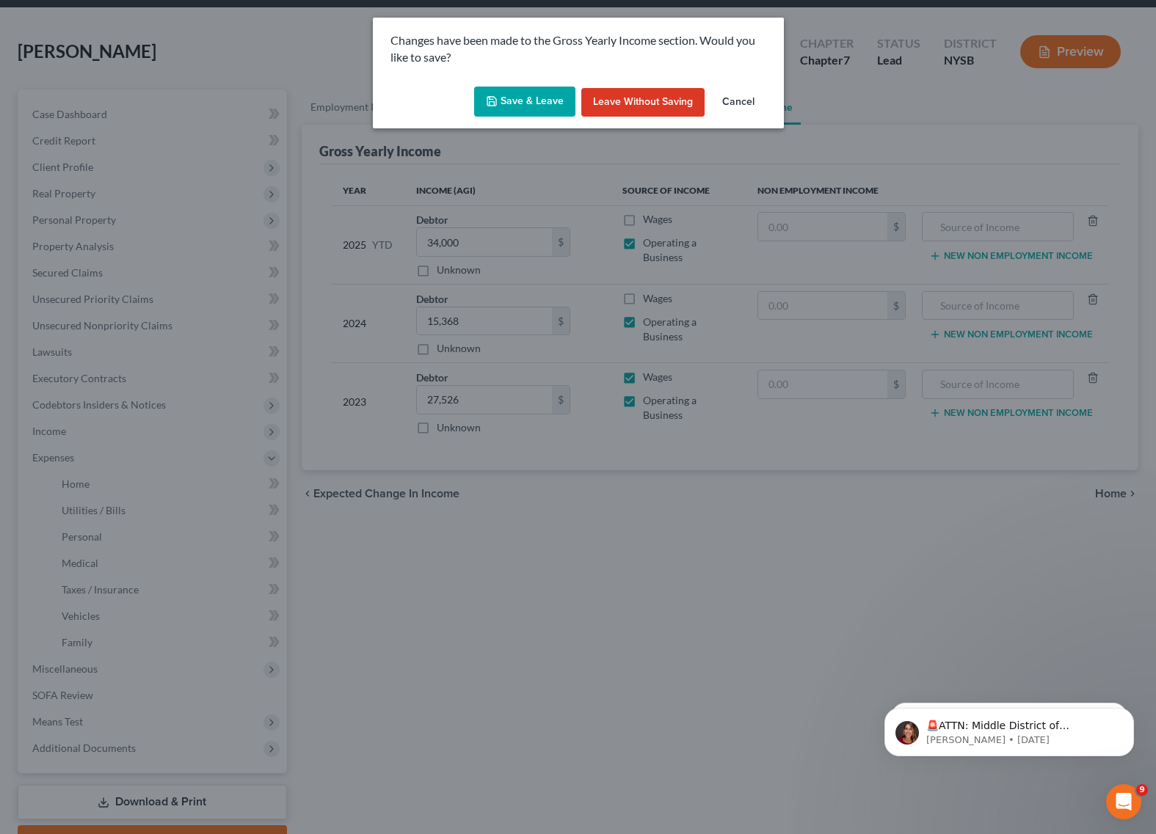
click at [545, 101] on button "Save & Leave" at bounding box center [524, 102] width 101 height 31
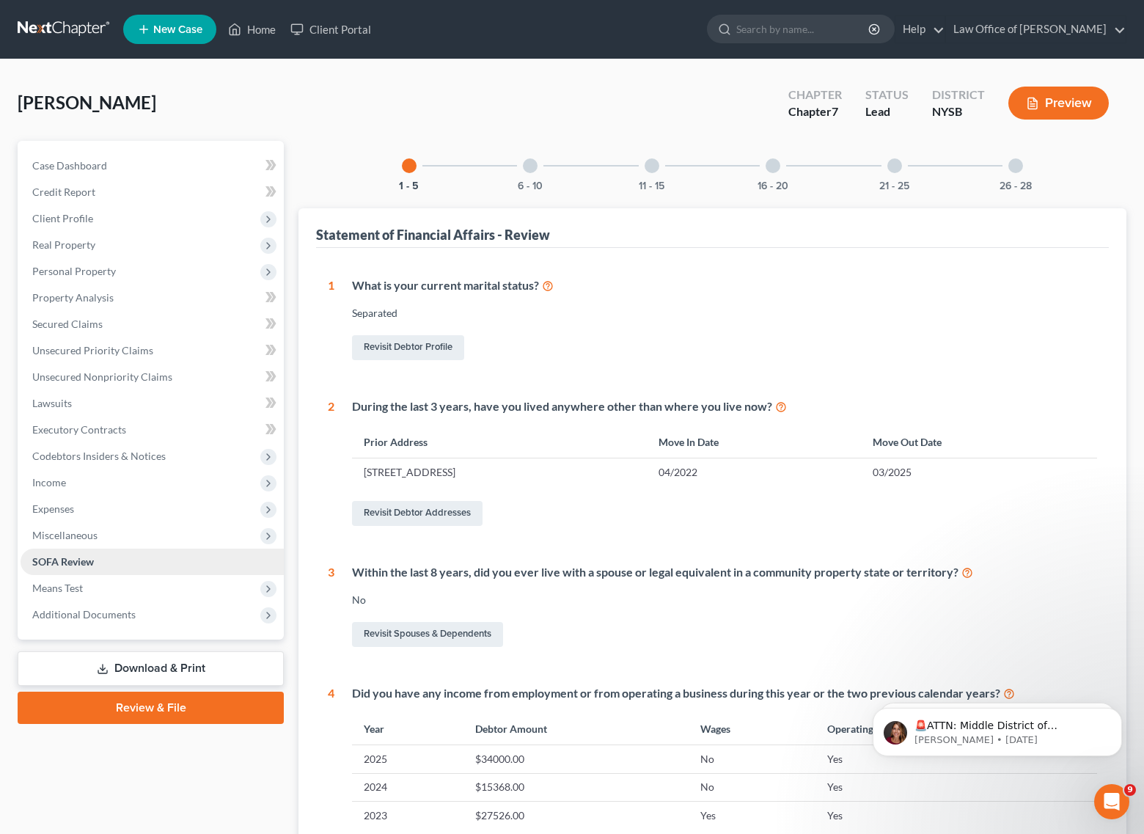
click at [41, 561] on span "SOFA Review" at bounding box center [63, 561] width 62 height 12
click at [542, 177] on div "6 - 10" at bounding box center [530, 166] width 50 height 50
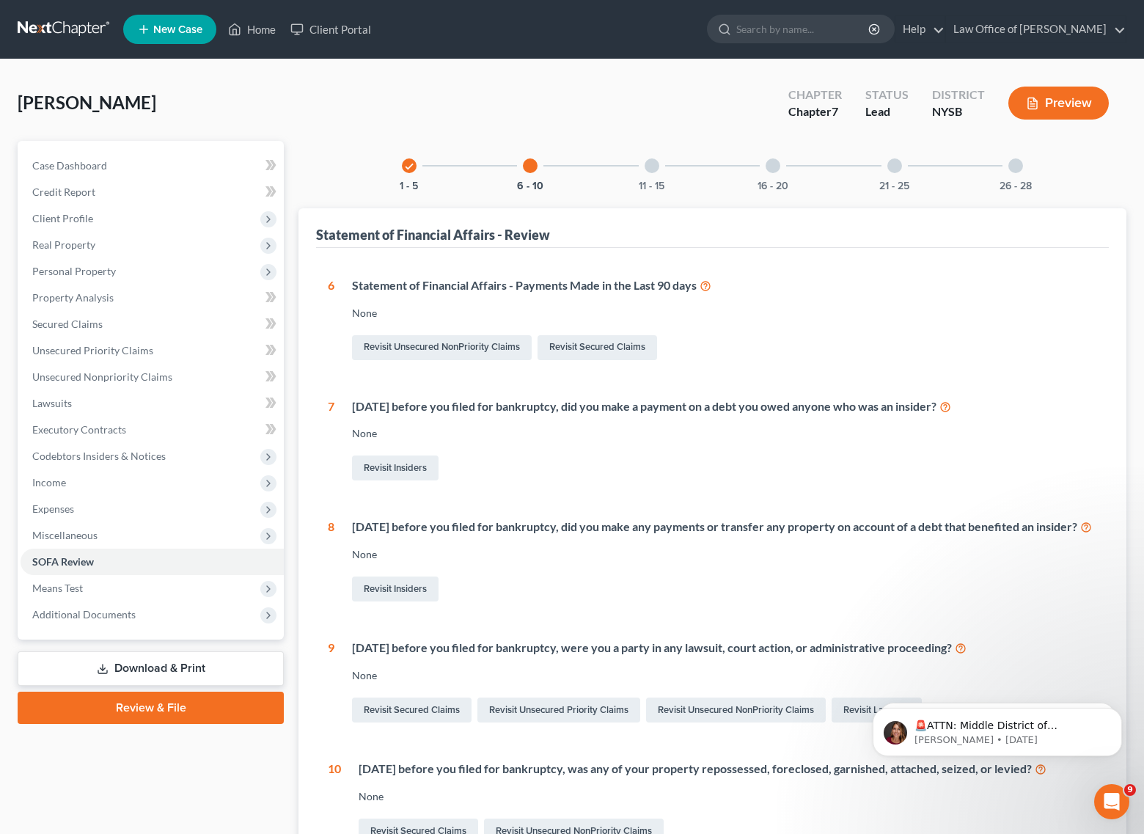
click at [644, 161] on div "11 - 15" at bounding box center [652, 166] width 50 height 50
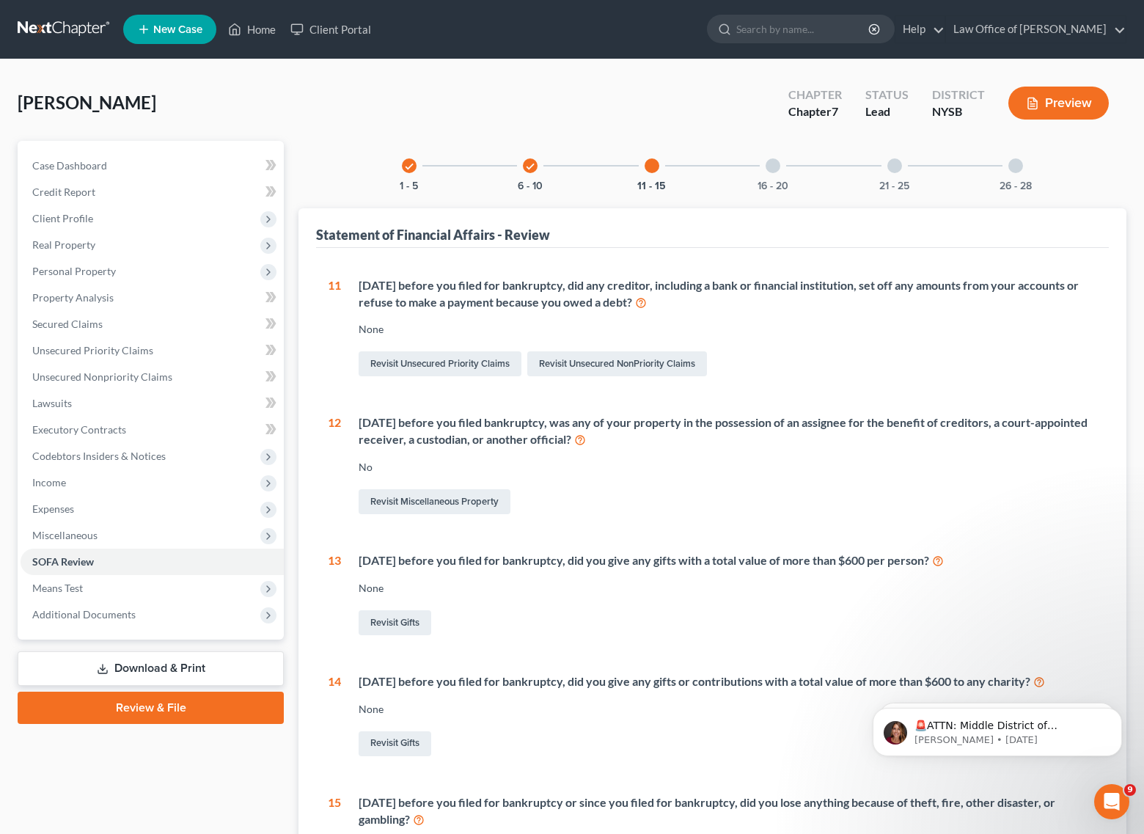
click at [777, 166] on div at bounding box center [773, 165] width 15 height 15
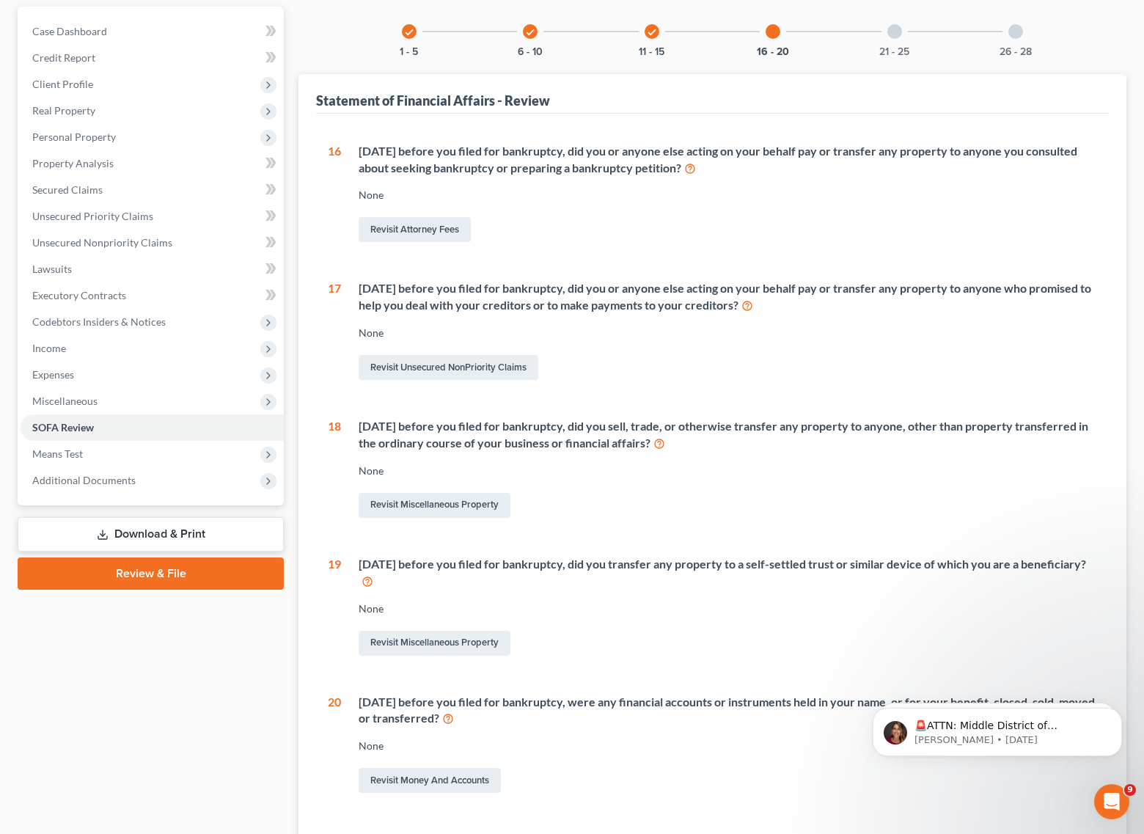
scroll to position [24, 0]
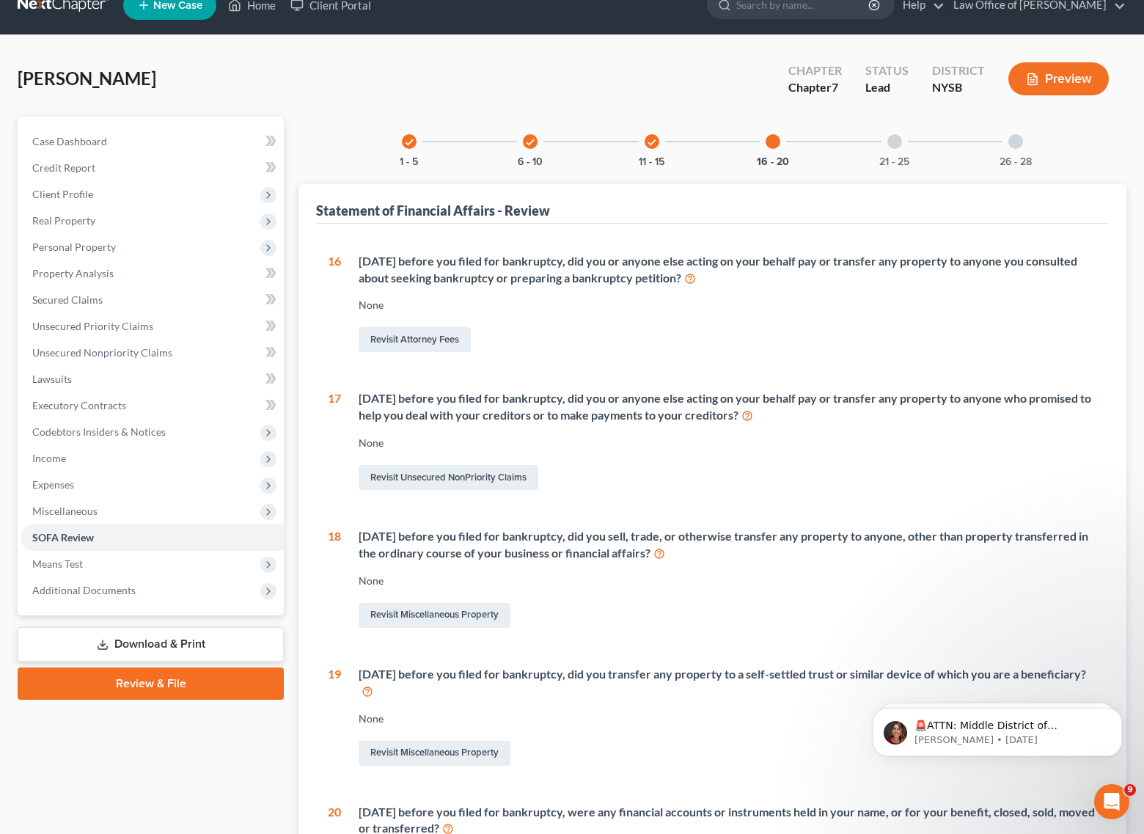
click at [895, 147] on div at bounding box center [895, 141] width 15 height 15
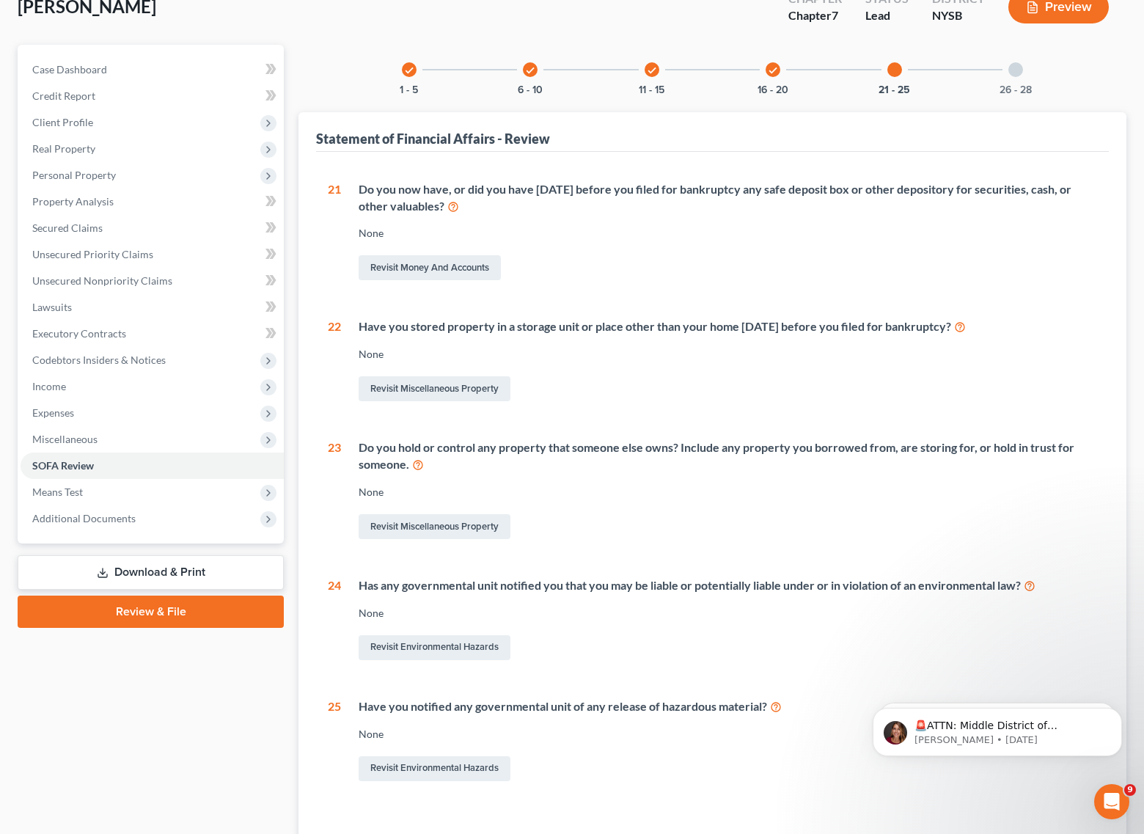
scroll to position [115, 0]
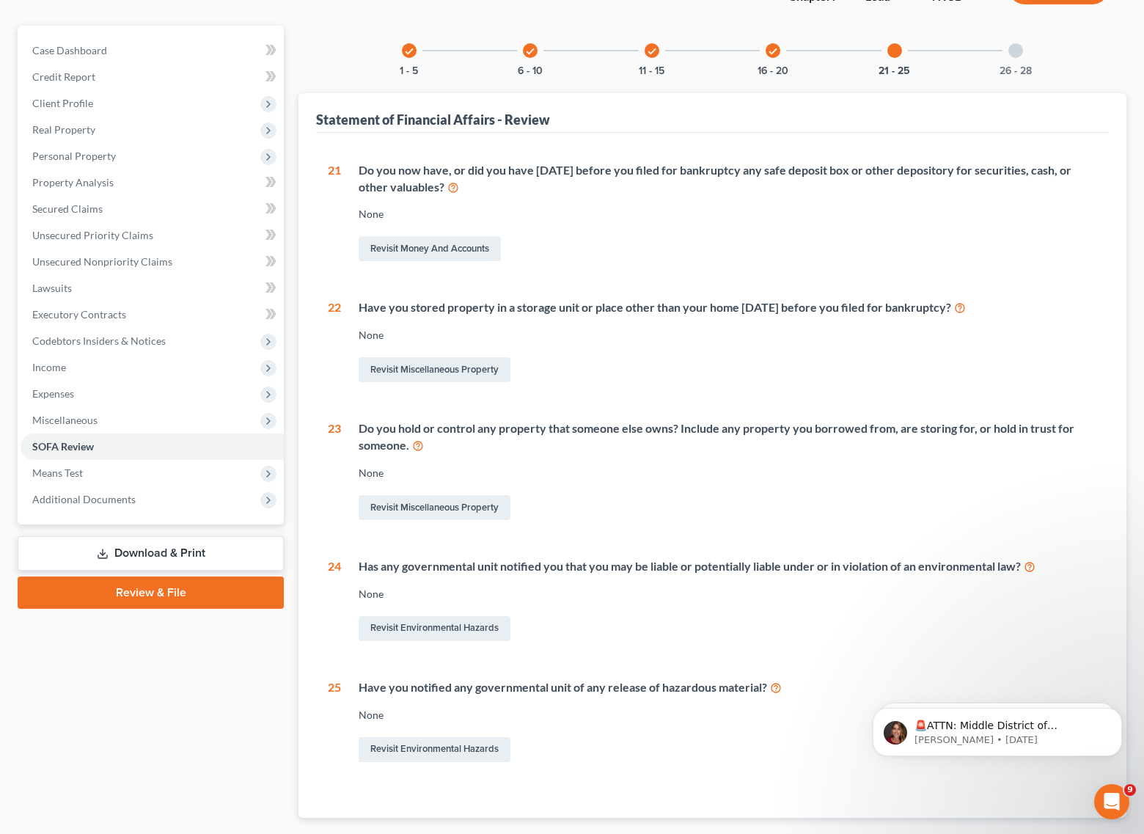
click at [1018, 48] on div at bounding box center [1016, 50] width 15 height 15
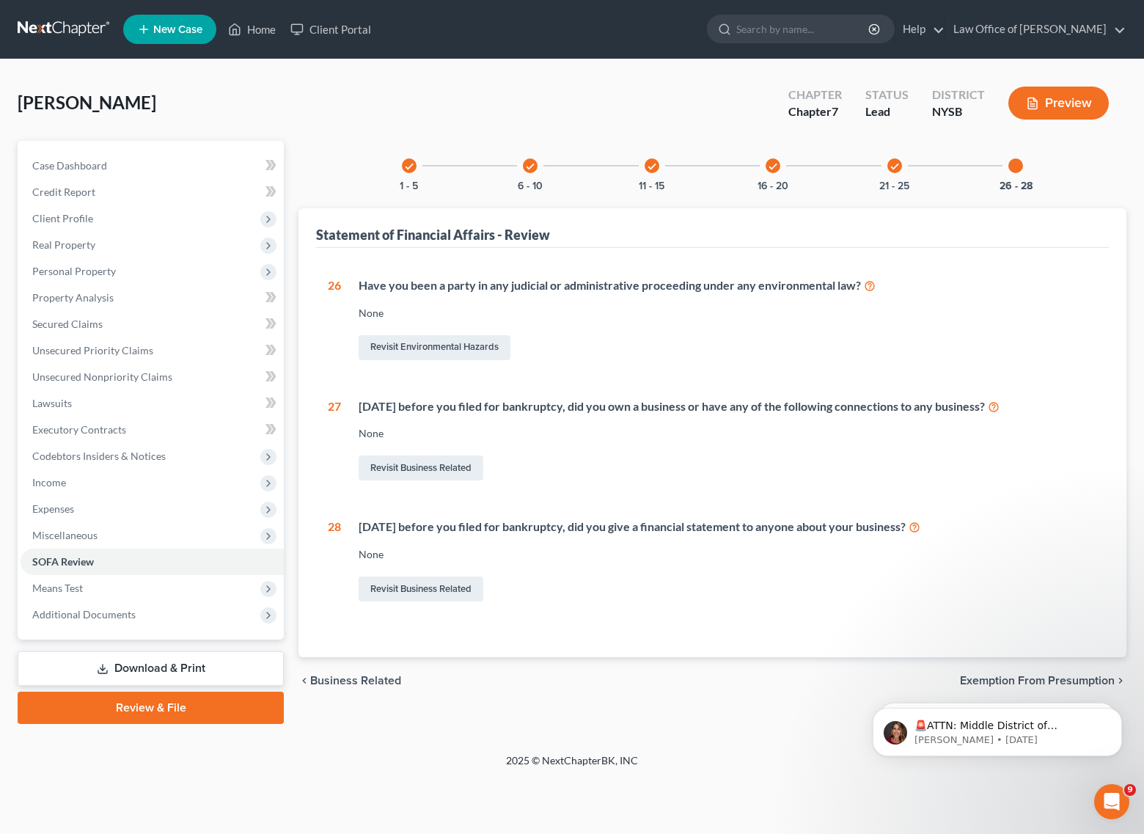
scroll to position [0, 0]
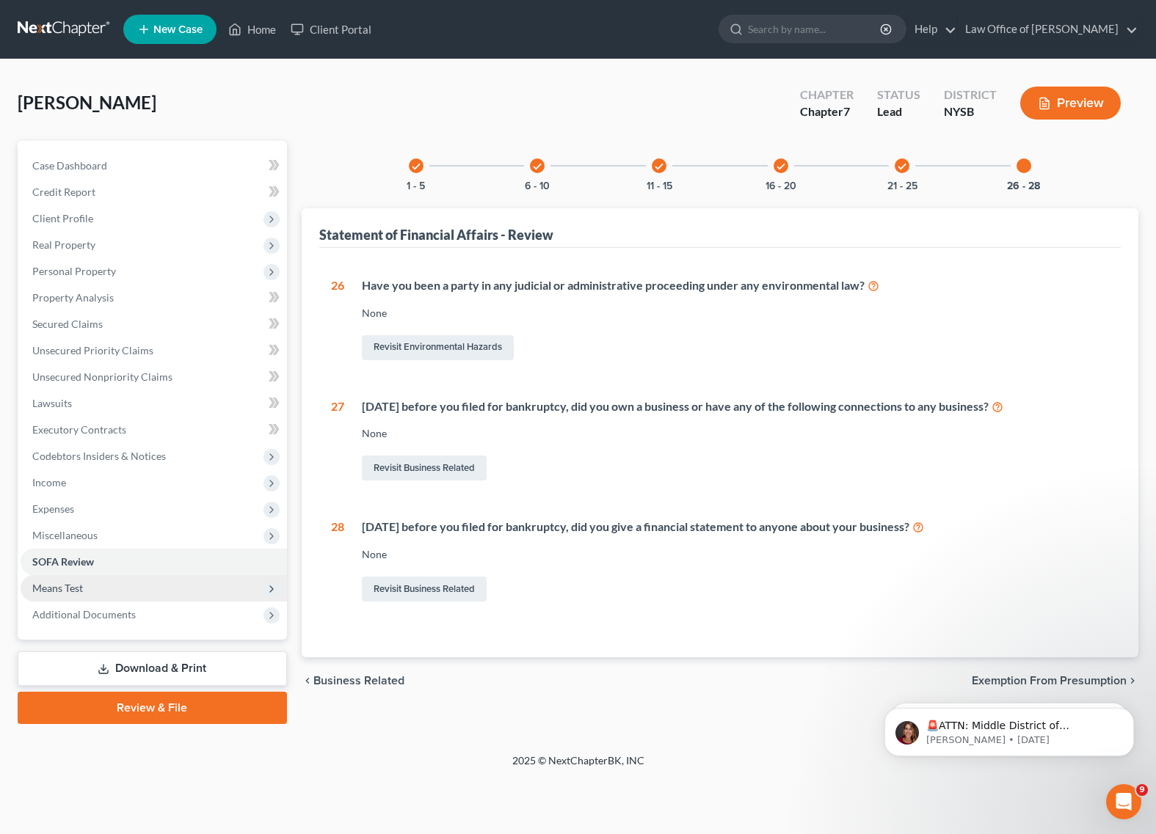
click at [92, 583] on span "Means Test" at bounding box center [154, 588] width 266 height 26
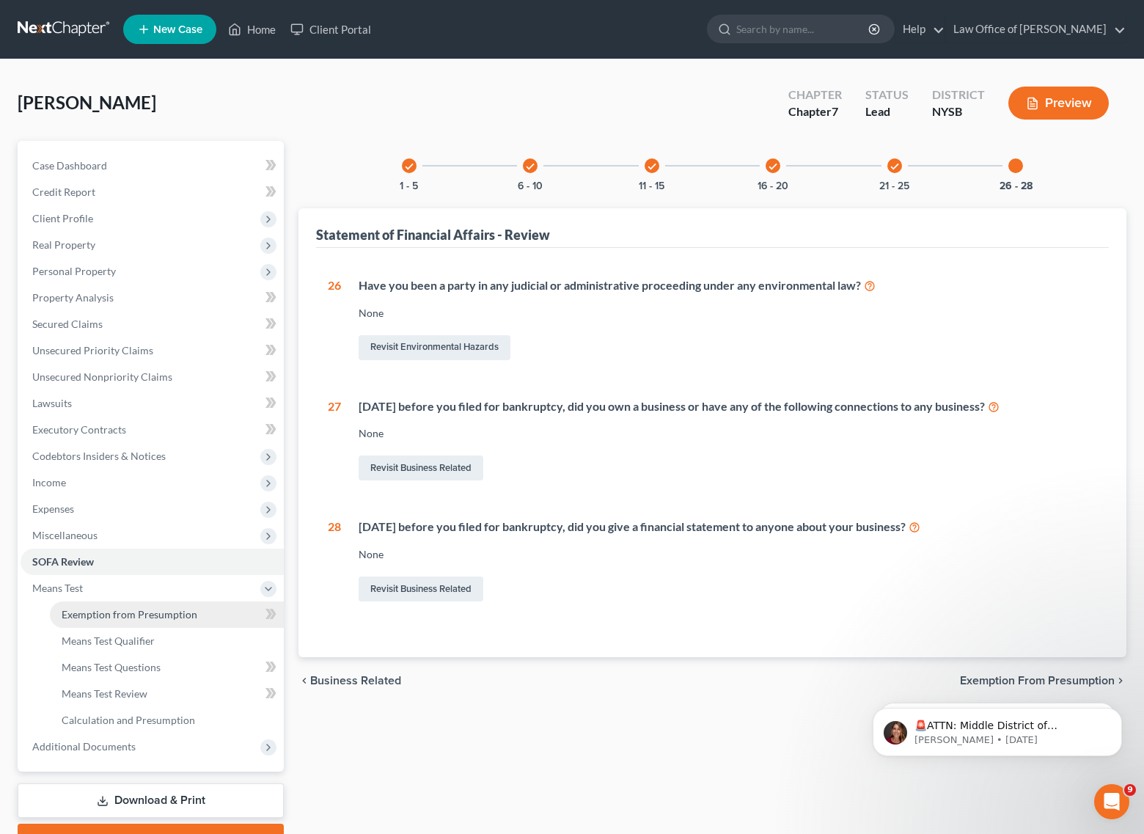
click at [114, 613] on span "Exemption from Presumption" at bounding box center [130, 614] width 136 height 12
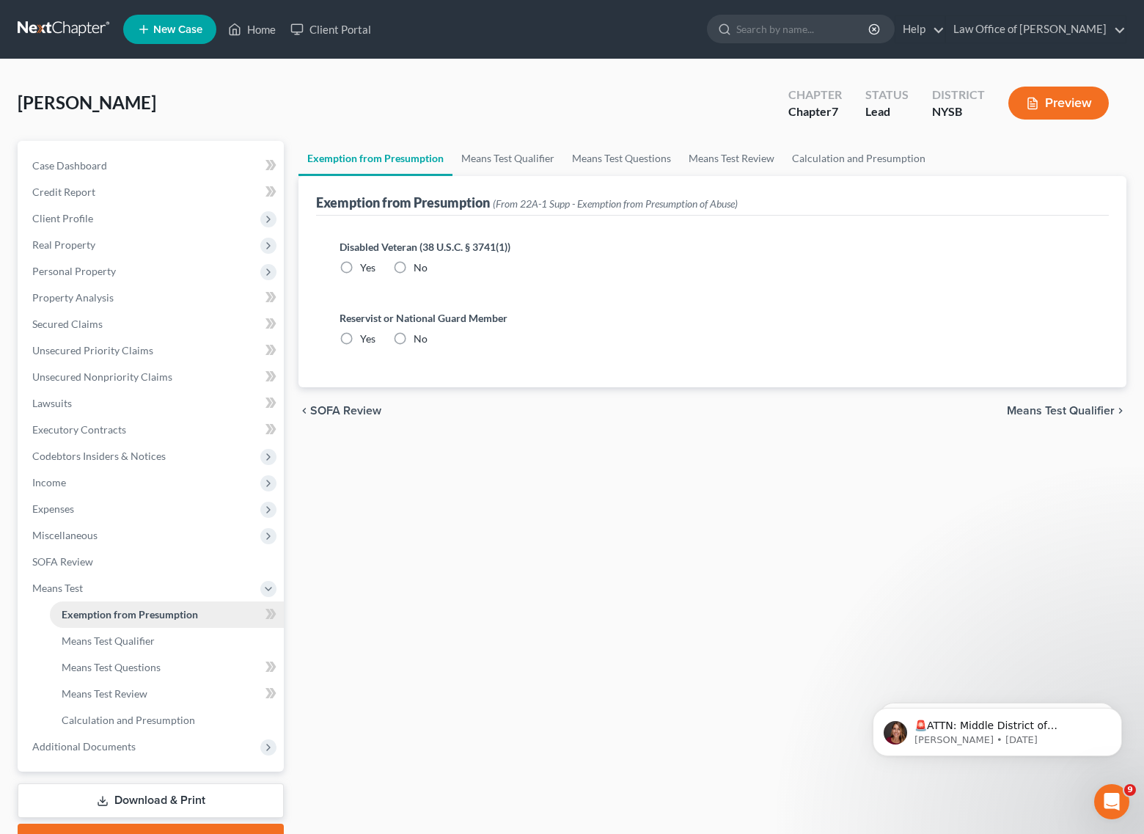
radio input "true"
click at [120, 643] on span "Means Test Qualifier" at bounding box center [108, 641] width 93 height 12
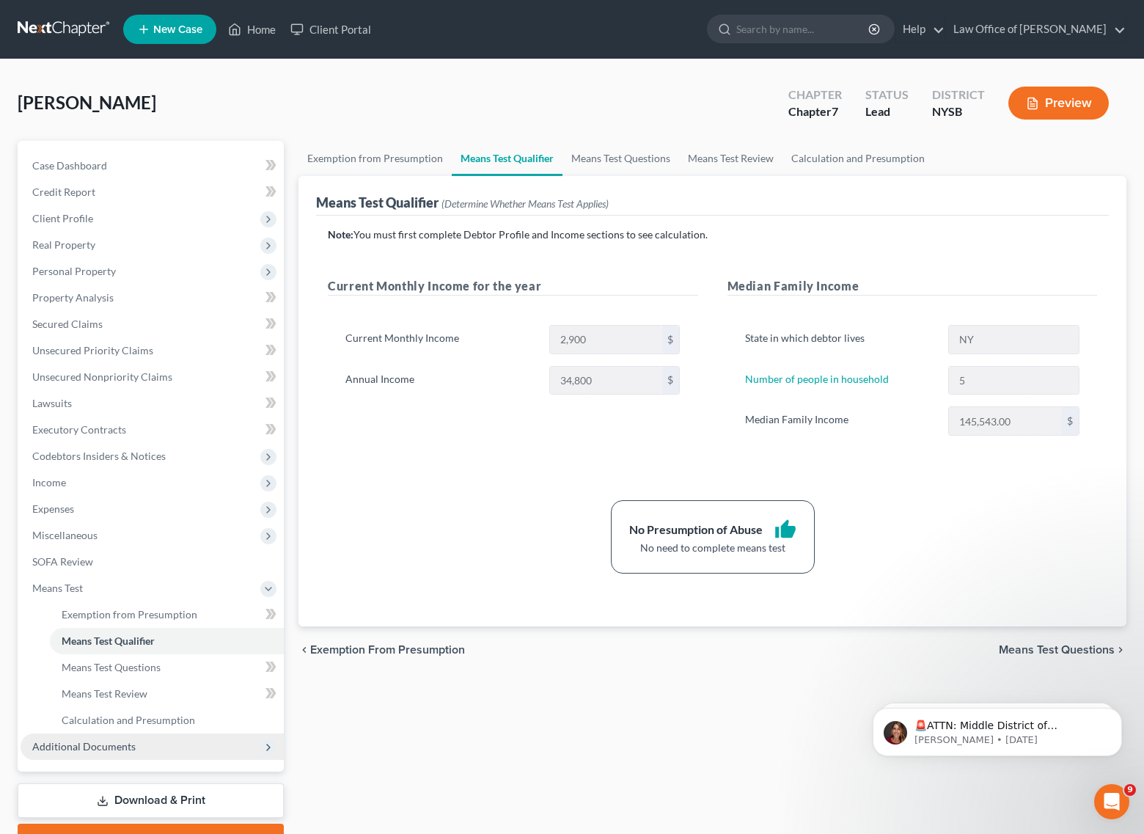
click at [117, 741] on span "Additional Documents" at bounding box center [83, 746] width 103 height 12
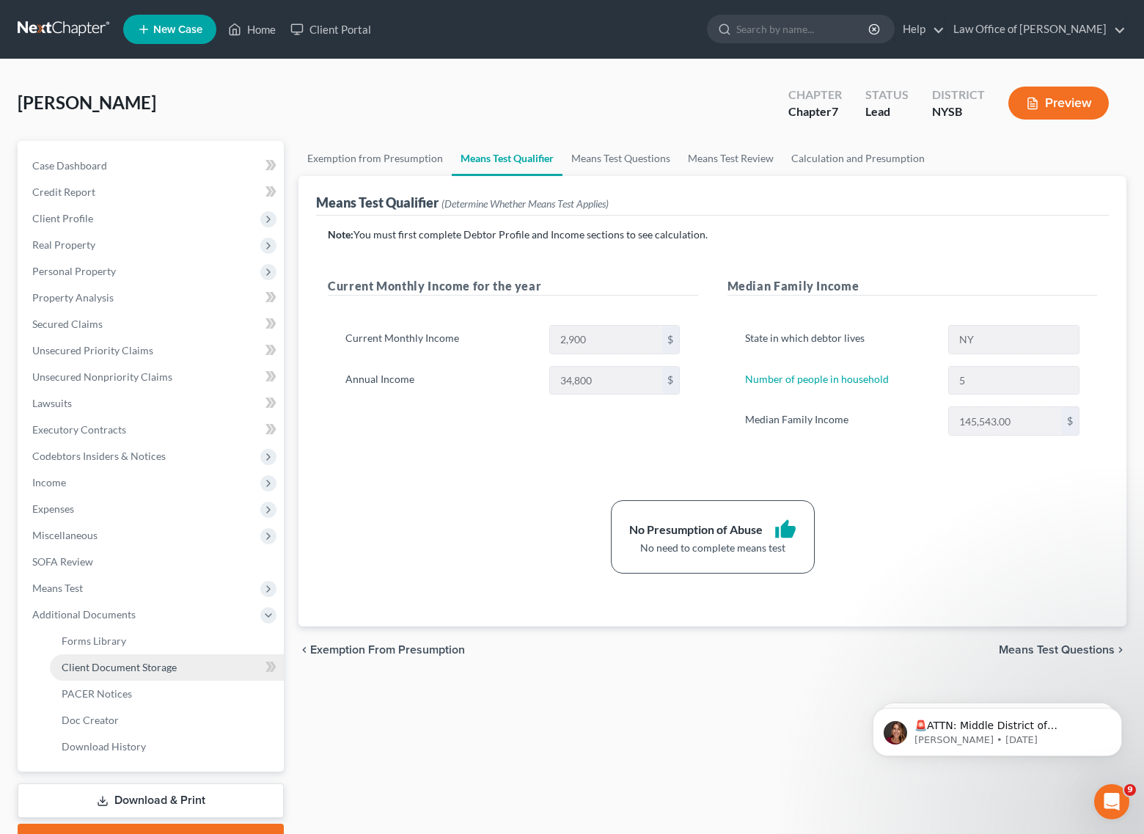
click at [103, 674] on link "Client Document Storage" at bounding box center [167, 667] width 234 height 26
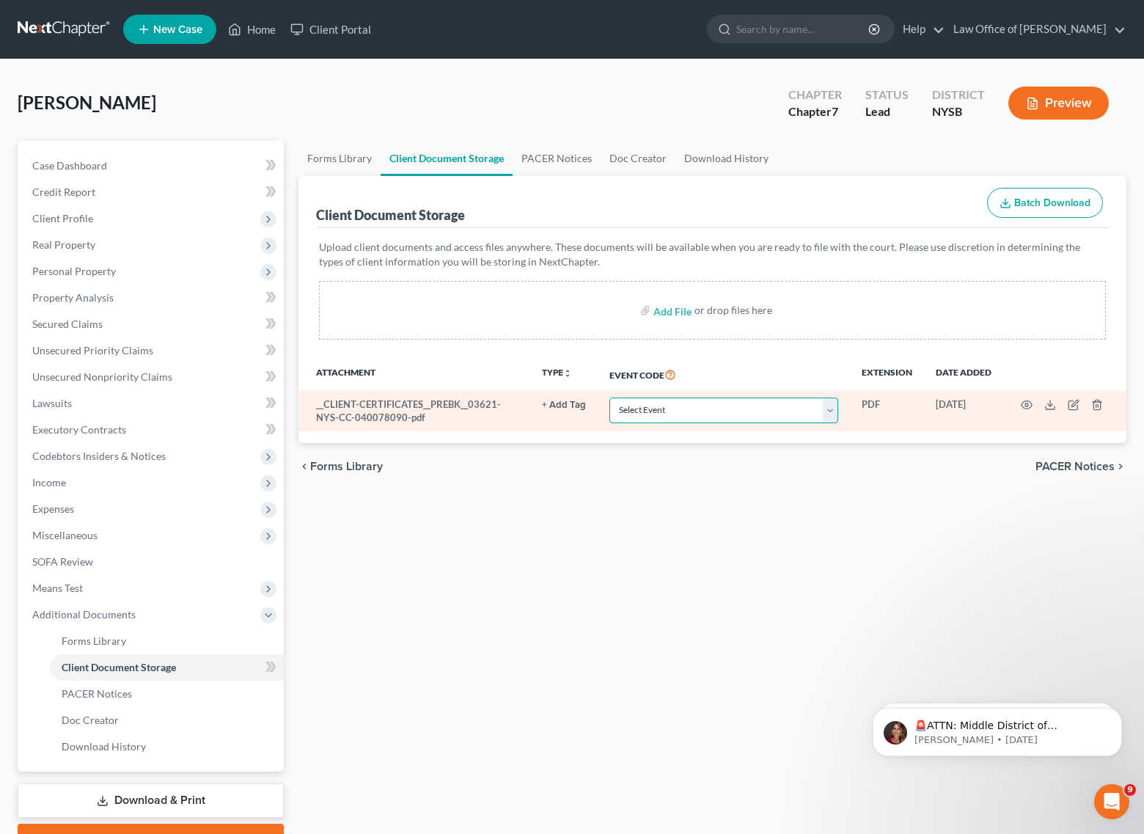
select select "0"
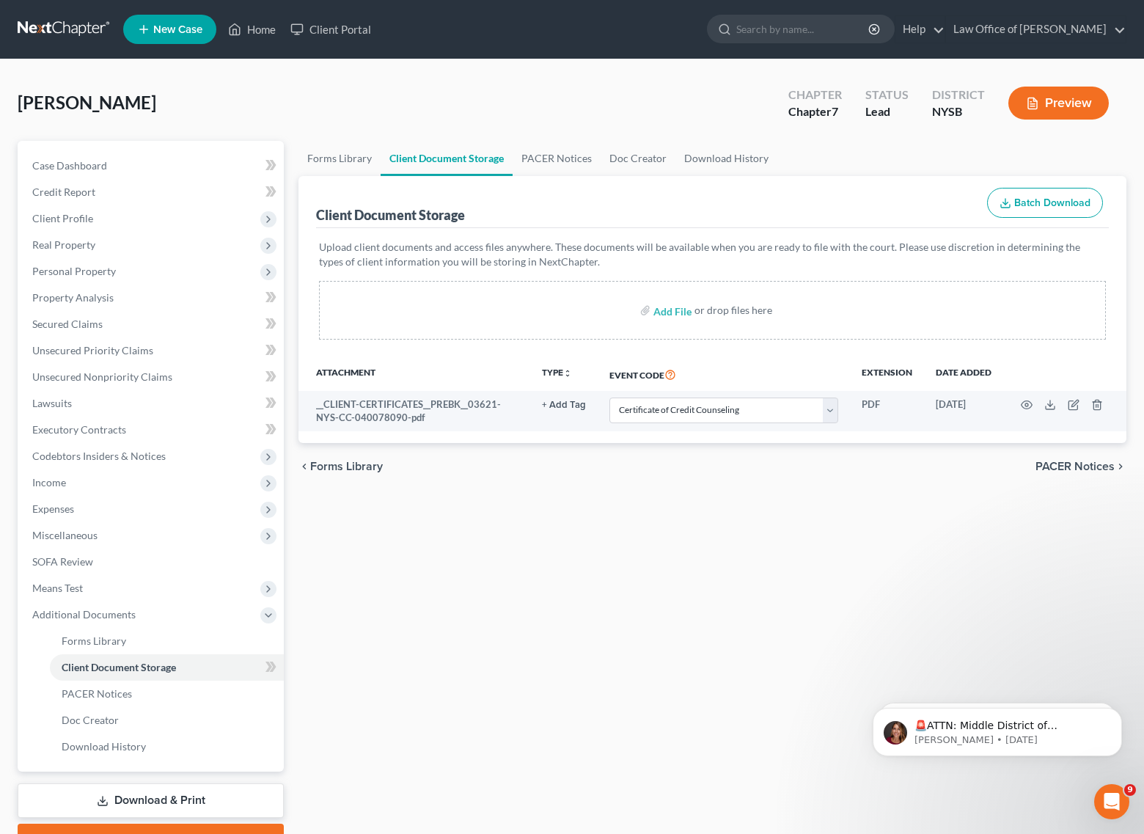
click at [757, 515] on div "Forms Library Client Document Storage PACER Notices Doc Creator Download Histor…" at bounding box center [712, 498] width 843 height 715
click at [75, 217] on span "Client Profile" at bounding box center [62, 218] width 61 height 12
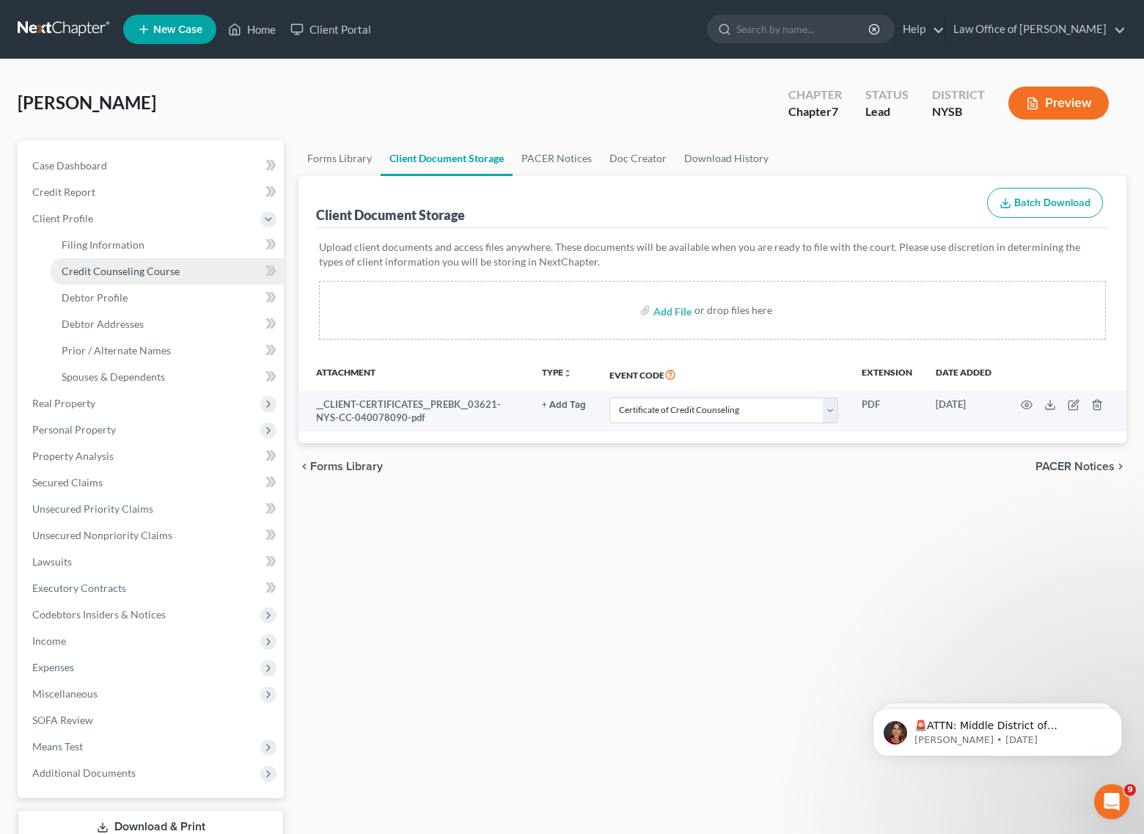
click at [106, 274] on span "Credit Counseling Course" at bounding box center [121, 271] width 118 height 12
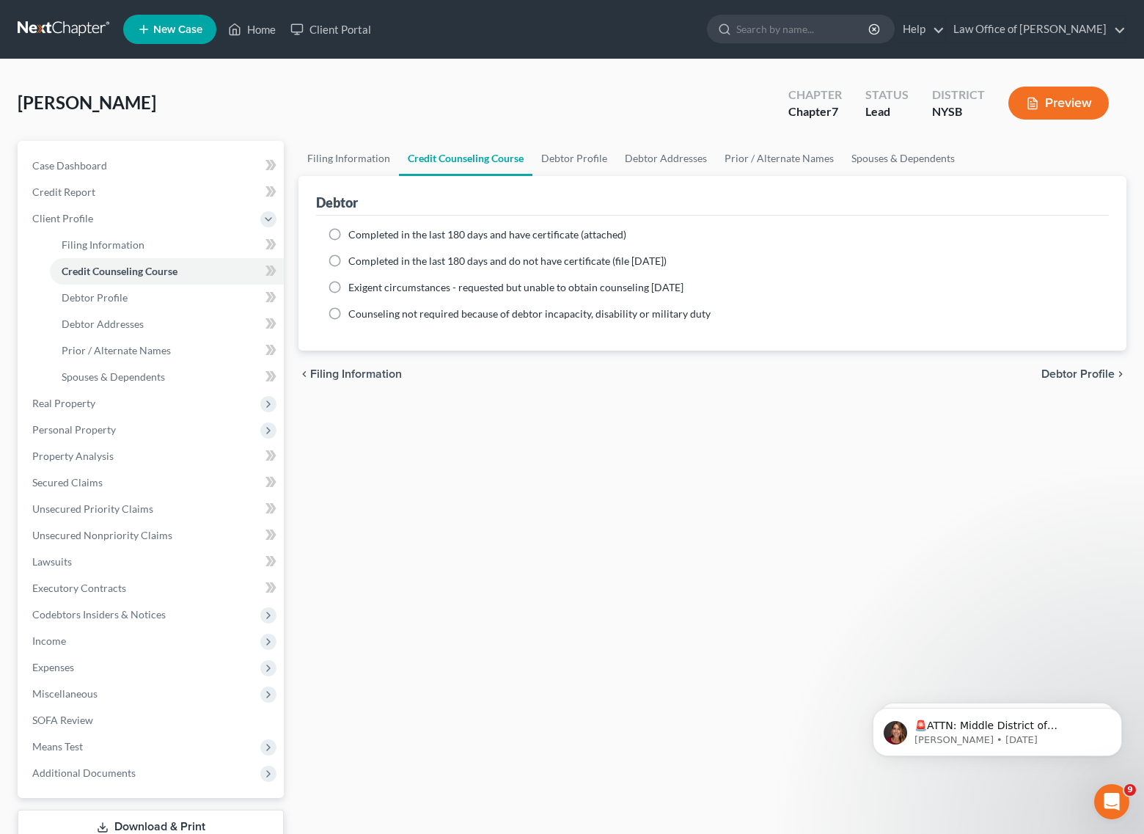
click at [348, 234] on label "Completed in the last 180 days and have certificate (attached)" at bounding box center [487, 234] width 278 height 15
click at [354, 234] on input "Completed in the last 180 days and have certificate (attached)" at bounding box center [359, 232] width 10 height 10
radio input "true"
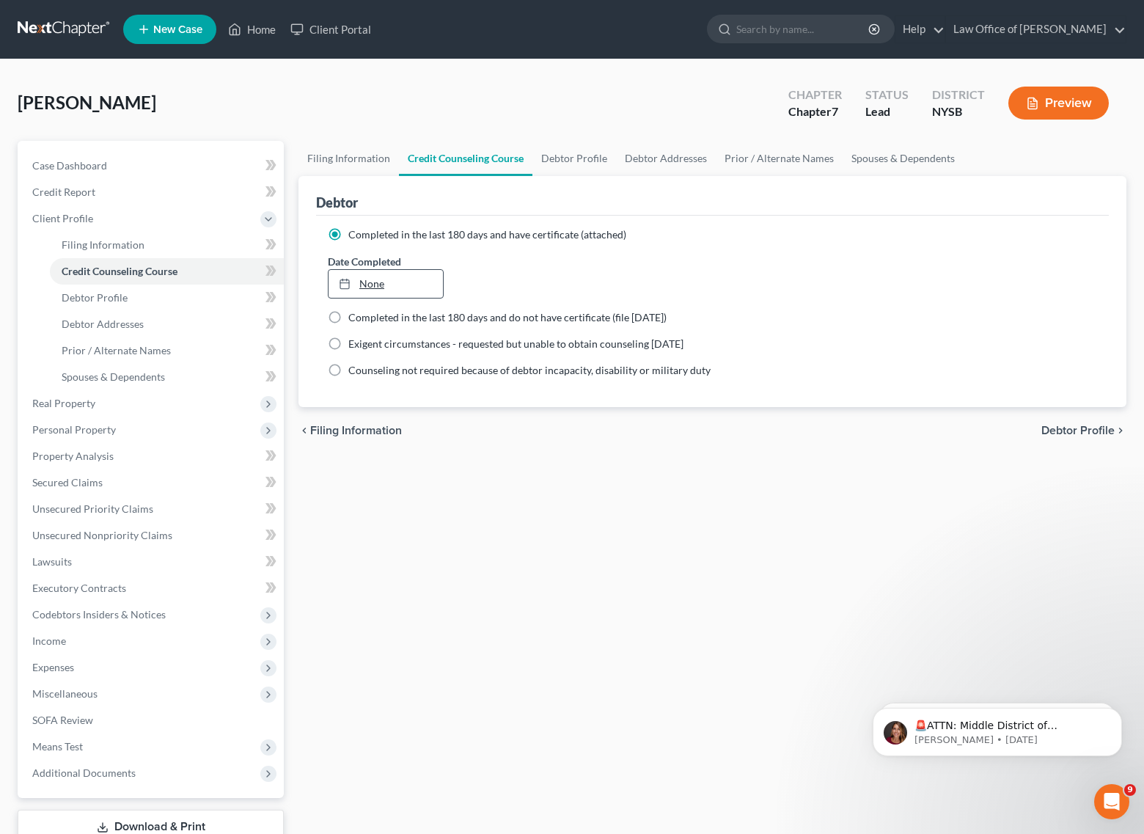
click at [368, 282] on link "None" at bounding box center [386, 284] width 114 height 28
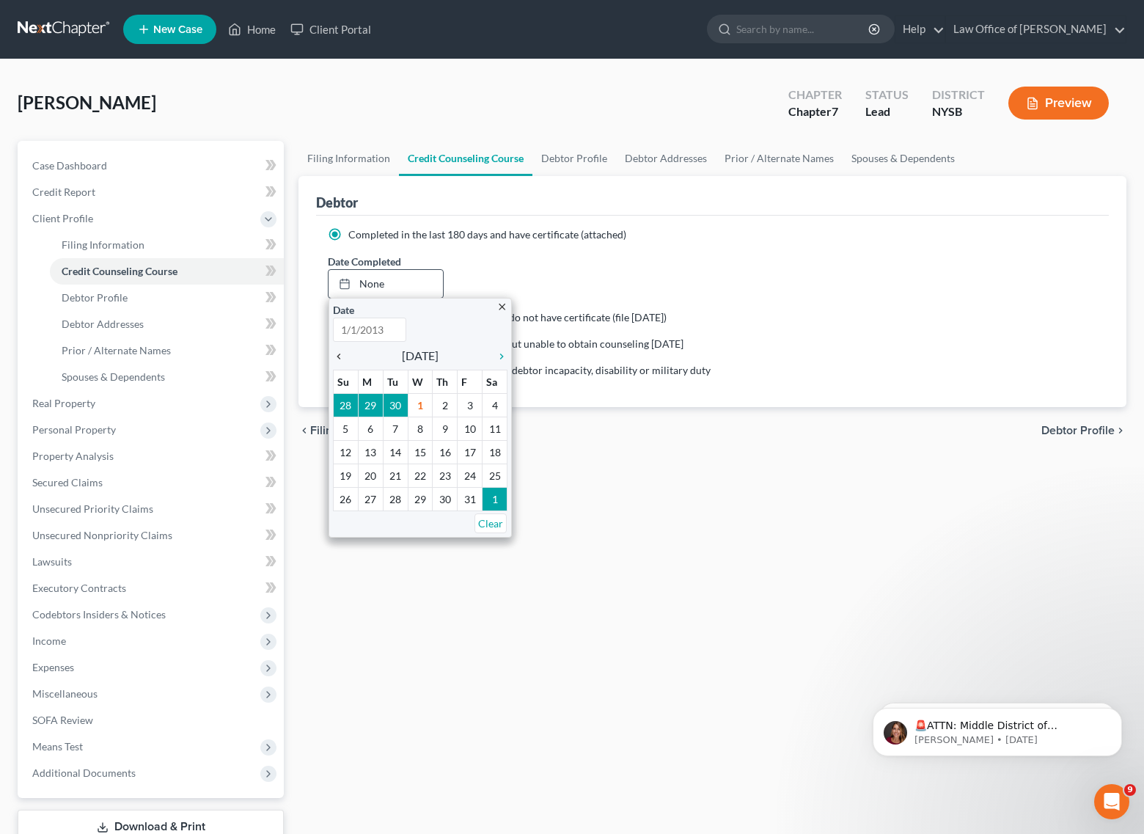
type input "[DATE]"
click at [348, 356] on icon "chevron_left" at bounding box center [342, 357] width 19 height 12
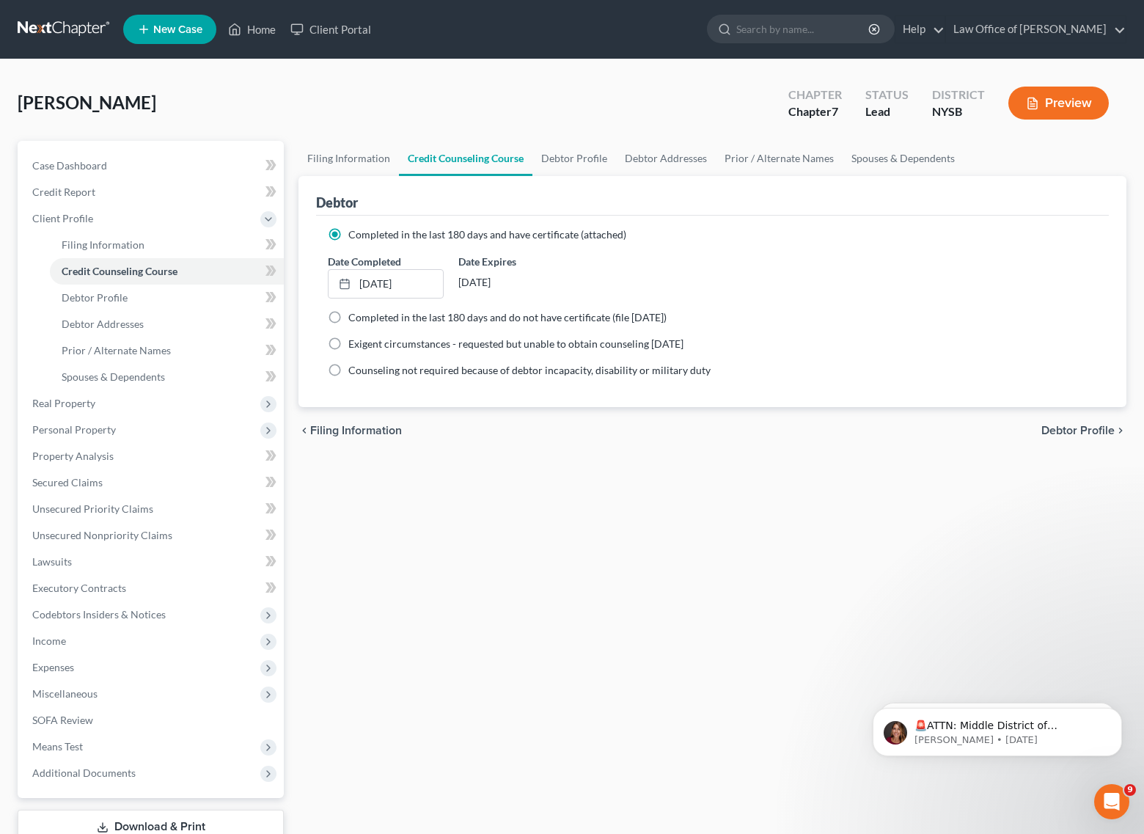
drag, startPoint x: 574, startPoint y: 483, endPoint x: 582, endPoint y: 483, distance: 8.1
click at [576, 482] on div "Filing Information Credit Counseling Course Debtor Profile Debtor Addresses Pri…" at bounding box center [712, 512] width 843 height 742
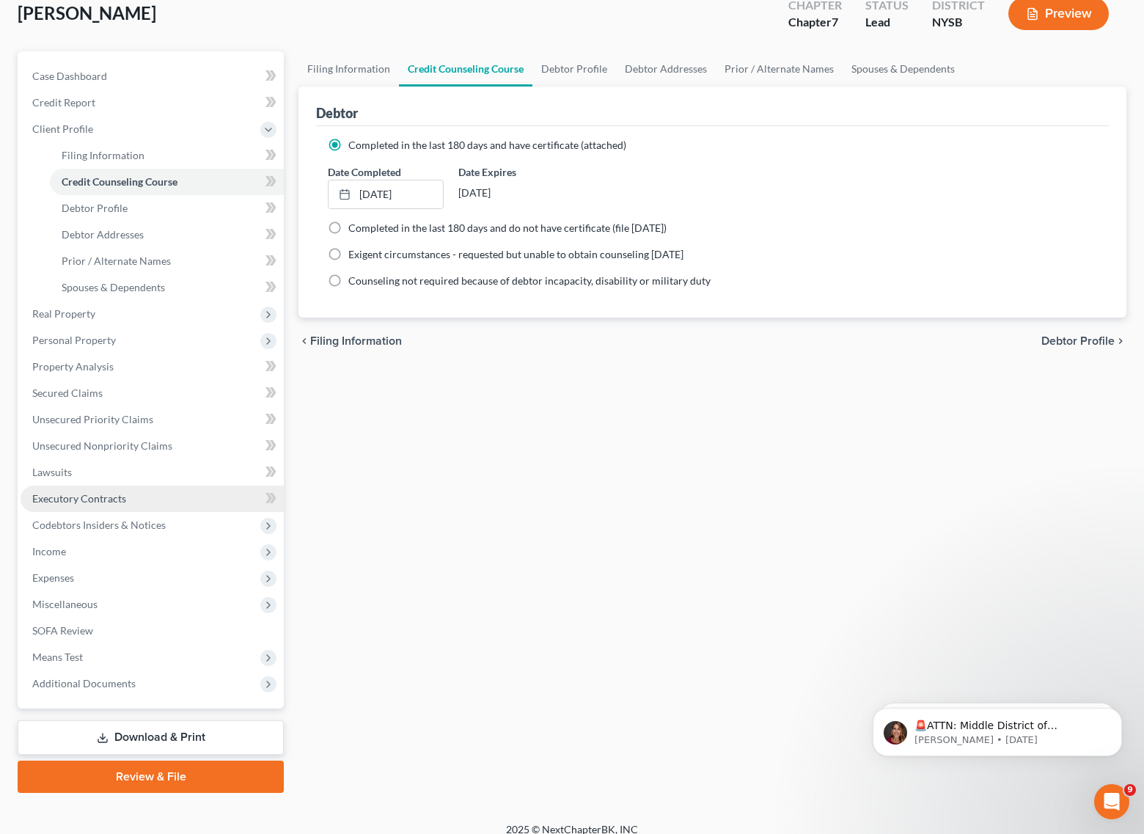
scroll to position [104, 0]
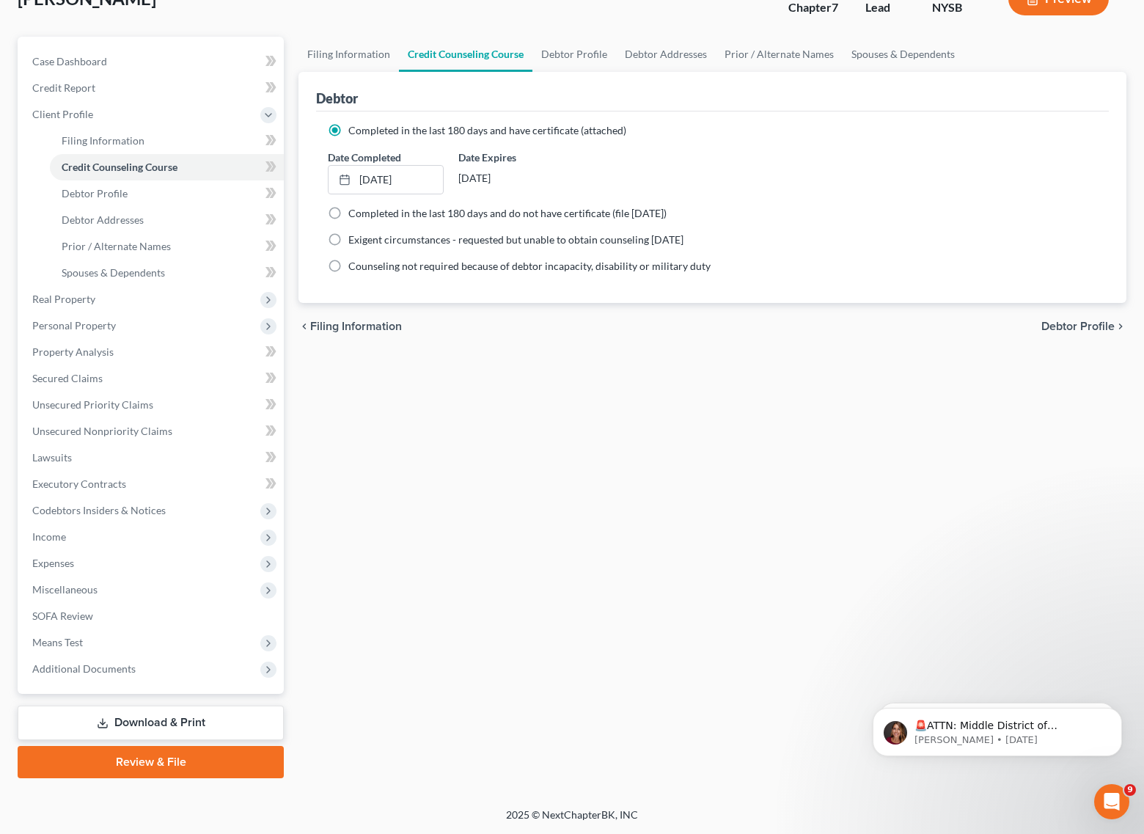
click at [145, 720] on link "Download & Print" at bounding box center [151, 723] width 266 height 34
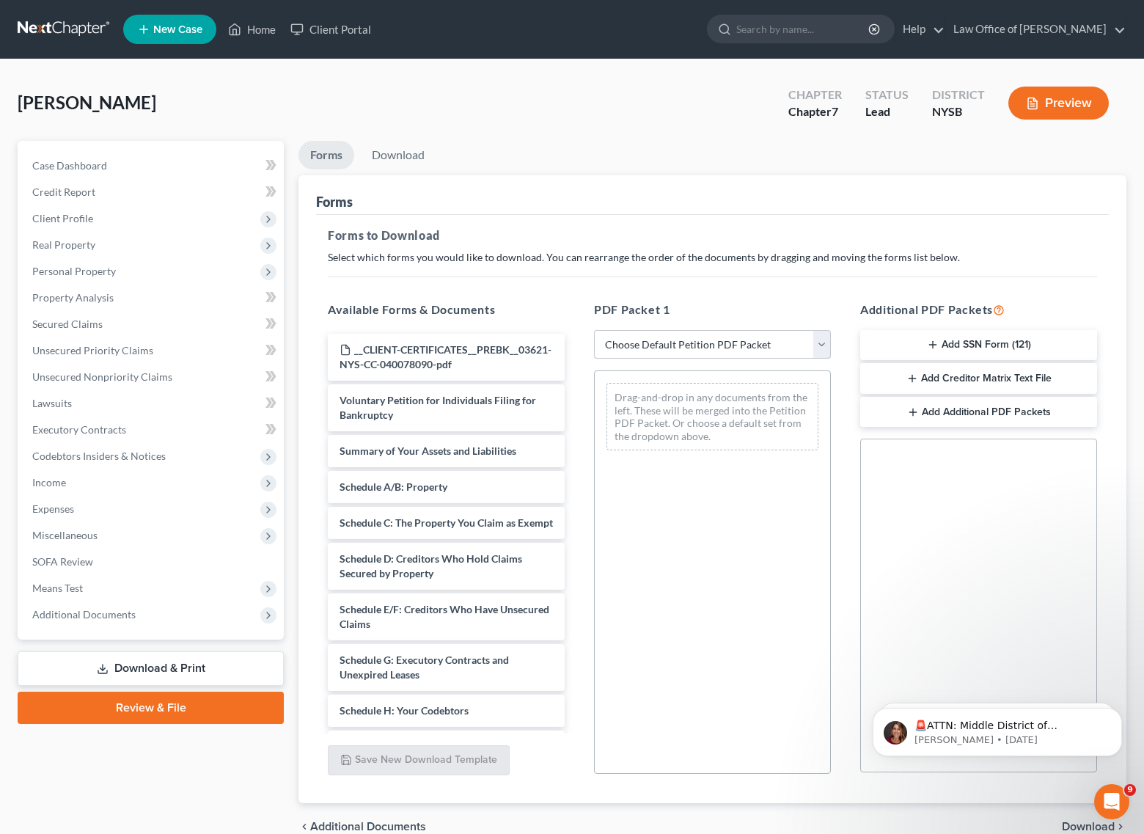
select select "0"
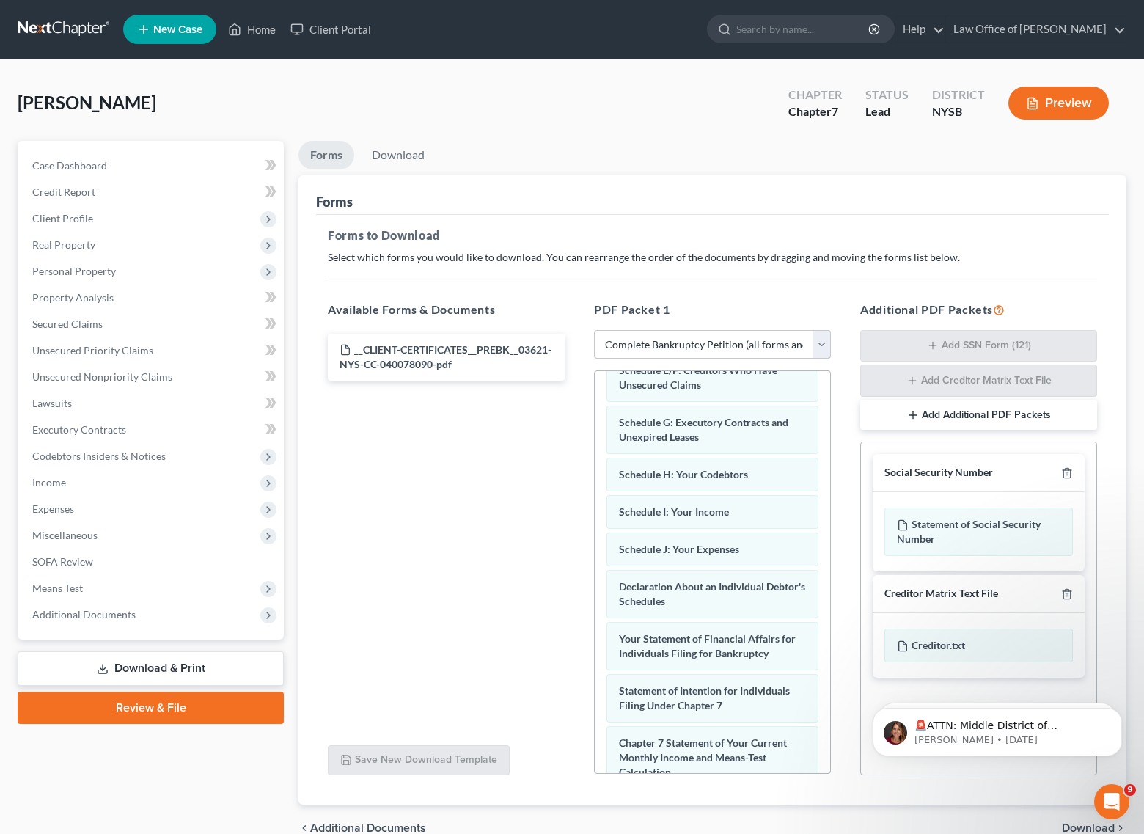
scroll to position [73, 0]
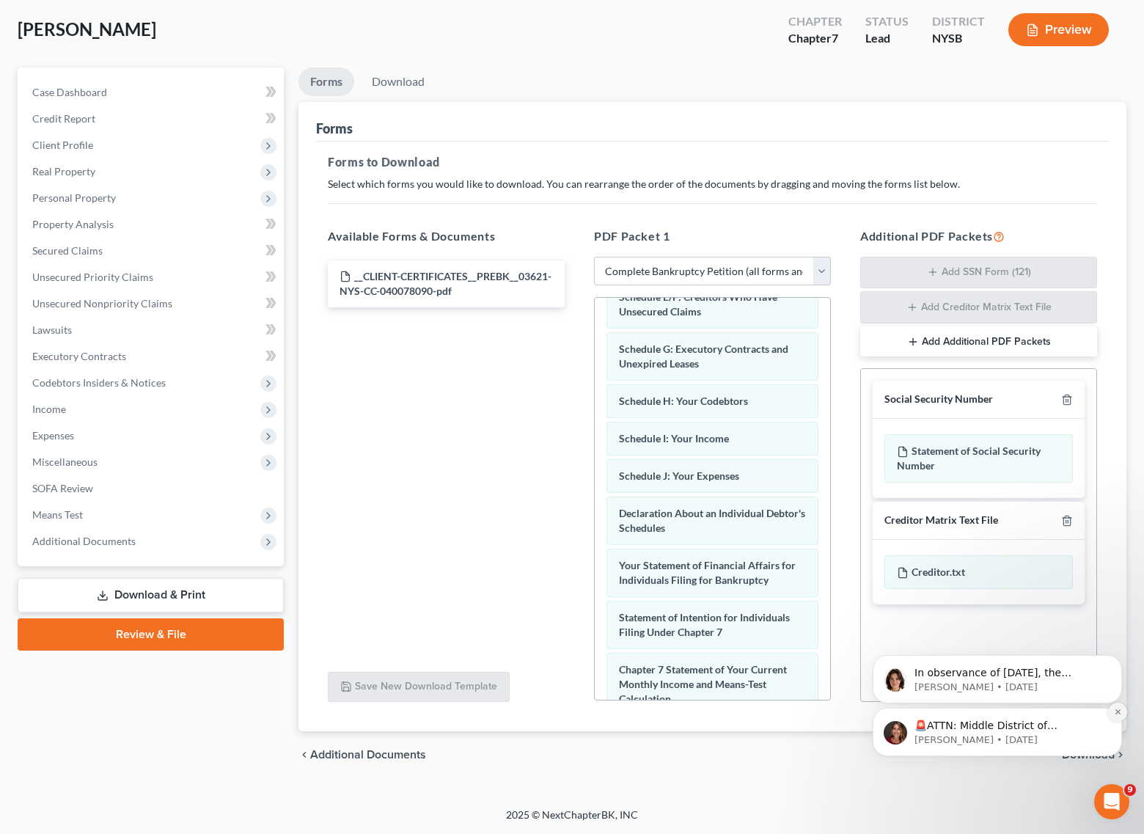
click at [1111, 712] on button "Dismiss notification" at bounding box center [1118, 712] width 19 height 19
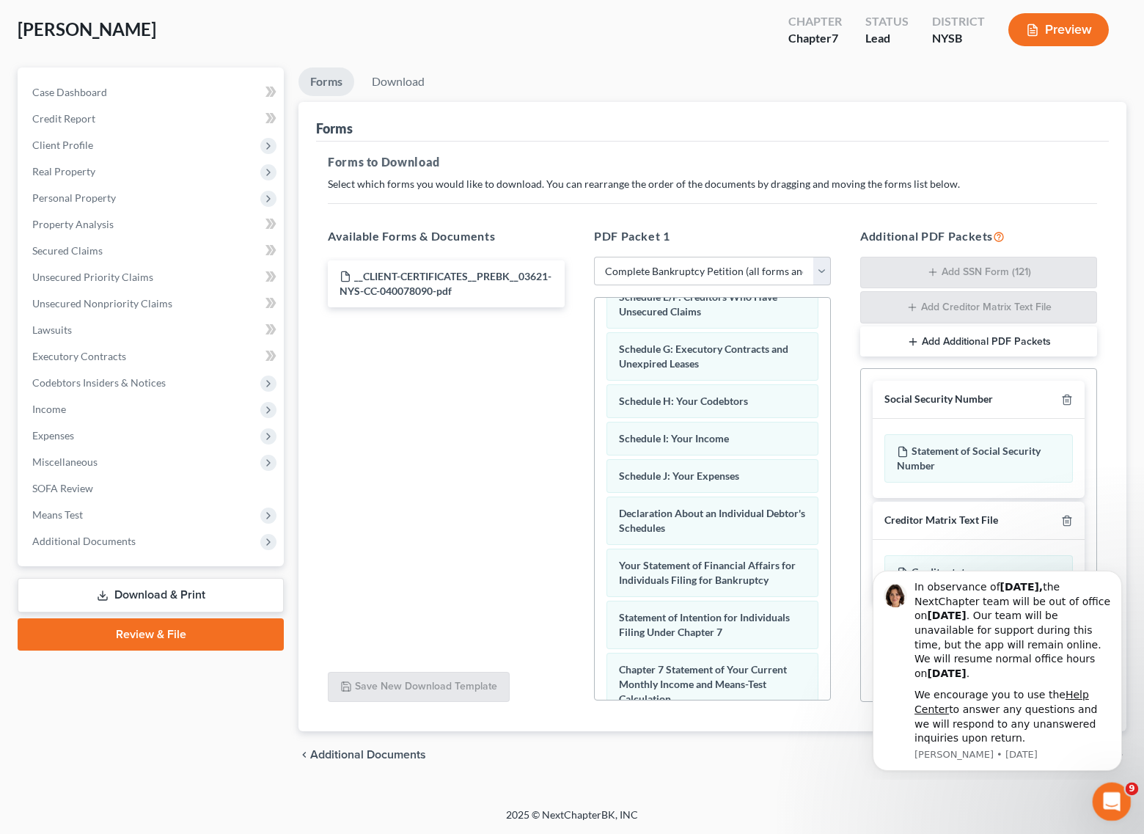
click at [1115, 805] on icon "Open Intercom Messenger" at bounding box center [1110, 800] width 24 height 24
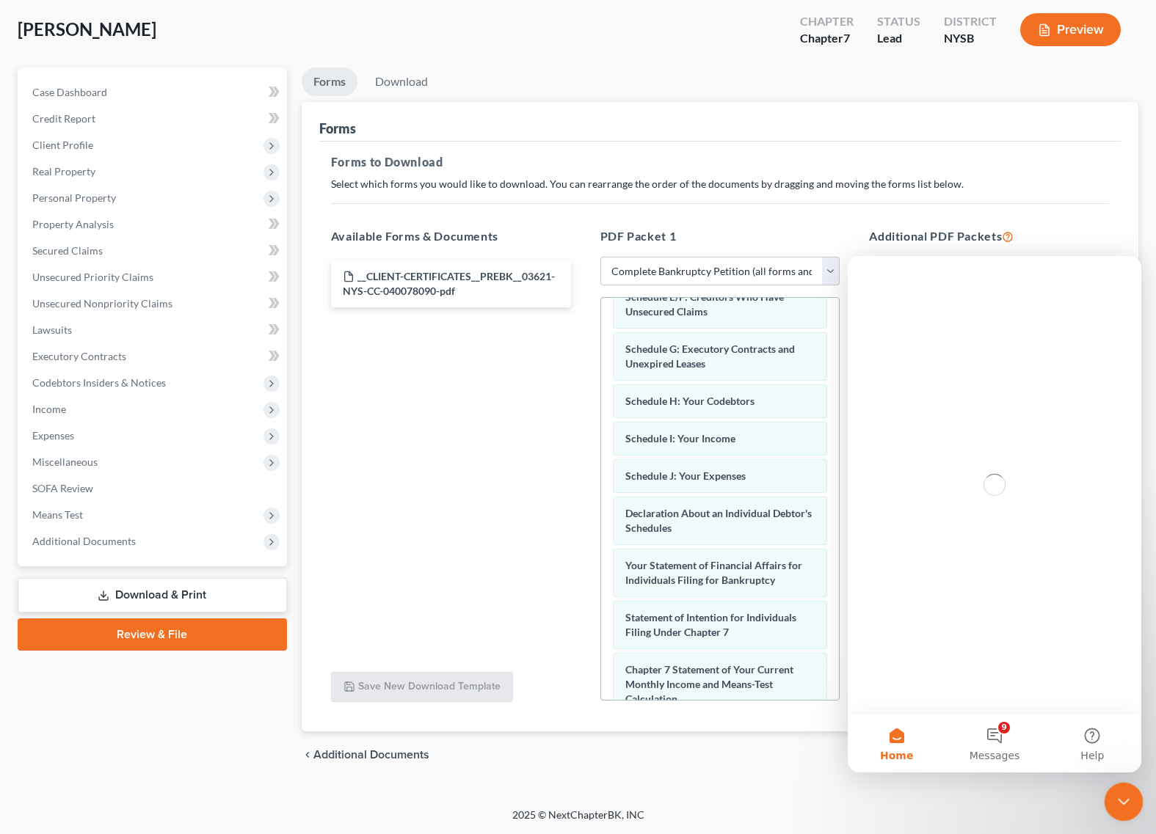
scroll to position [0, 0]
click at [1124, 803] on icon "Close Intercom Messenger" at bounding box center [1121, 800] width 18 height 18
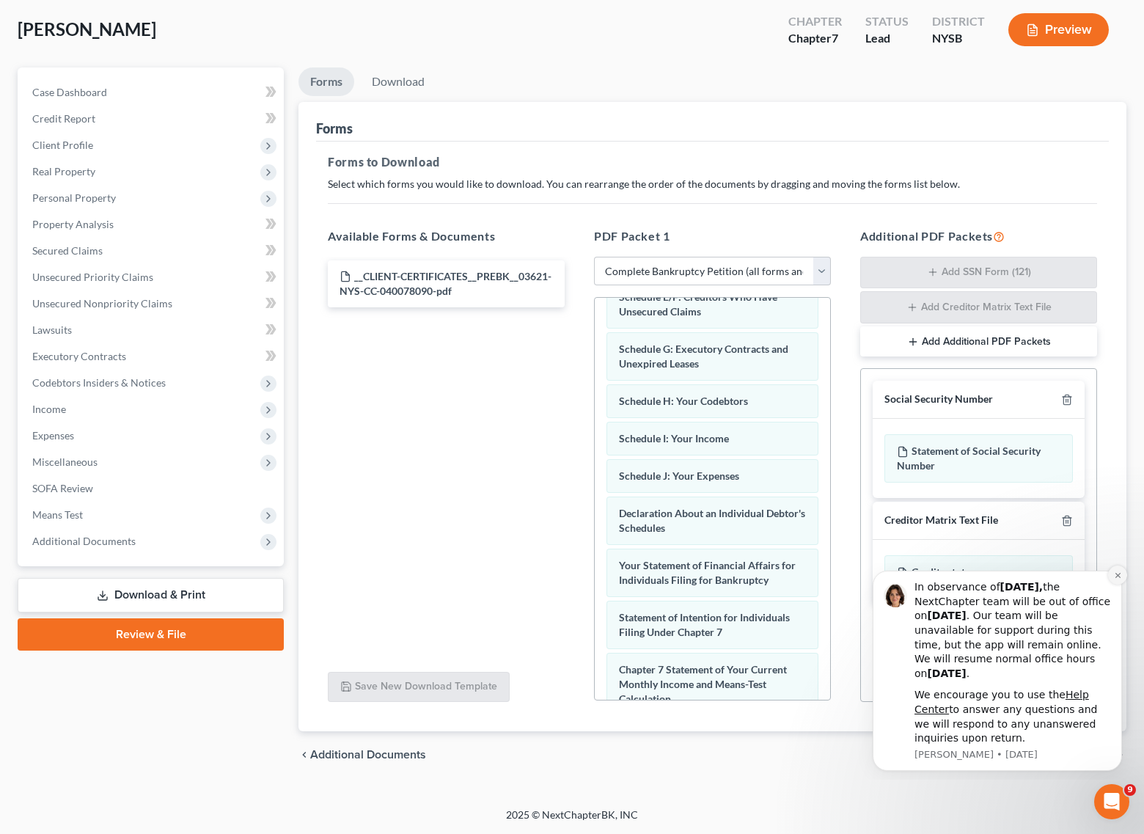
click at [1123, 577] on button "Dismiss notification" at bounding box center [1118, 575] width 19 height 19
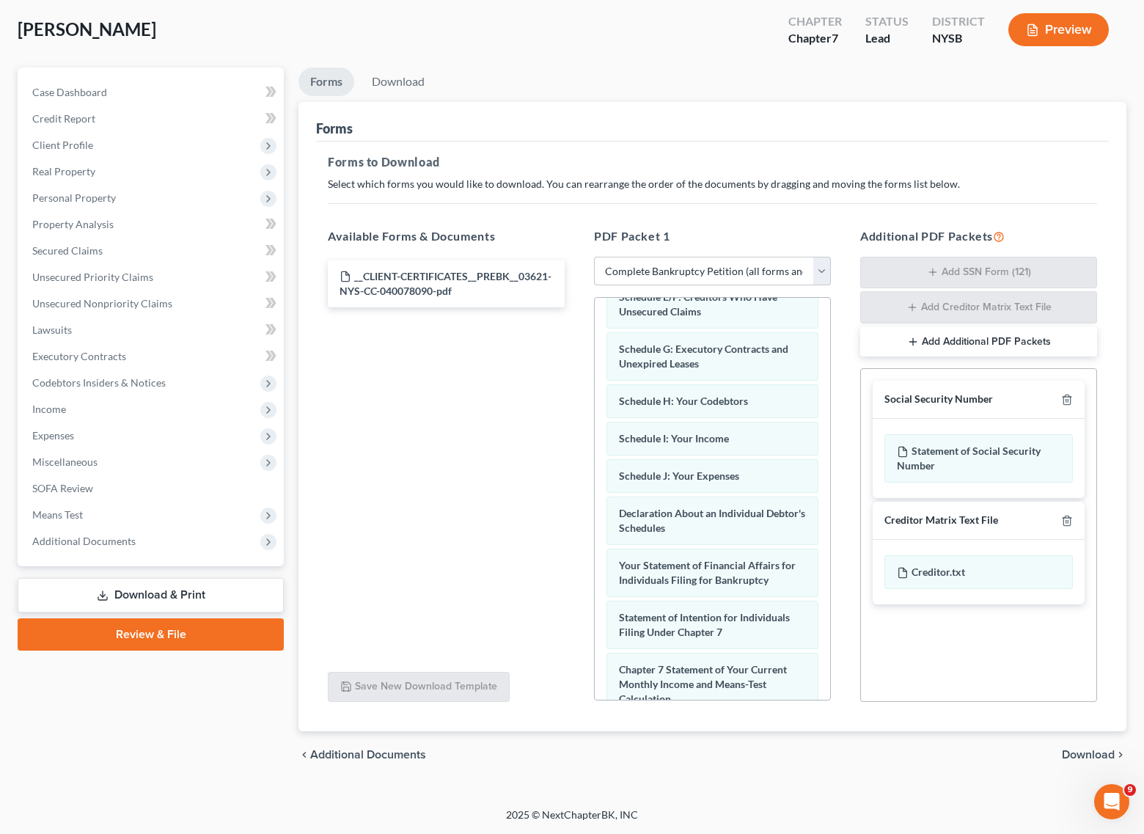
click at [1078, 753] on span "Download" at bounding box center [1088, 755] width 53 height 12
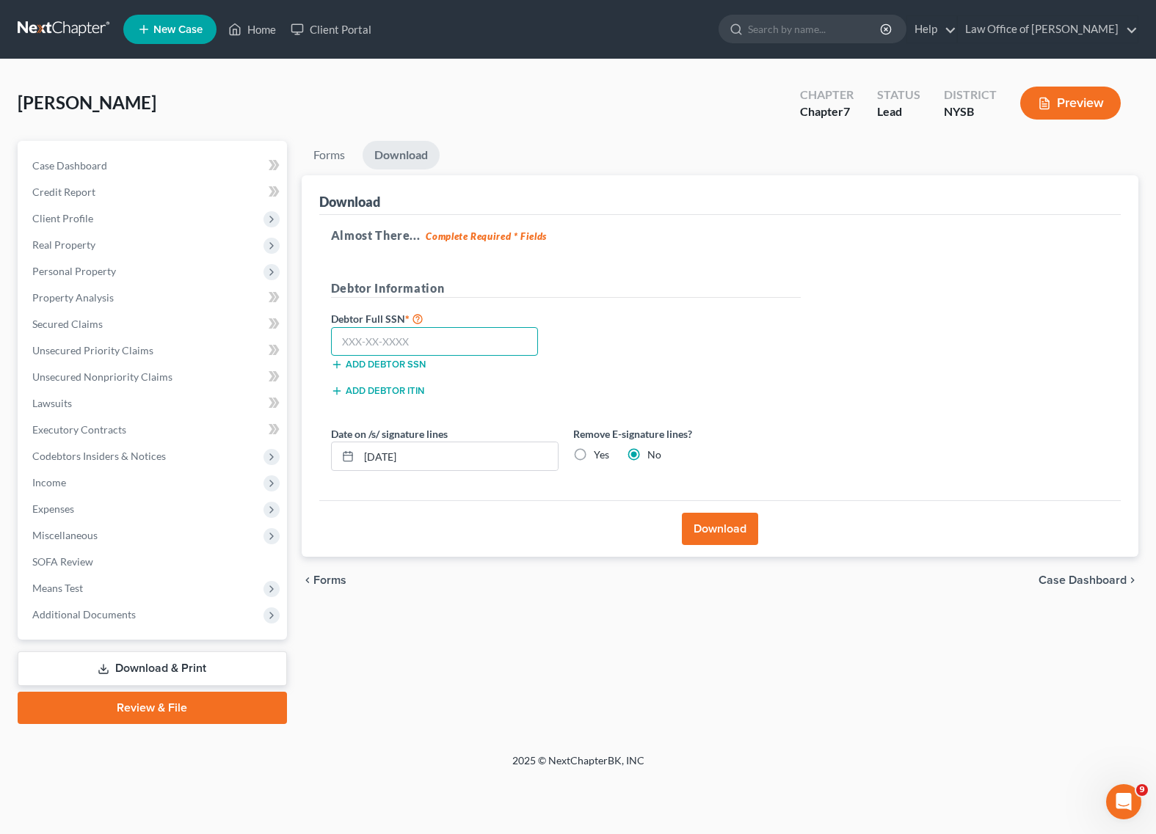
click at [378, 340] on input "text" at bounding box center [435, 341] width 208 height 29
type input "062-74-3923"
click at [724, 526] on button "Download" at bounding box center [720, 529] width 76 height 32
